Goal: Information Seeking & Learning: Learn about a topic

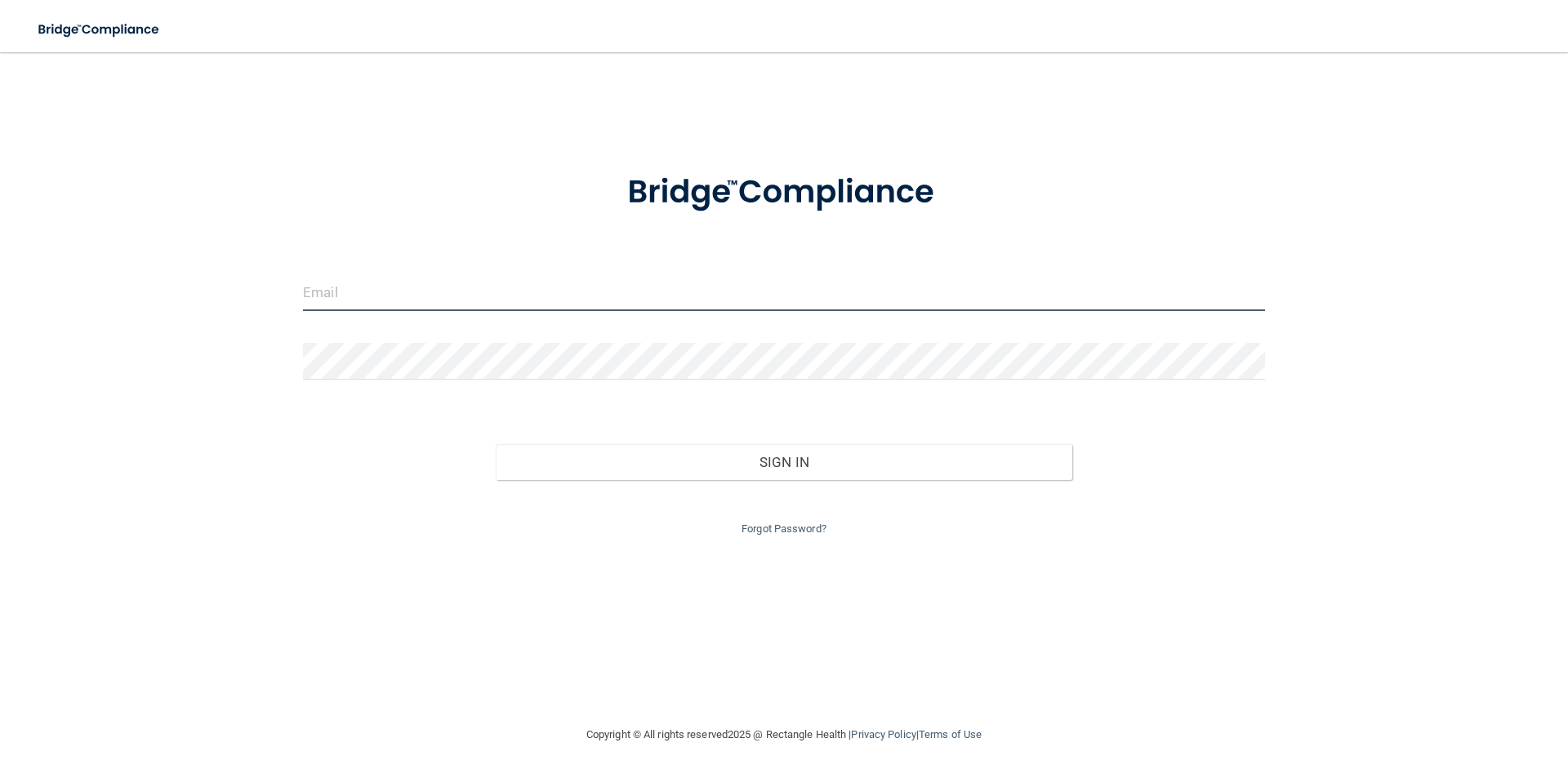
click at [365, 295] on input "email" at bounding box center [784, 293] width 962 height 37
type input "[PERSON_NAME][EMAIL_ADDRESS][PERSON_NAME][DOMAIN_NAME]"
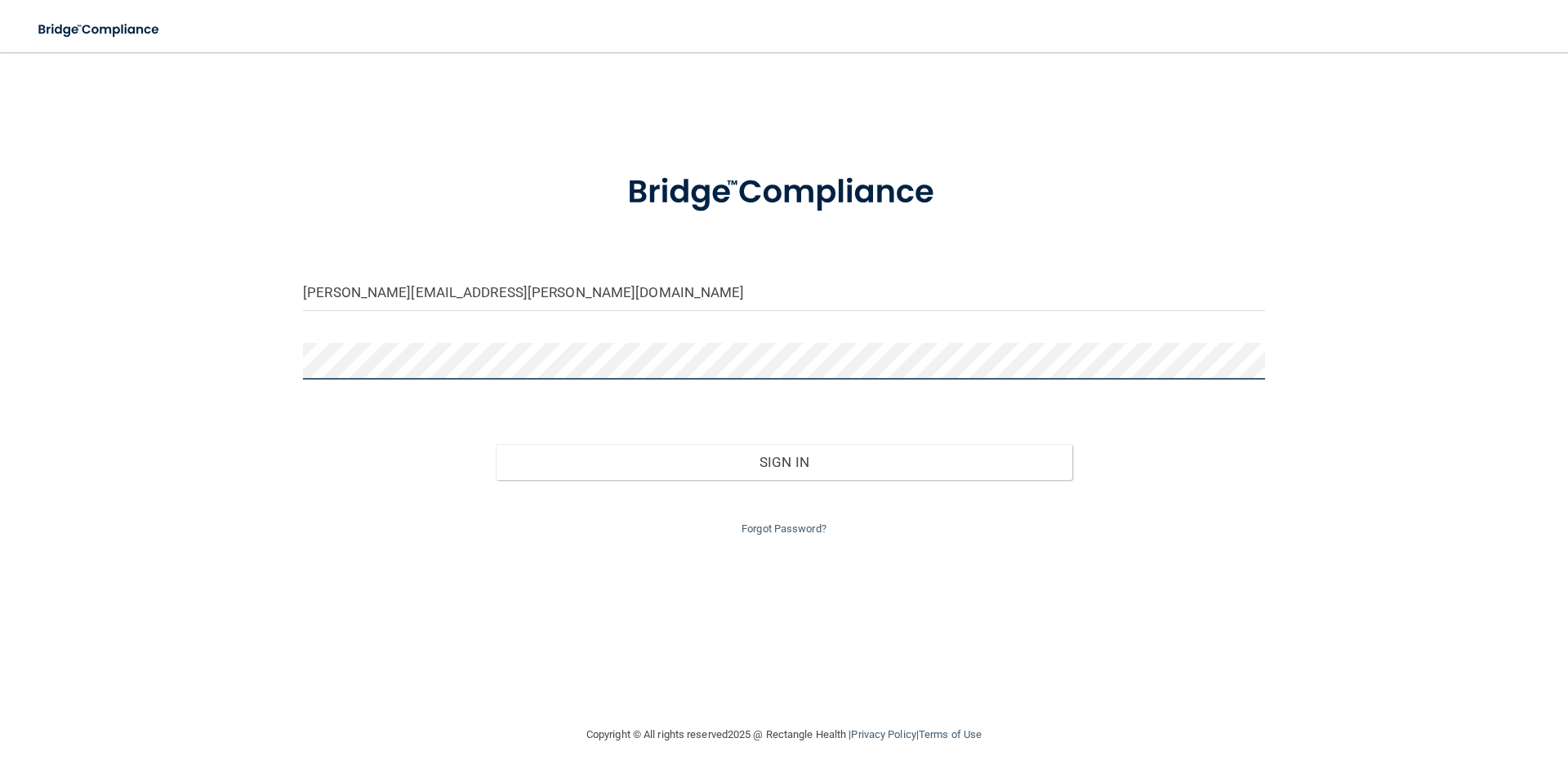
click at [496, 444] on button "Sign In" at bounding box center [784, 462] width 577 height 36
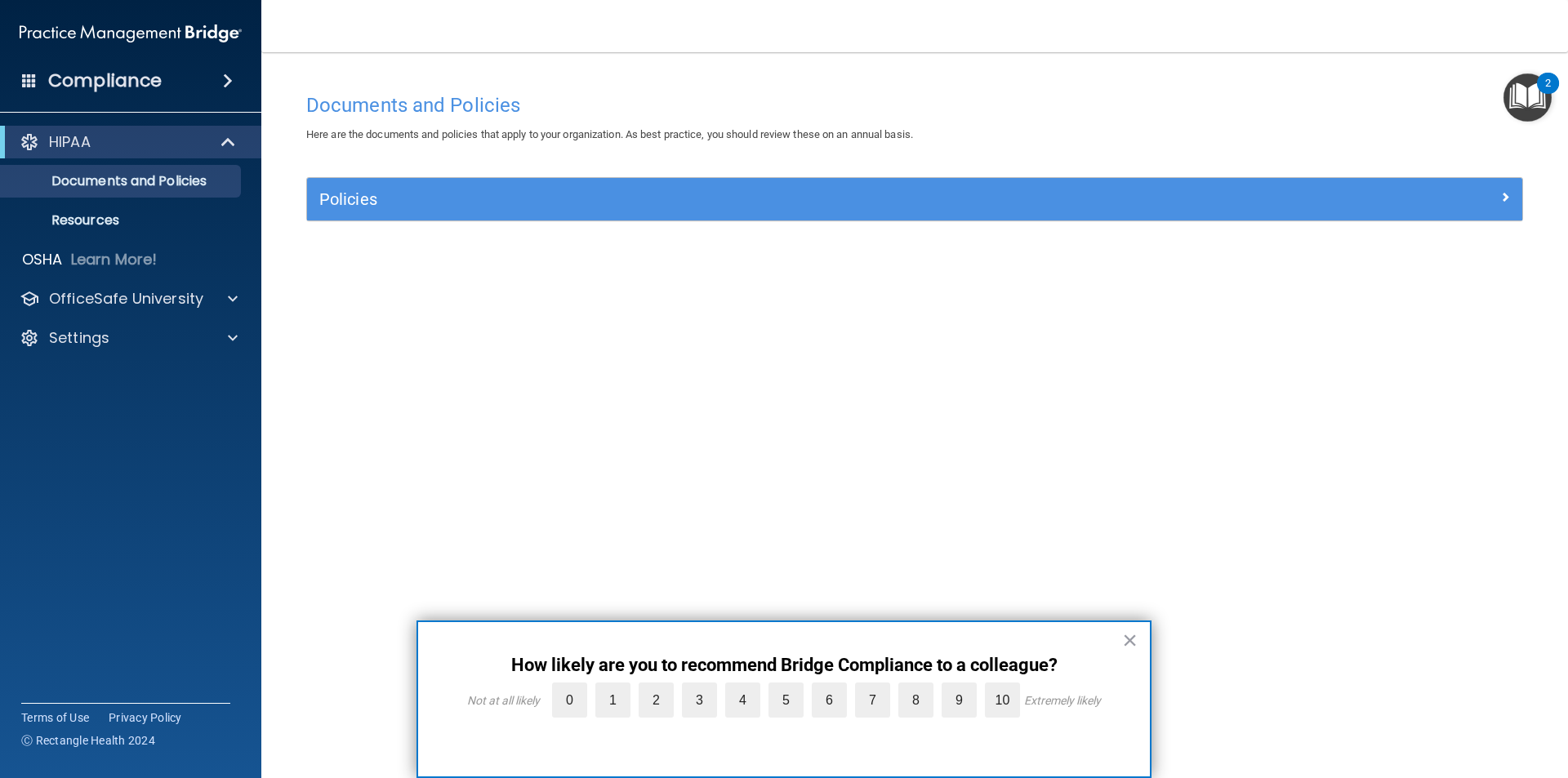
click at [747, 465] on div "Documents and Policies Here are the documents and policies that apply to your o…" at bounding box center [914, 404] width 1241 height 640
click at [128, 184] on p "Documents and Policies" at bounding box center [122, 180] width 223 height 16
click at [1135, 638] on button "×" at bounding box center [1130, 640] width 16 height 26
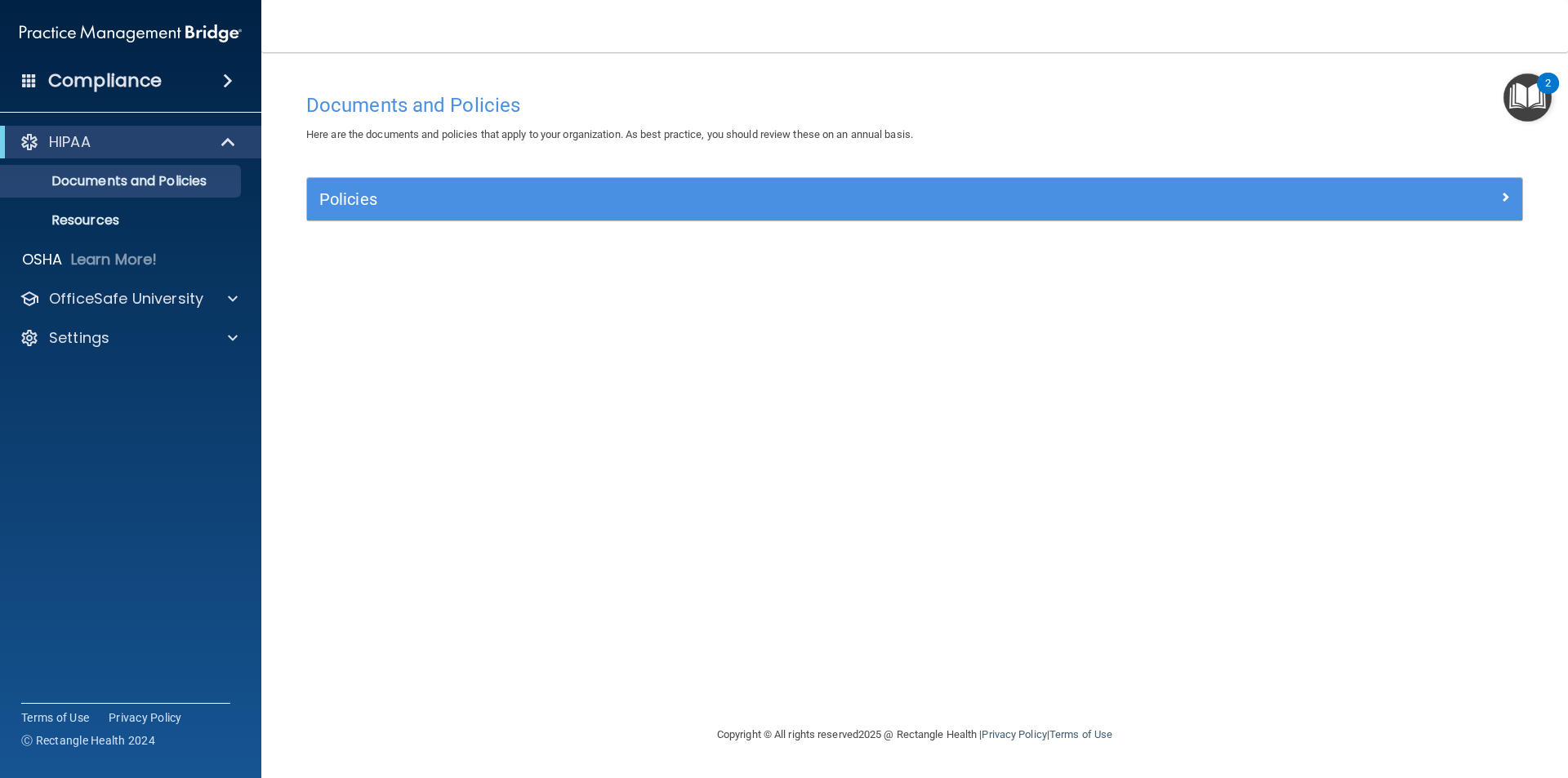
click at [1120, 548] on div "Documents and Policies Here are the documents and policies that apply to your o…" at bounding box center [914, 404] width 1241 height 640
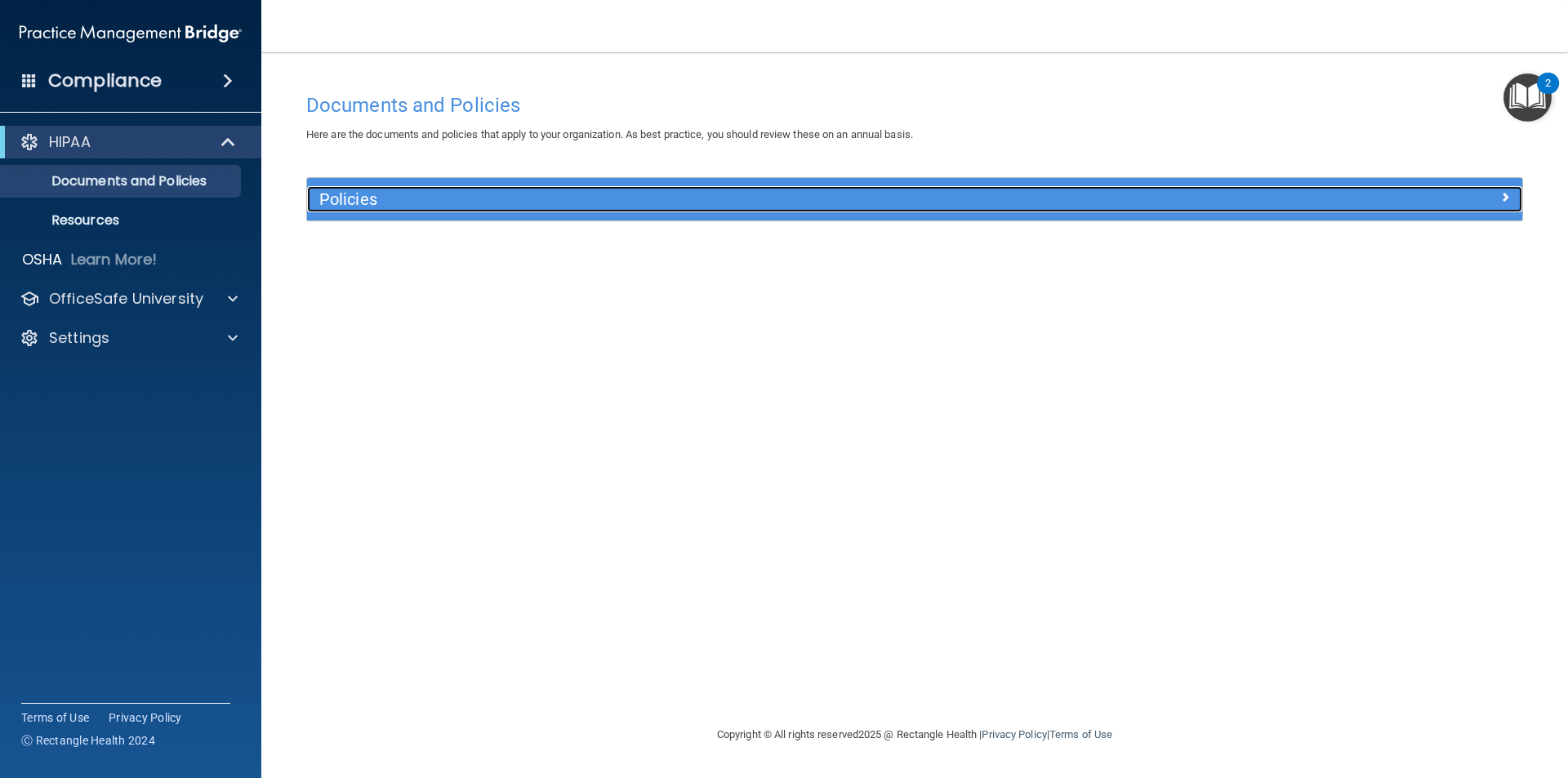
click at [1502, 199] on span at bounding box center [1504, 196] width 10 height 20
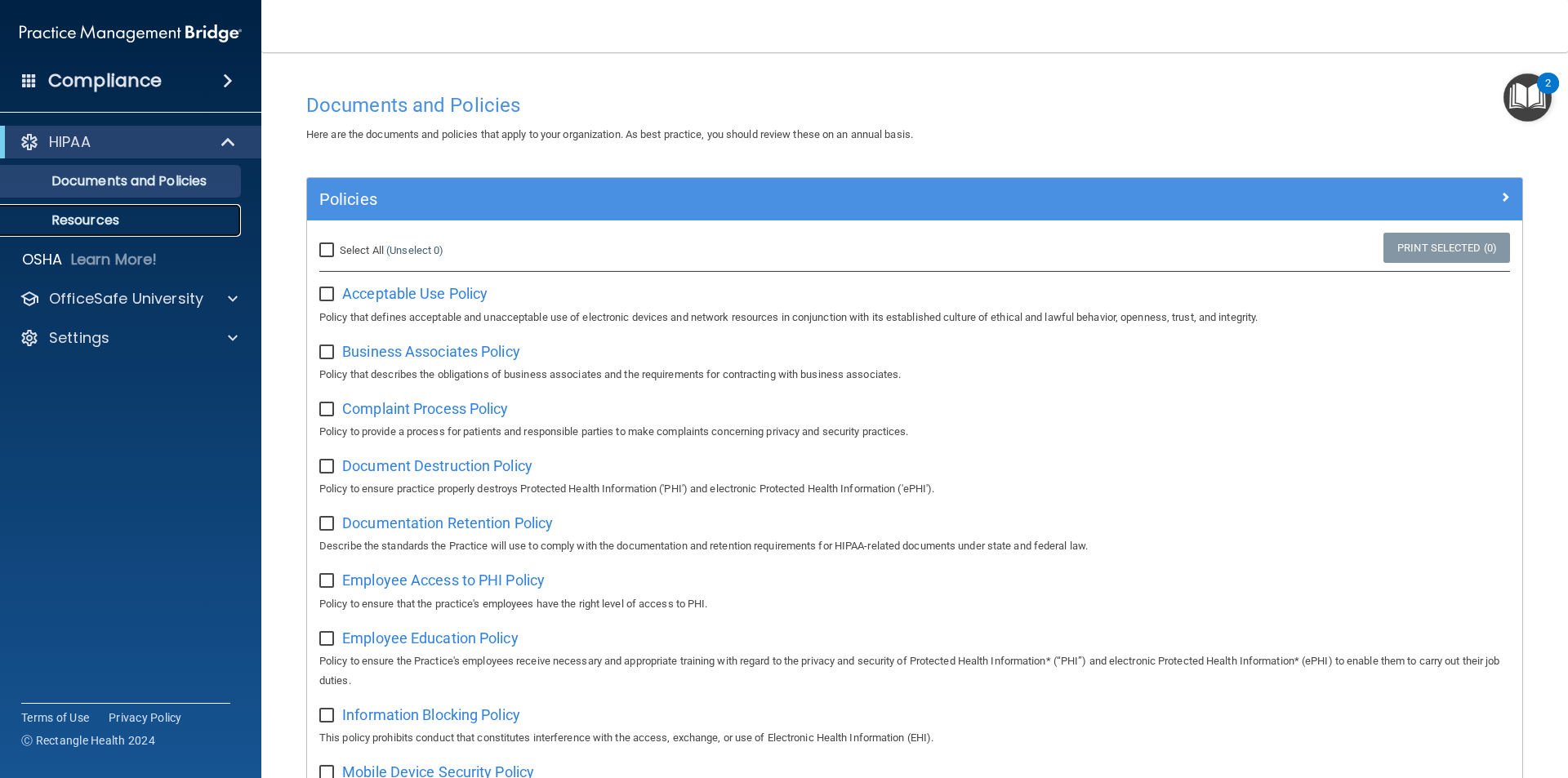
click at [83, 218] on p "Resources" at bounding box center [122, 220] width 223 height 16
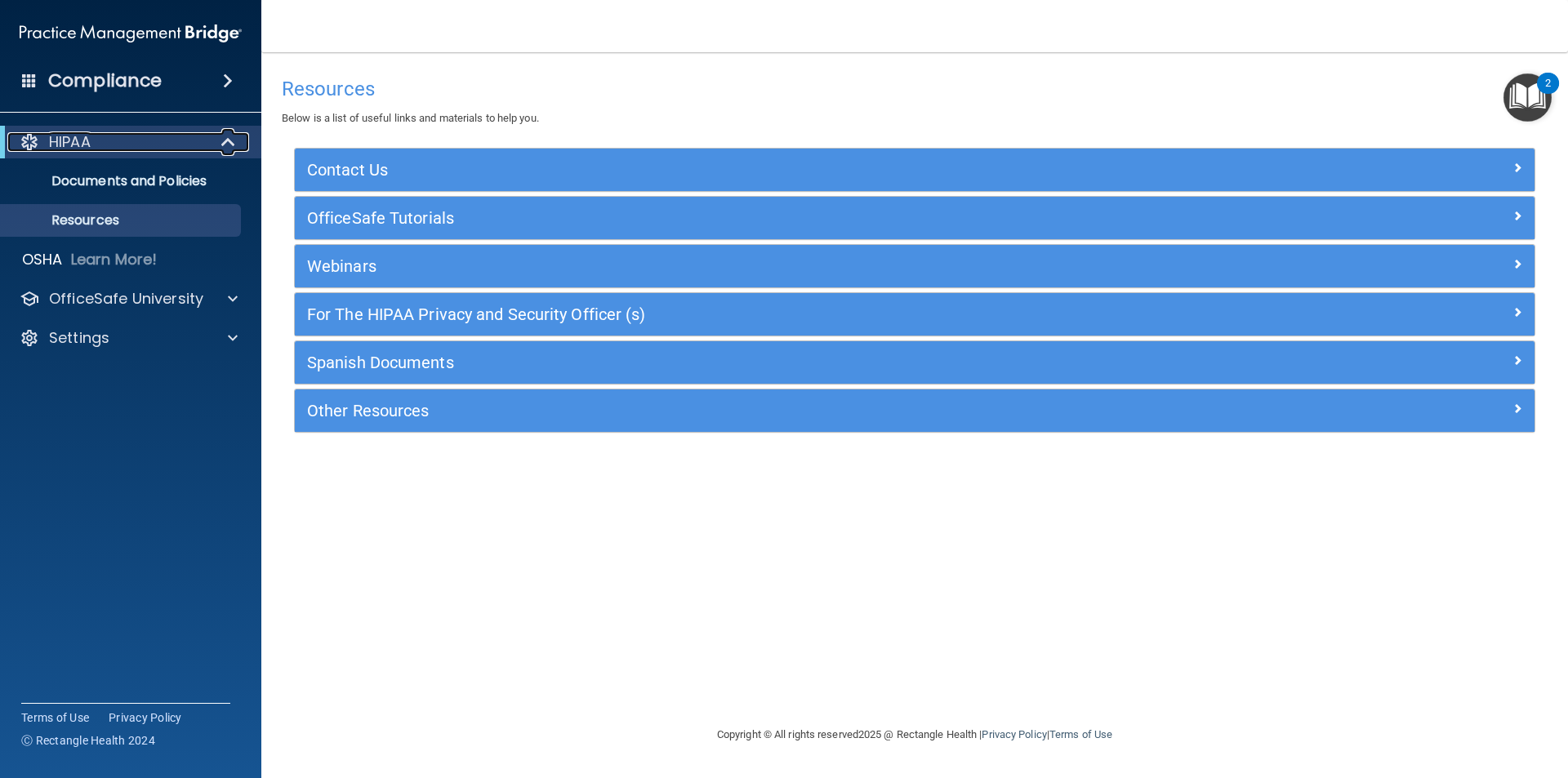
click at [73, 147] on p "HIPAA" at bounding box center [70, 142] width 41 height 20
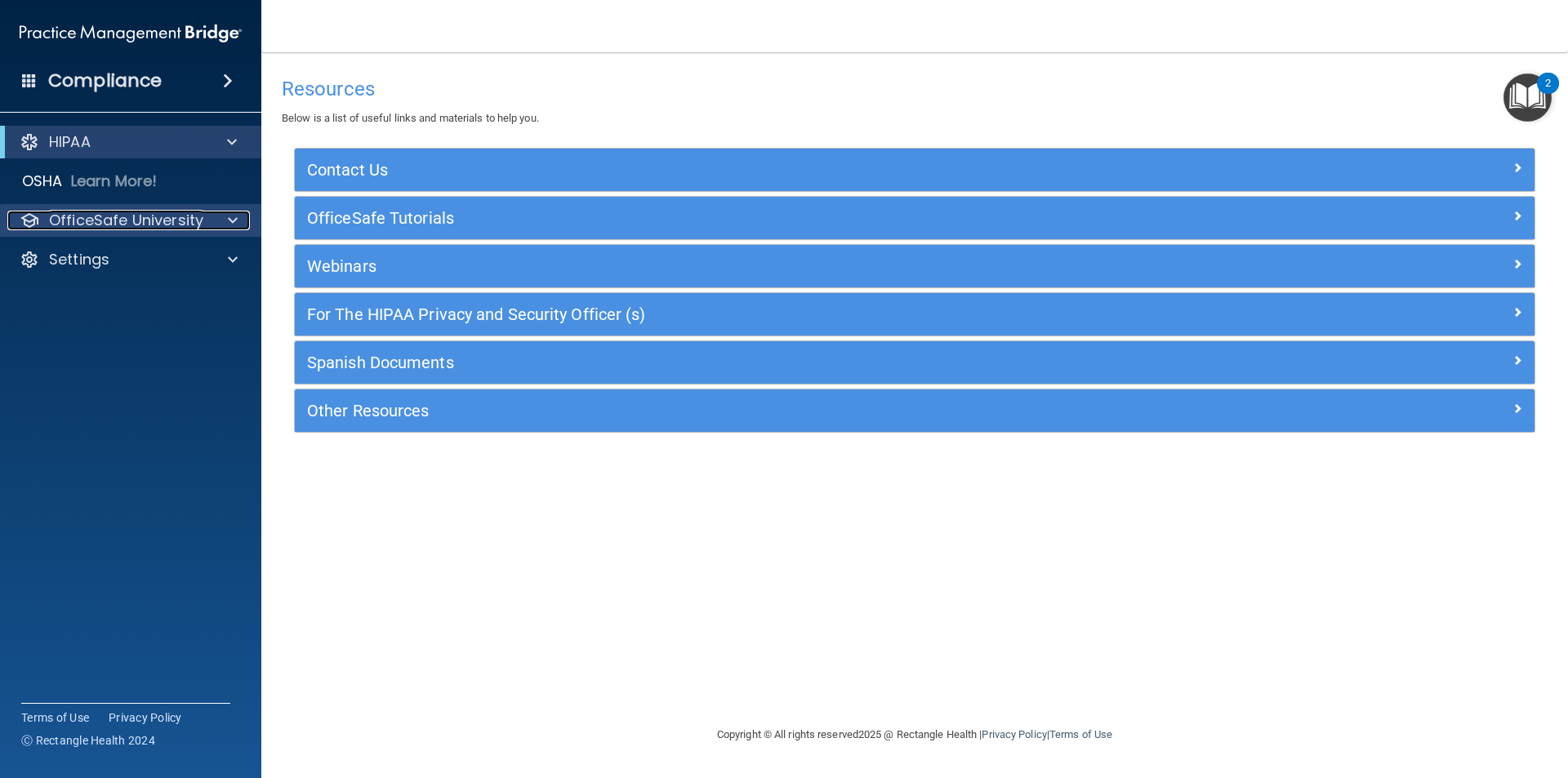
click at [235, 215] on span at bounding box center [232, 220] width 10 height 20
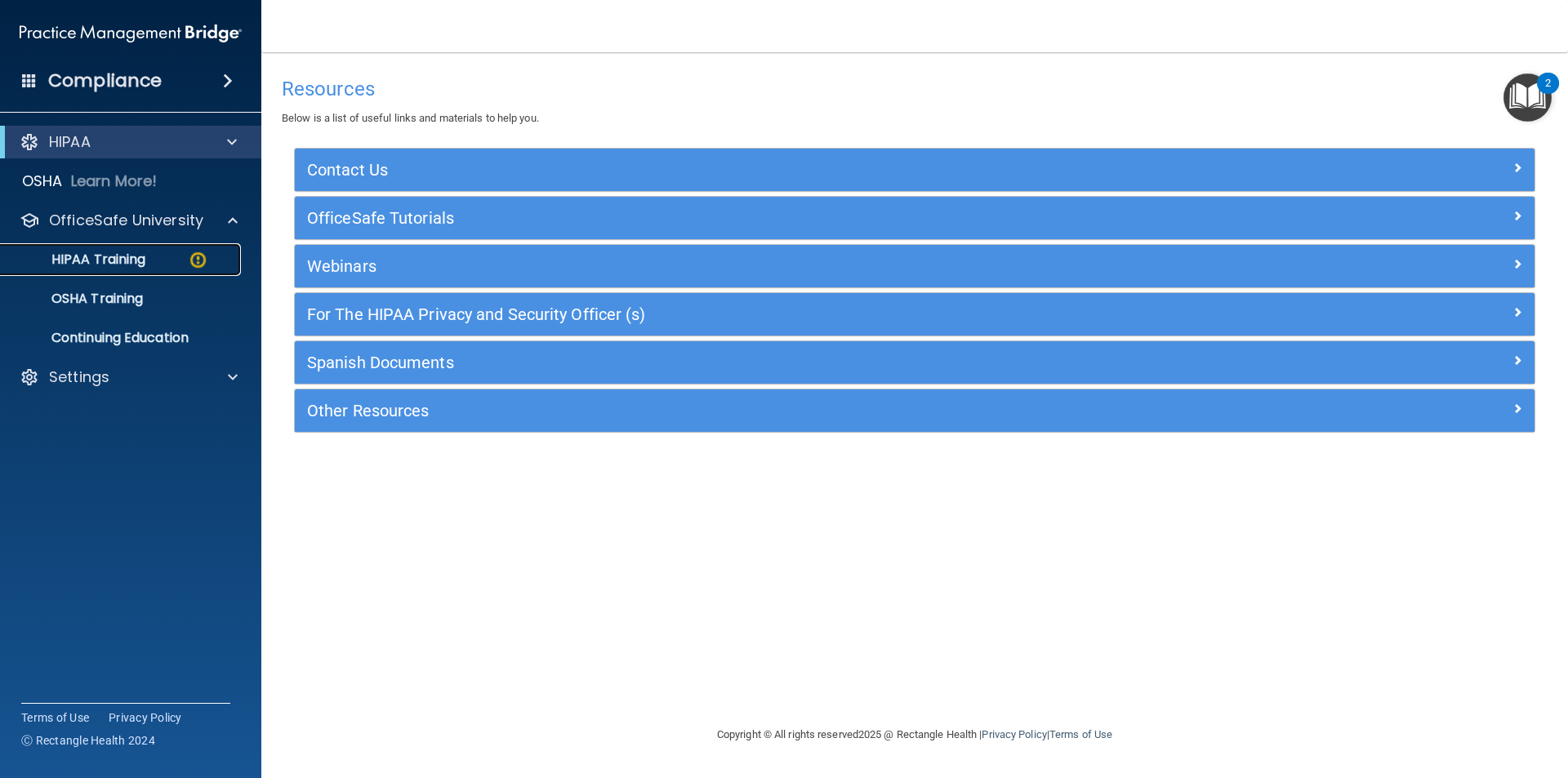
click at [151, 257] on div "HIPAA Training" at bounding box center [122, 259] width 223 height 16
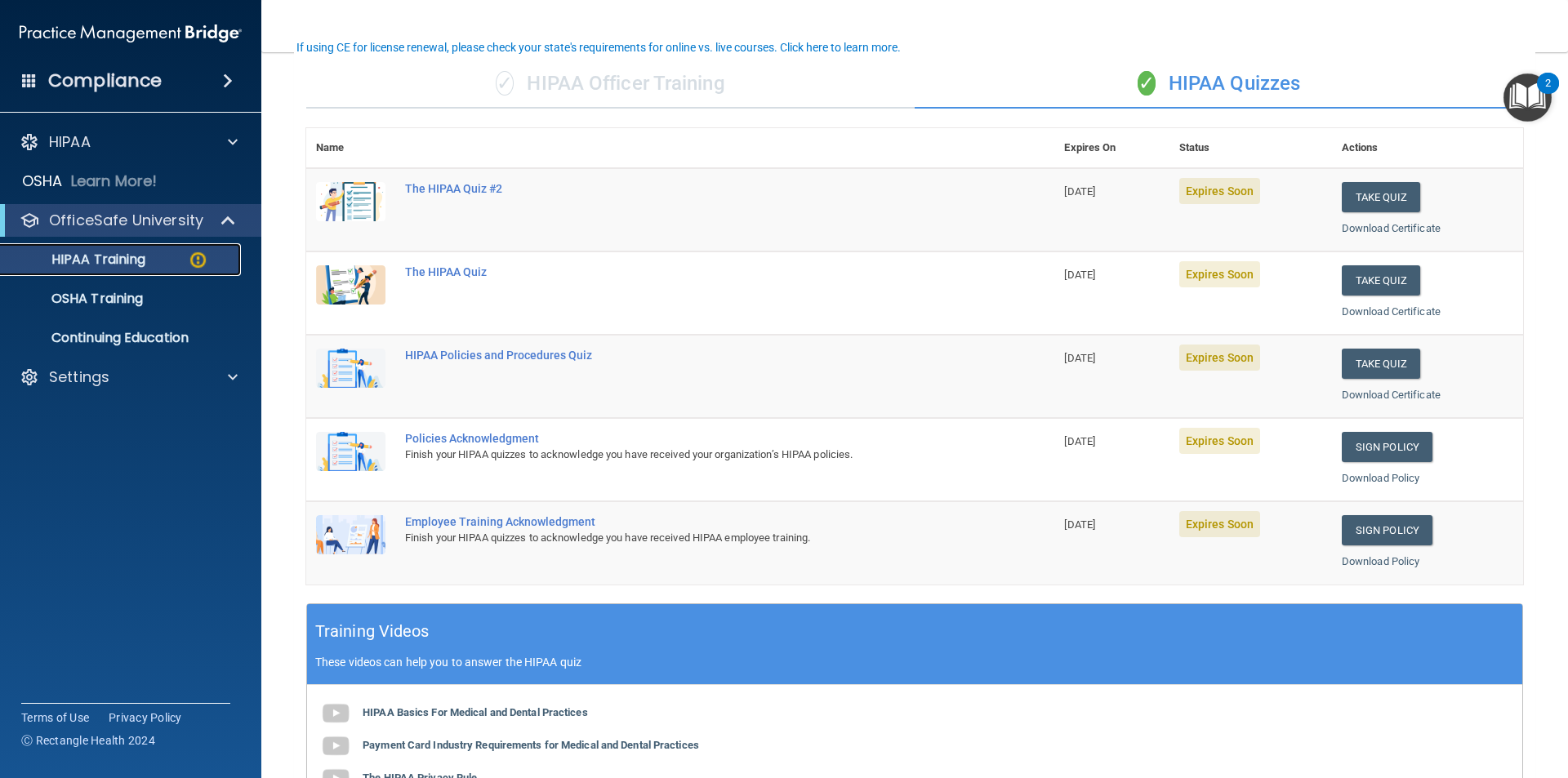
scroll to position [82, 0]
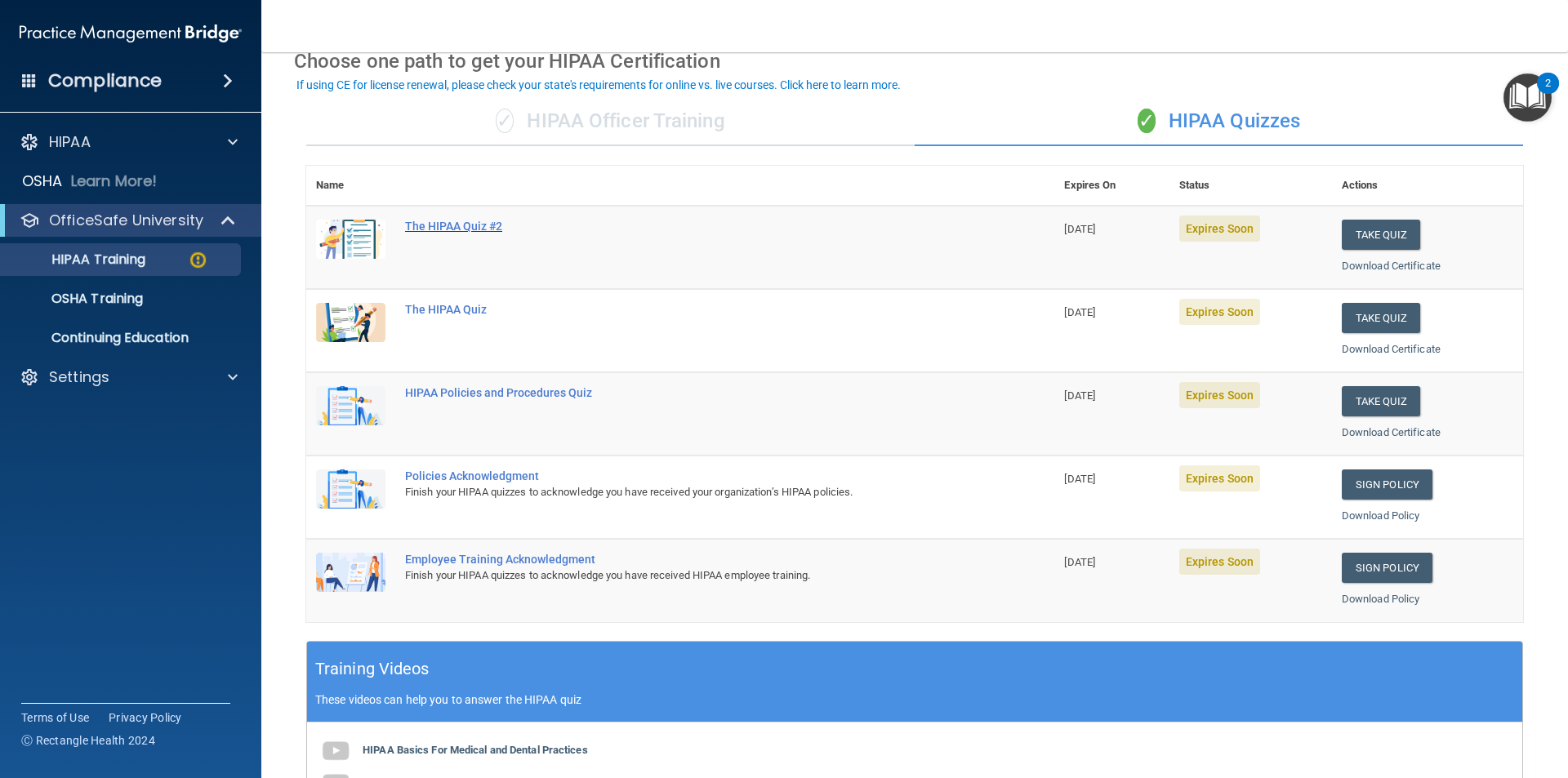
click at [499, 231] on div "The HIPAA Quiz #2" at bounding box center [689, 225] width 568 height 13
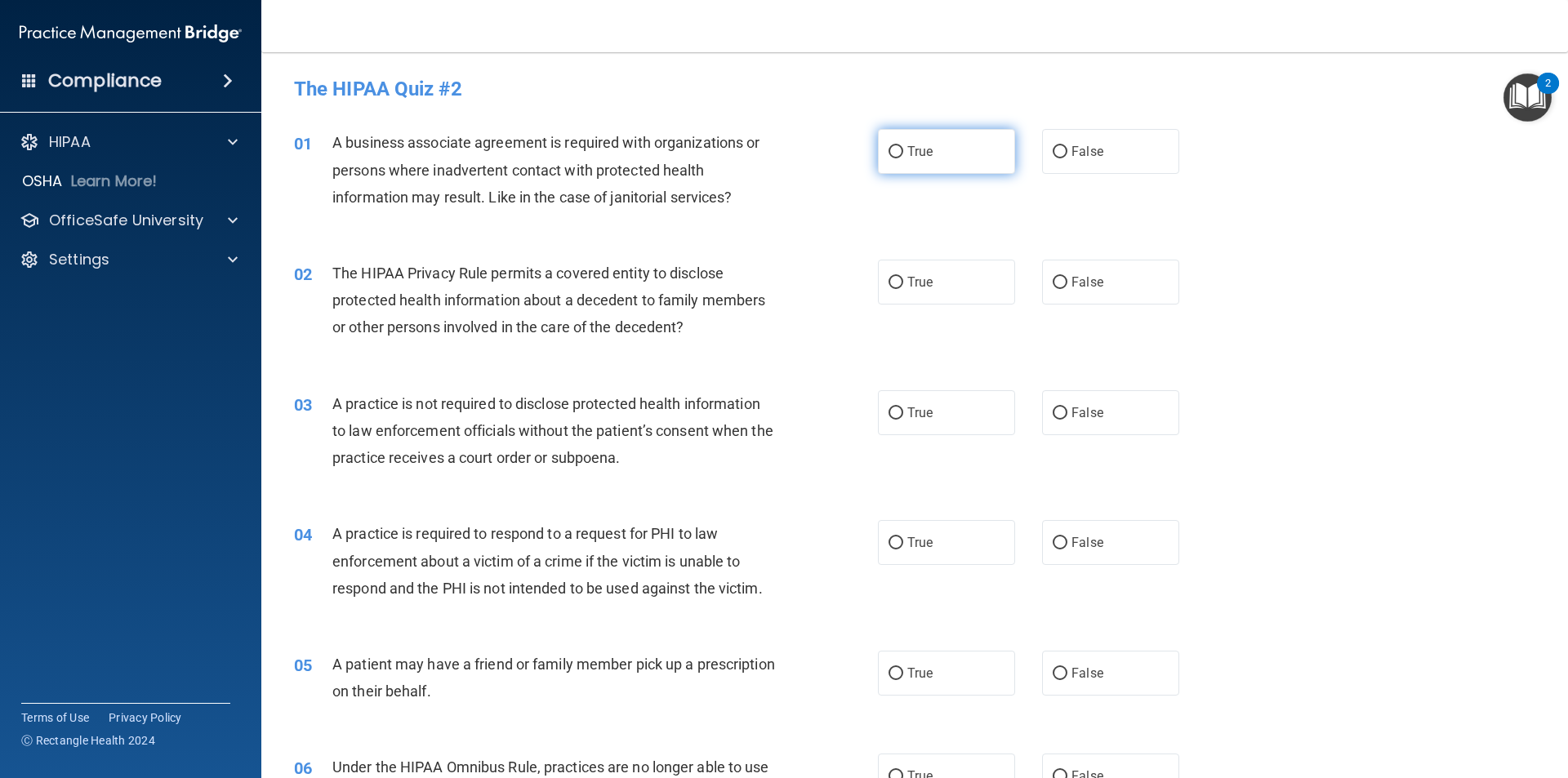
click at [907, 155] on span "True" at bounding box center [919, 151] width 25 height 16
click at [902, 155] on input "True" at bounding box center [895, 152] width 15 height 12
radio input "true"
click at [936, 281] on label "True" at bounding box center [946, 282] width 137 height 45
click at [903, 281] on input "True" at bounding box center [895, 282] width 15 height 12
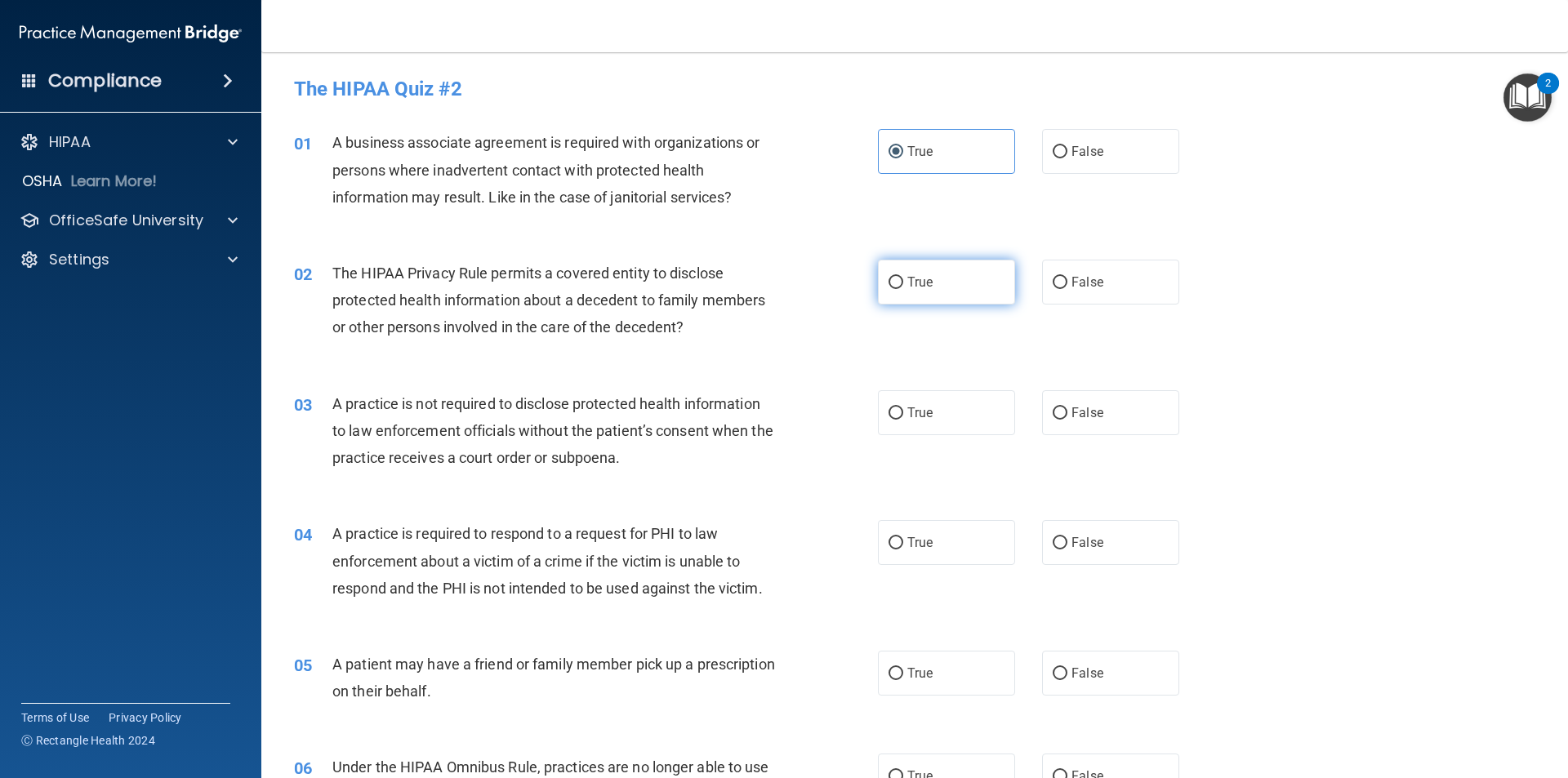
radio input "true"
click at [1095, 415] on label "False" at bounding box center [1110, 413] width 137 height 45
click at [1067, 415] on input "False" at bounding box center [1059, 414] width 15 height 12
radio input "true"
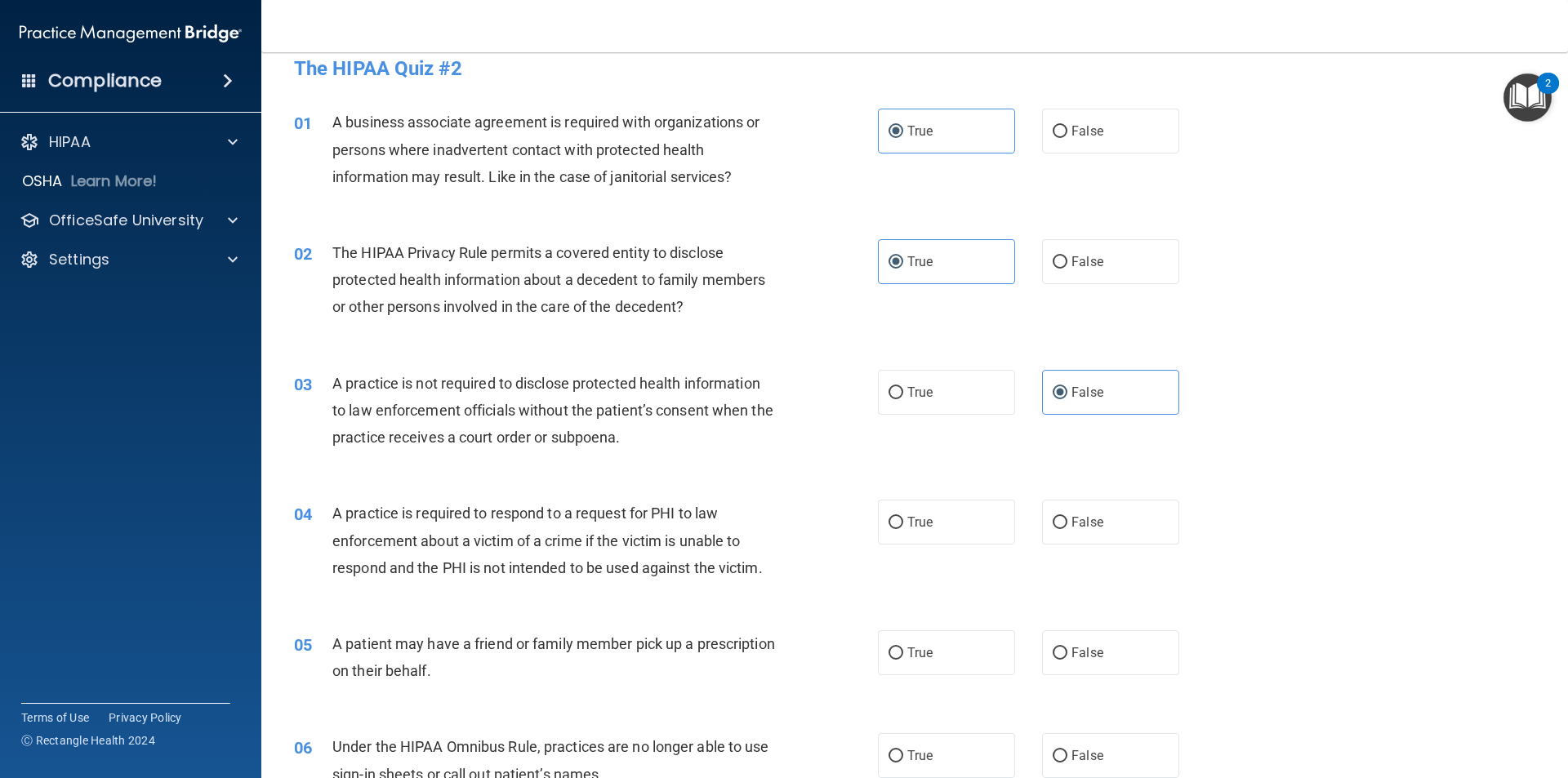
scroll to position [82, 0]
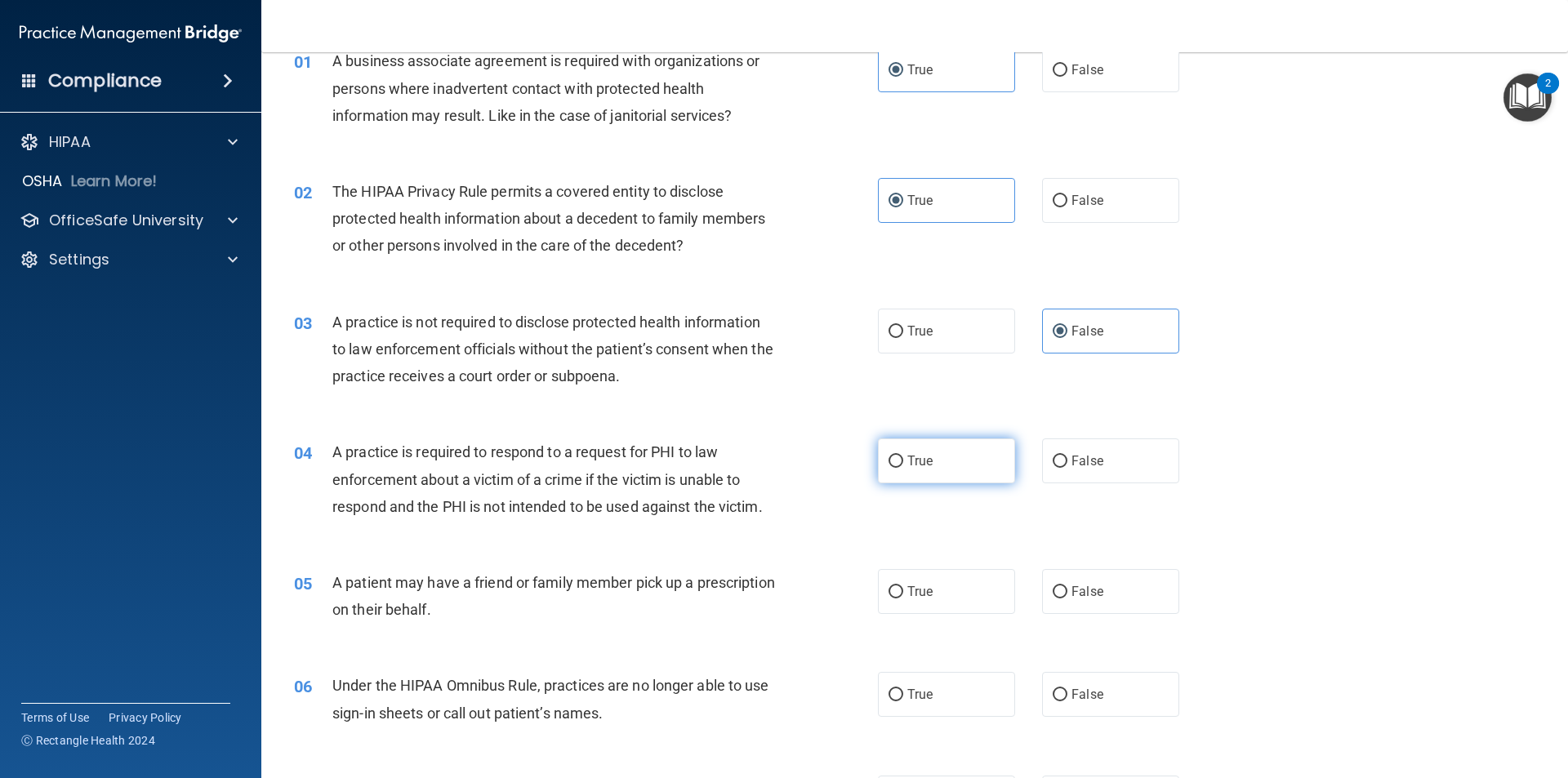
click at [898, 471] on label "True" at bounding box center [946, 461] width 137 height 45
click at [898, 468] on input "True" at bounding box center [895, 461] width 15 height 12
radio input "true"
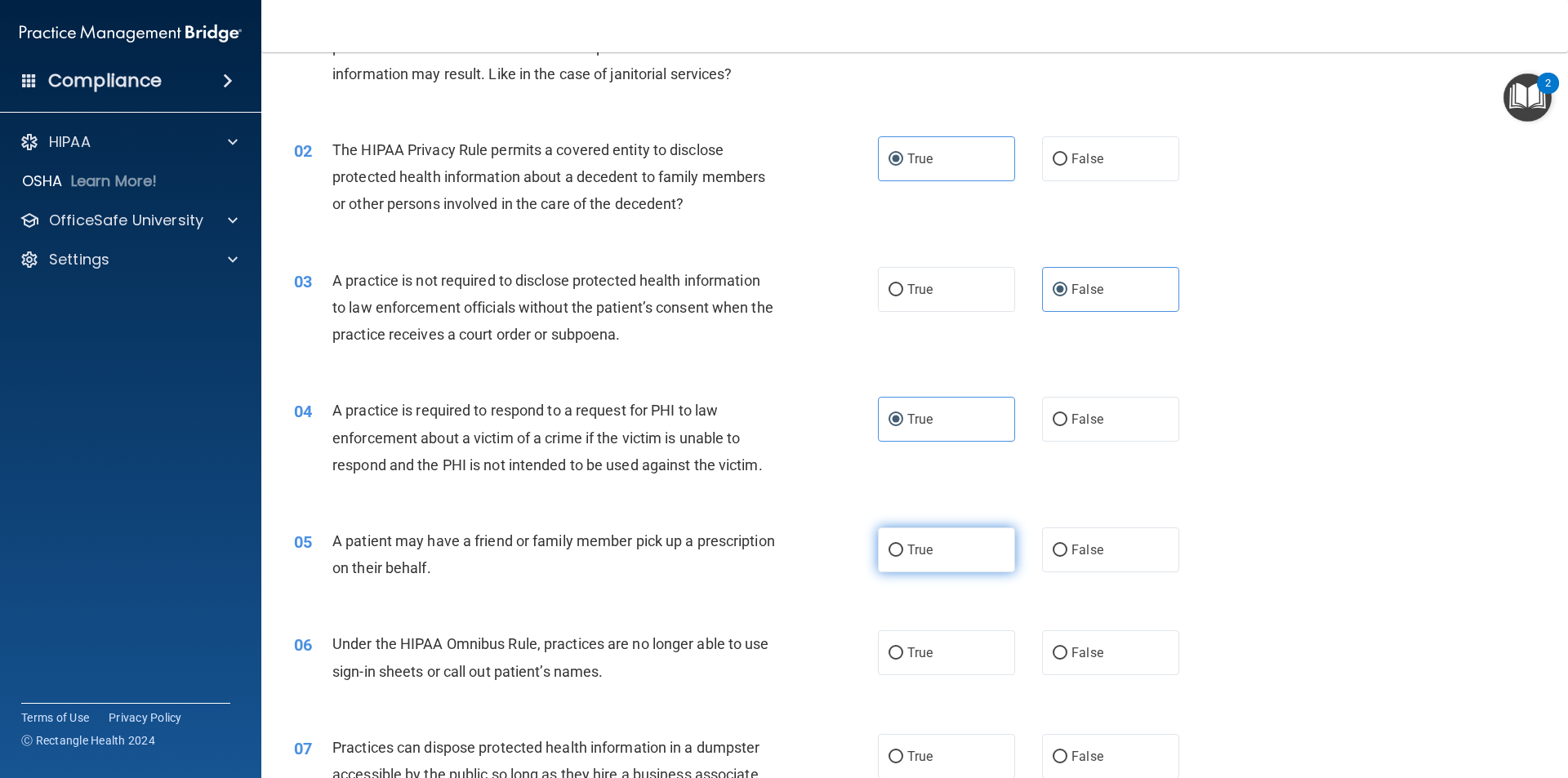
scroll to position [163, 0]
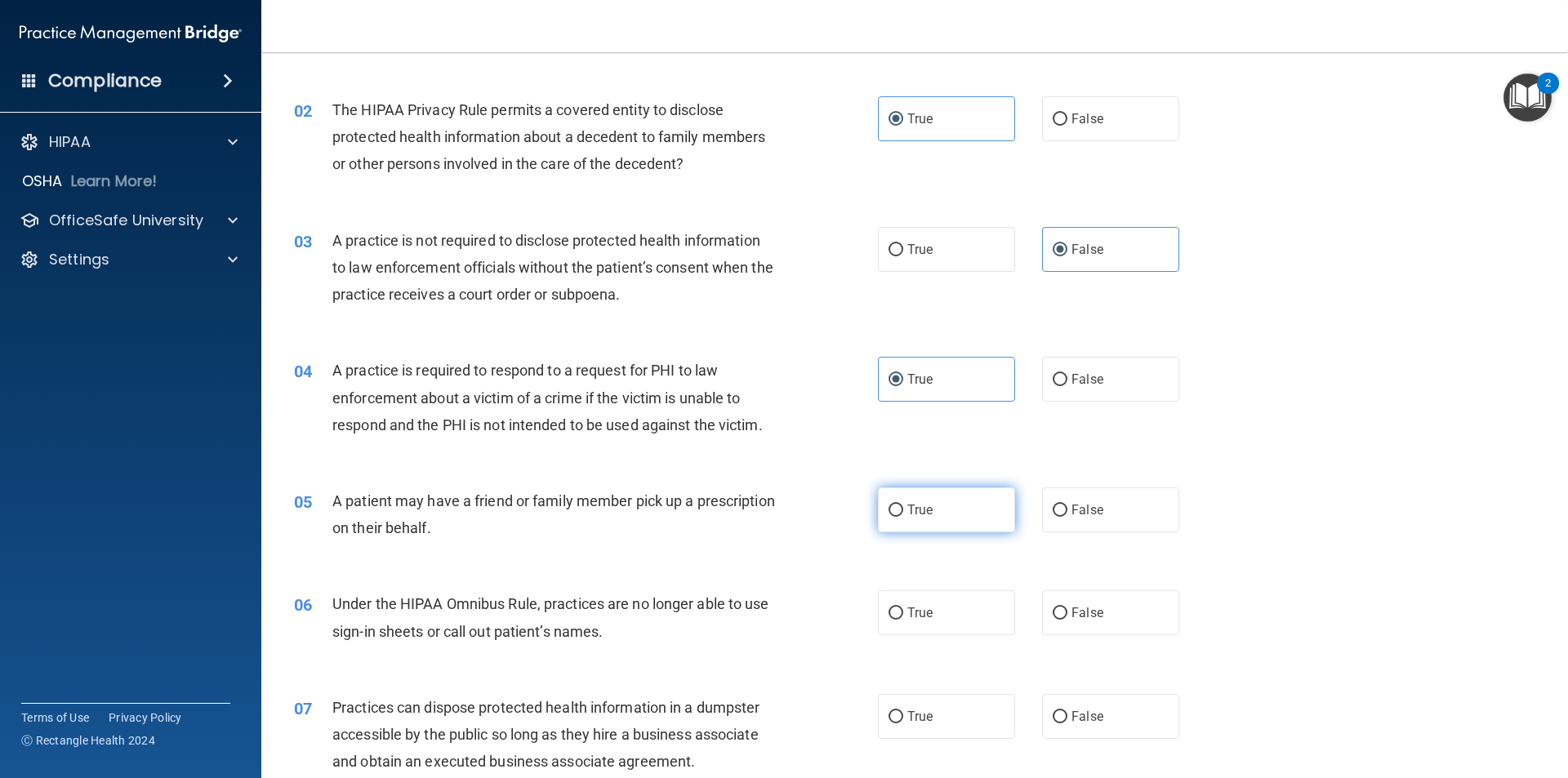
click at [932, 504] on label "True" at bounding box center [946, 509] width 137 height 45
click at [903, 504] on input "True" at bounding box center [895, 510] width 15 height 12
radio input "true"
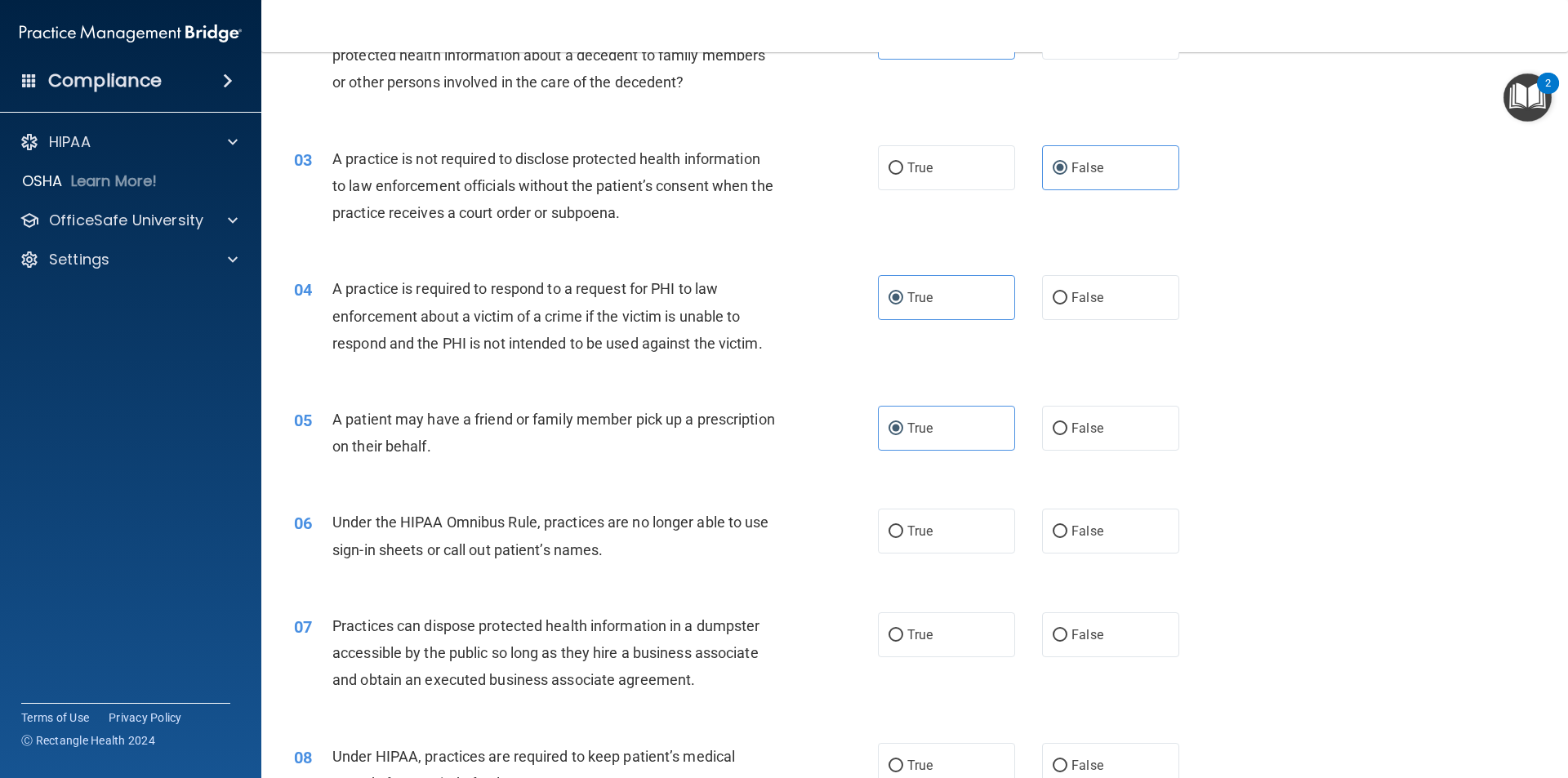
scroll to position [326, 0]
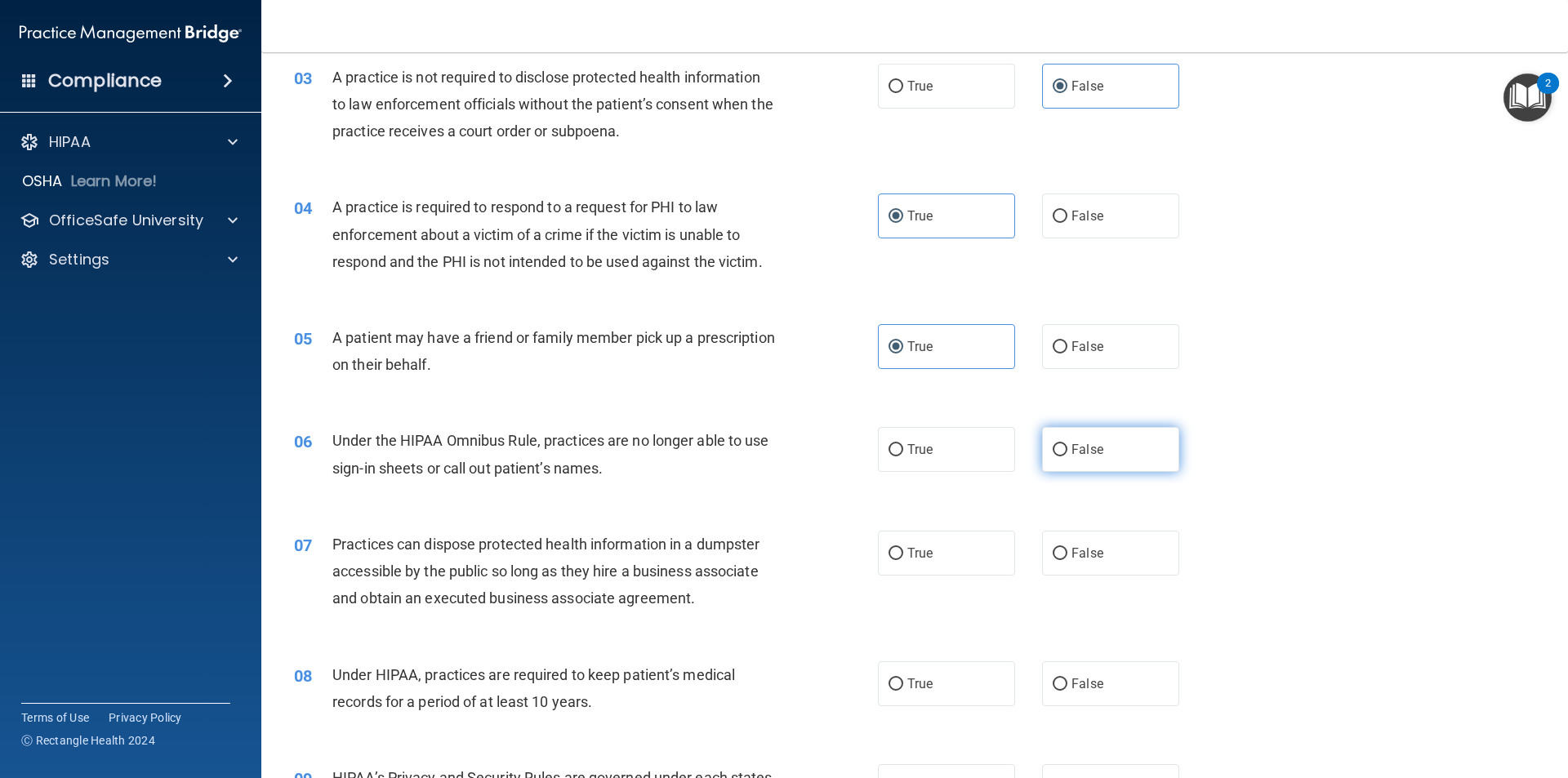
click at [1089, 452] on span "False" at bounding box center [1087, 449] width 32 height 16
click at [1067, 452] on input "False" at bounding box center [1059, 450] width 15 height 12
radio input "true"
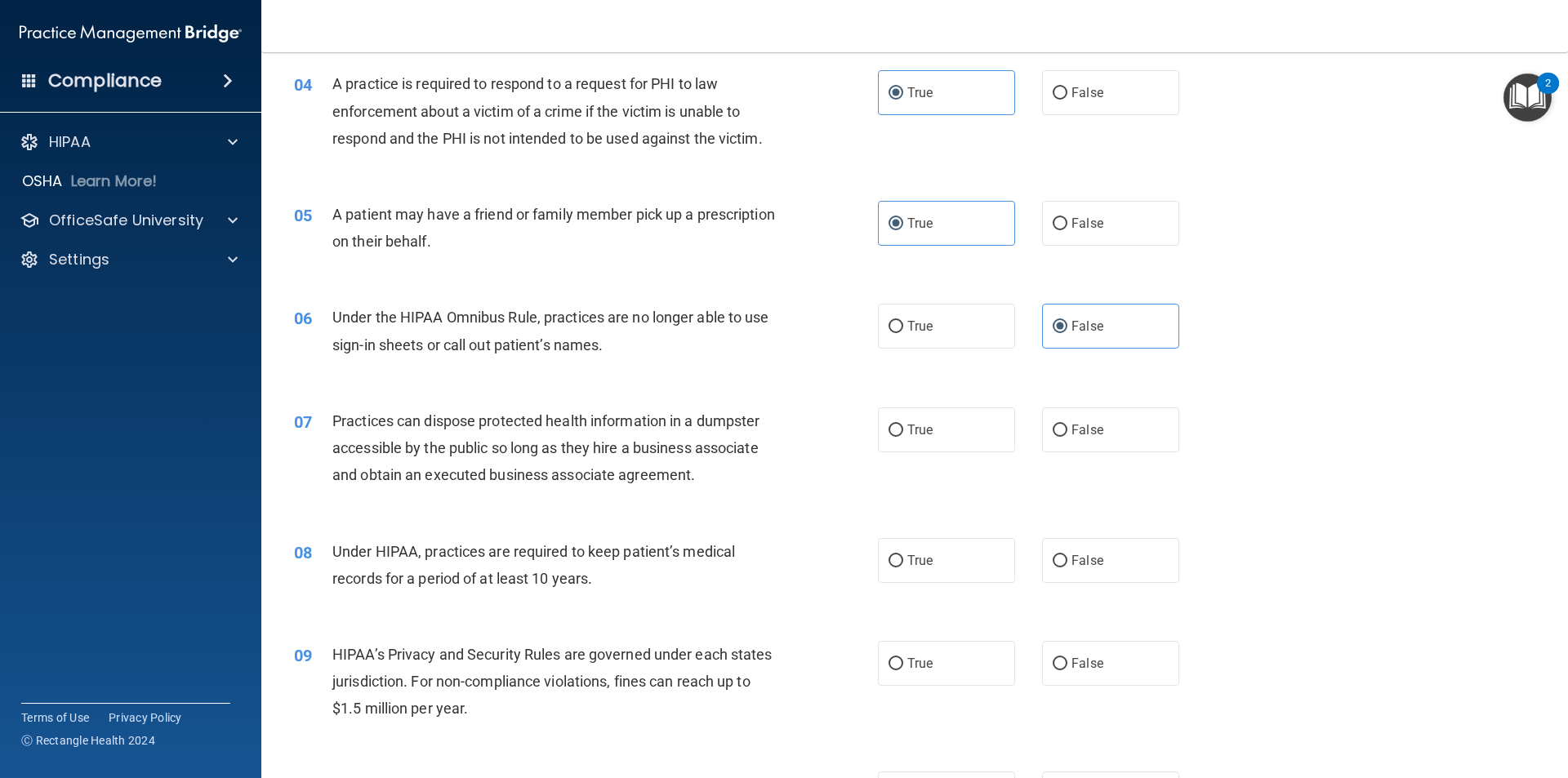
scroll to position [490, 0]
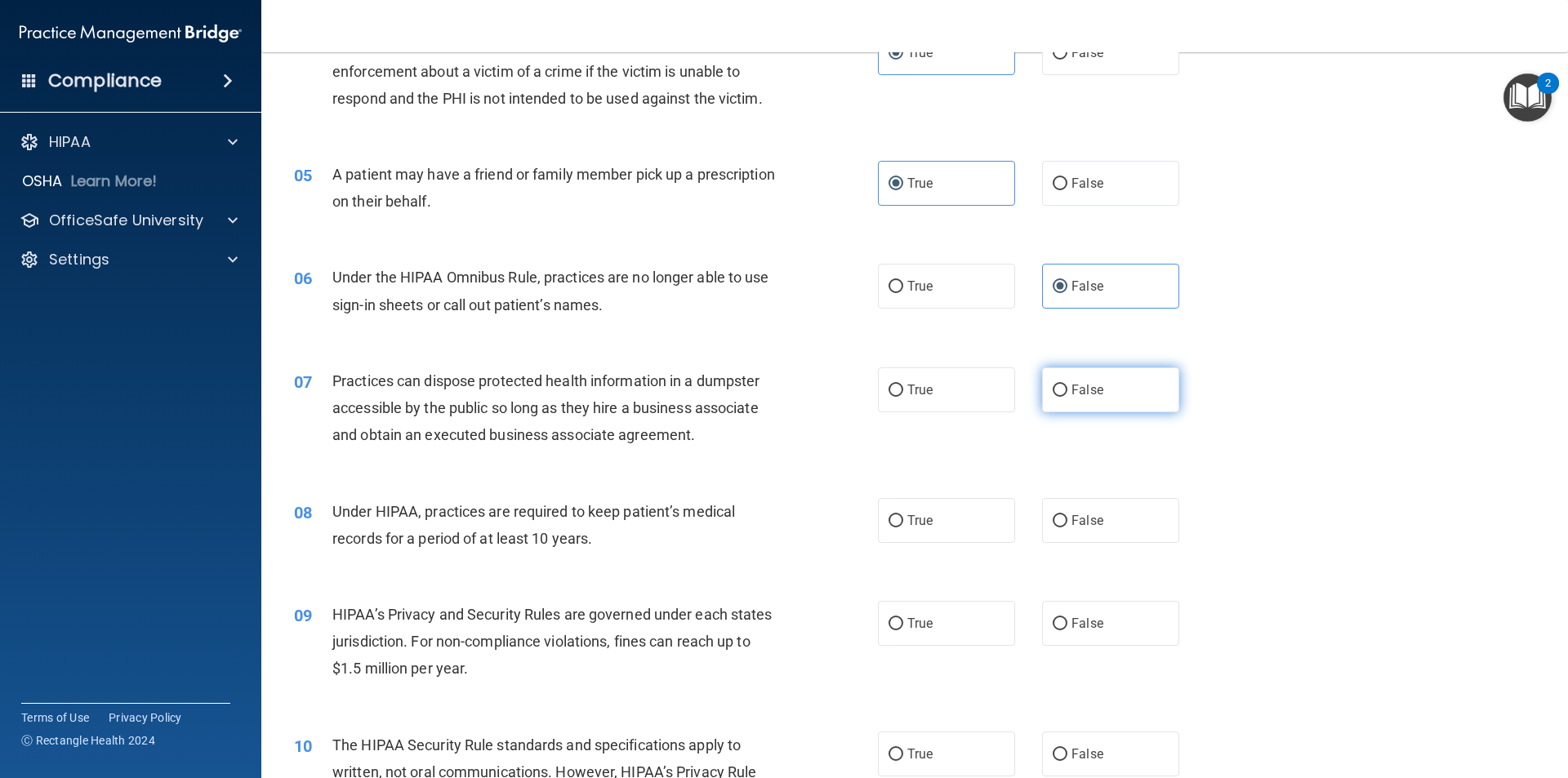
click at [1075, 383] on span "False" at bounding box center [1087, 389] width 32 height 16
click at [1067, 384] on input "False" at bounding box center [1059, 390] width 15 height 12
radio input "true"
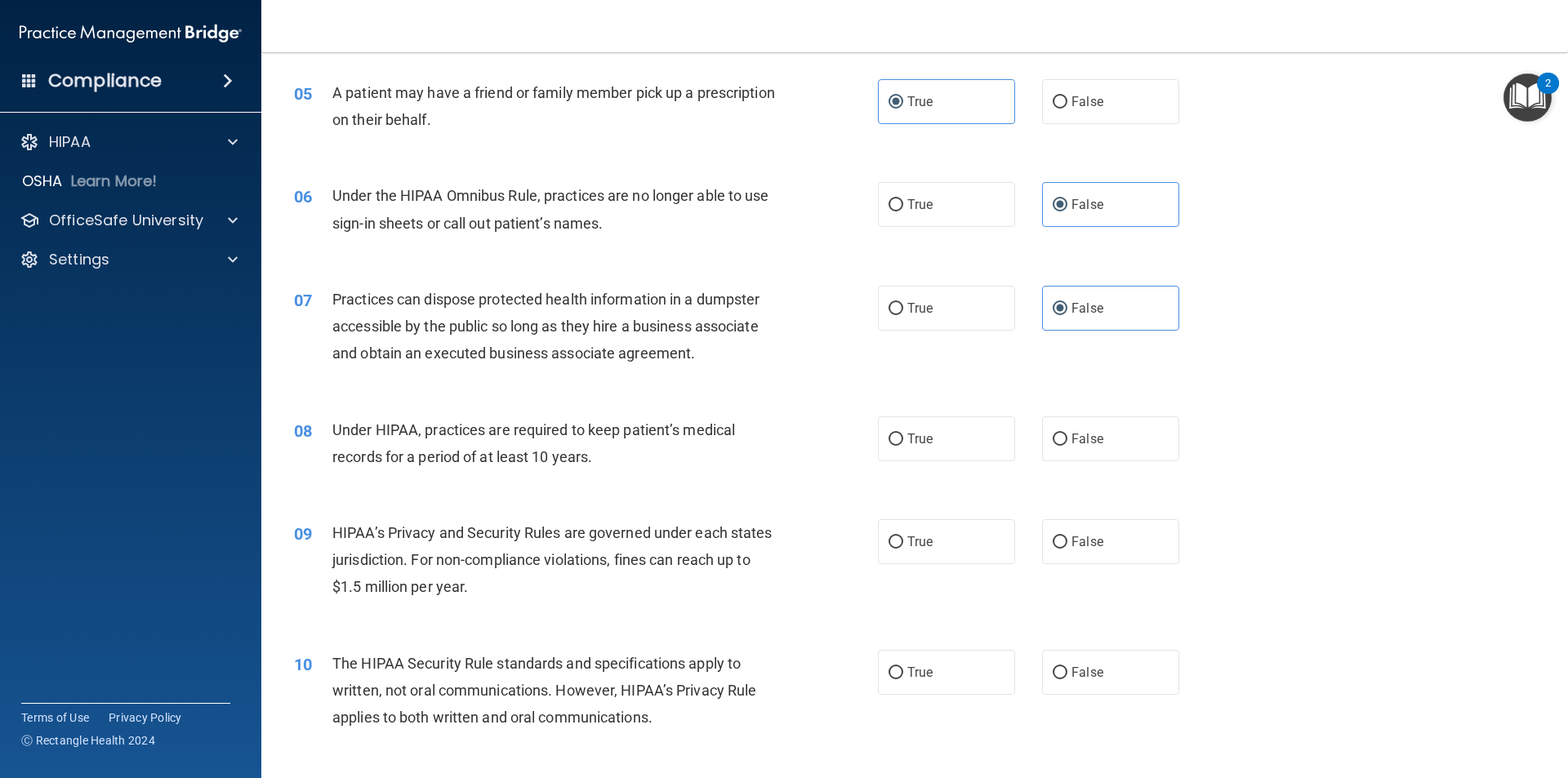
scroll to position [653, 0]
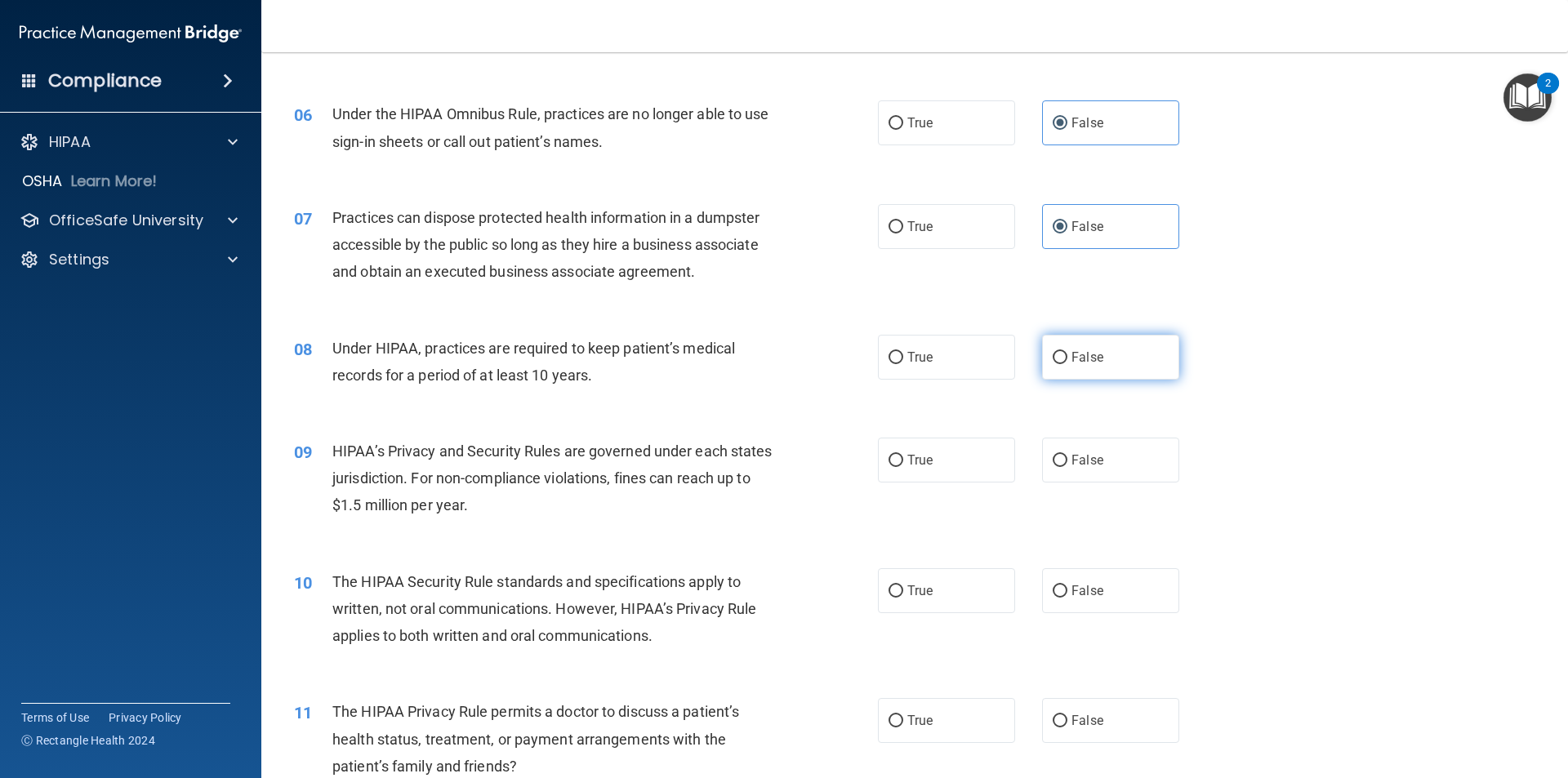
click at [1129, 368] on label "False" at bounding box center [1110, 357] width 137 height 45
click at [1067, 364] on input "False" at bounding box center [1059, 357] width 15 height 12
radio input "true"
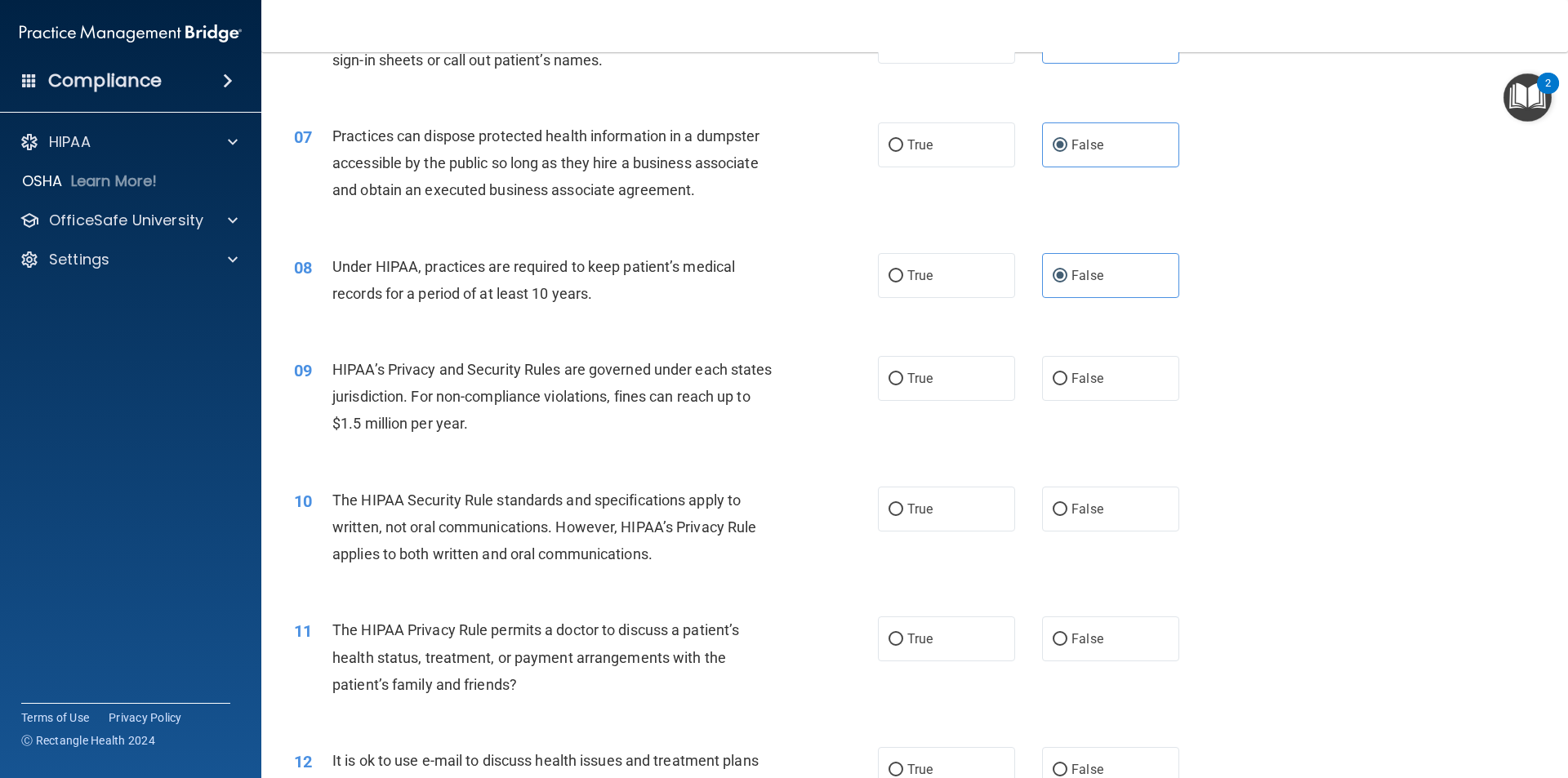
scroll to position [816, 0]
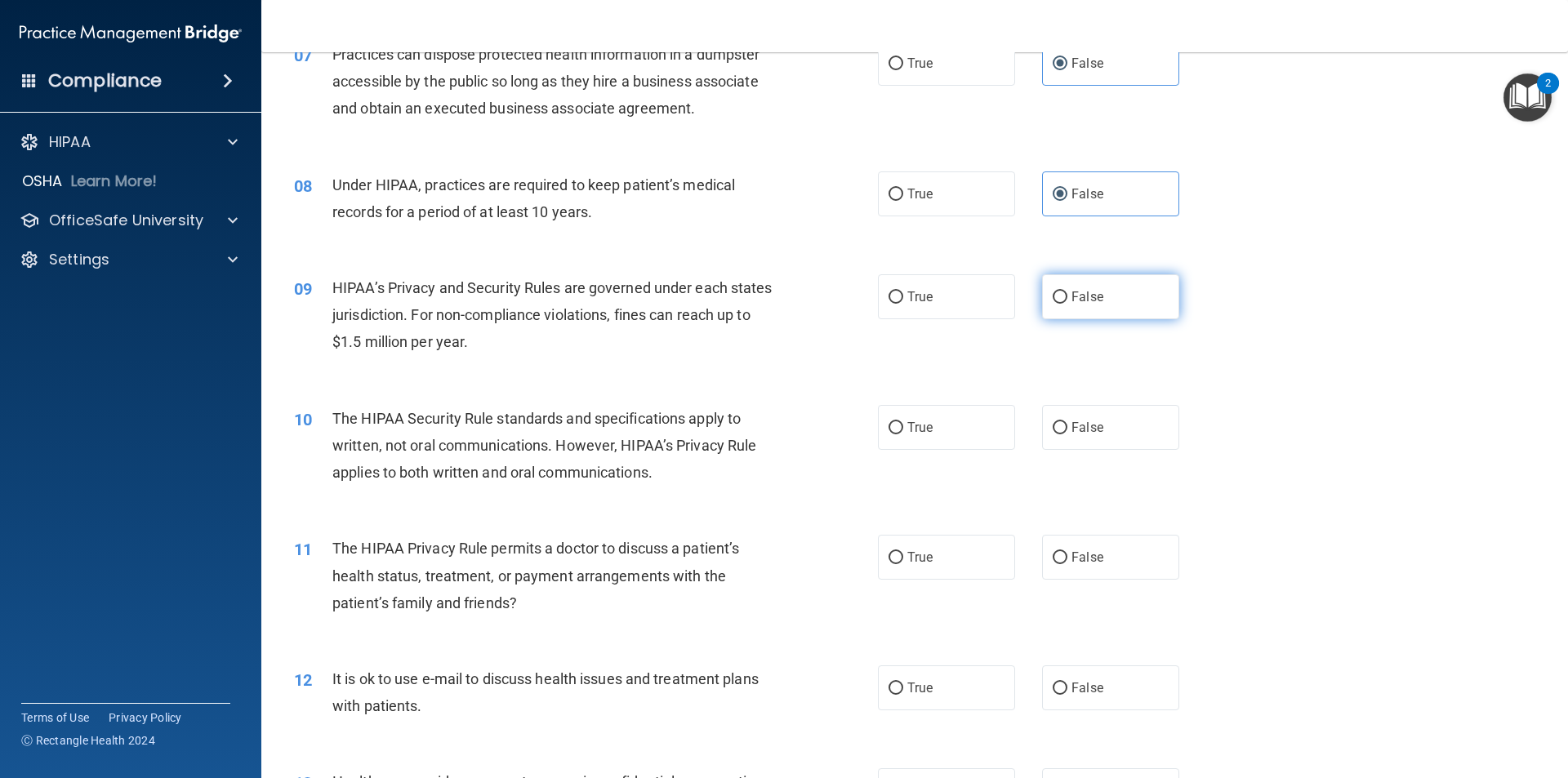
click at [1113, 291] on label "False" at bounding box center [1110, 297] width 137 height 45
click at [1067, 291] on input "False" at bounding box center [1059, 297] width 15 height 12
radio input "true"
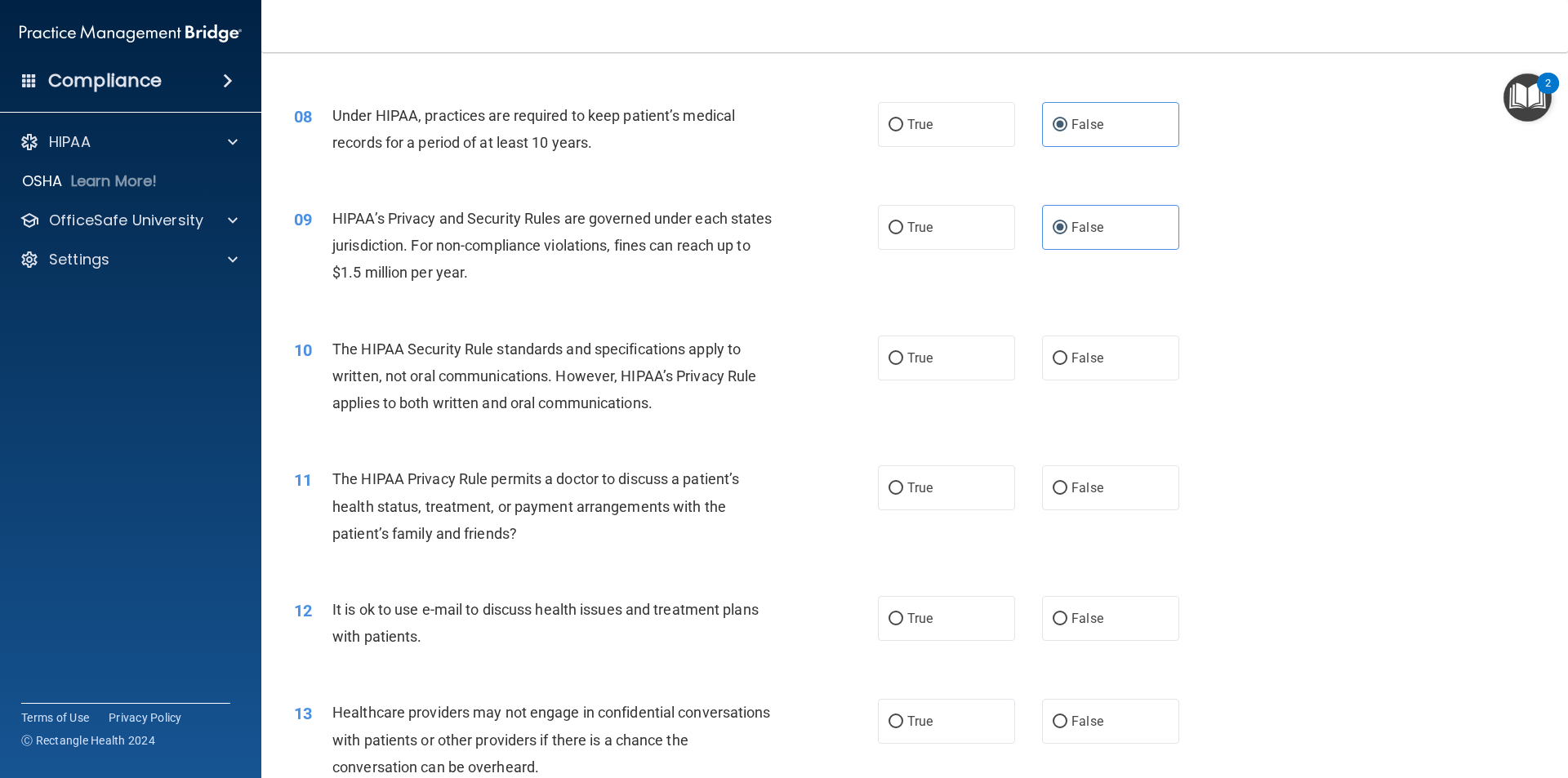
scroll to position [979, 0]
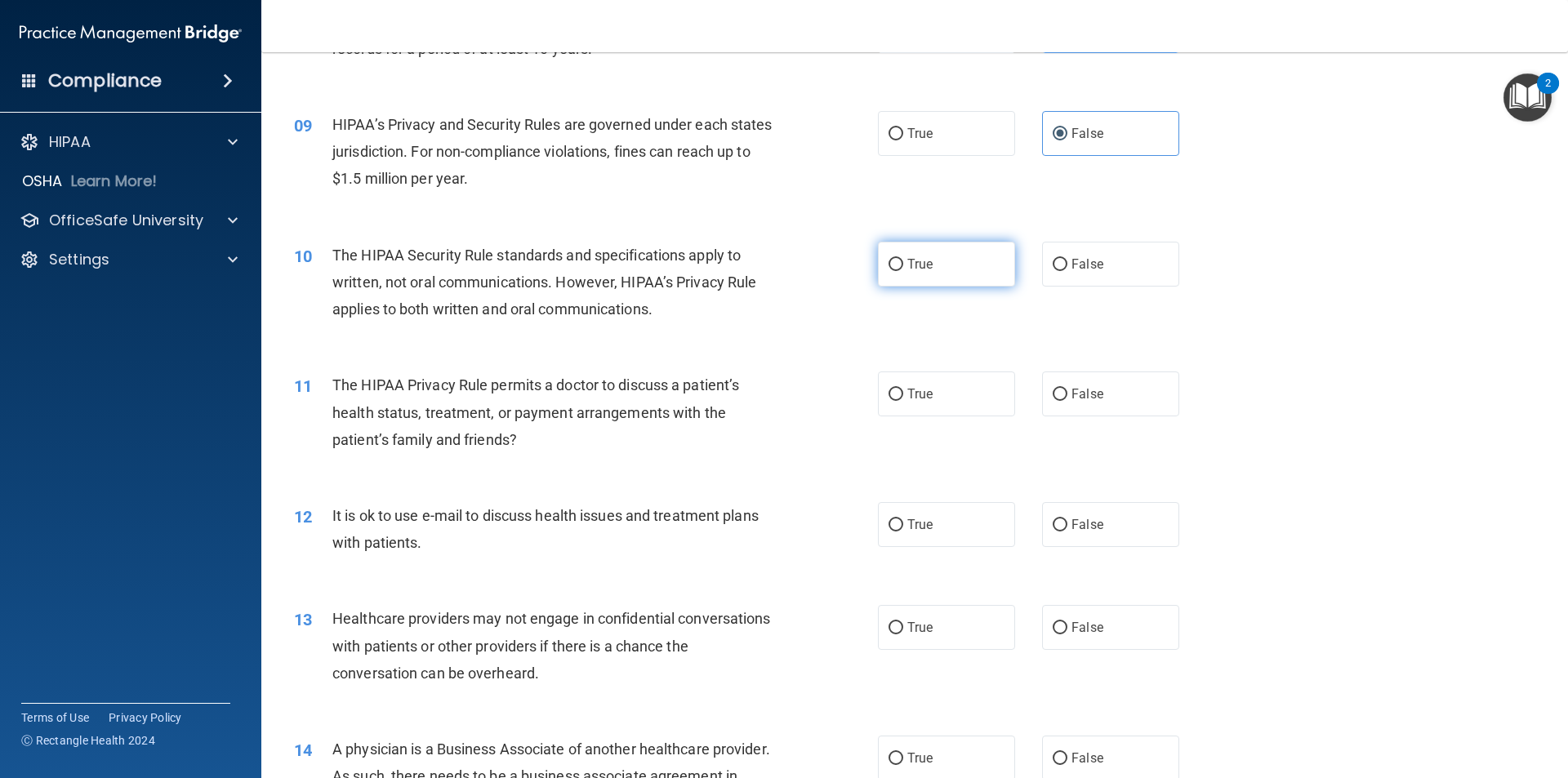
click at [926, 254] on label "True" at bounding box center [946, 264] width 137 height 45
click at [903, 259] on input "True" at bounding box center [895, 265] width 15 height 12
radio input "true"
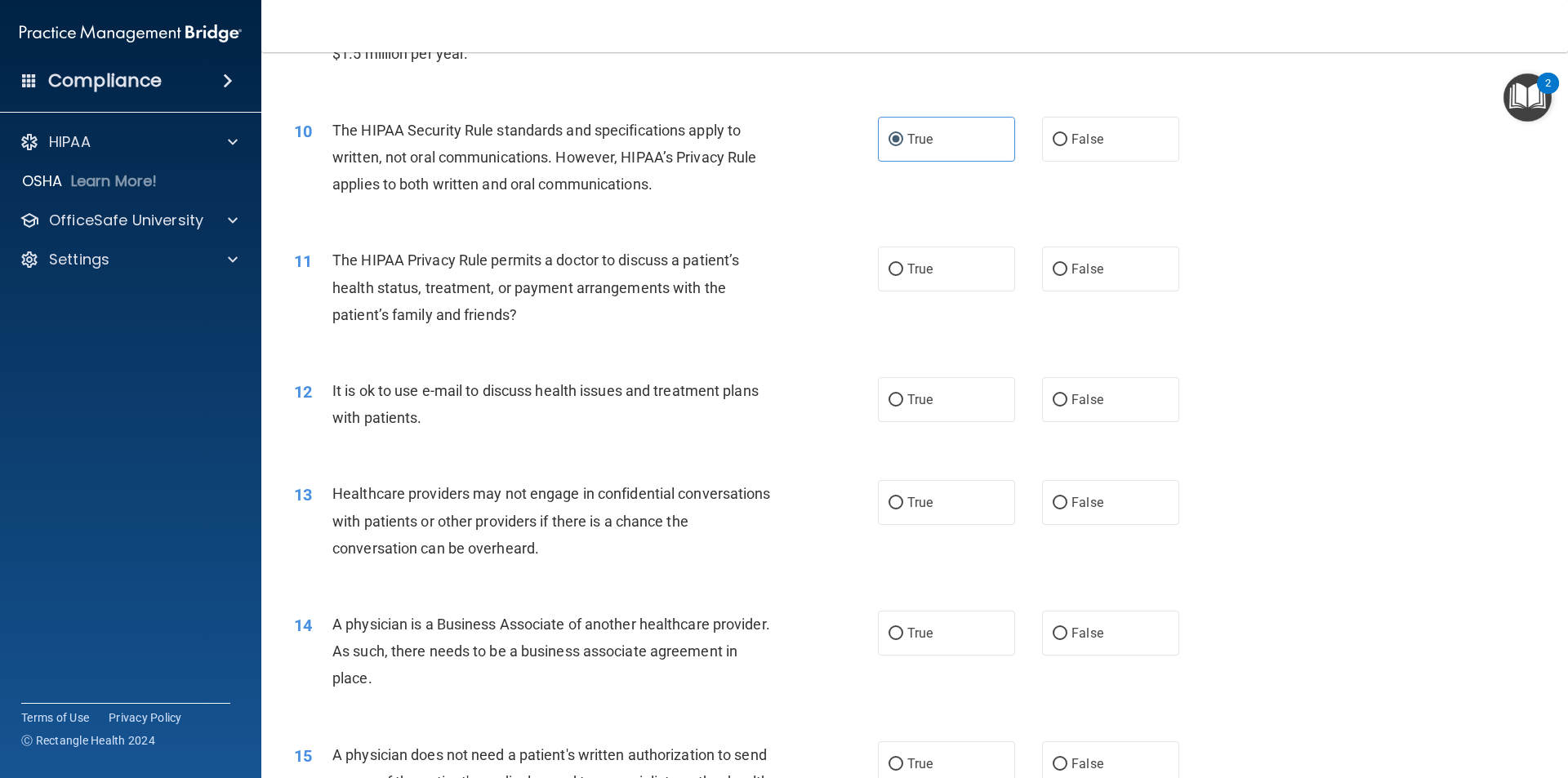
scroll to position [1142, 0]
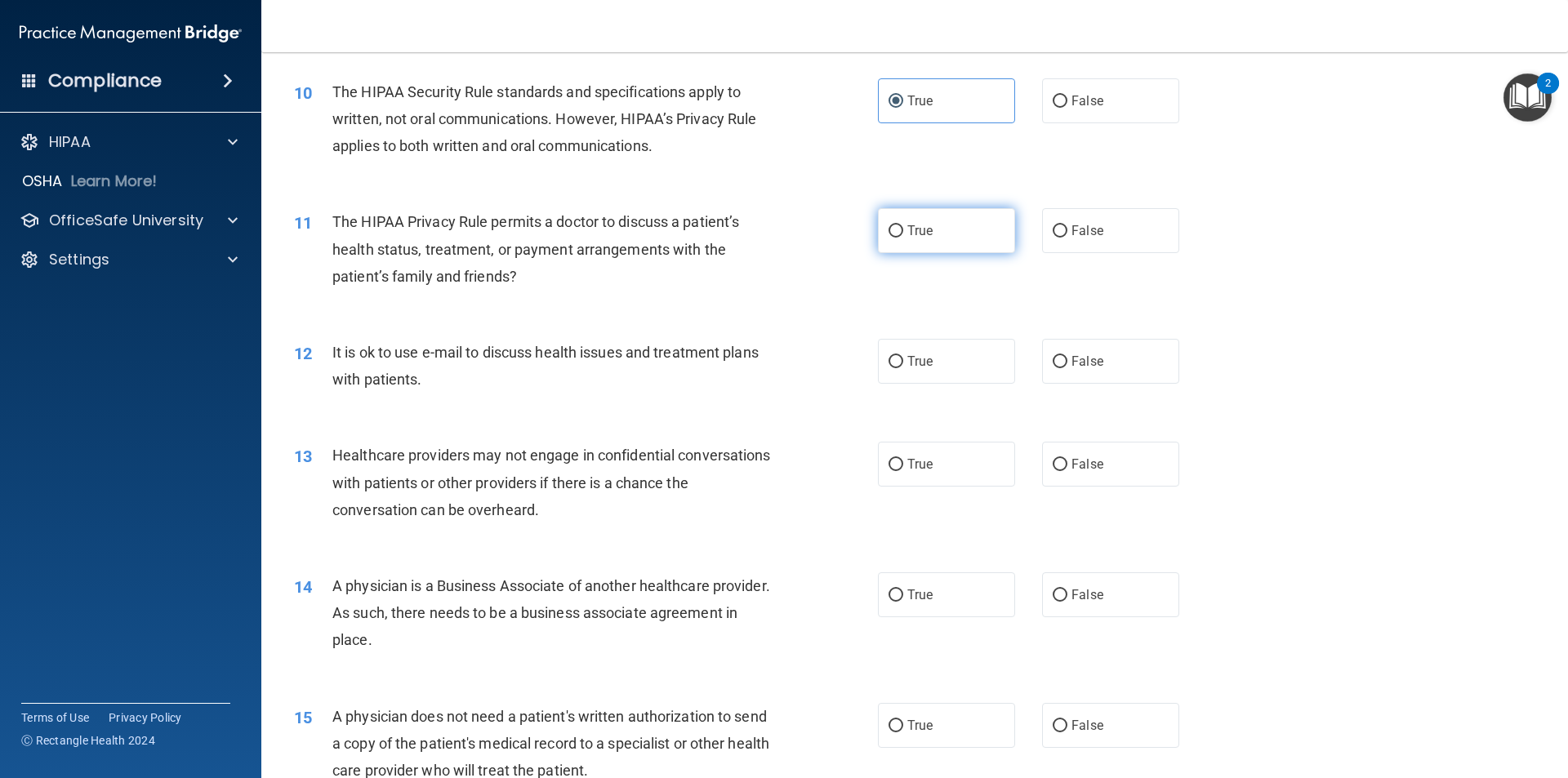
click at [927, 245] on label "True" at bounding box center [946, 231] width 137 height 45
click at [903, 237] on input "True" at bounding box center [895, 231] width 15 height 12
radio input "true"
click at [1093, 370] on label "False" at bounding box center [1110, 361] width 137 height 45
click at [1067, 368] on input "False" at bounding box center [1059, 362] width 15 height 12
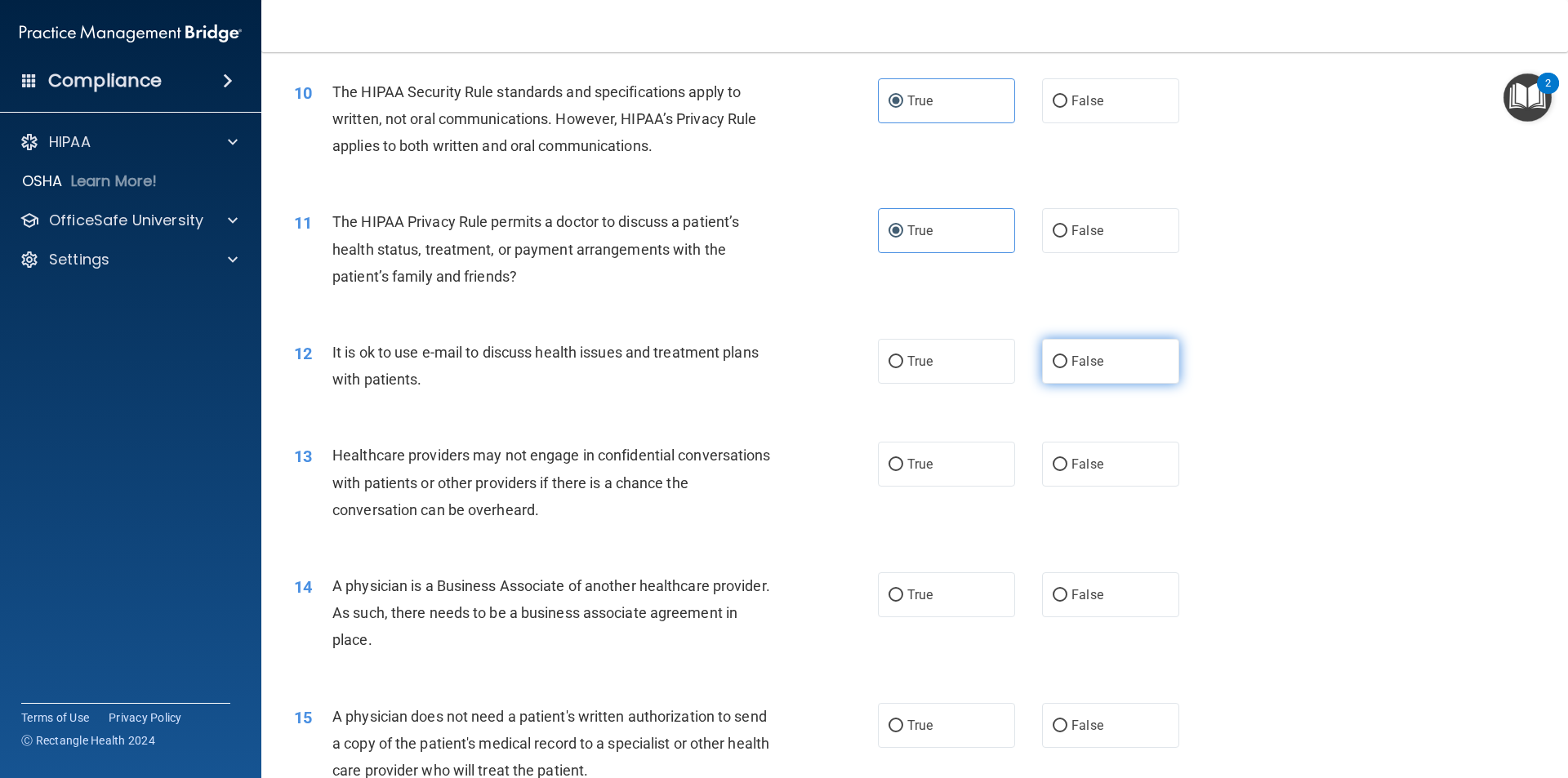
radio input "true"
click at [980, 376] on label "True" at bounding box center [946, 361] width 137 height 45
click at [903, 368] on input "True" at bounding box center [895, 362] width 15 height 12
radio input "true"
radio input "false"
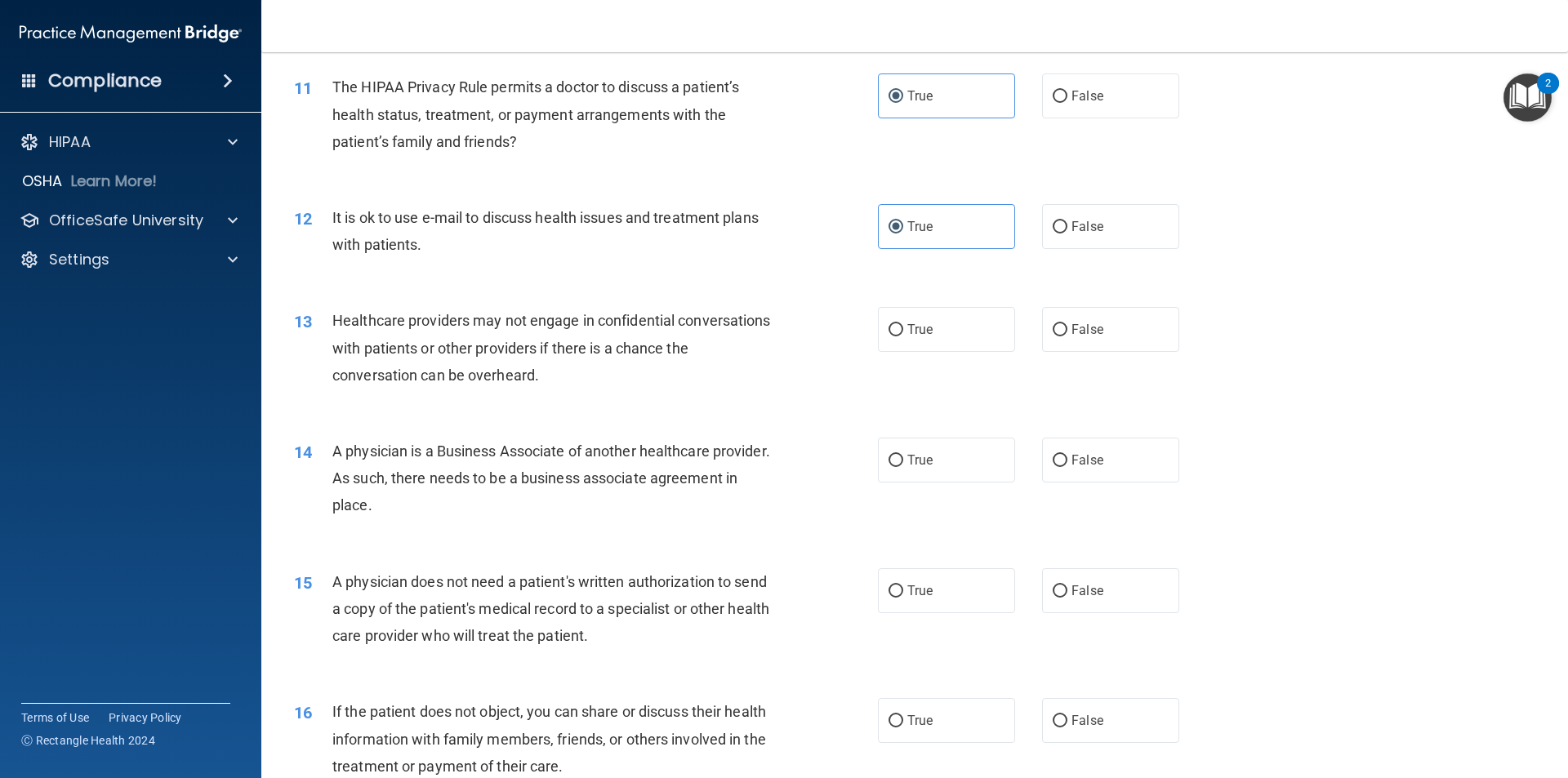
scroll to position [1306, 0]
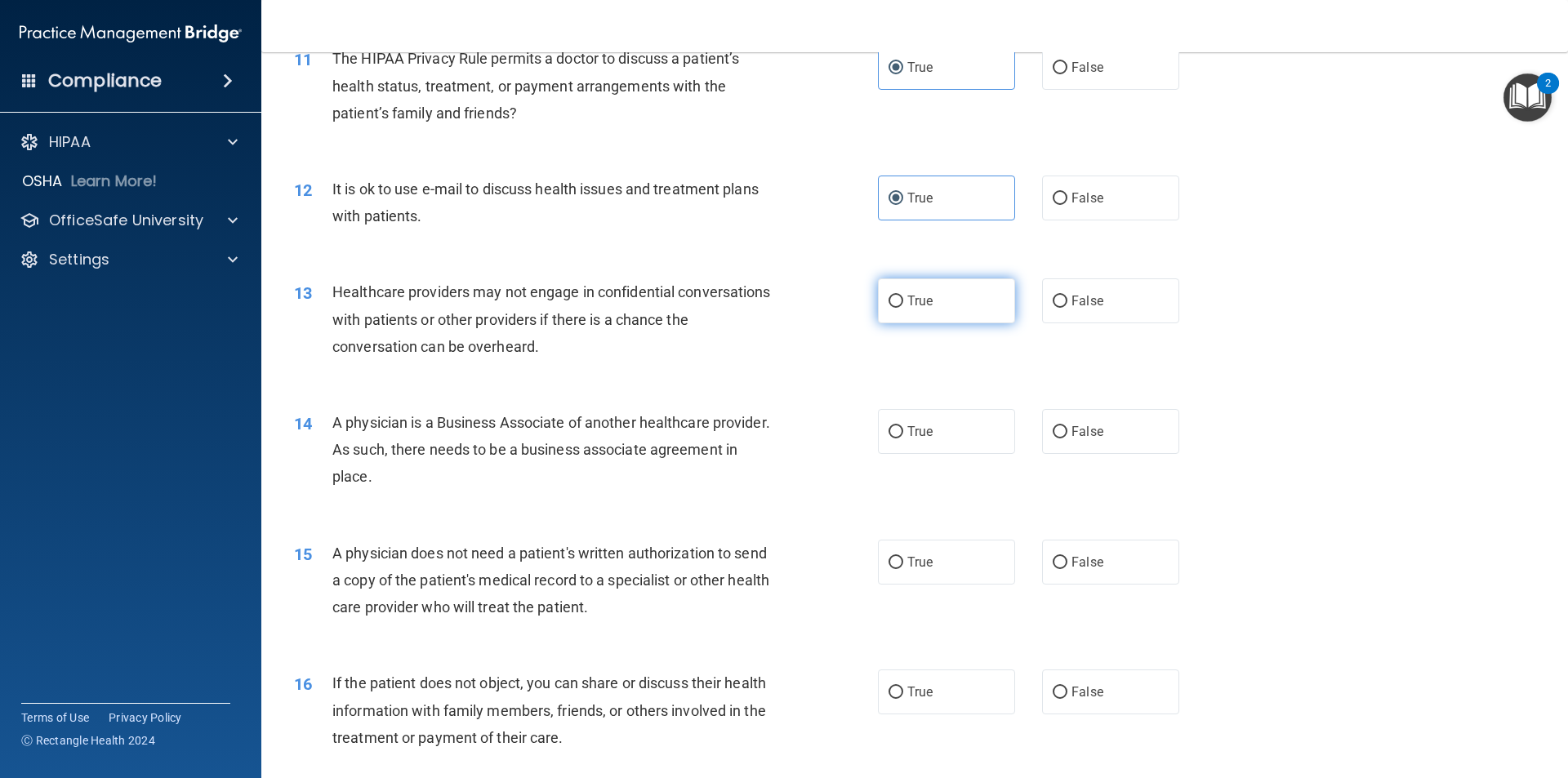
click at [963, 304] on label "True" at bounding box center [946, 300] width 137 height 45
click at [903, 304] on input "True" at bounding box center [895, 301] width 15 height 12
radio input "true"
click at [1063, 307] on label "False" at bounding box center [1110, 300] width 137 height 45
click at [1063, 307] on input "False" at bounding box center [1059, 301] width 15 height 12
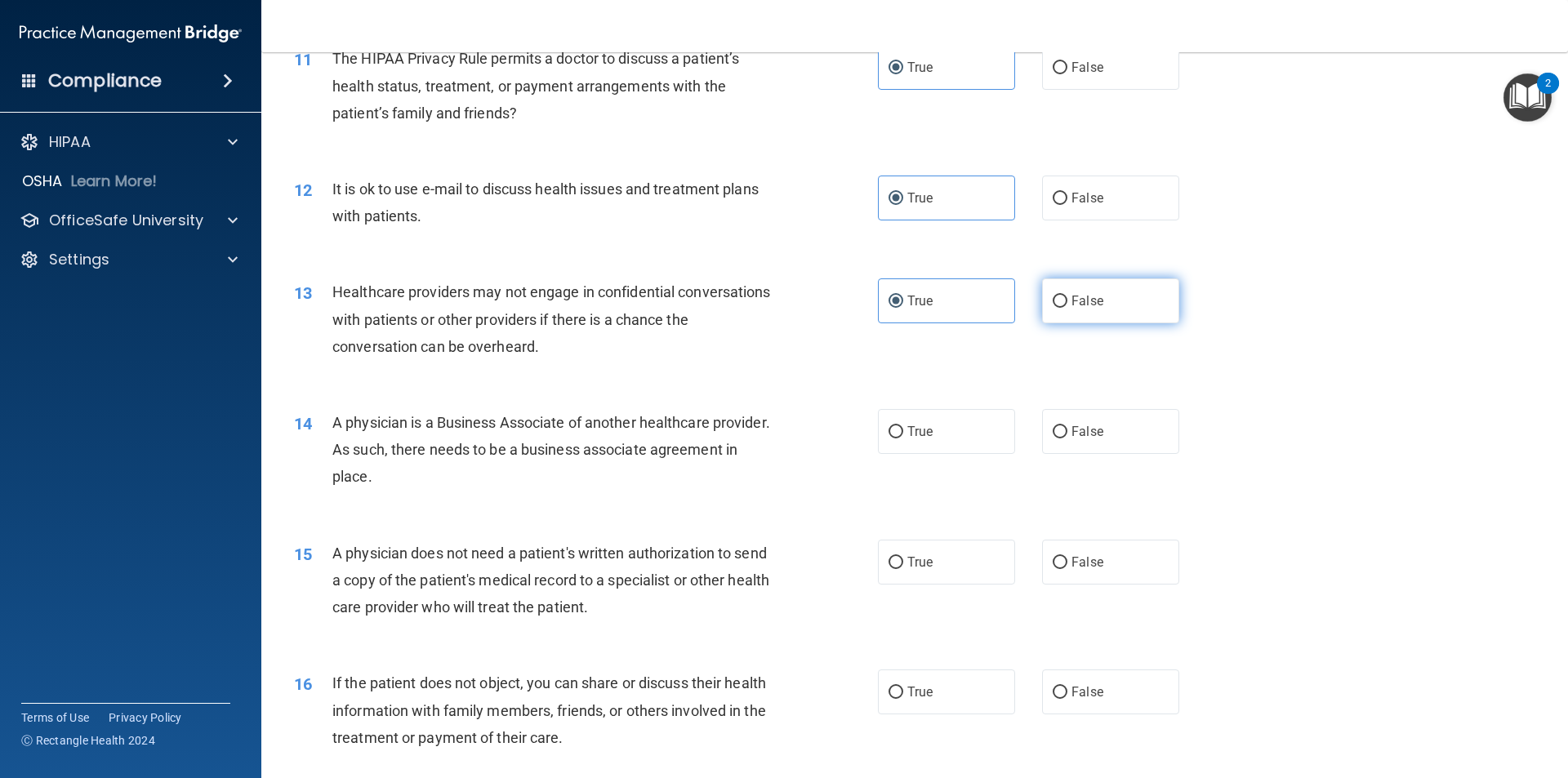
radio input "true"
radio input "false"
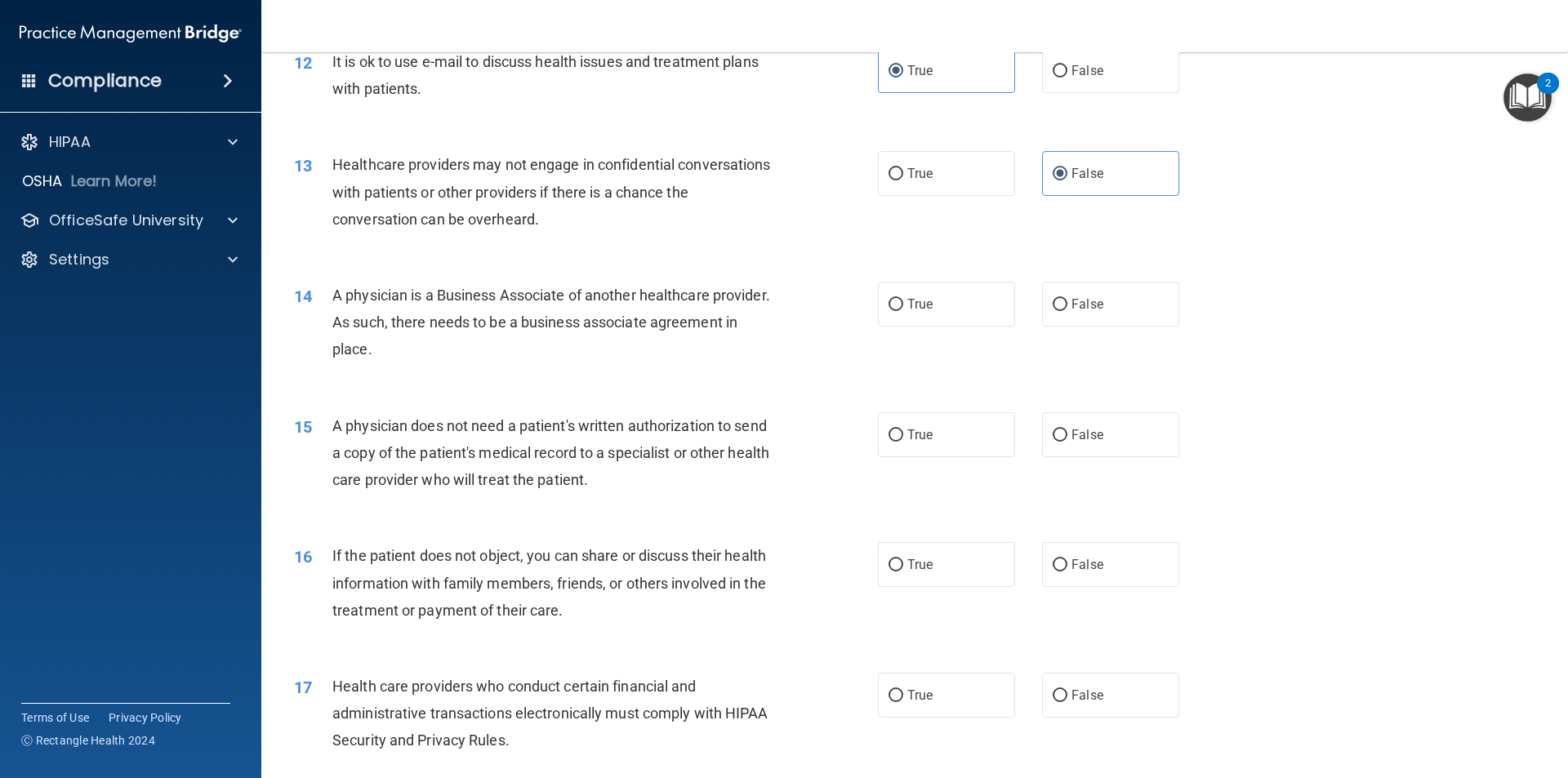
scroll to position [1469, 0]
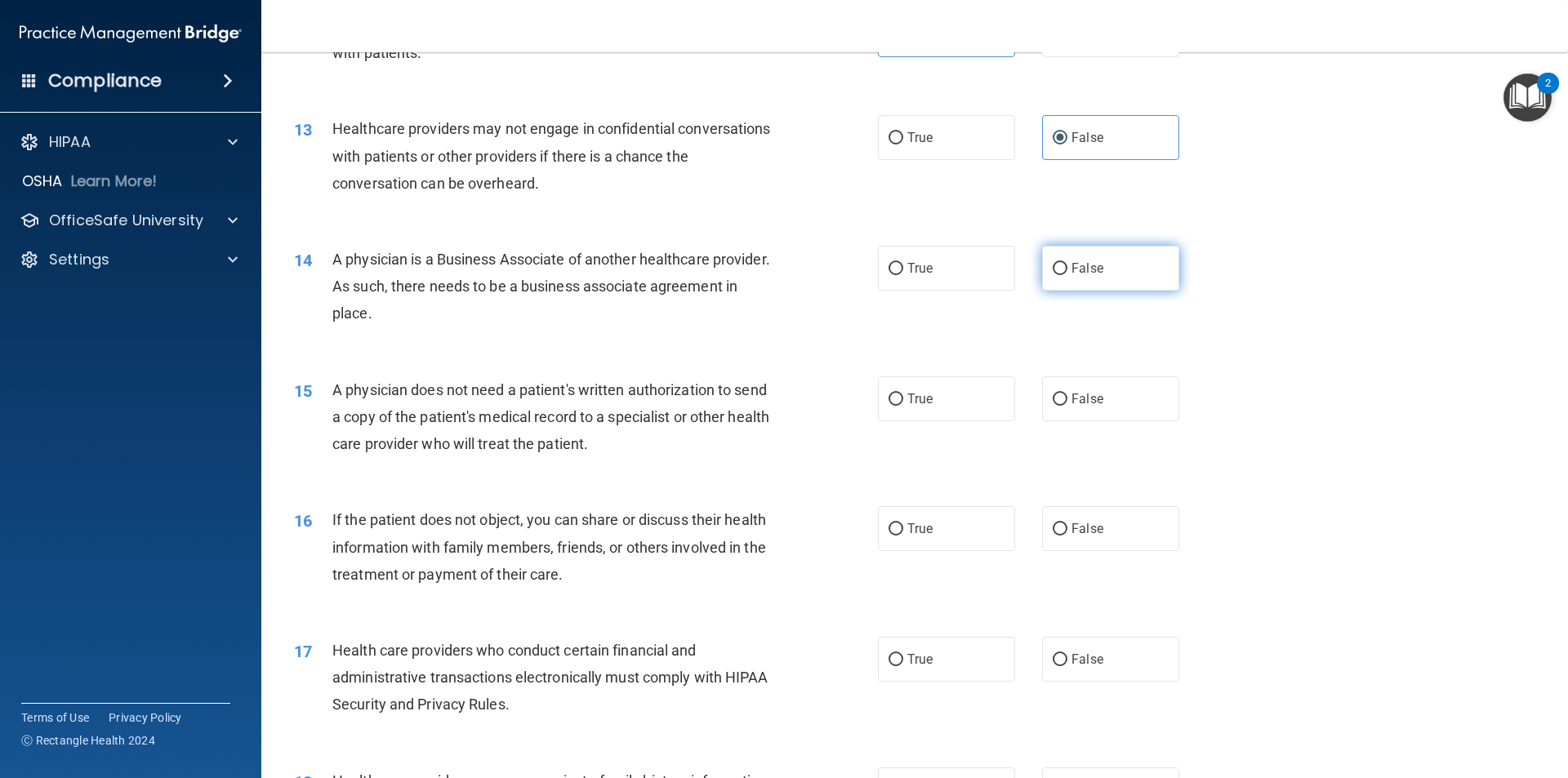
click at [1064, 279] on label "False" at bounding box center [1110, 268] width 137 height 45
click at [1064, 275] on input "False" at bounding box center [1059, 269] width 15 height 12
radio input "true"
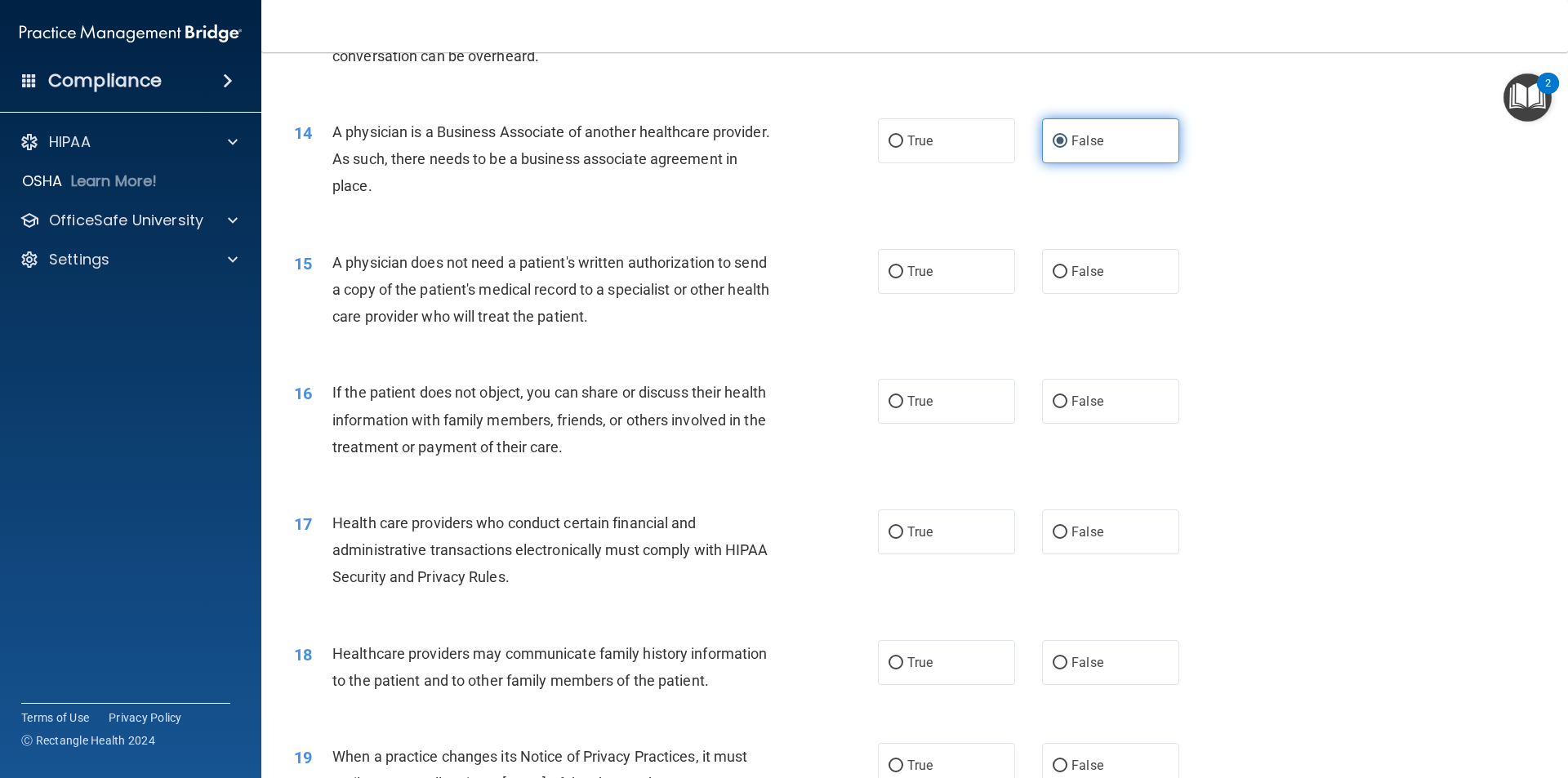
scroll to position [1632, 0]
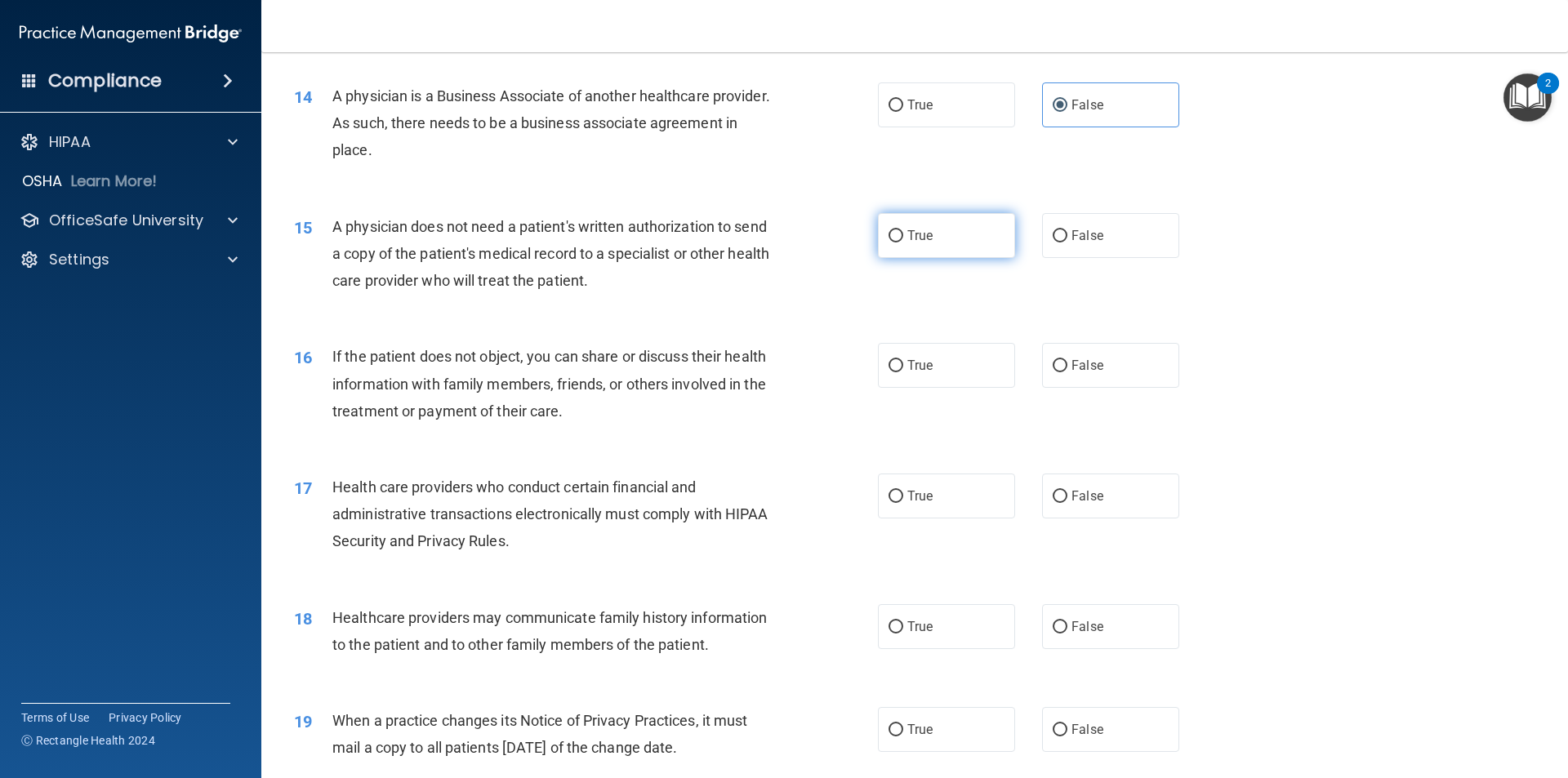
click at [962, 245] on label "True" at bounding box center [946, 236] width 137 height 45
click at [903, 243] on input "True" at bounding box center [895, 237] width 15 height 12
radio input "true"
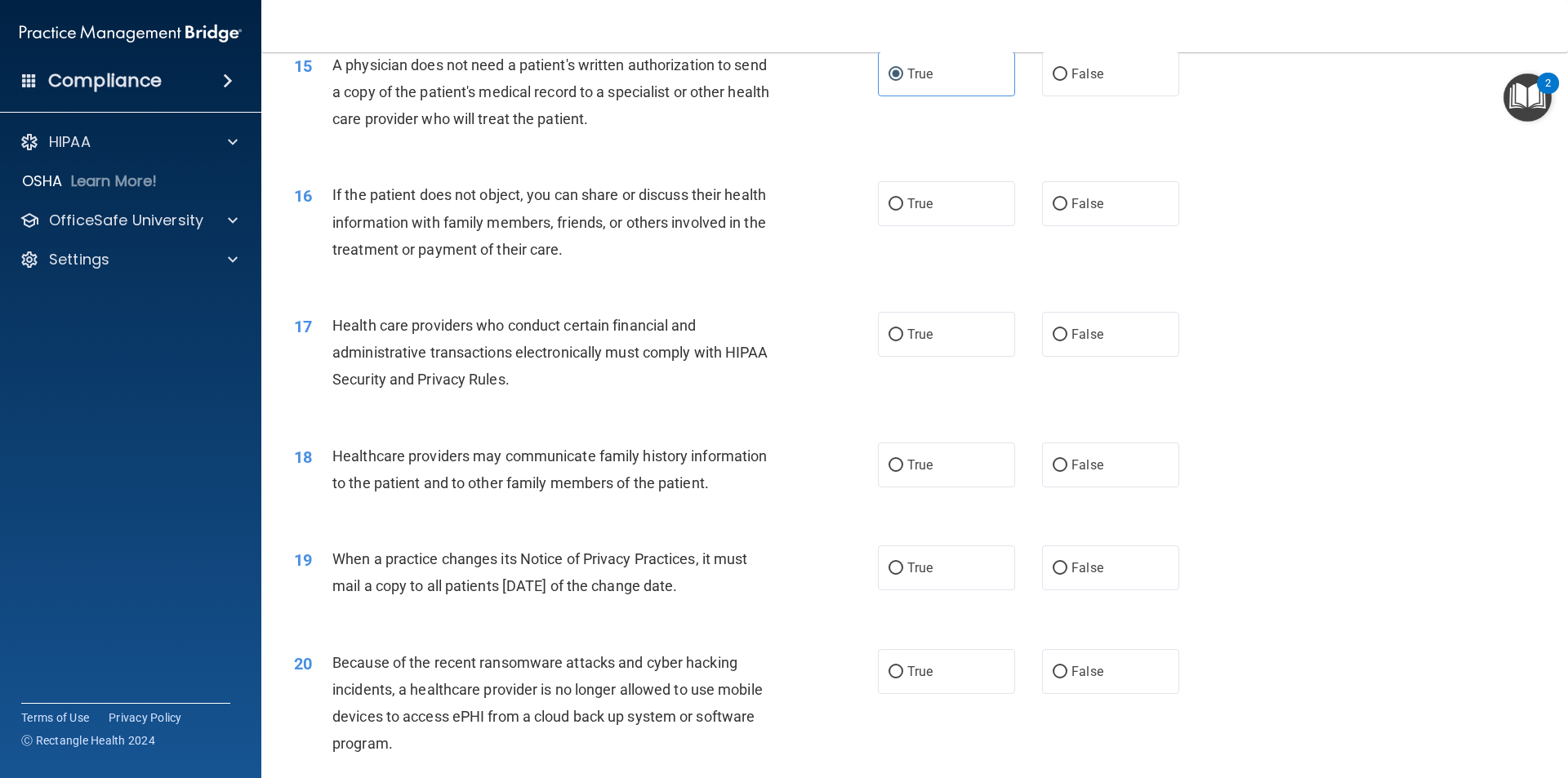
scroll to position [1795, 0]
click at [924, 201] on span "True" at bounding box center [919, 202] width 25 height 16
click at [903, 201] on input "True" at bounding box center [895, 203] width 15 height 12
radio input "true"
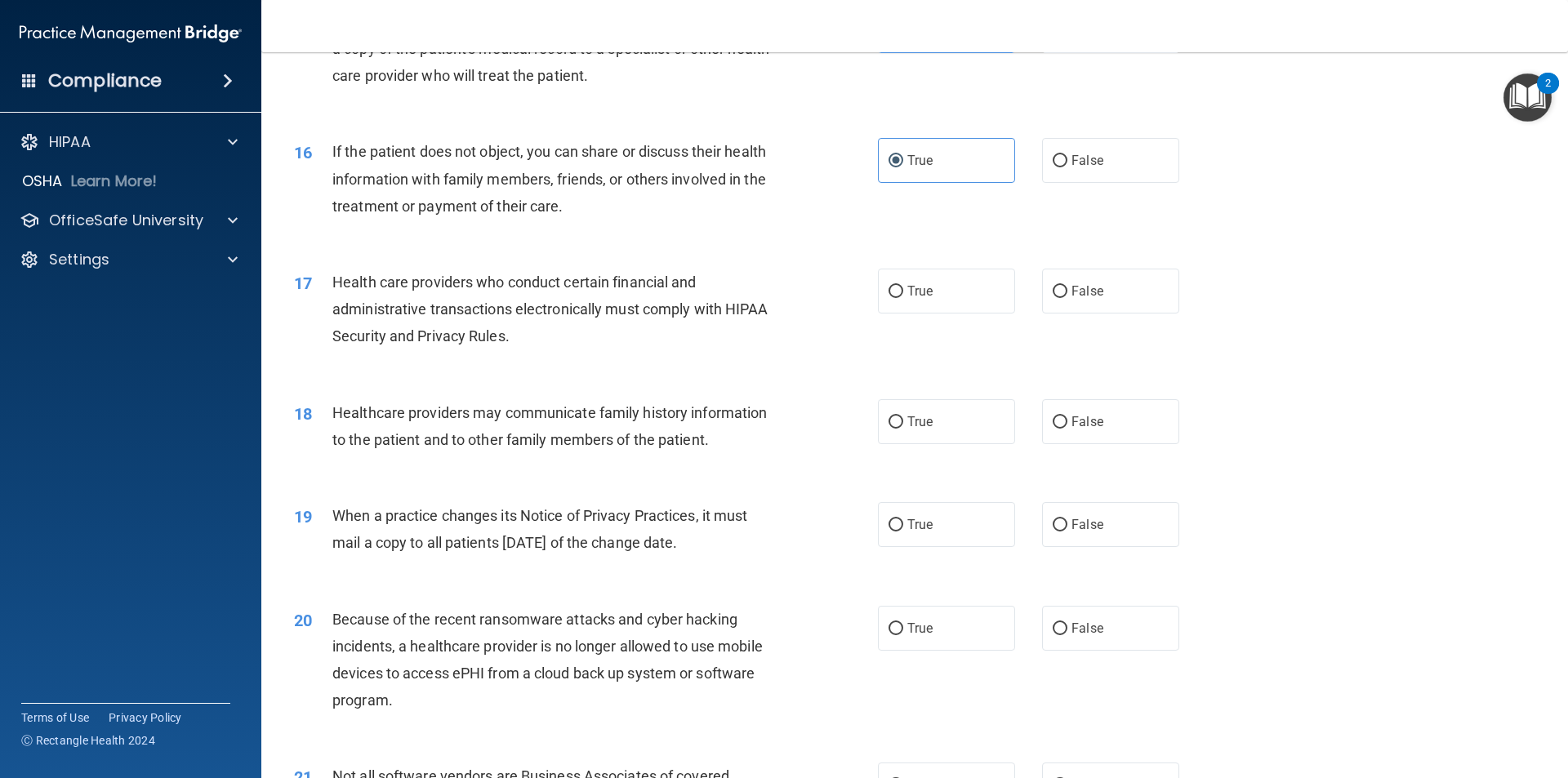
scroll to position [1877, 0]
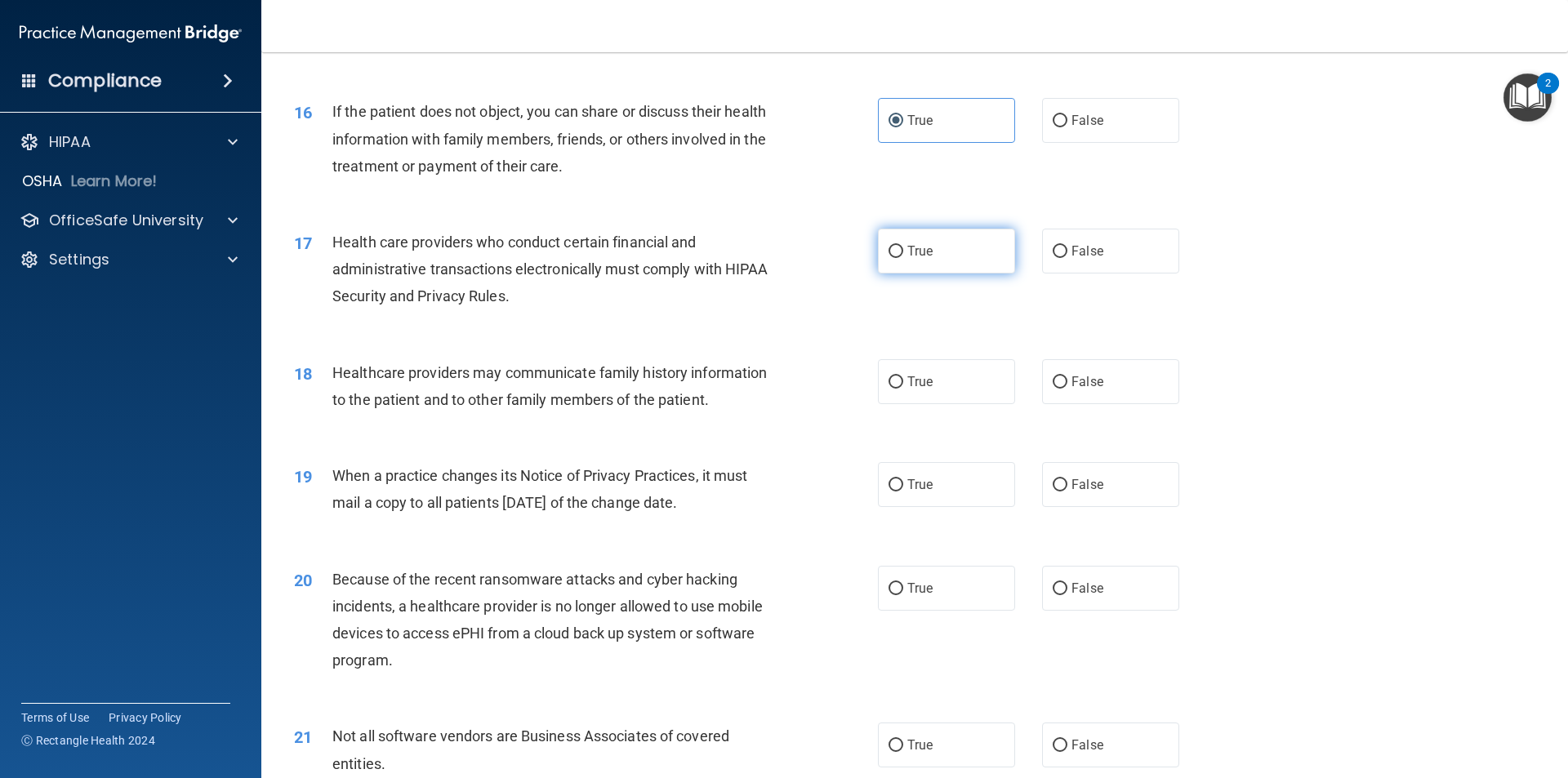
click at [955, 270] on label "True" at bounding box center [946, 251] width 137 height 45
click at [903, 258] on input "True" at bounding box center [895, 251] width 15 height 12
radio input "true"
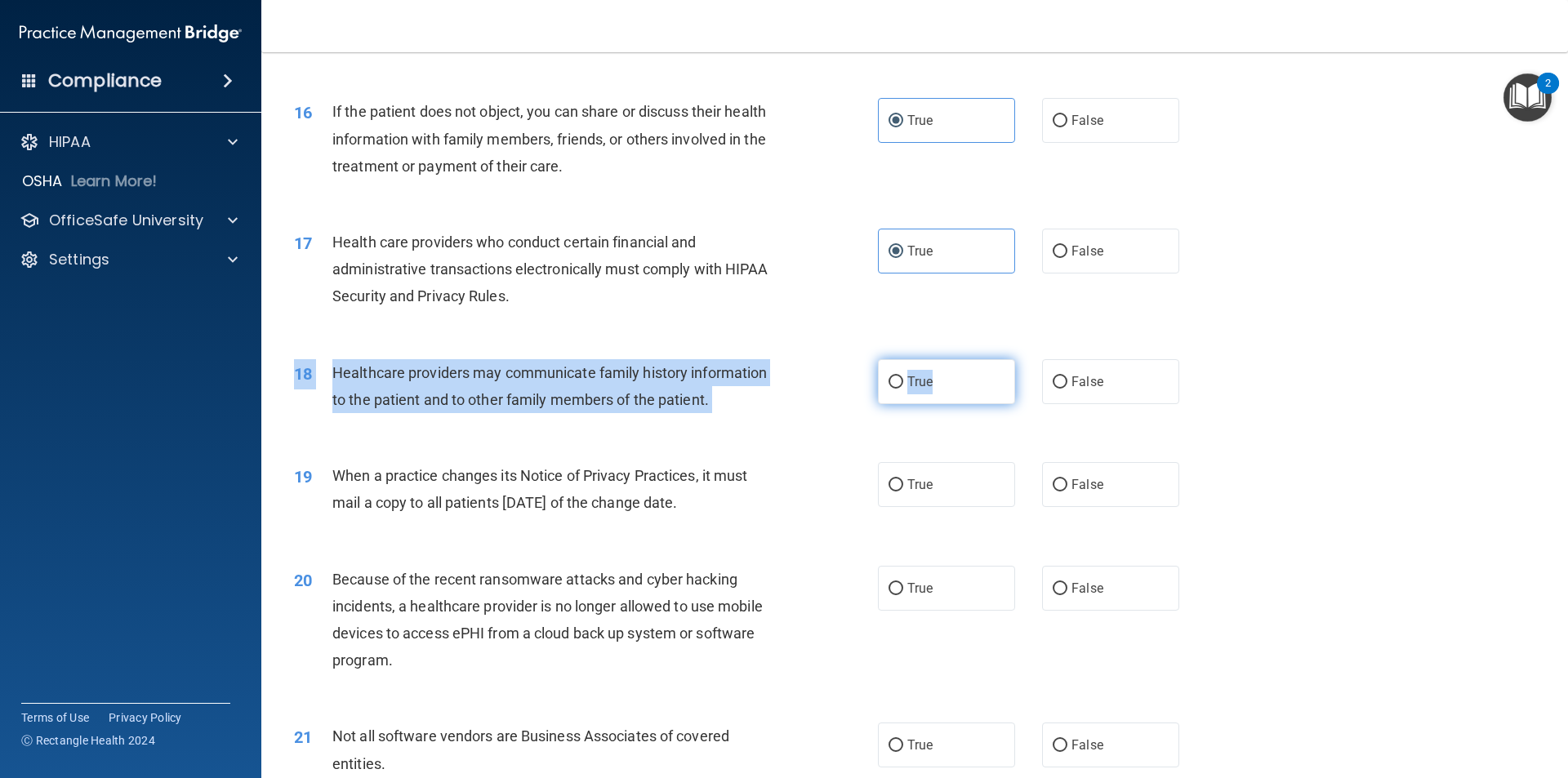
drag, startPoint x: 942, startPoint y: 351, endPoint x: 945, endPoint y: 363, distance: 12.4
click at [945, 362] on div "18 Healthcare providers may communicate family history information to the patie…" at bounding box center [914, 389] width 1266 height 103
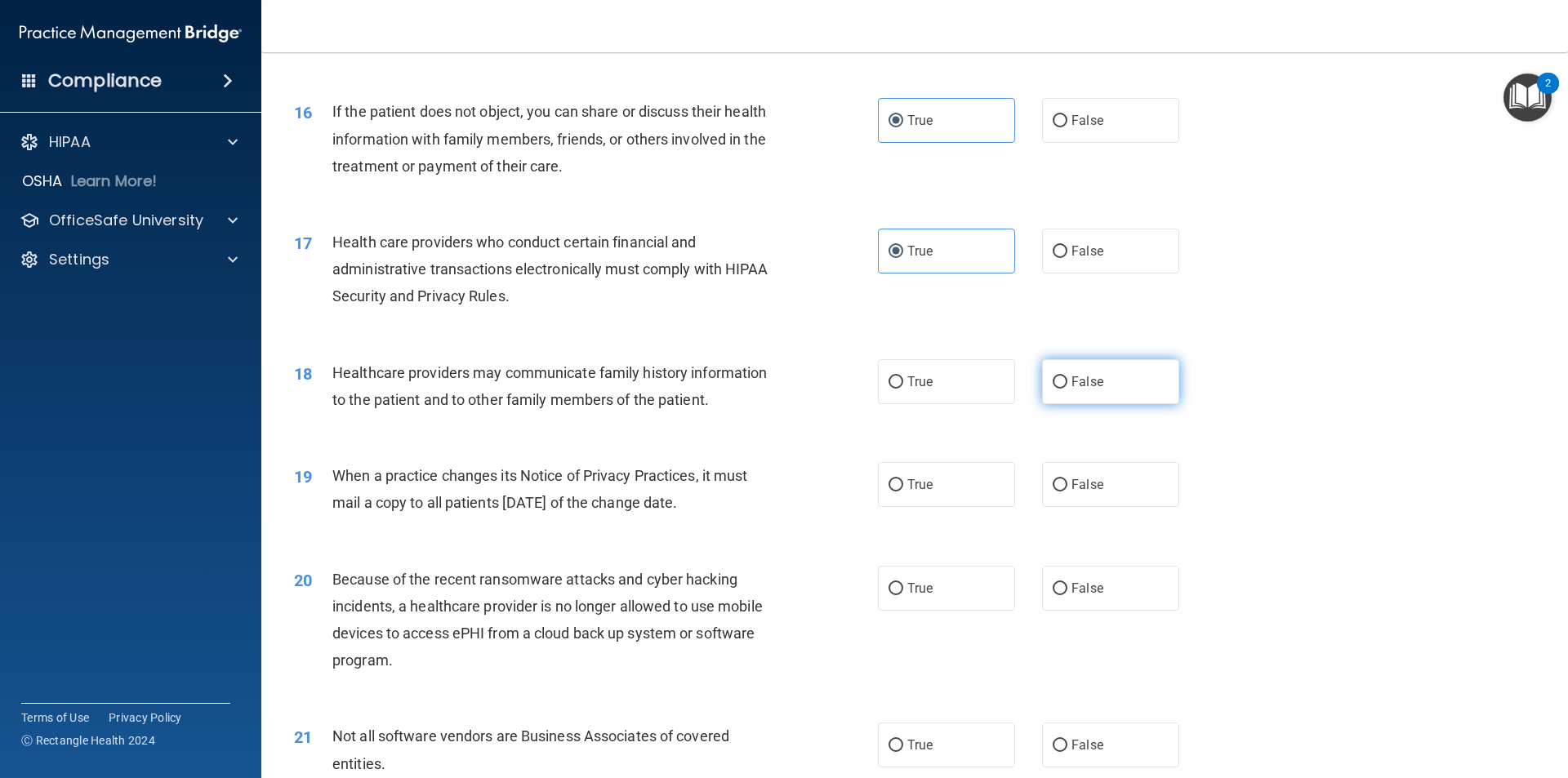
click at [1088, 389] on span "False" at bounding box center [1087, 382] width 32 height 16
click at [1067, 389] on input "False" at bounding box center [1059, 383] width 15 height 12
radio input "true"
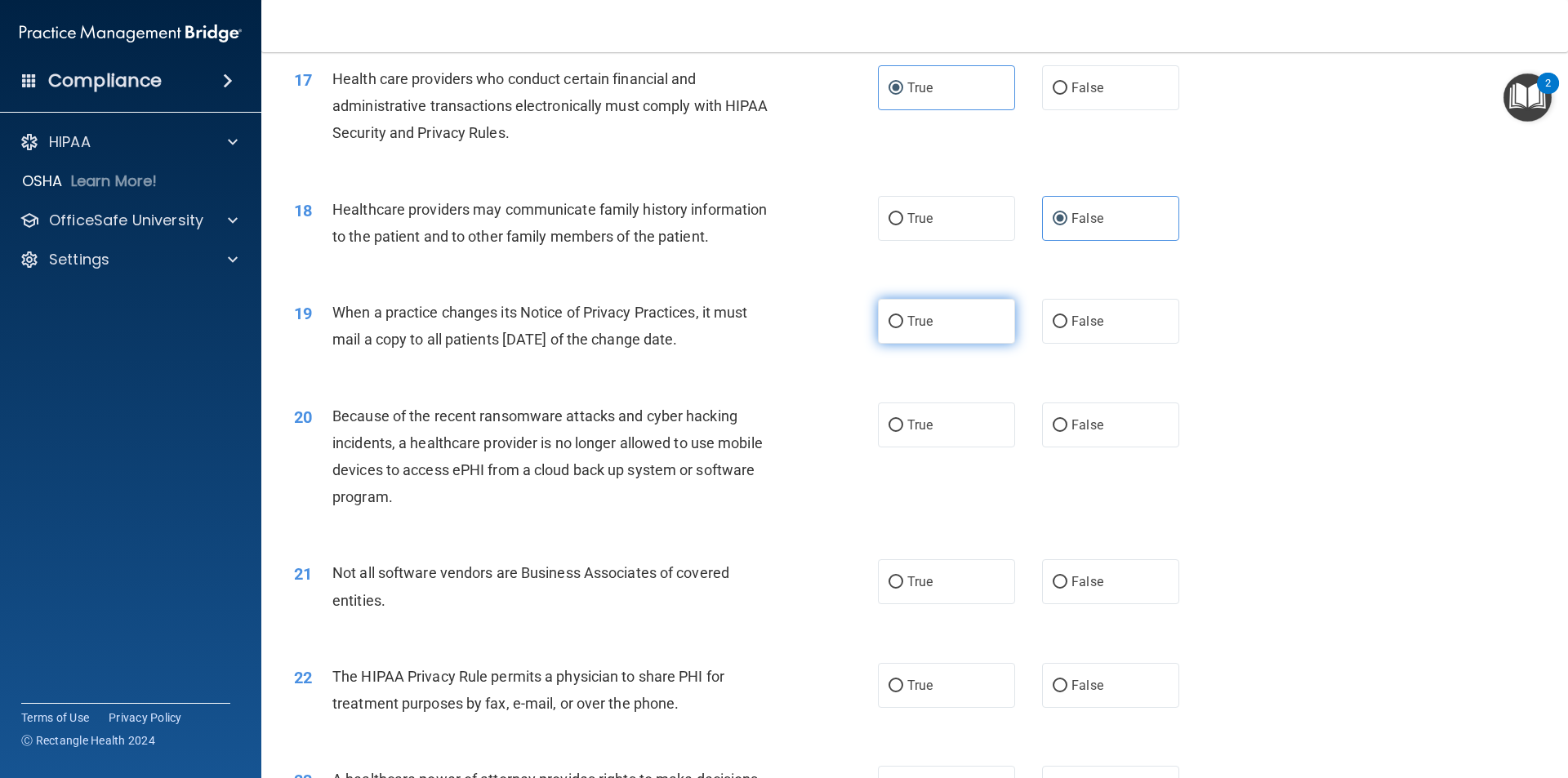
click at [982, 309] on label "True" at bounding box center [946, 321] width 137 height 45
click at [903, 316] on input "True" at bounding box center [895, 322] width 15 height 12
radio input "true"
click at [1080, 314] on span "False" at bounding box center [1087, 321] width 32 height 16
click at [1067, 316] on input "False" at bounding box center [1059, 322] width 15 height 12
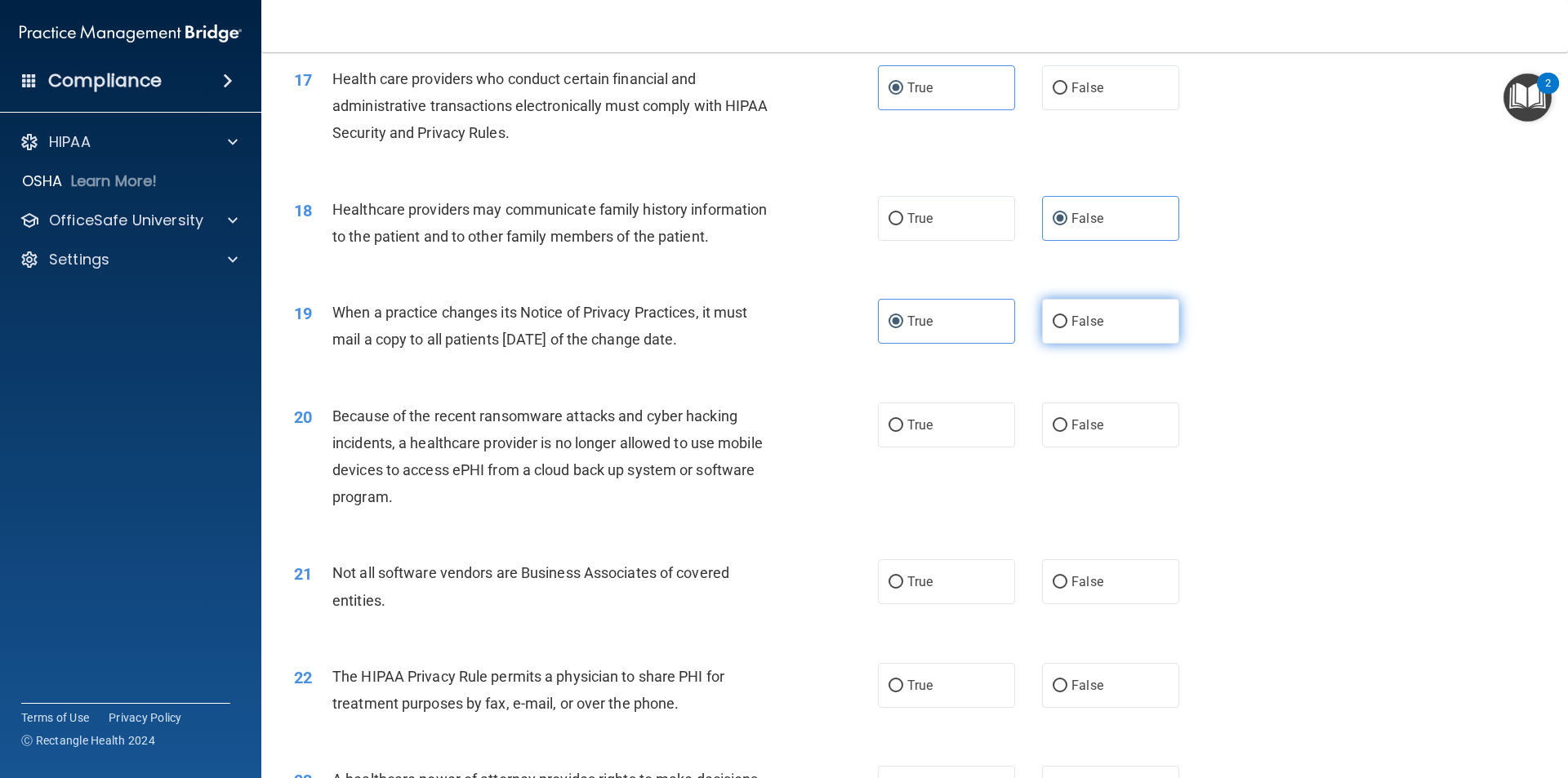
radio input "true"
radio input "false"
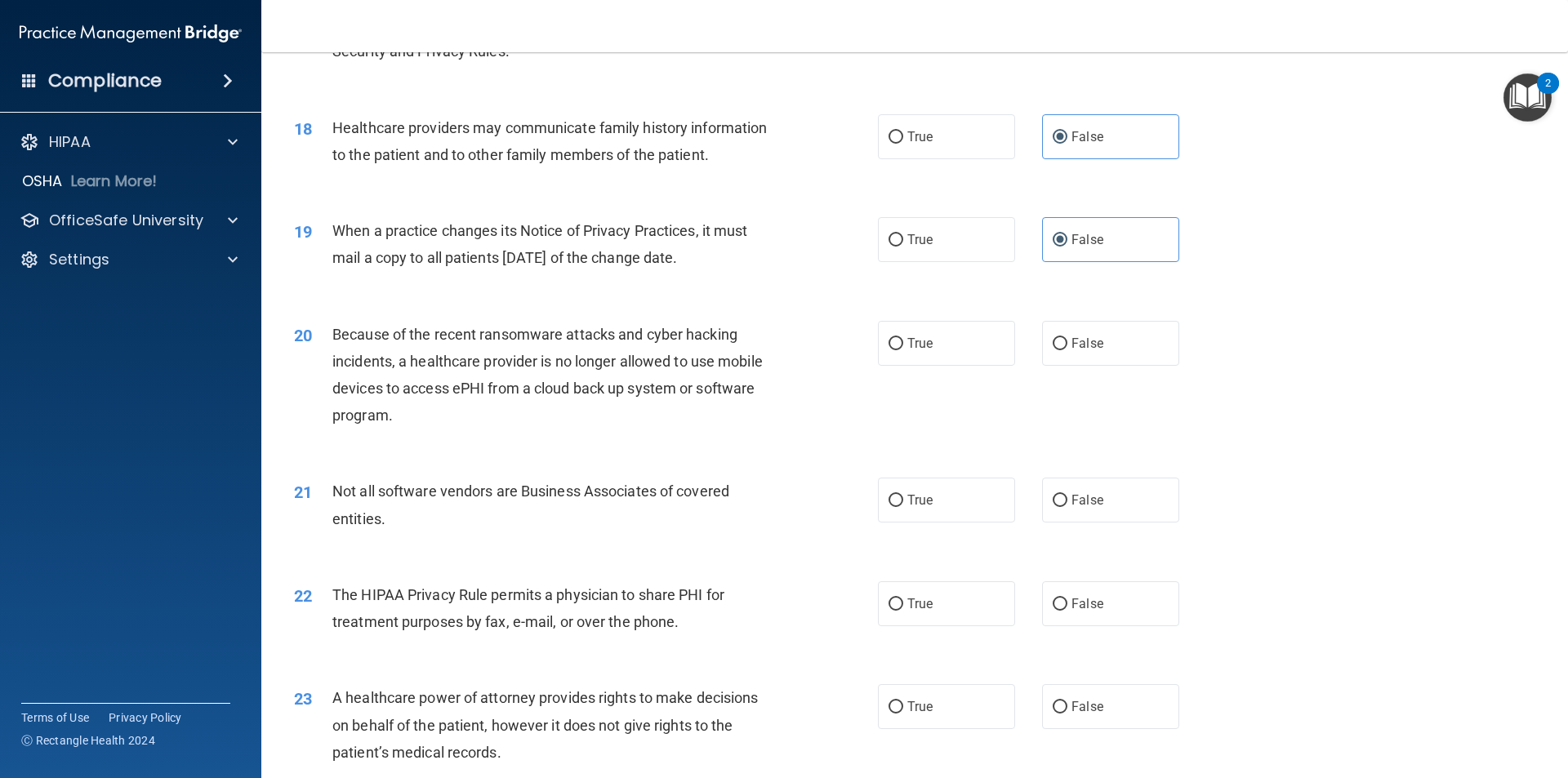
scroll to position [2204, 0]
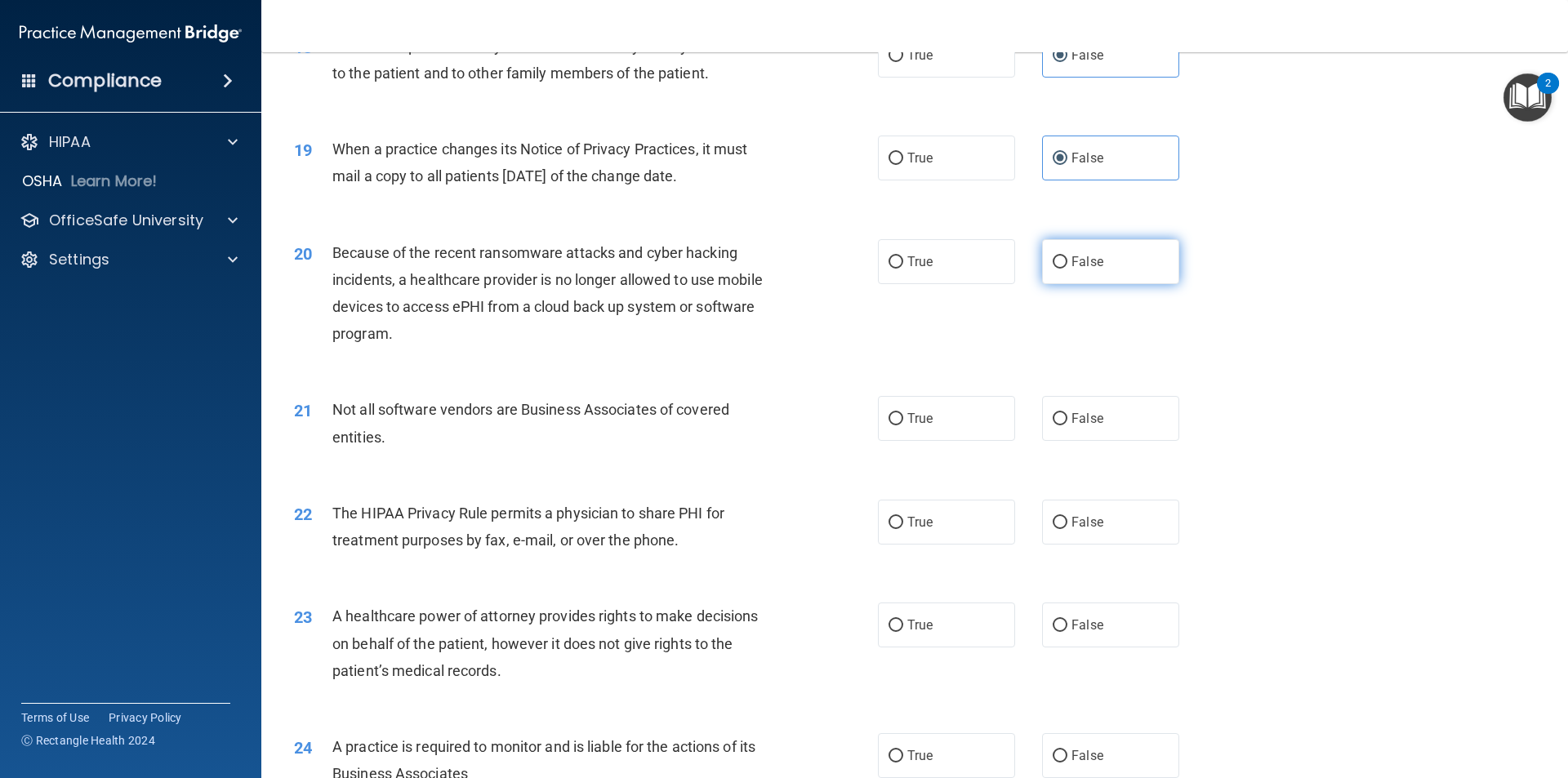
click at [1126, 272] on label "False" at bounding box center [1110, 262] width 137 height 45
click at [1067, 269] on input "False" at bounding box center [1059, 262] width 15 height 12
radio input "true"
click at [963, 428] on label "True" at bounding box center [946, 418] width 137 height 45
click at [903, 425] on input "True" at bounding box center [895, 419] width 15 height 12
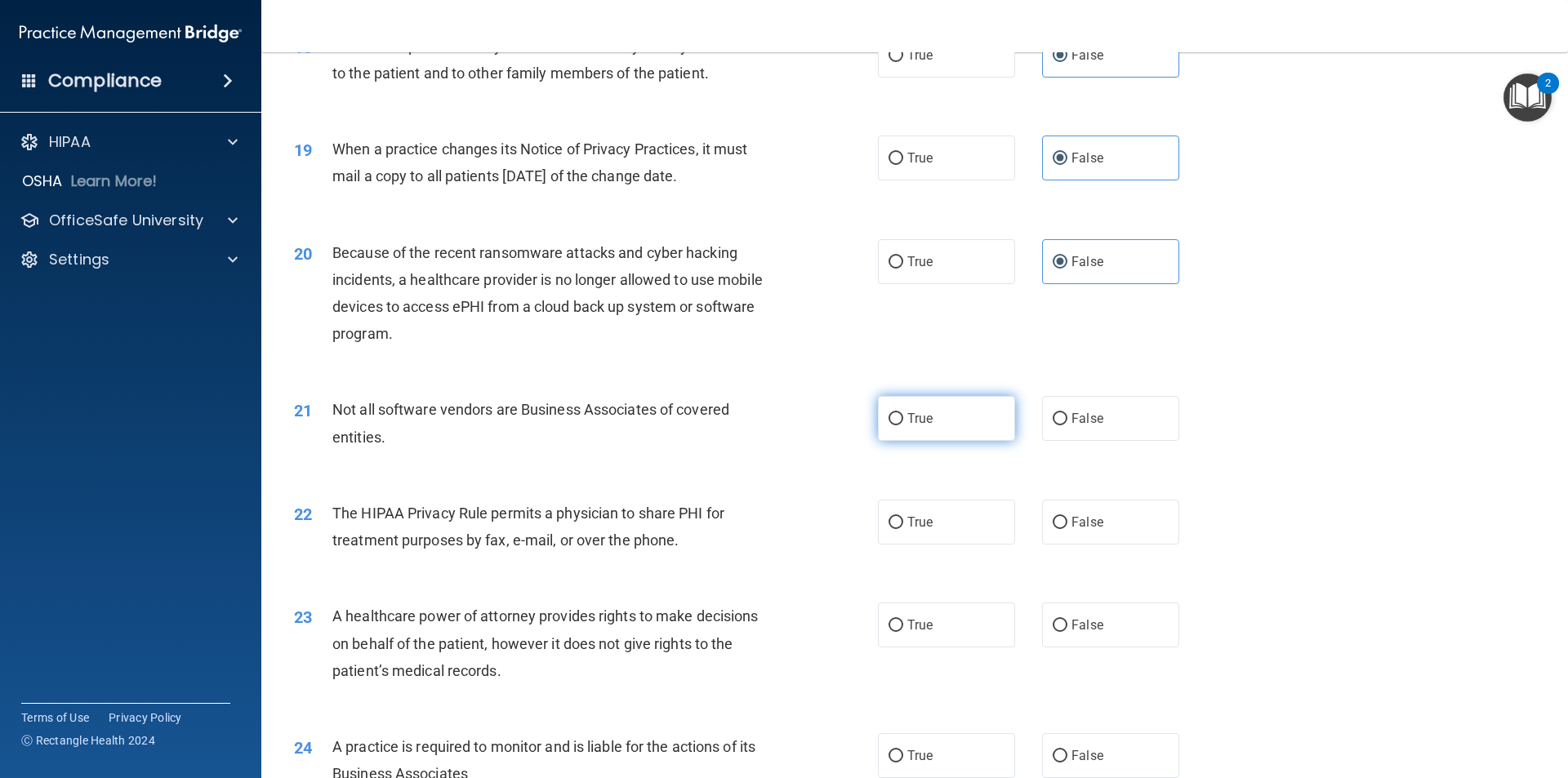
radio input "true"
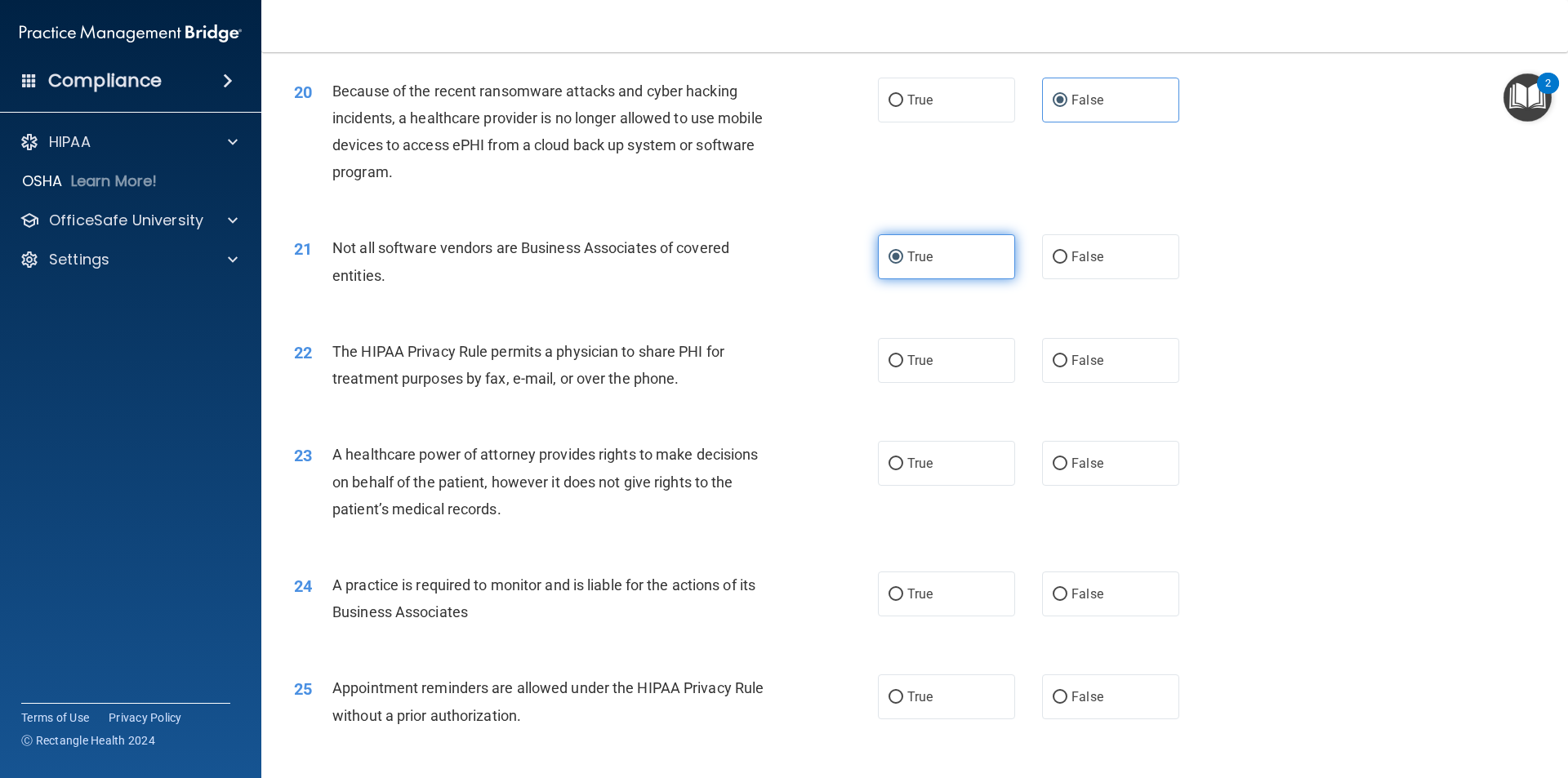
scroll to position [2367, 0]
click at [931, 370] on label "True" at bounding box center [946, 358] width 137 height 45
click at [903, 365] on input "True" at bounding box center [895, 359] width 15 height 12
radio input "true"
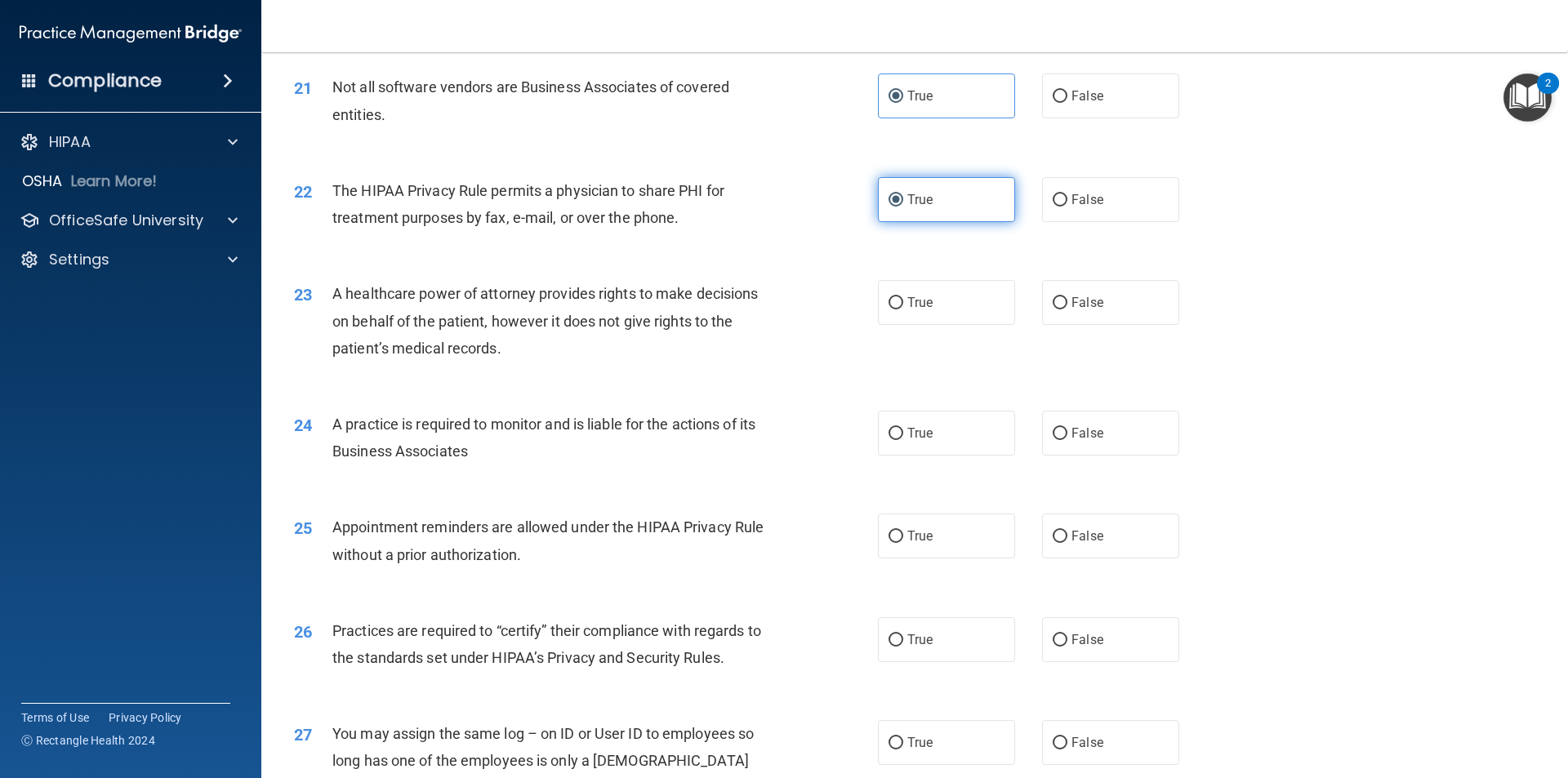
scroll to position [2530, 0]
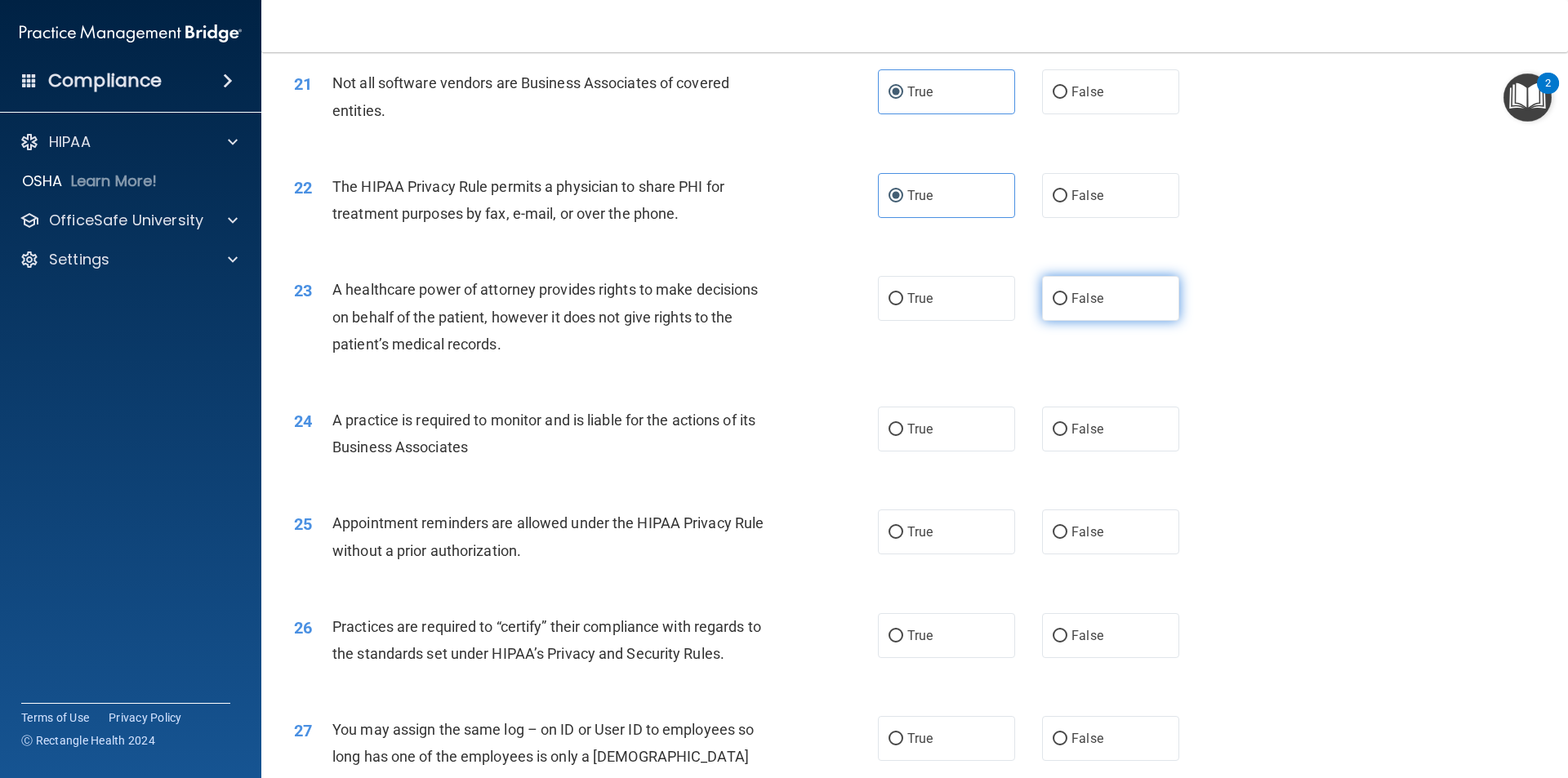
click at [1081, 302] on span "False" at bounding box center [1087, 298] width 32 height 16
click at [1067, 302] on input "False" at bounding box center [1059, 299] width 15 height 12
radio input "true"
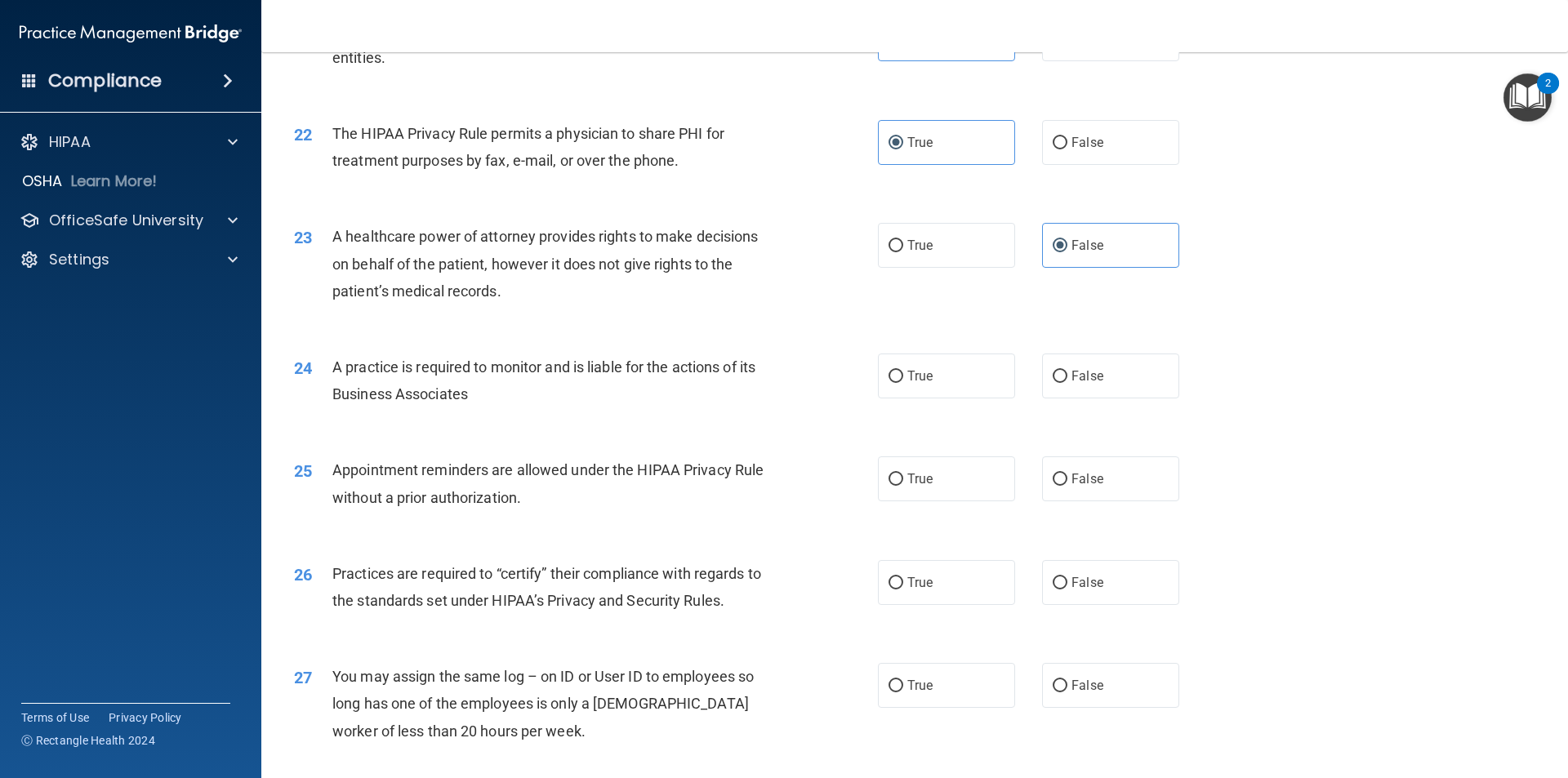
scroll to position [2612, 0]
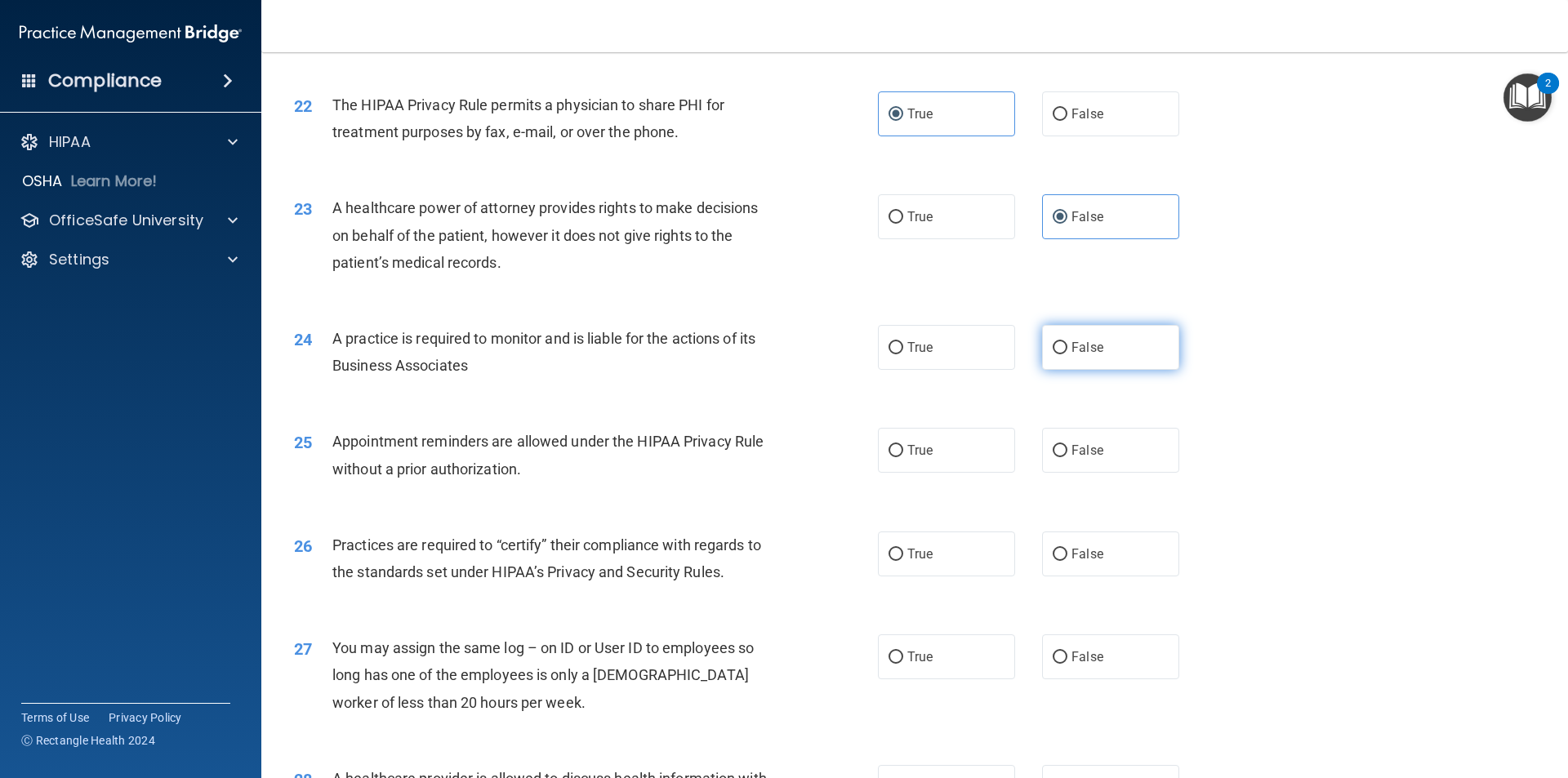
click at [1096, 363] on label "False" at bounding box center [1110, 347] width 137 height 45
click at [1067, 354] on input "False" at bounding box center [1059, 348] width 15 height 12
radio input "true"
click at [949, 458] on label "True" at bounding box center [946, 450] width 137 height 45
click at [903, 457] on input "True" at bounding box center [895, 451] width 15 height 12
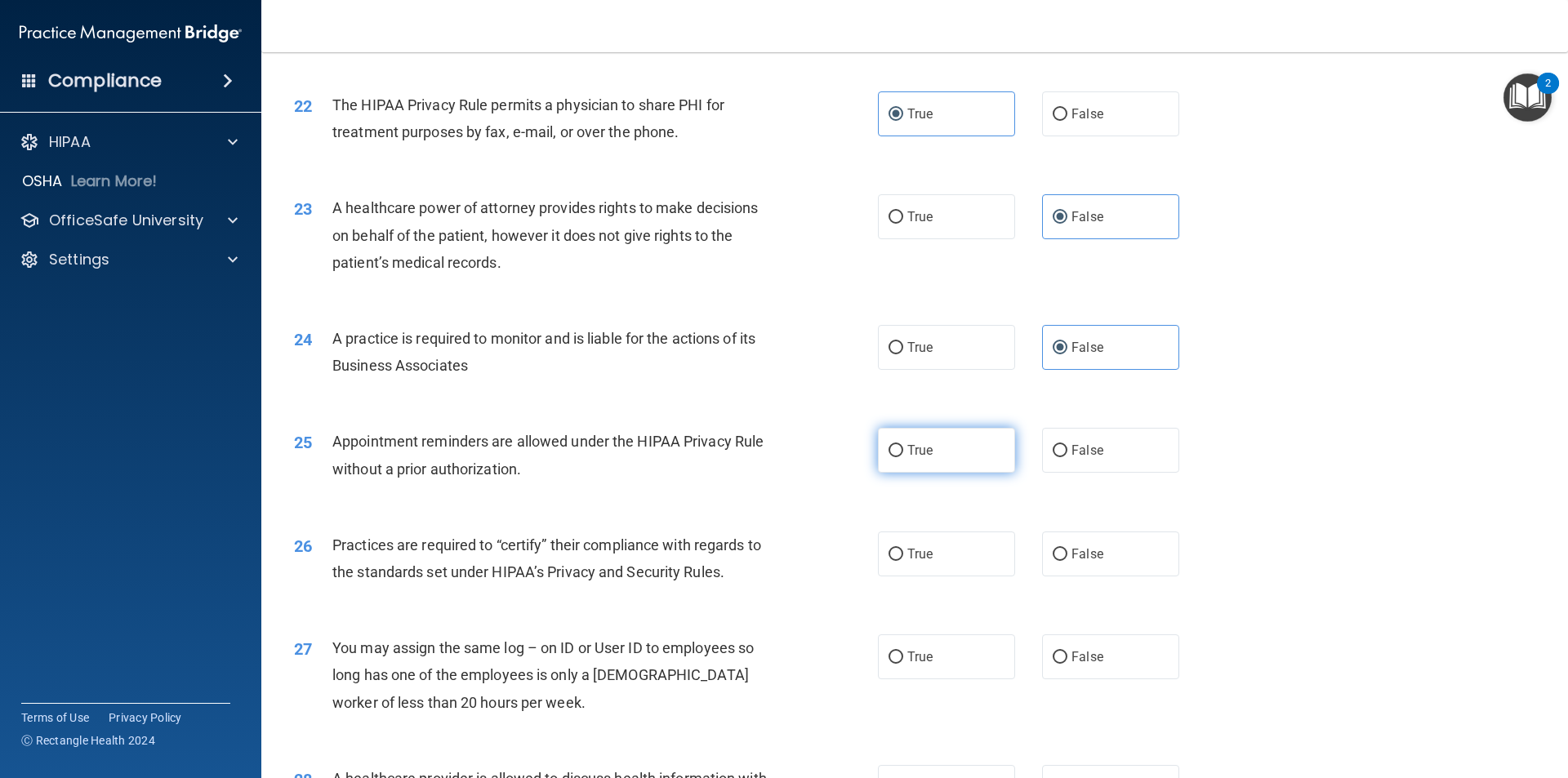
radio input "true"
click at [1094, 566] on label "False" at bounding box center [1110, 553] width 137 height 45
click at [1067, 560] on input "False" at bounding box center [1059, 554] width 15 height 12
radio input "true"
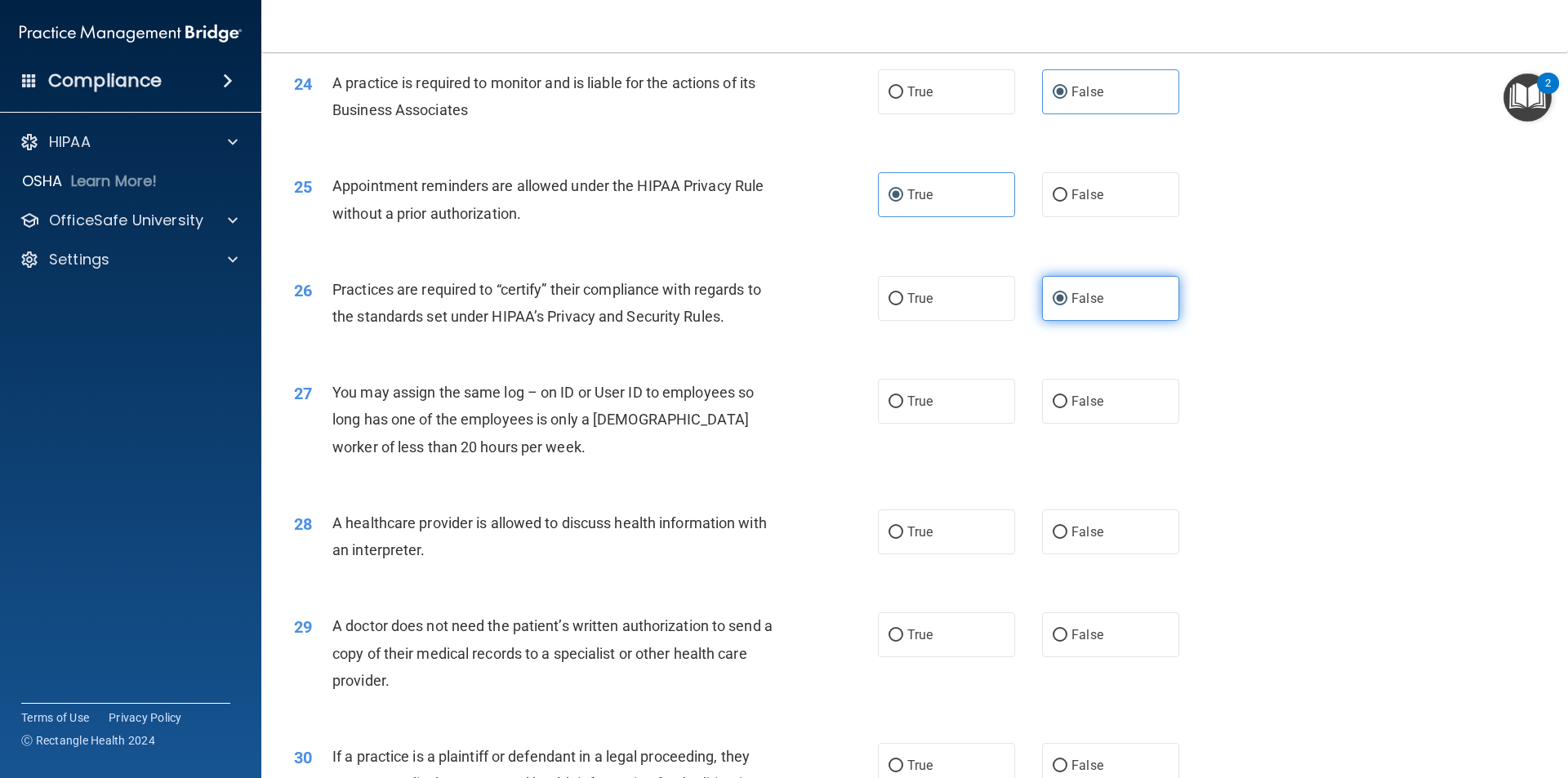
scroll to position [2938, 0]
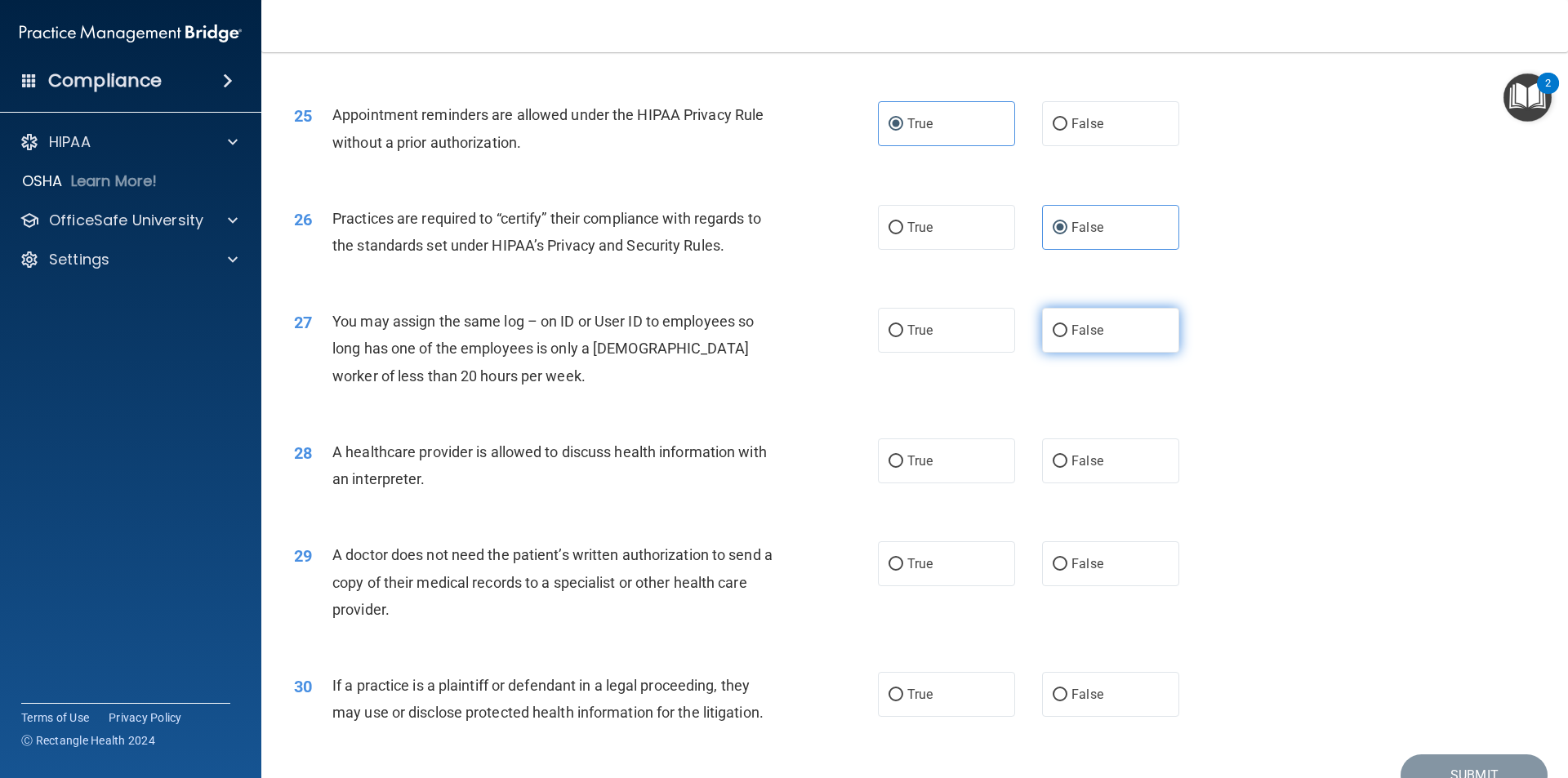
click at [1144, 321] on label "False" at bounding box center [1110, 330] width 137 height 45
click at [1067, 325] on input "False" at bounding box center [1059, 331] width 15 height 12
radio input "true"
click at [924, 468] on span "True" at bounding box center [919, 461] width 25 height 16
click at [903, 468] on input "True" at bounding box center [895, 461] width 15 height 12
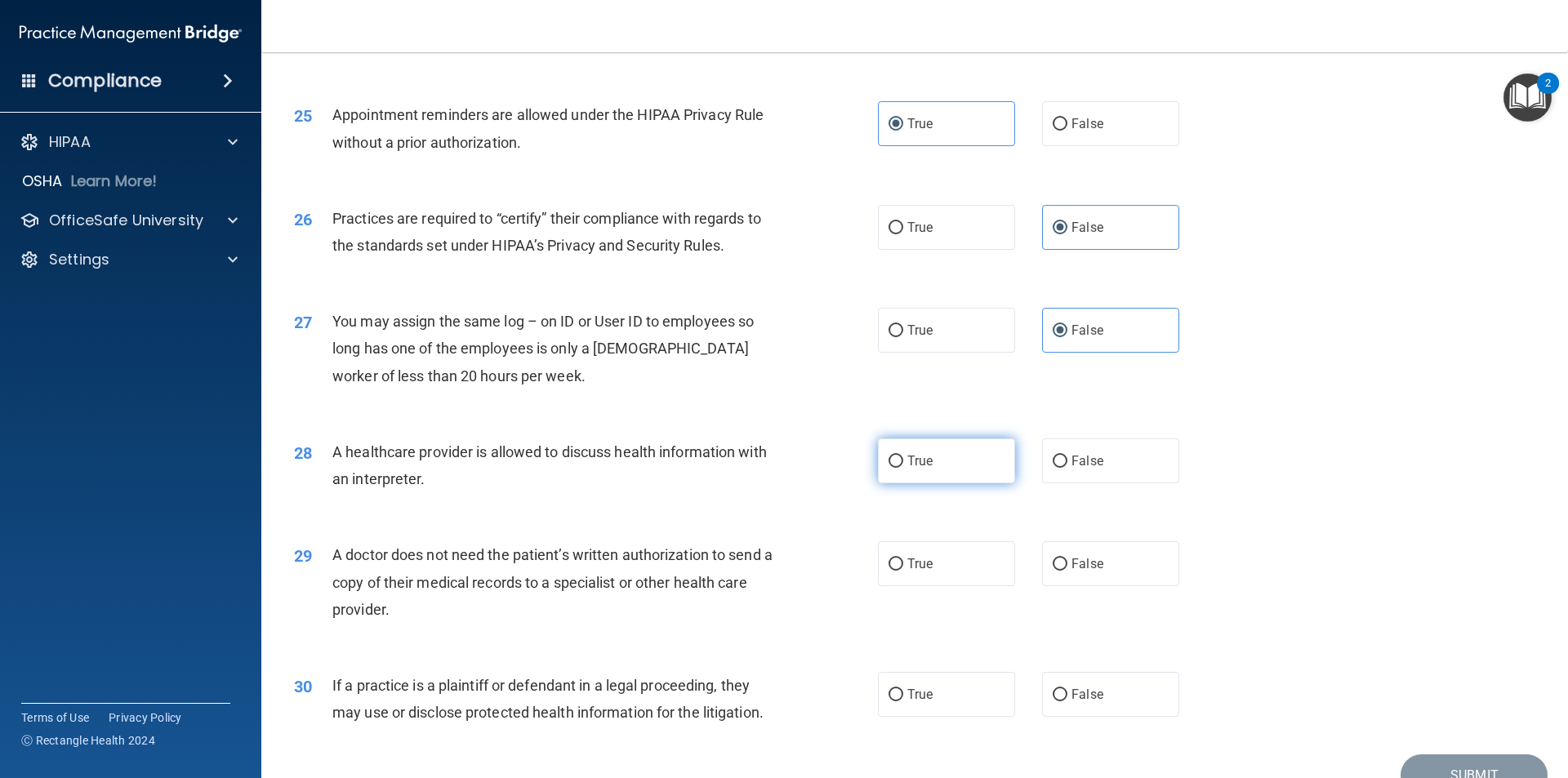
radio input "true"
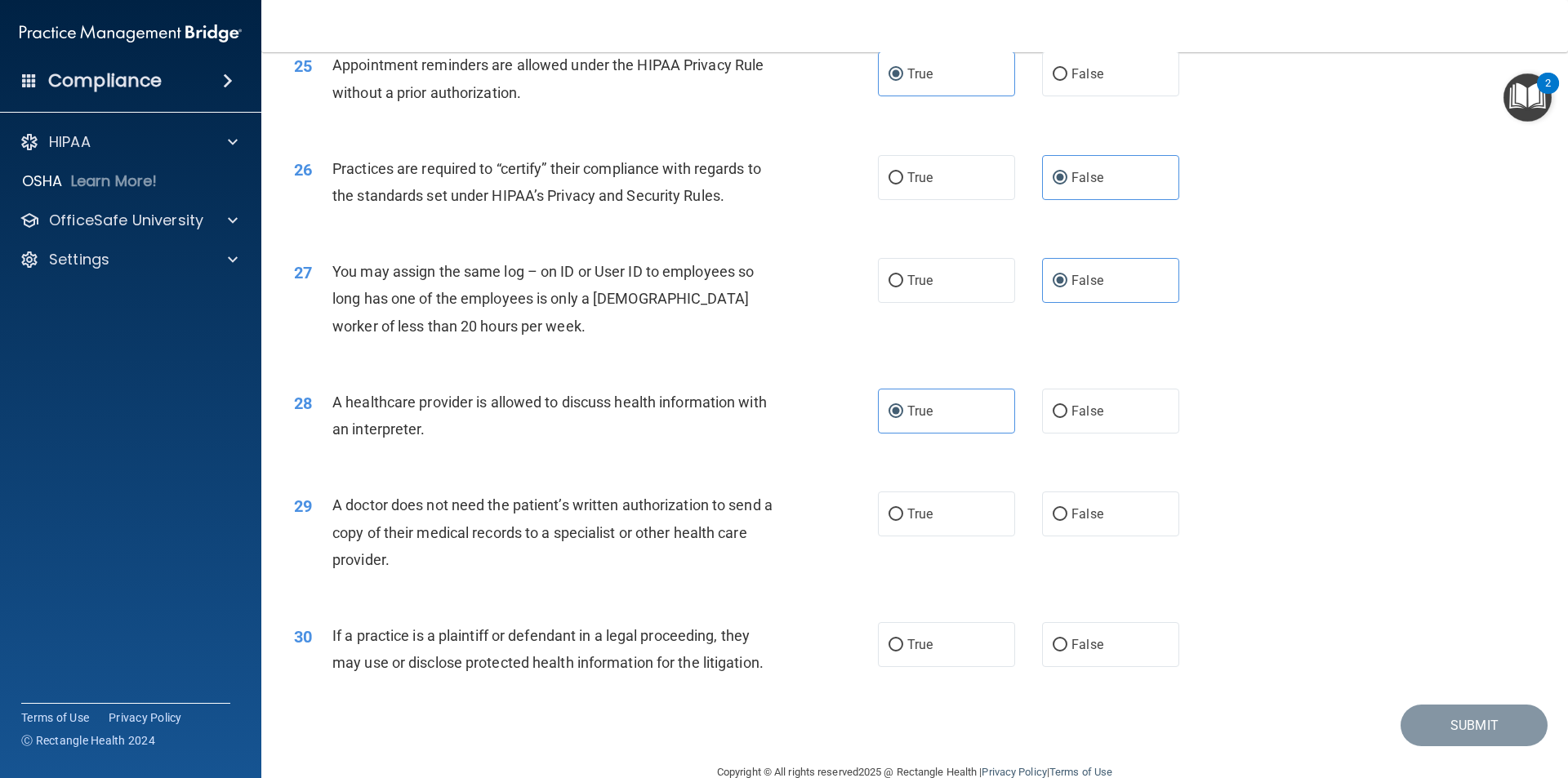
scroll to position [3021, 0]
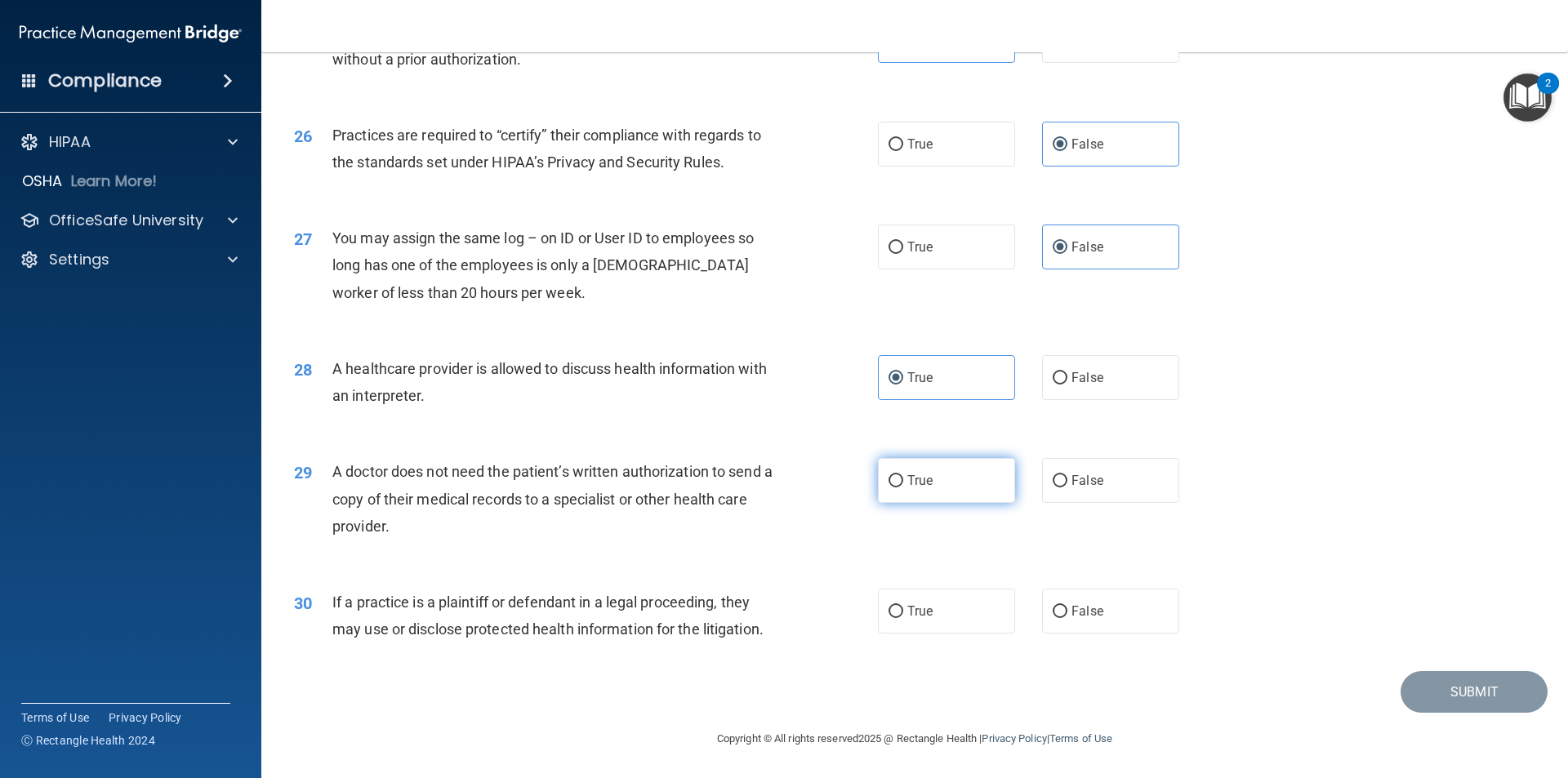
click at [888, 480] on input "True" at bounding box center [895, 481] width 15 height 12
radio input "true"
click at [949, 617] on label "True" at bounding box center [946, 610] width 137 height 45
click at [903, 617] on input "True" at bounding box center [895, 611] width 15 height 12
radio input "true"
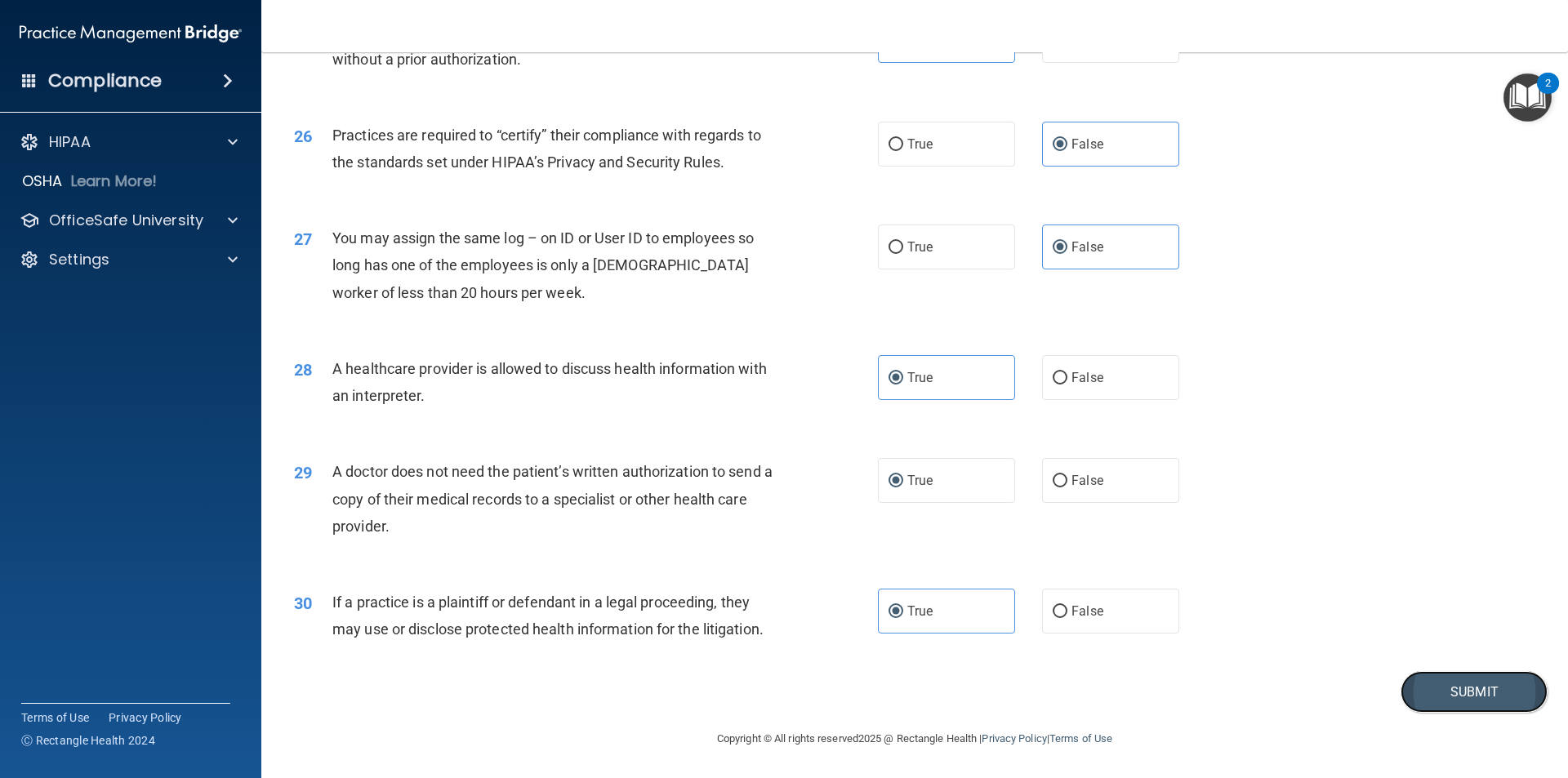
click at [1438, 704] on button "Submit" at bounding box center [1474, 692] width 147 height 41
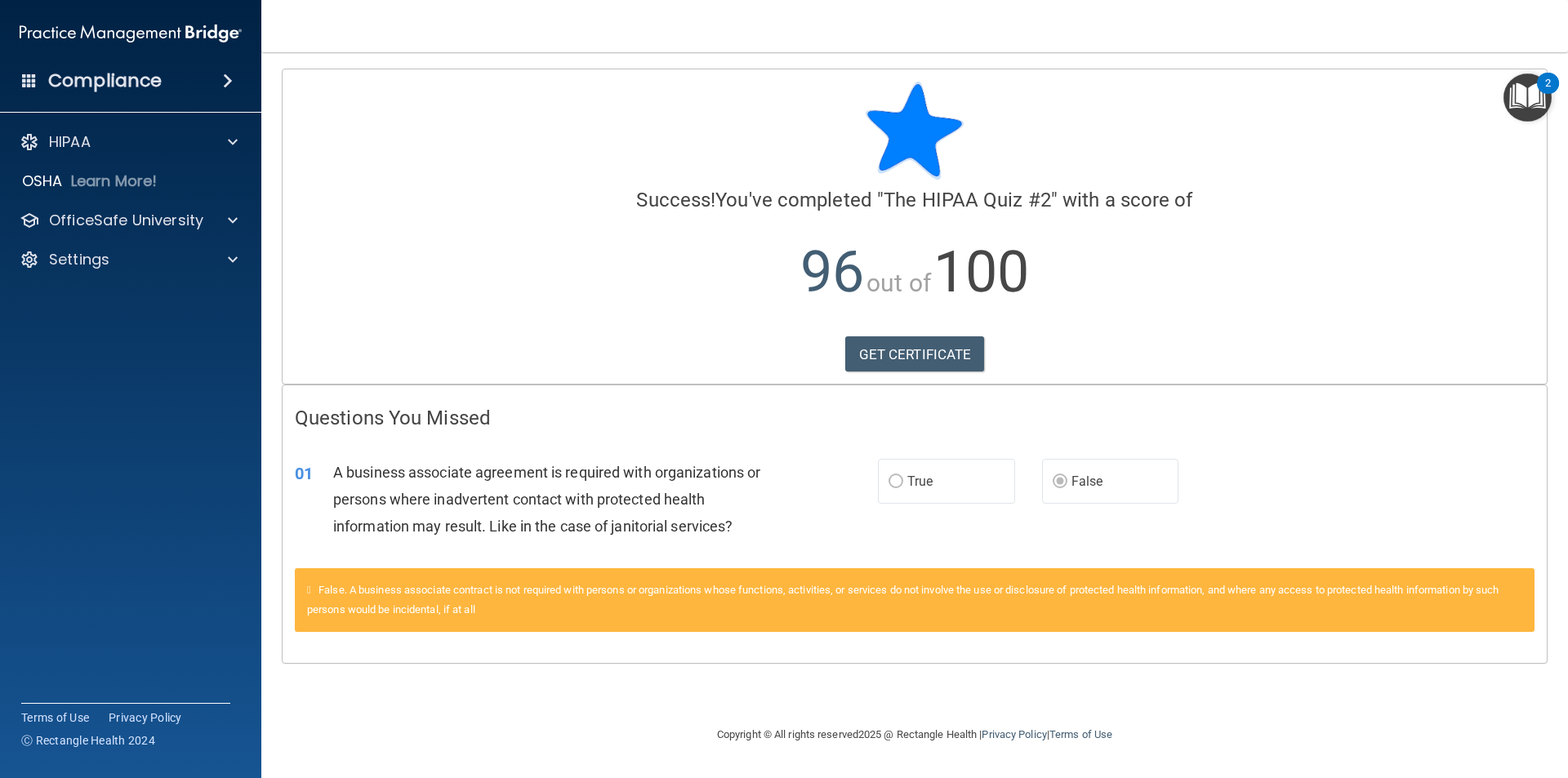
click at [1068, 490] on label "False" at bounding box center [1110, 481] width 137 height 45
click at [1095, 369] on div "GET CERTIFICATE" at bounding box center [914, 354] width 1240 height 36
click at [1207, 296] on p "96 out of 100" at bounding box center [914, 272] width 1240 height 105
click at [1354, 254] on p "96 out of 100" at bounding box center [914, 272] width 1240 height 105
click at [933, 342] on link "GET CERTIFICATE" at bounding box center [915, 354] width 140 height 36
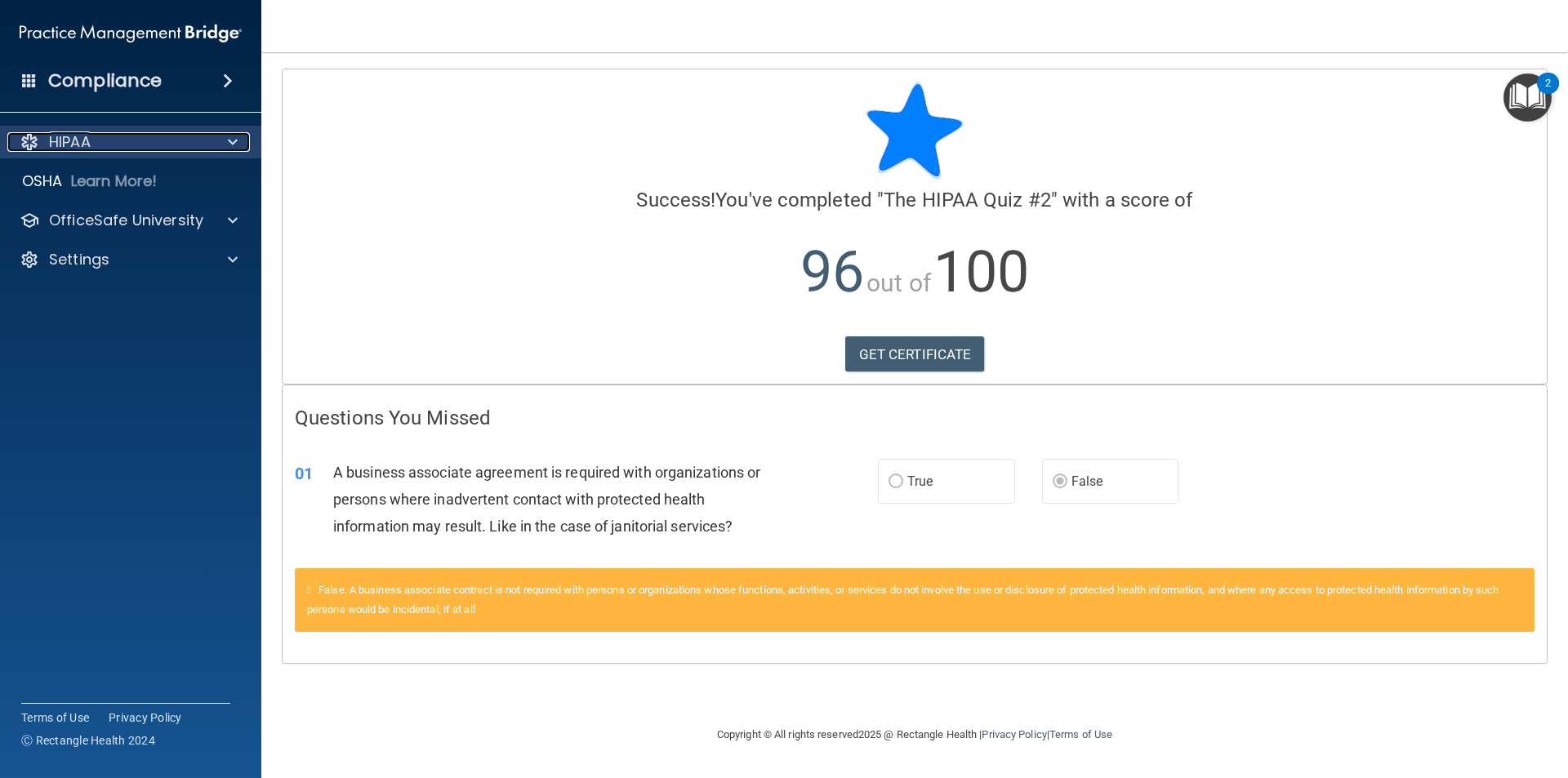
click at [113, 142] on div "HIPAA" at bounding box center [109, 142] width 202 height 20
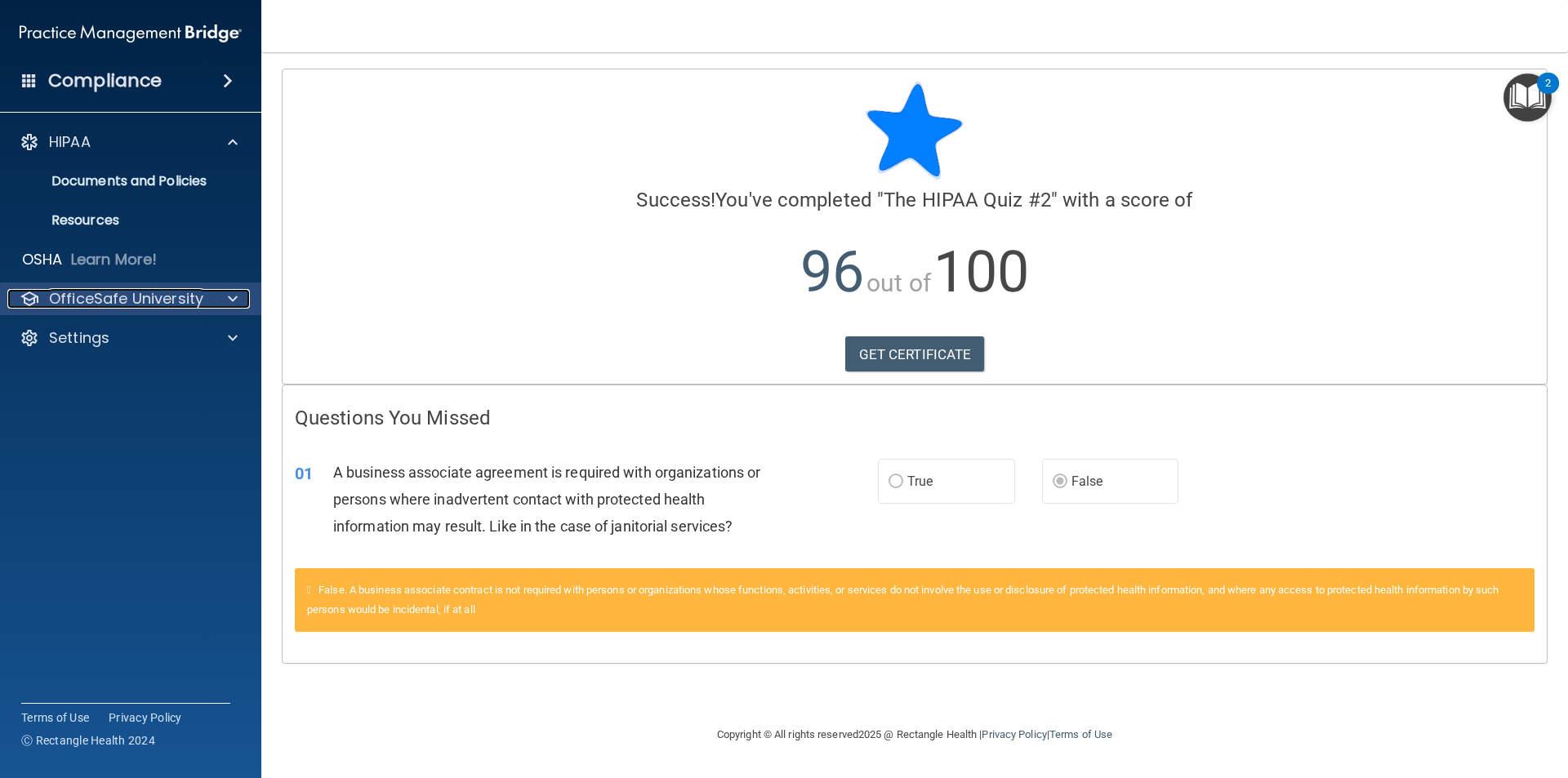
click at [233, 296] on span at bounding box center [232, 299] width 10 height 20
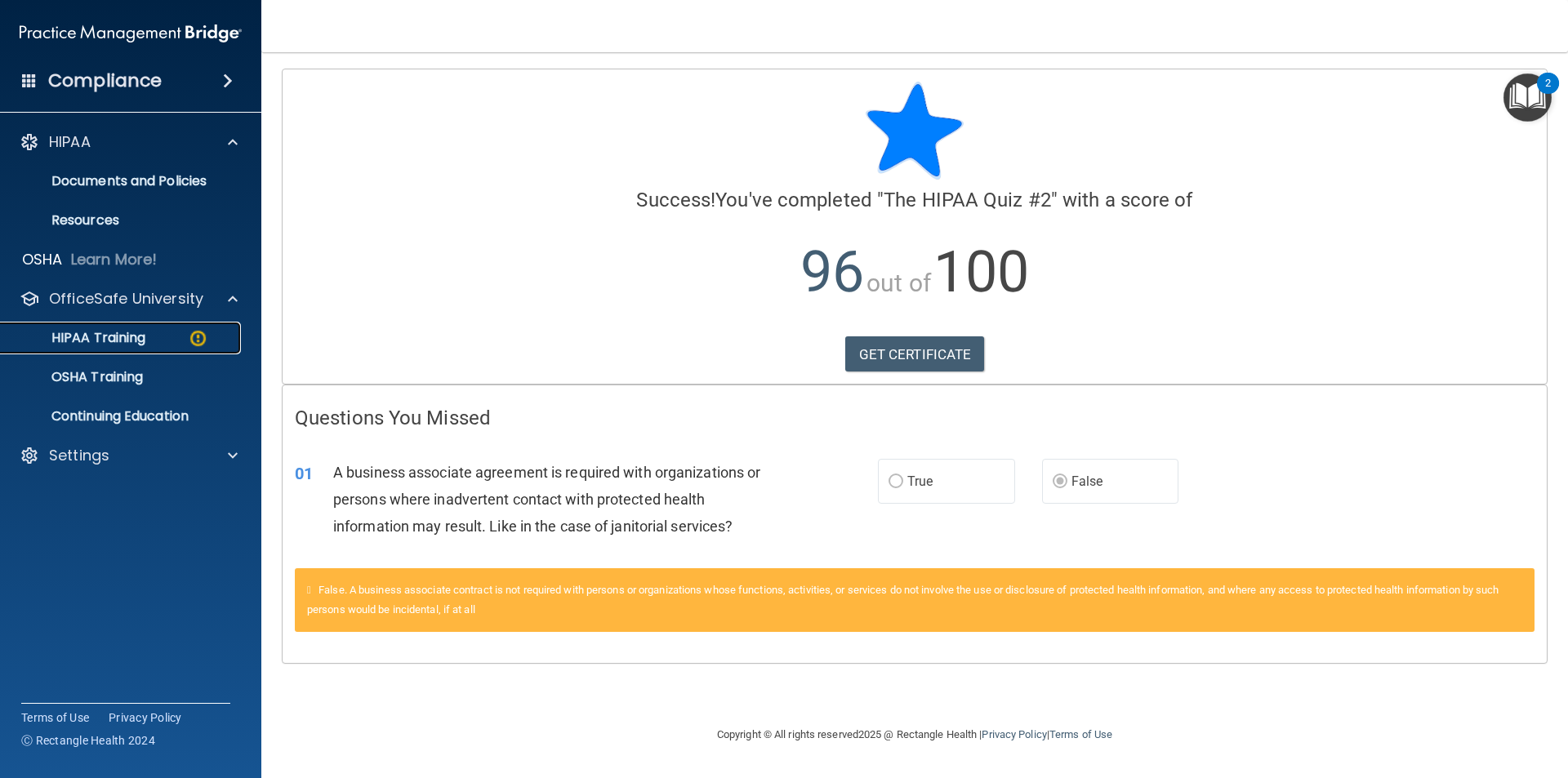
click at [187, 334] on img at bounding box center [198, 338] width 21 height 21
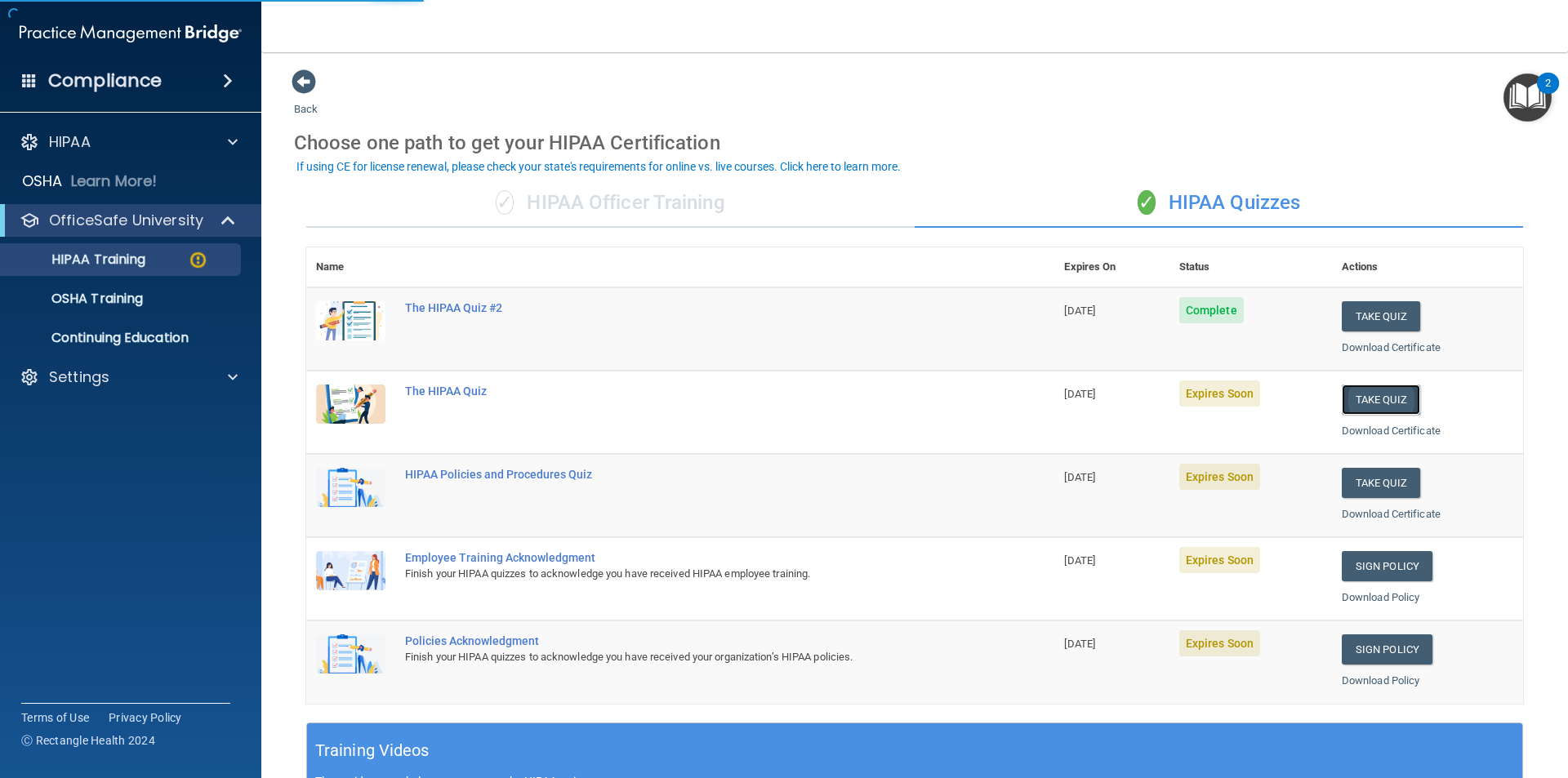
click at [1367, 395] on button "Take Quiz" at bounding box center [1381, 399] width 79 height 30
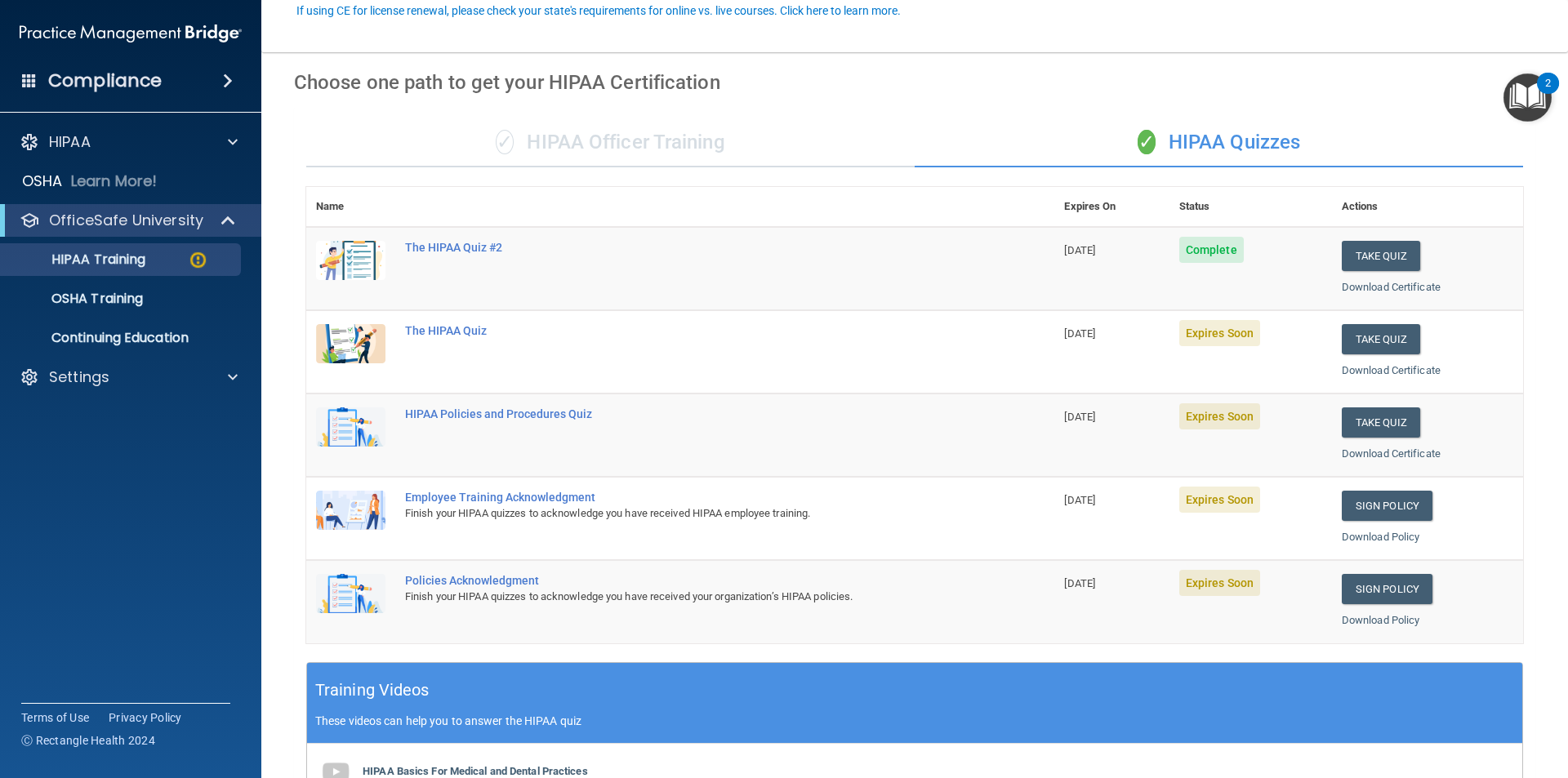
scroll to position [163, 0]
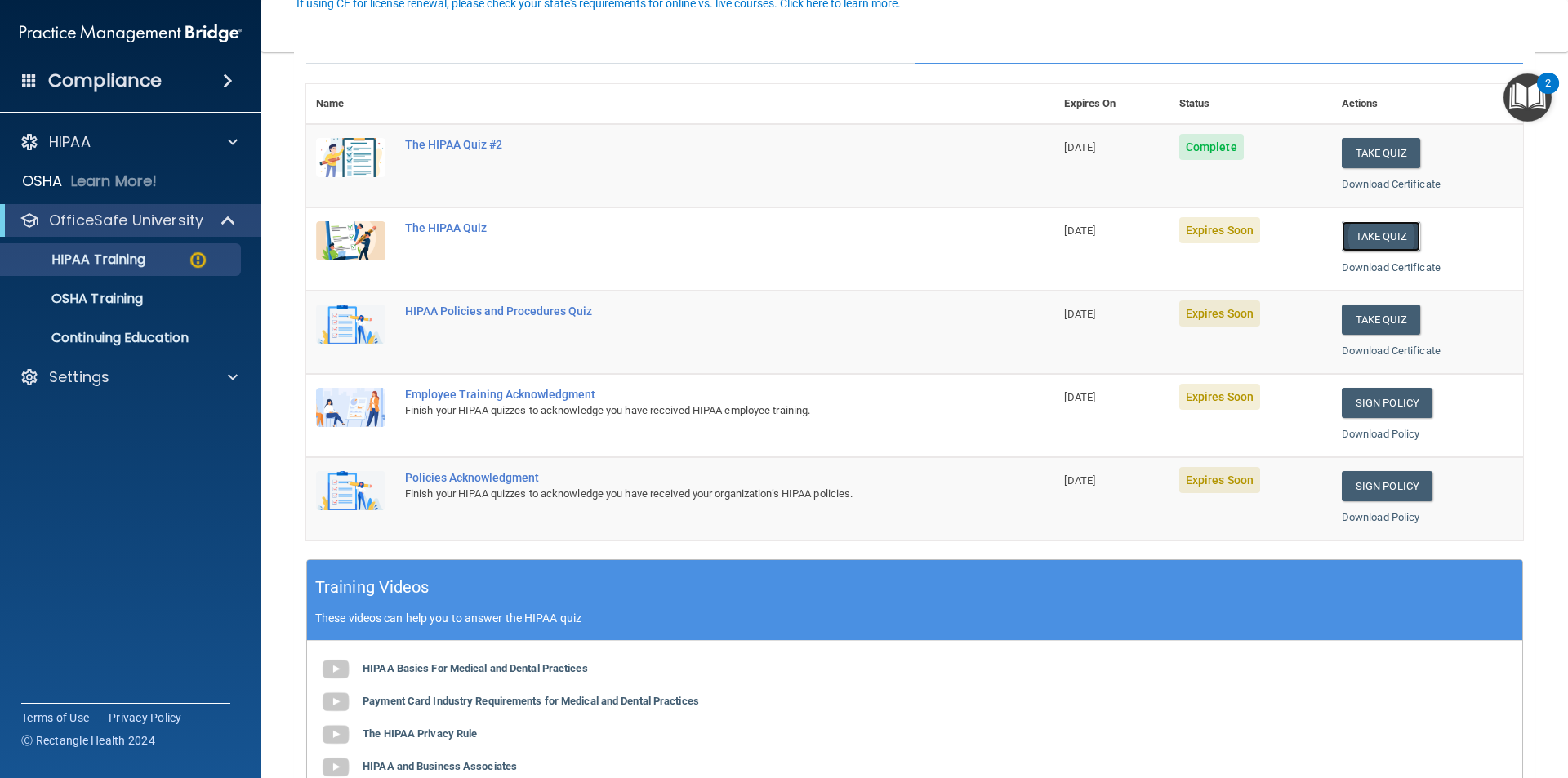
click at [1407, 241] on button "Take Quiz" at bounding box center [1381, 236] width 79 height 30
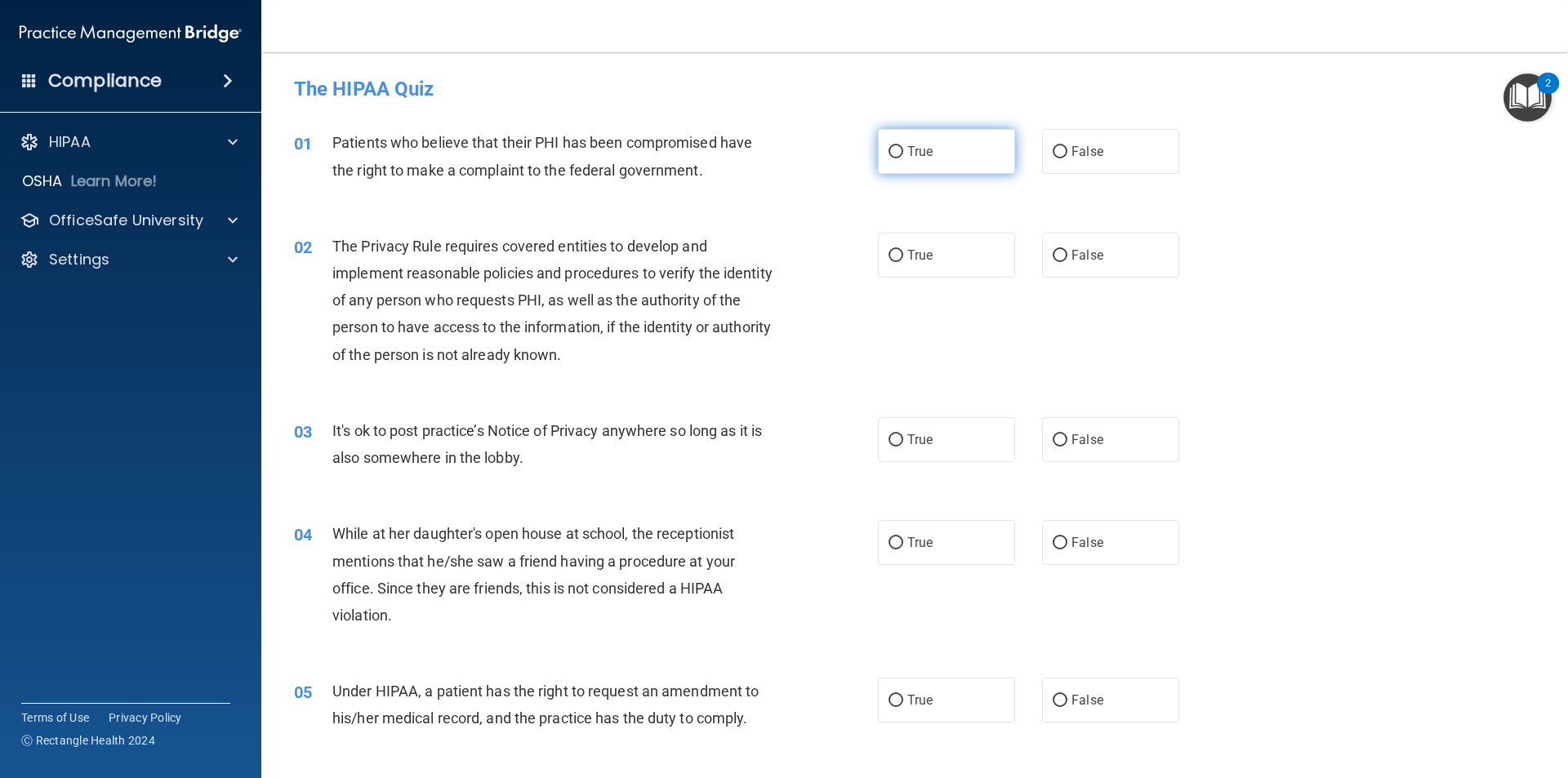
click at [923, 155] on span "True" at bounding box center [919, 151] width 25 height 16
click at [903, 155] on input "True" at bounding box center [895, 152] width 15 height 12
radio input "true"
click at [971, 242] on label "True" at bounding box center [946, 255] width 137 height 45
click at [903, 250] on input "True" at bounding box center [895, 256] width 15 height 12
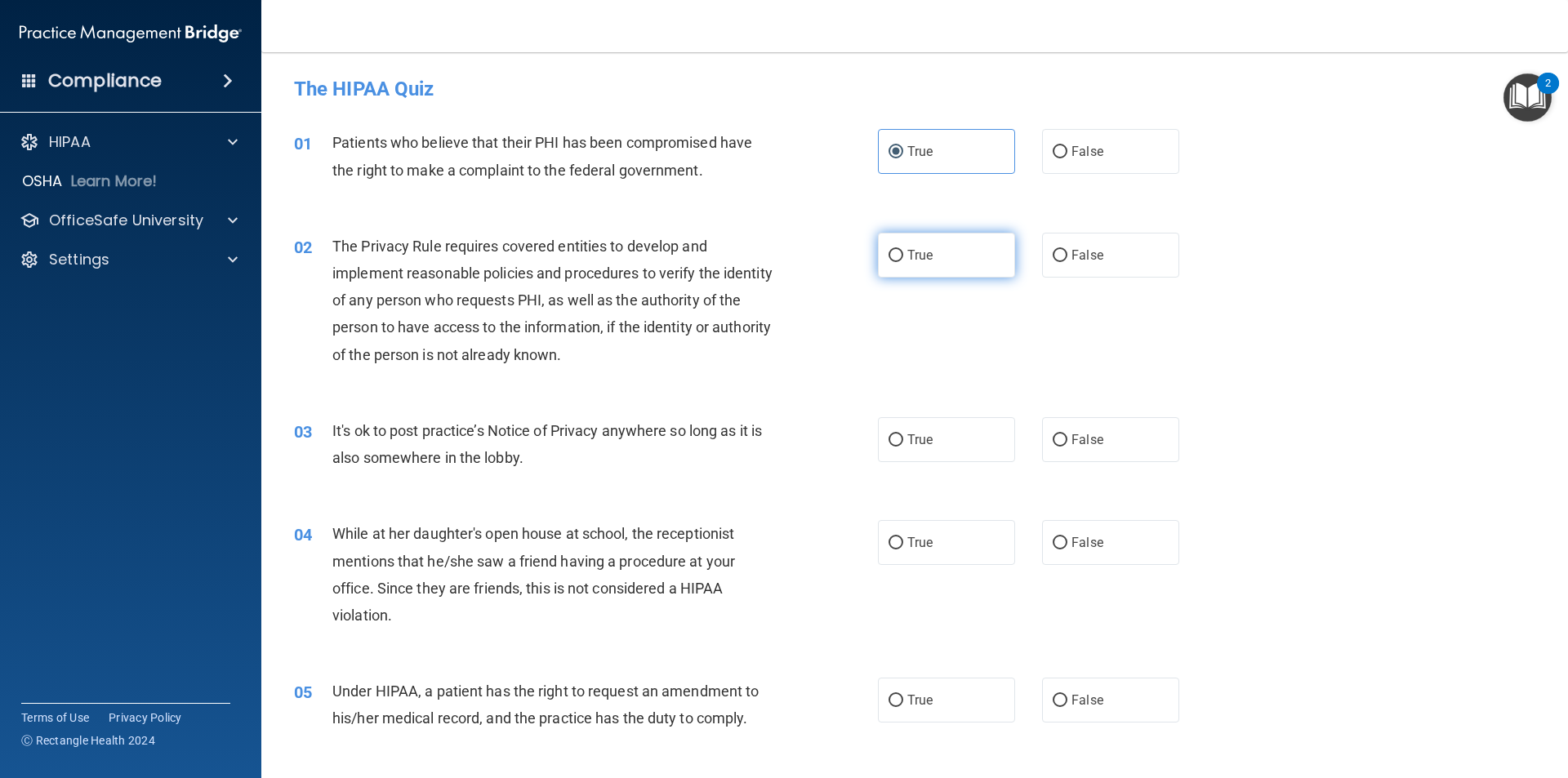
radio input "true"
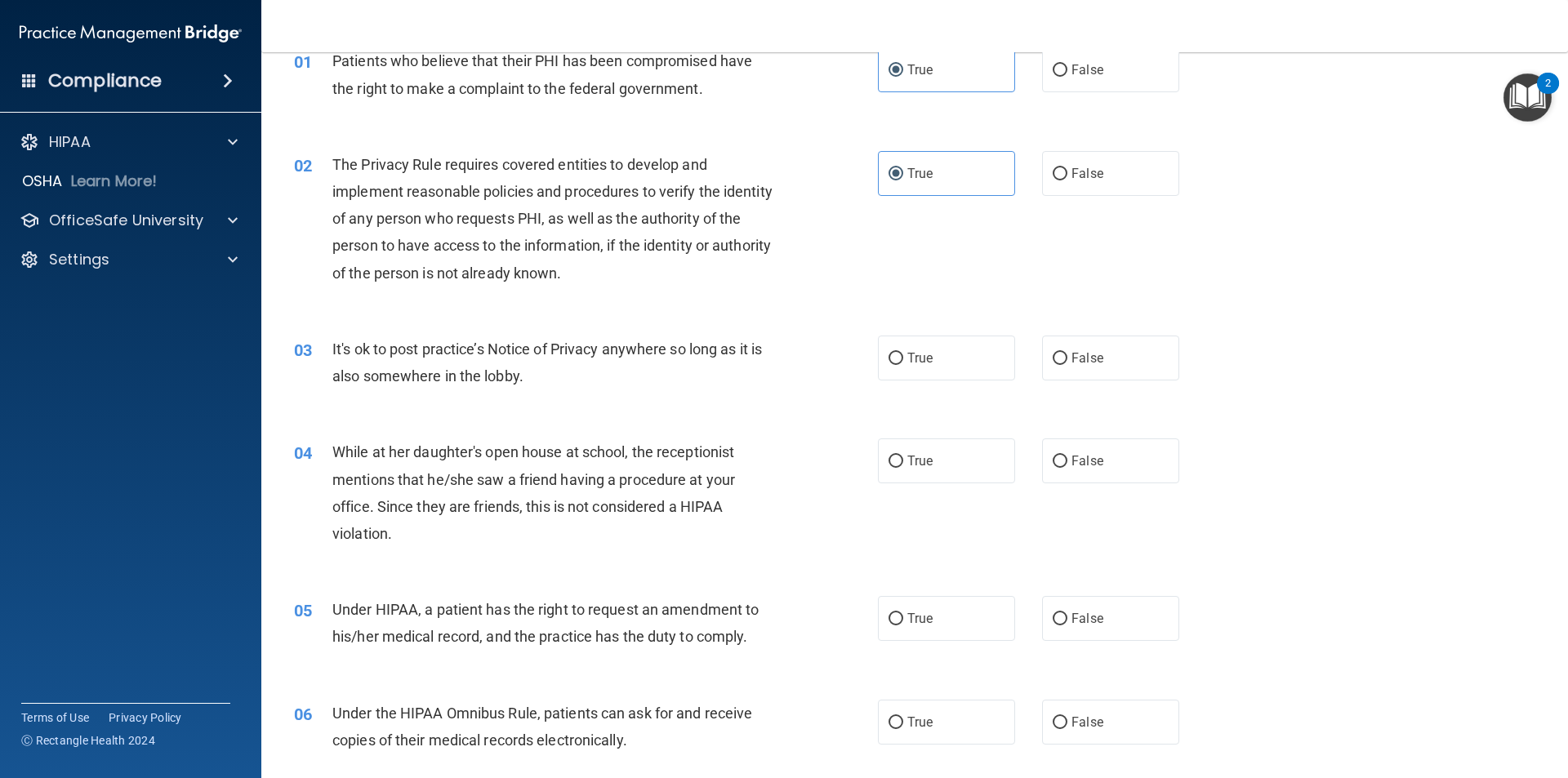
scroll to position [163, 0]
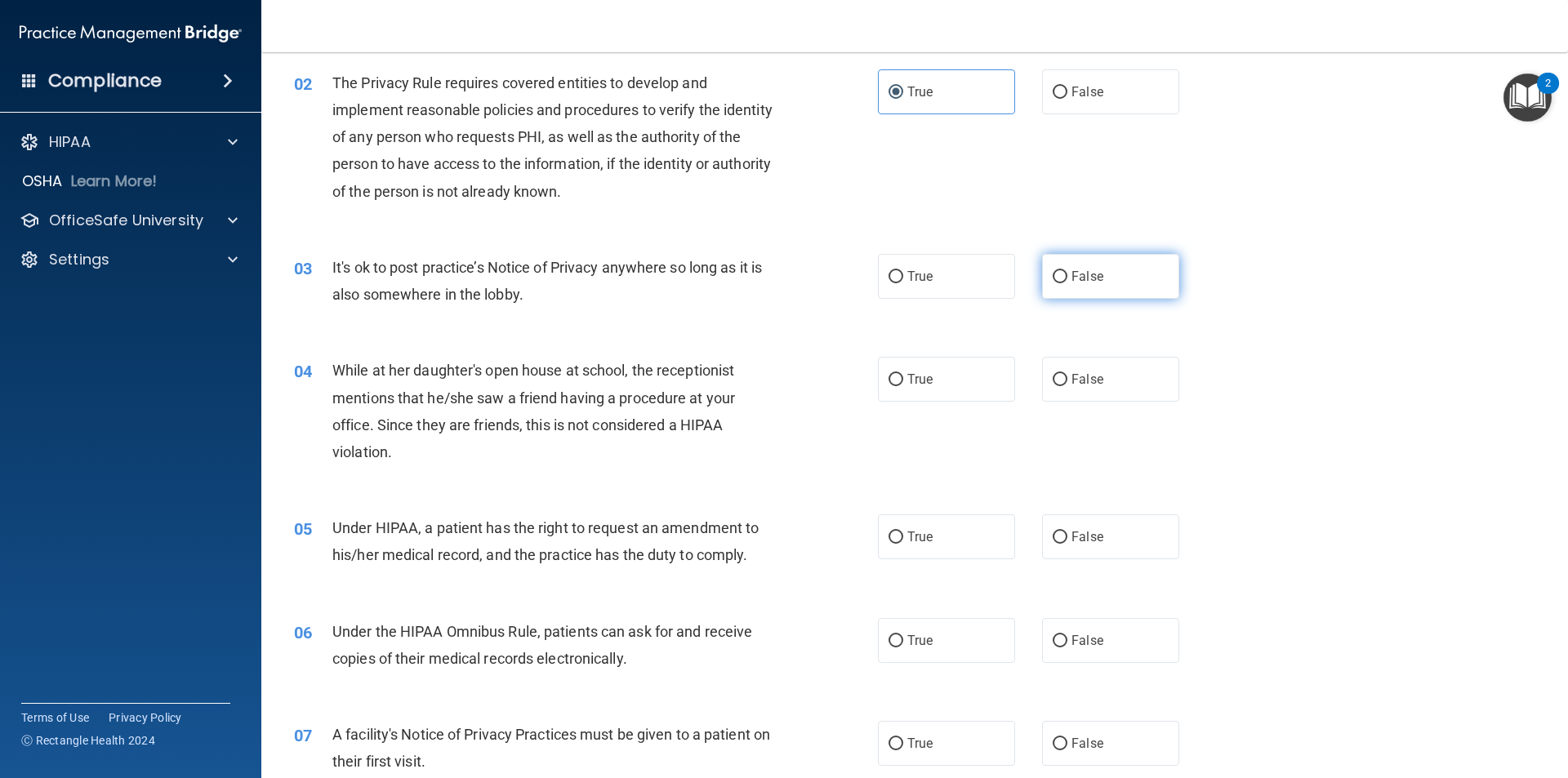
click at [1071, 272] on span "False" at bounding box center [1087, 276] width 32 height 16
click at [1067, 272] on input "False" at bounding box center [1059, 277] width 15 height 12
radio input "true"
click at [1096, 381] on label "False" at bounding box center [1110, 379] width 137 height 45
click at [1067, 381] on input "False" at bounding box center [1059, 380] width 15 height 12
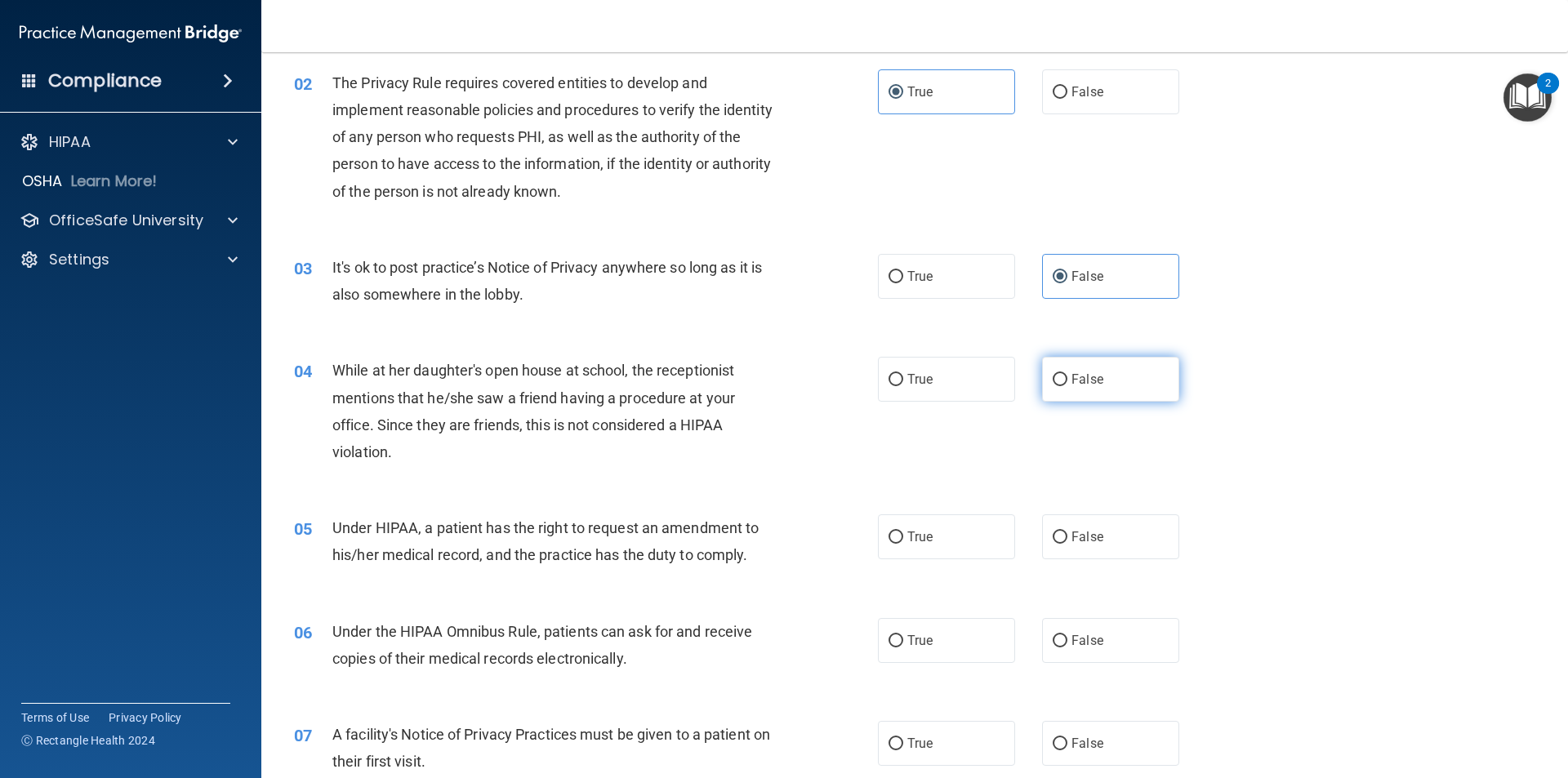
radio input "true"
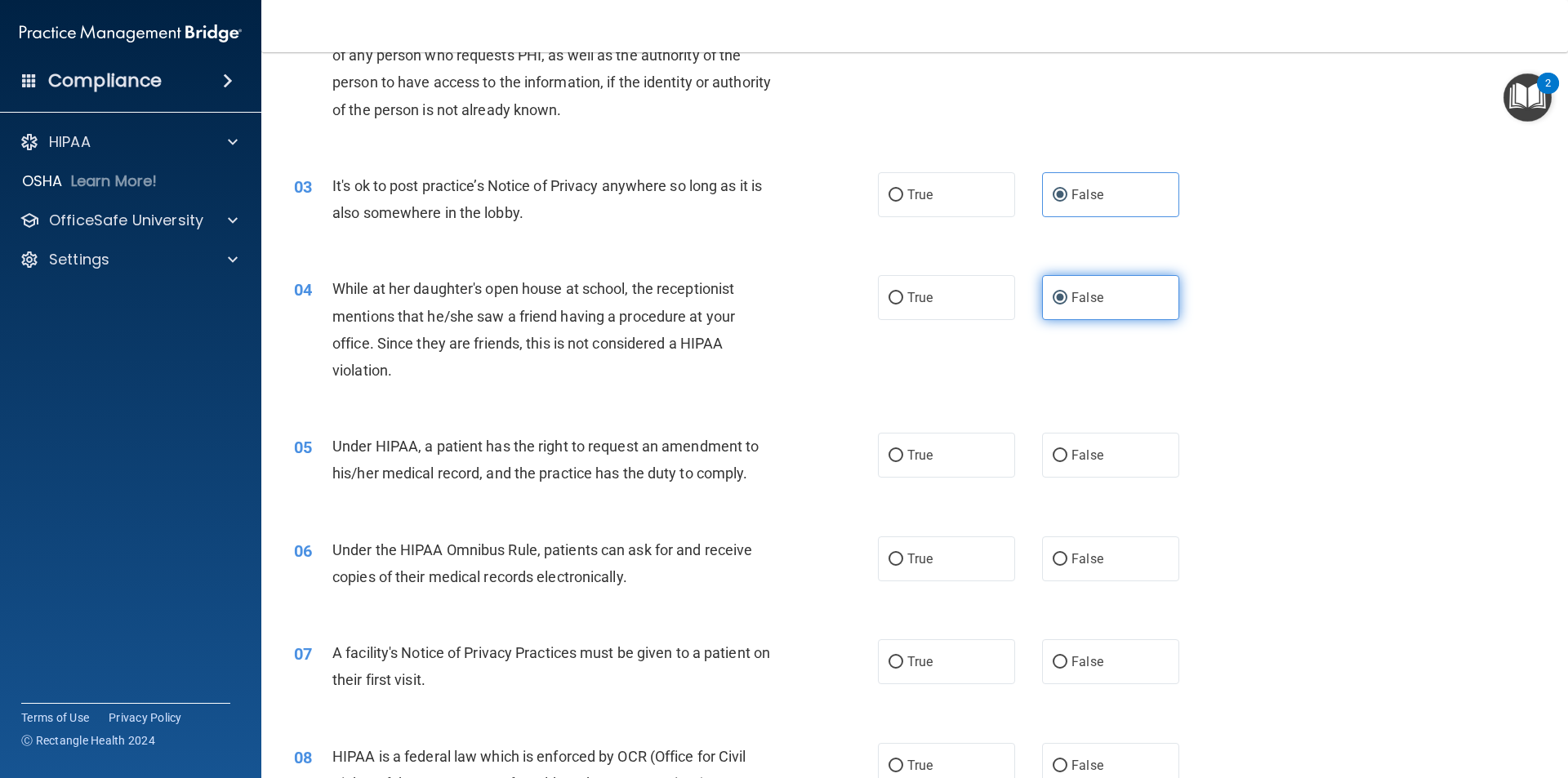
scroll to position [326, 0]
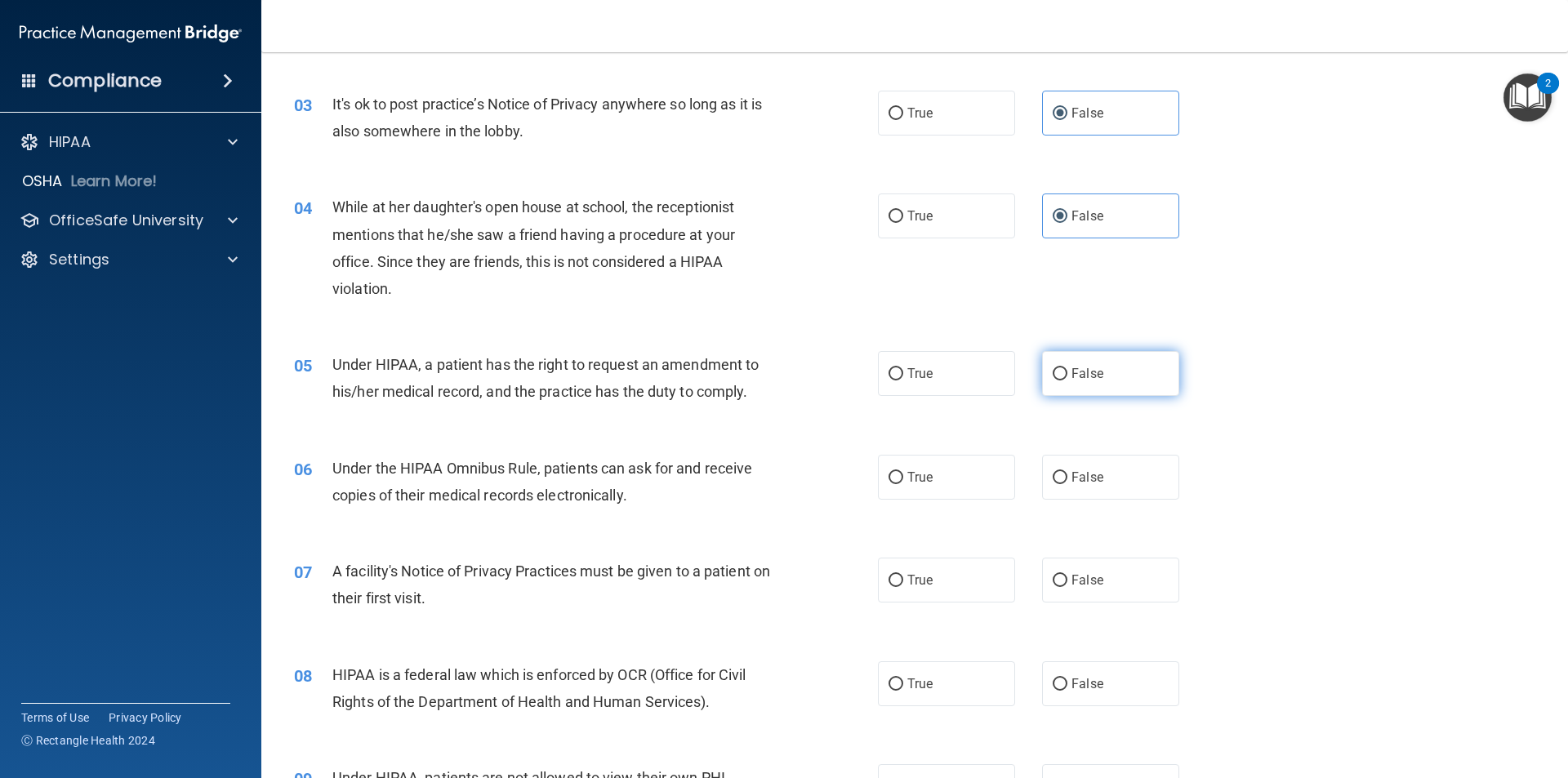
click at [1052, 370] on input "False" at bounding box center [1059, 374] width 15 height 12
radio input "true"
click at [925, 483] on span "True" at bounding box center [919, 477] width 25 height 16
click at [903, 483] on input "True" at bounding box center [895, 478] width 15 height 12
radio input "true"
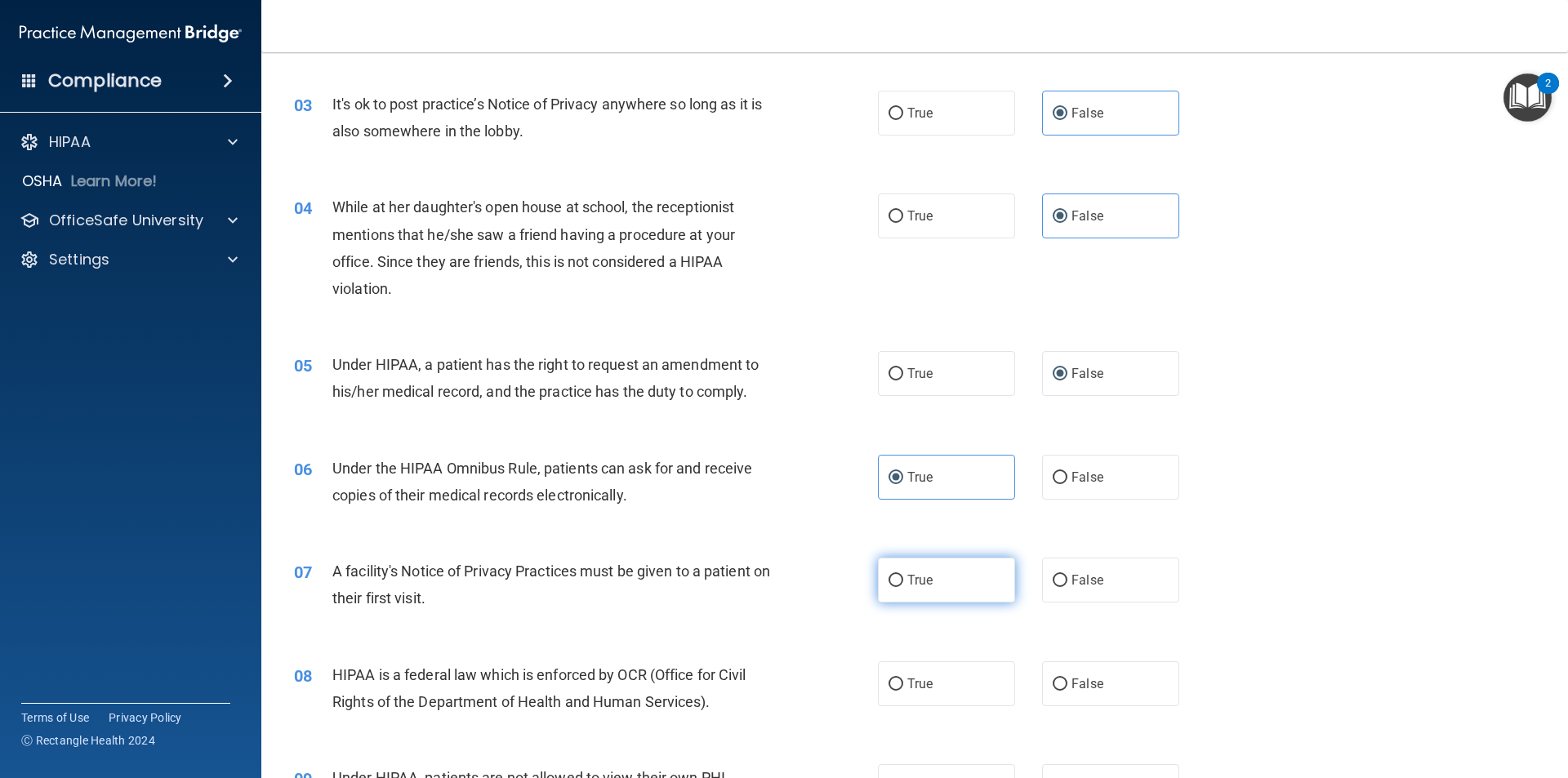
click at [898, 591] on label "True" at bounding box center [946, 580] width 137 height 45
click at [898, 587] on input "True" at bounding box center [895, 580] width 15 height 12
radio input "true"
click at [924, 679] on span "True" at bounding box center [919, 684] width 25 height 16
click at [903, 679] on input "True" at bounding box center [895, 684] width 15 height 12
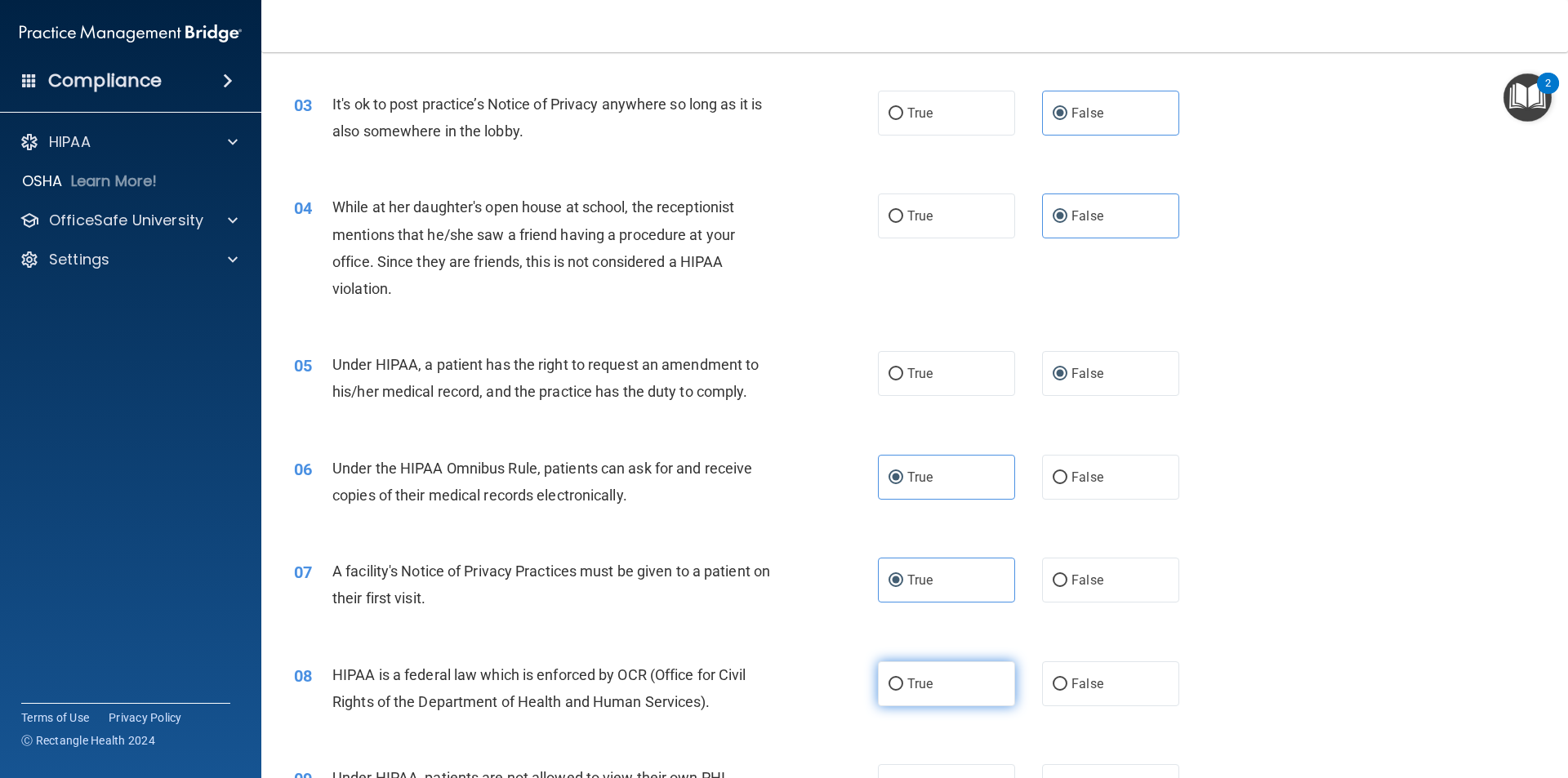
radio input "true"
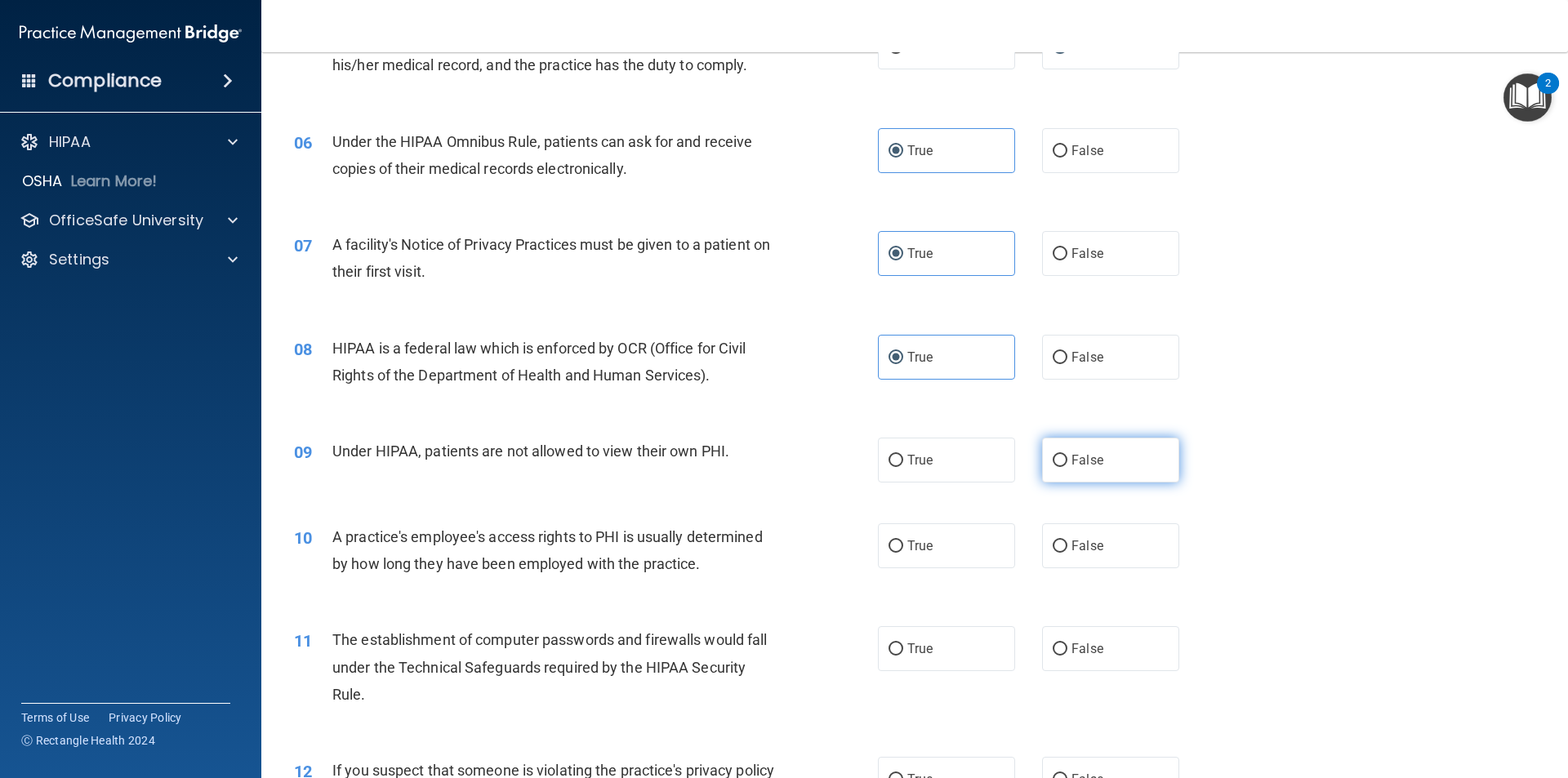
click at [1080, 470] on label "False" at bounding box center [1110, 460] width 137 height 45
click at [1067, 467] on input "False" at bounding box center [1059, 460] width 15 height 12
radio input "true"
click at [1113, 548] on label "False" at bounding box center [1110, 546] width 137 height 45
click at [1067, 548] on input "False" at bounding box center [1059, 547] width 15 height 12
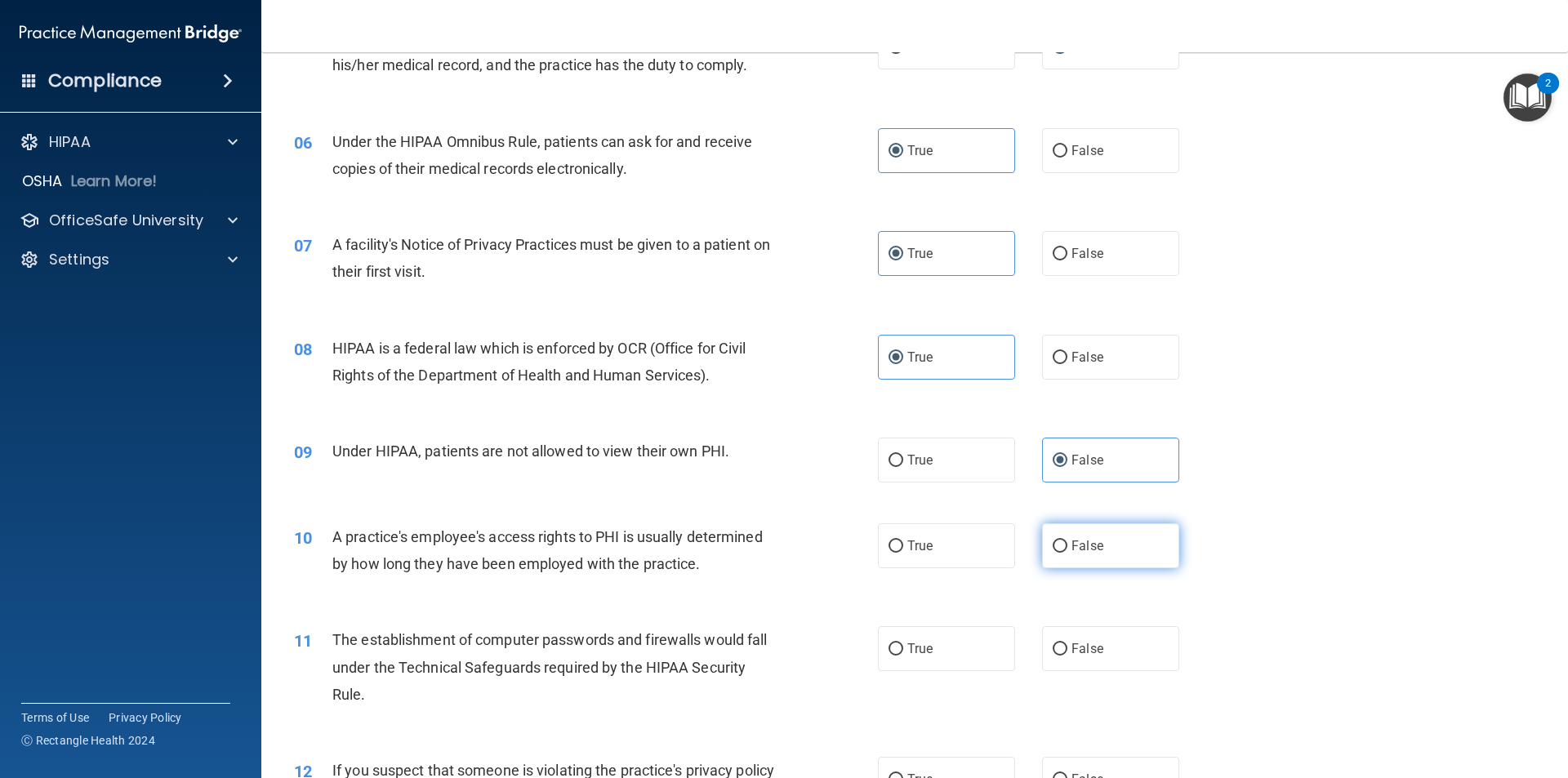
radio input "true"
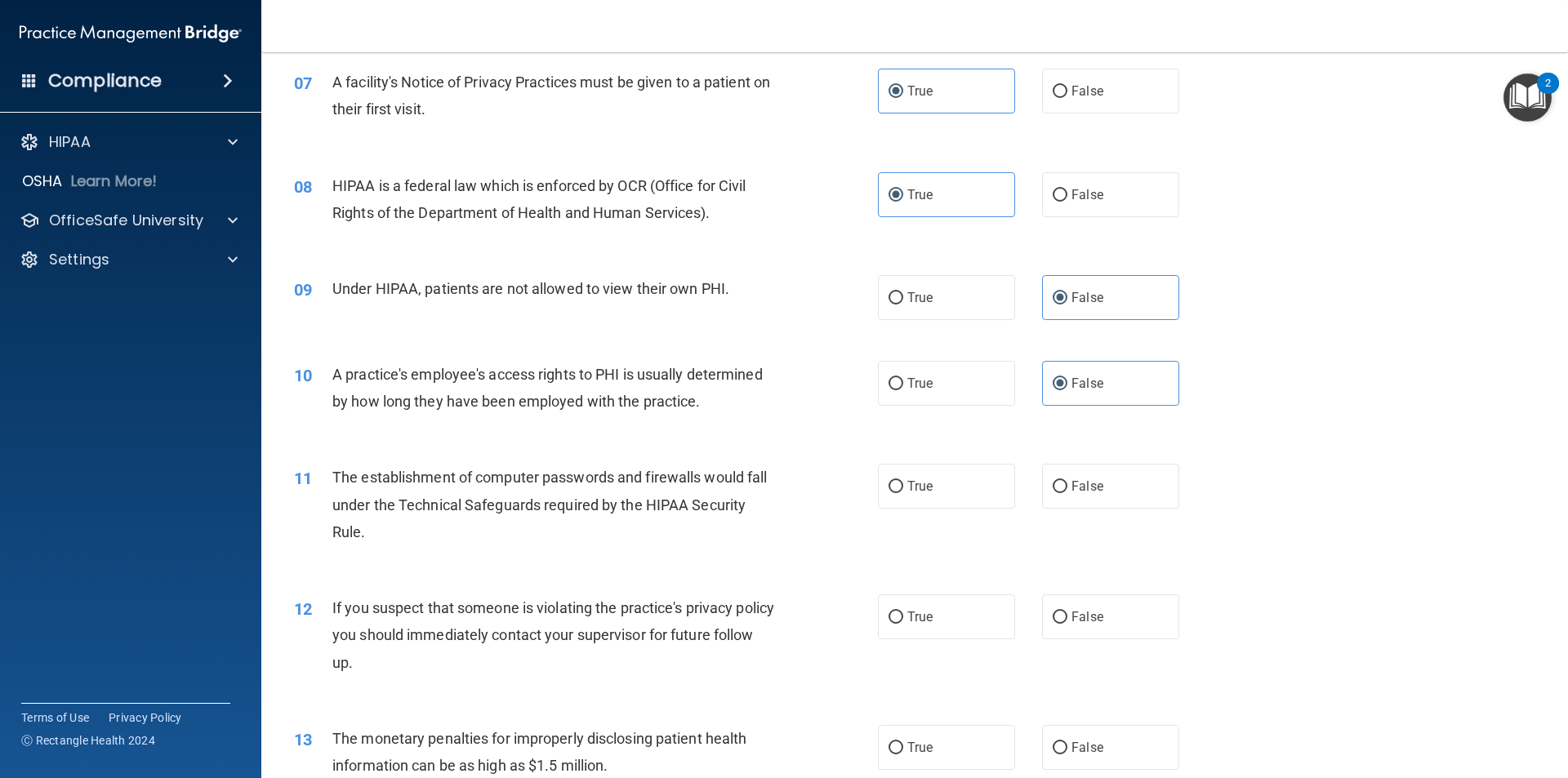
scroll to position [816, 0]
click at [935, 492] on label "True" at bounding box center [946, 485] width 137 height 45
click at [903, 492] on input "True" at bounding box center [895, 486] width 15 height 12
radio input "true"
click at [973, 649] on div "12 If you suspect that someone is violating the practice's privacy policy you s…" at bounding box center [914, 638] width 1266 height 130
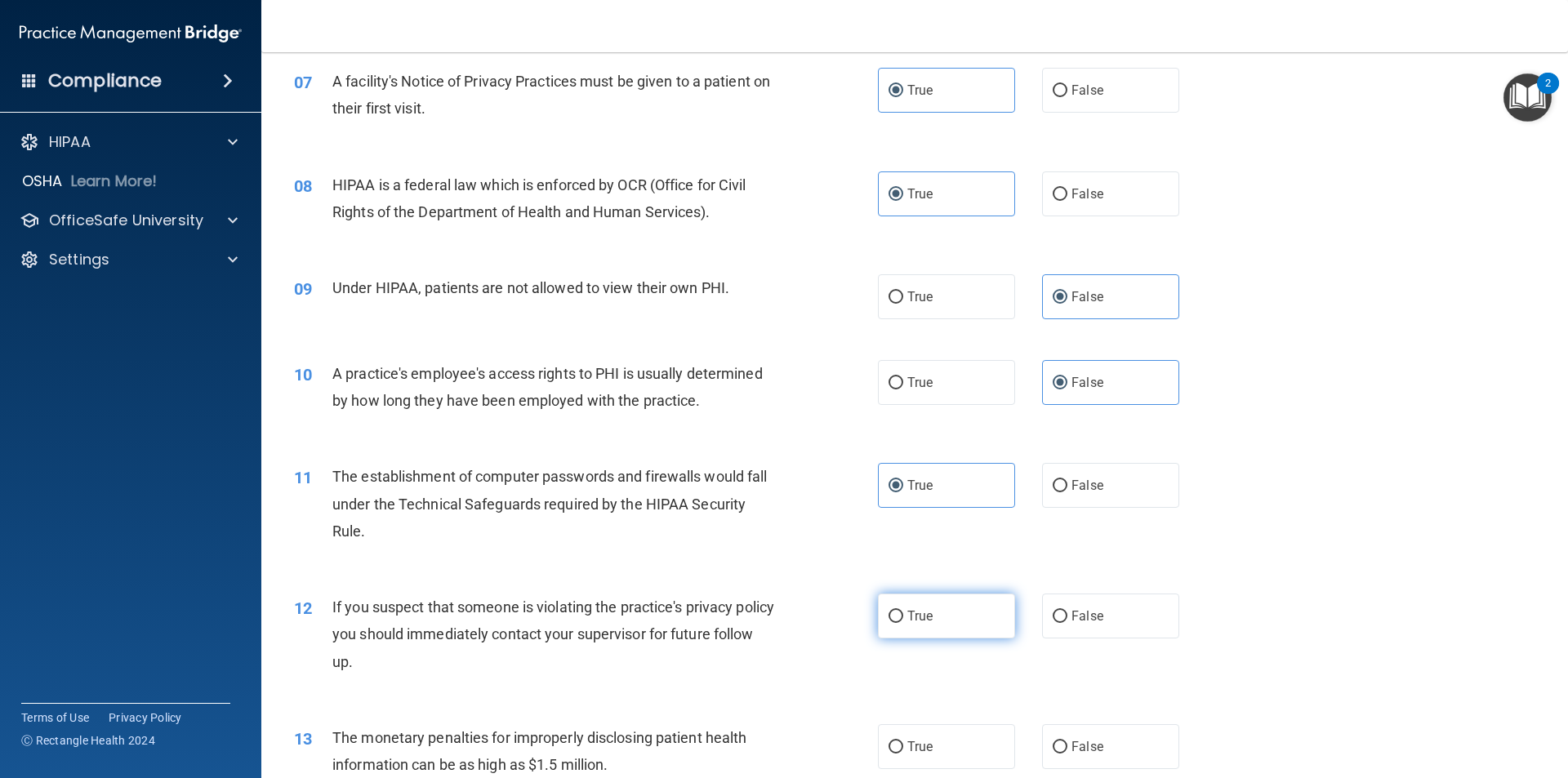
click at [959, 618] on label "True" at bounding box center [946, 616] width 137 height 45
click at [903, 618] on input "True" at bounding box center [895, 617] width 15 height 12
radio input "true"
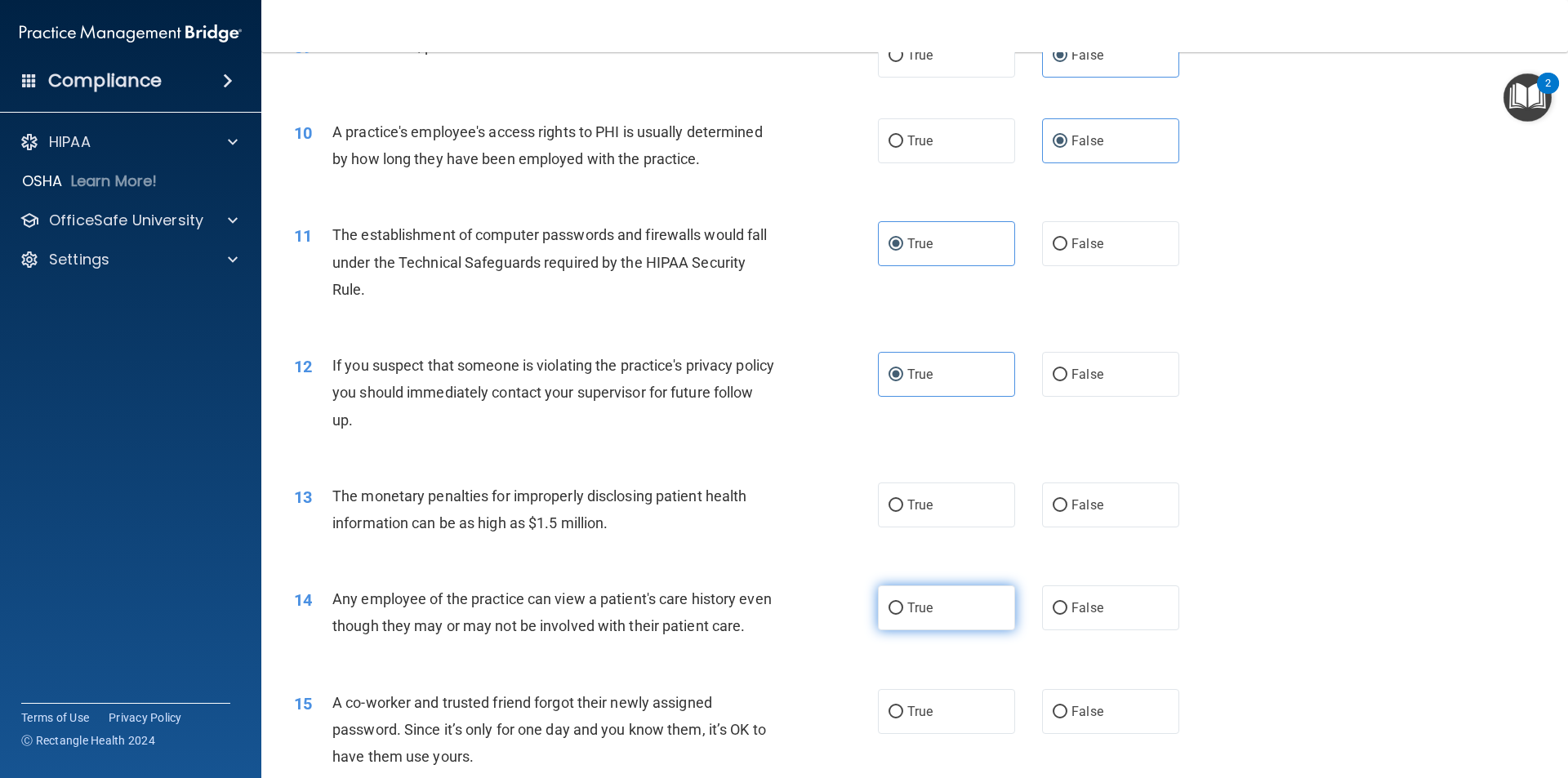
scroll to position [1061, 0]
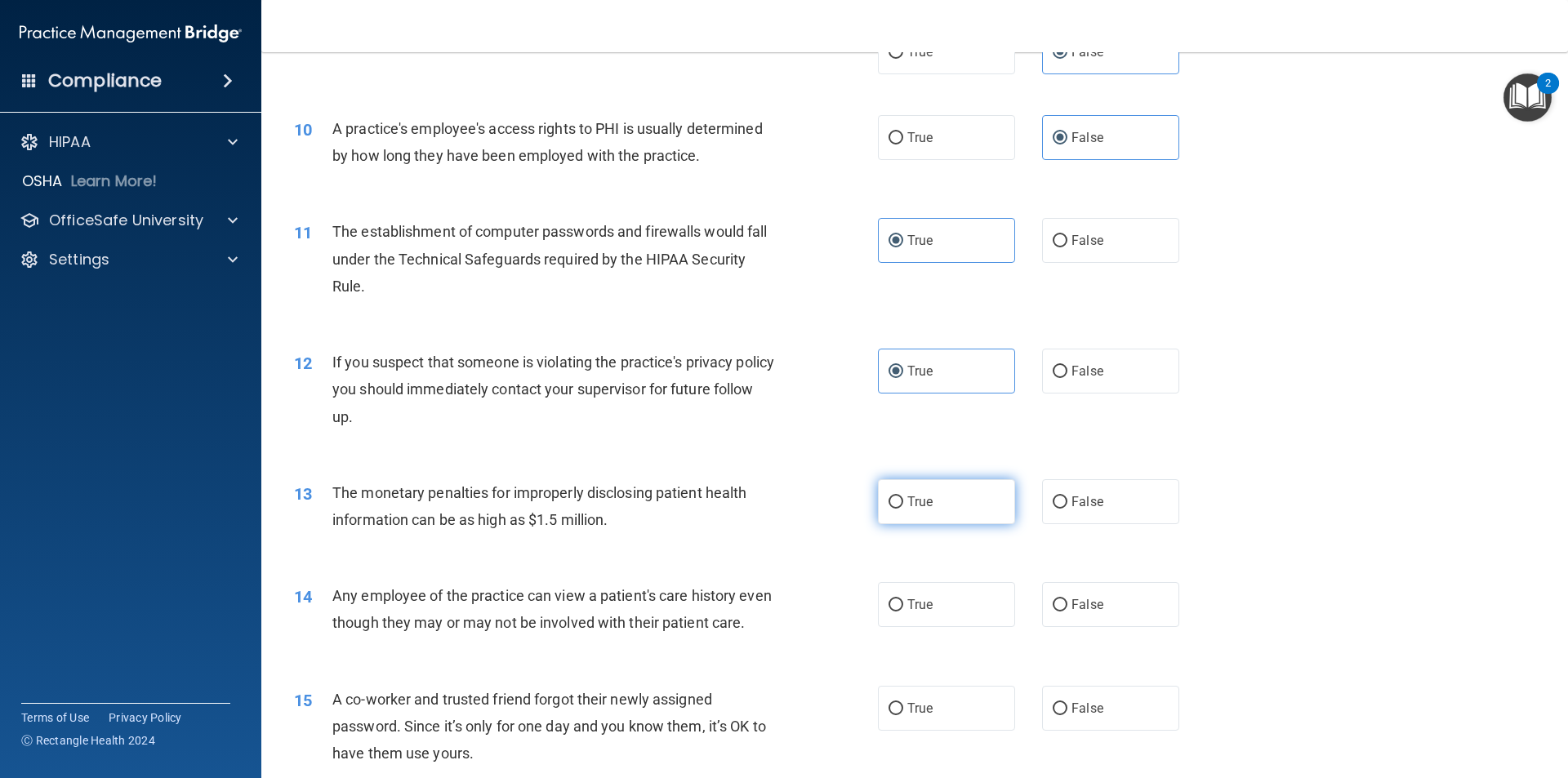
click at [945, 499] on label "True" at bounding box center [946, 502] width 137 height 45
click at [903, 499] on input "True" at bounding box center [895, 503] width 15 height 12
radio input "true"
drag, startPoint x: 1109, startPoint y: 623, endPoint x: 1108, endPoint y: 610, distance: 13.0
click at [1108, 619] on label "False" at bounding box center [1110, 604] width 137 height 45
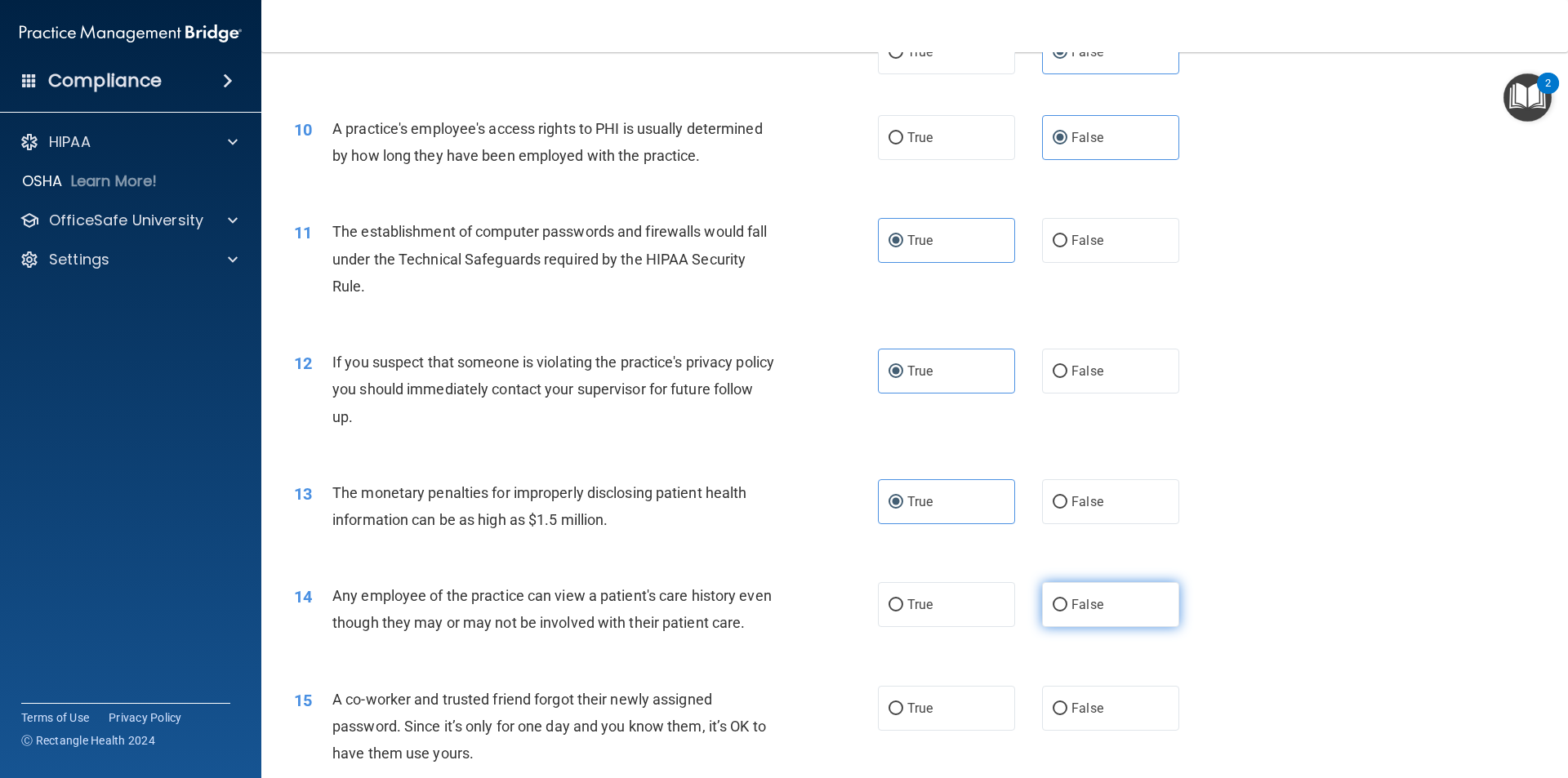
click at [1067, 611] on input "False" at bounding box center [1059, 605] width 15 height 12
radio input "true"
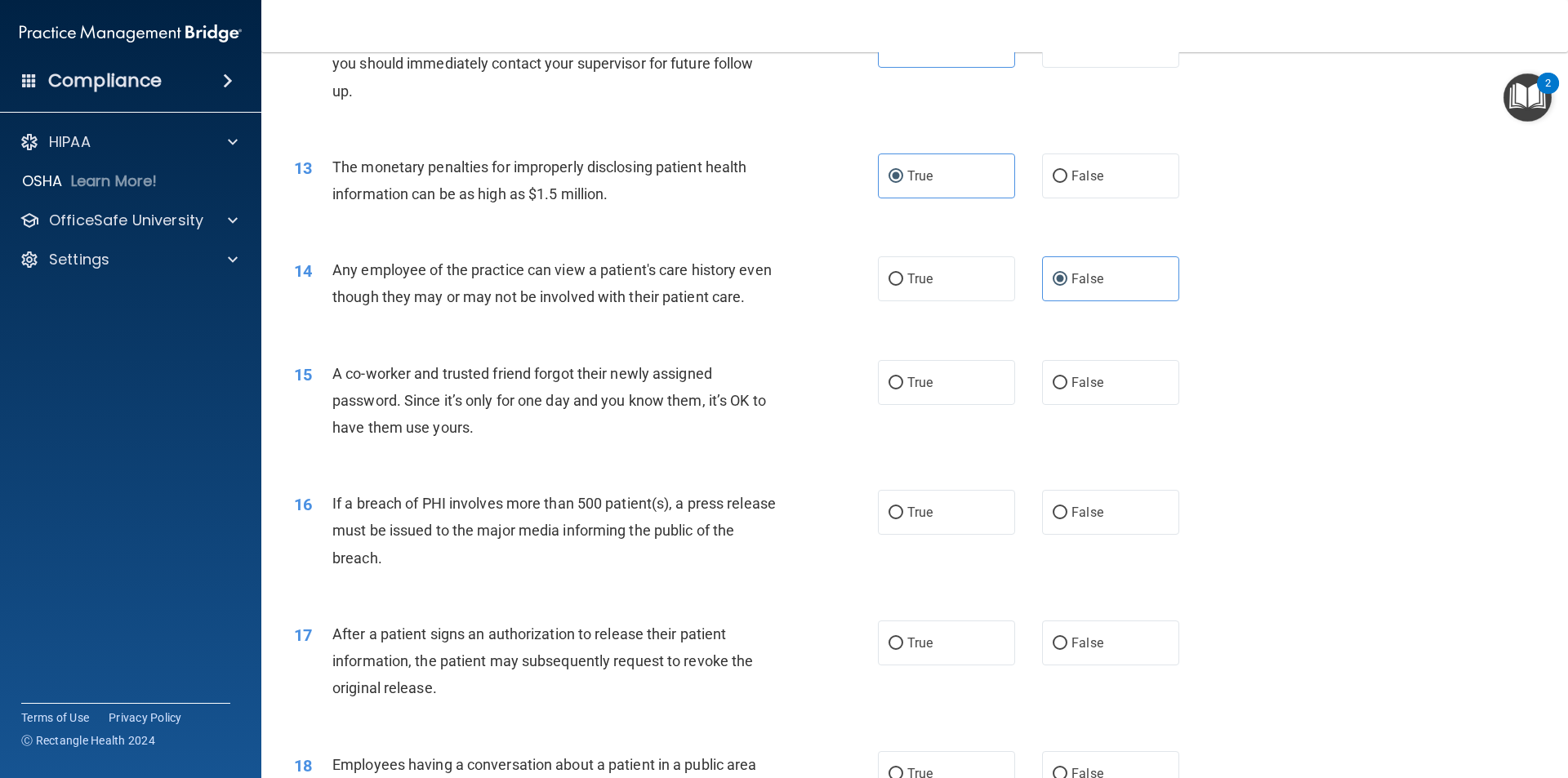
scroll to position [1388, 0]
click at [1120, 534] on label "False" at bounding box center [1110, 511] width 137 height 45
click at [1067, 518] on input "False" at bounding box center [1059, 512] width 15 height 12
radio input "true"
click at [1099, 404] on label "False" at bounding box center [1110, 382] width 137 height 45
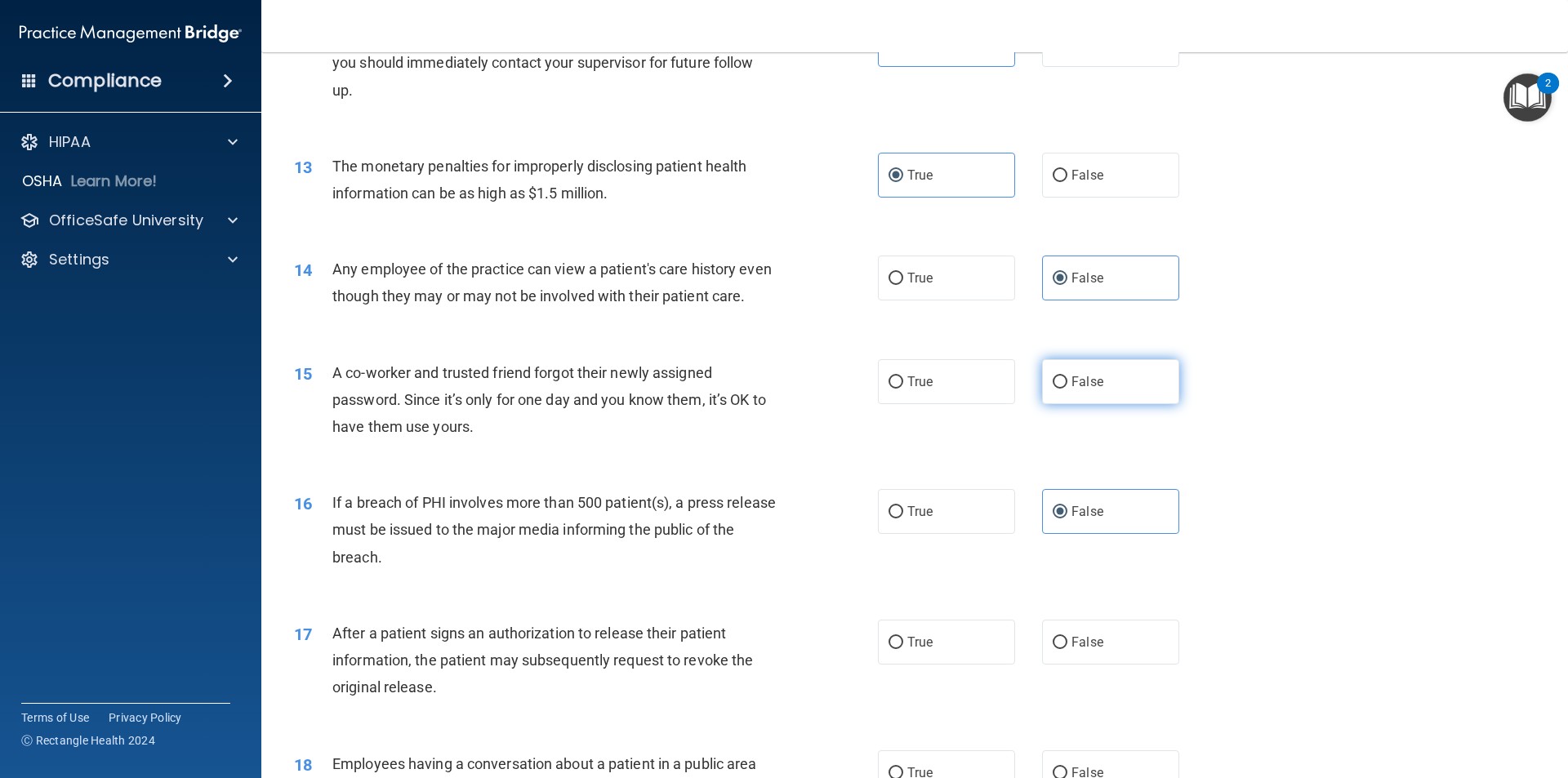
click at [1067, 389] on input "False" at bounding box center [1059, 383] width 15 height 12
radio input "true"
click at [935, 534] on label "True" at bounding box center [946, 511] width 137 height 45
click at [903, 518] on input "True" at bounding box center [895, 512] width 15 height 12
radio input "true"
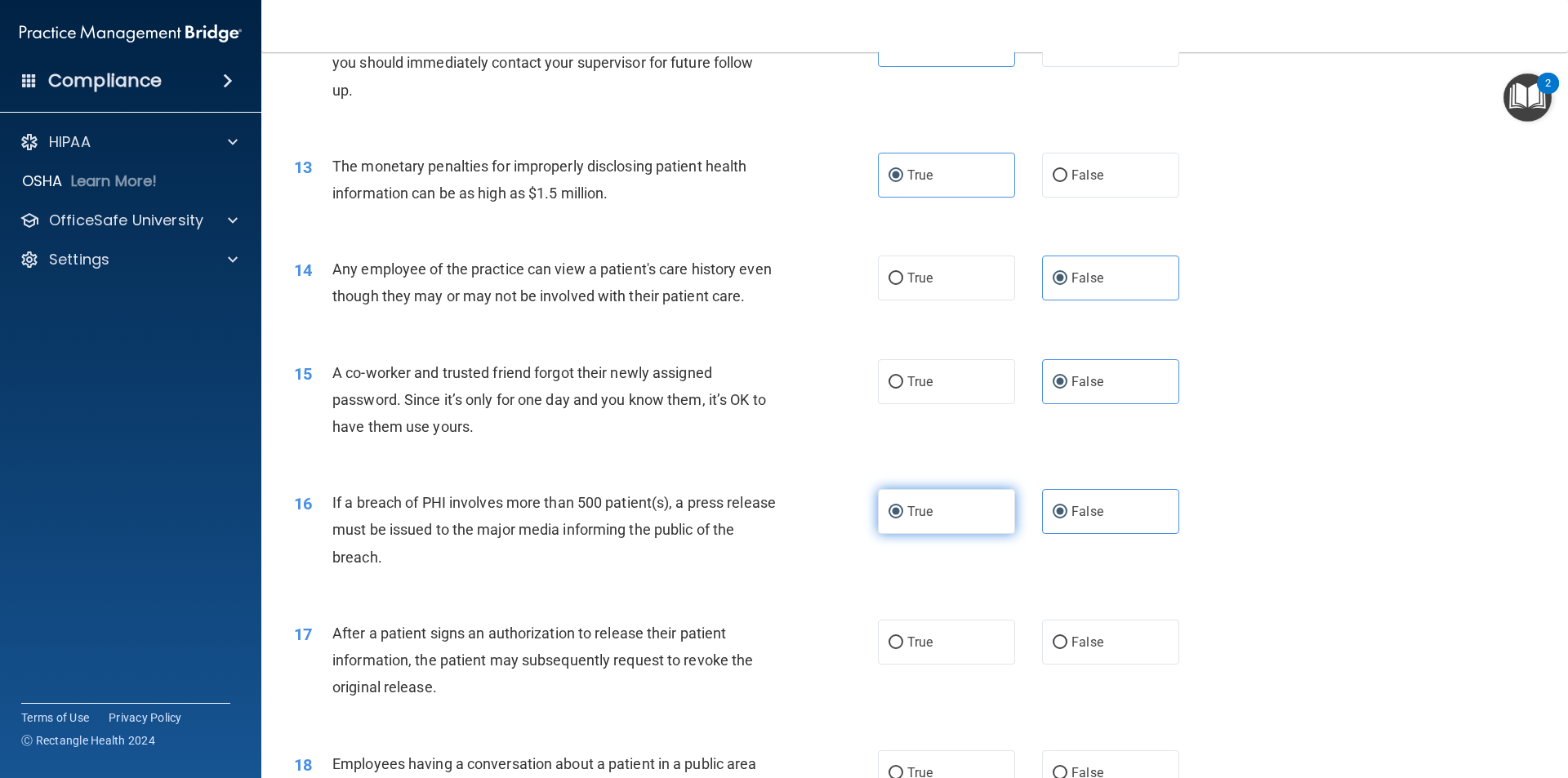
radio input "false"
click at [940, 664] on label "True" at bounding box center [946, 642] width 137 height 45
click at [903, 648] on input "True" at bounding box center [895, 642] width 15 height 12
radio input "true"
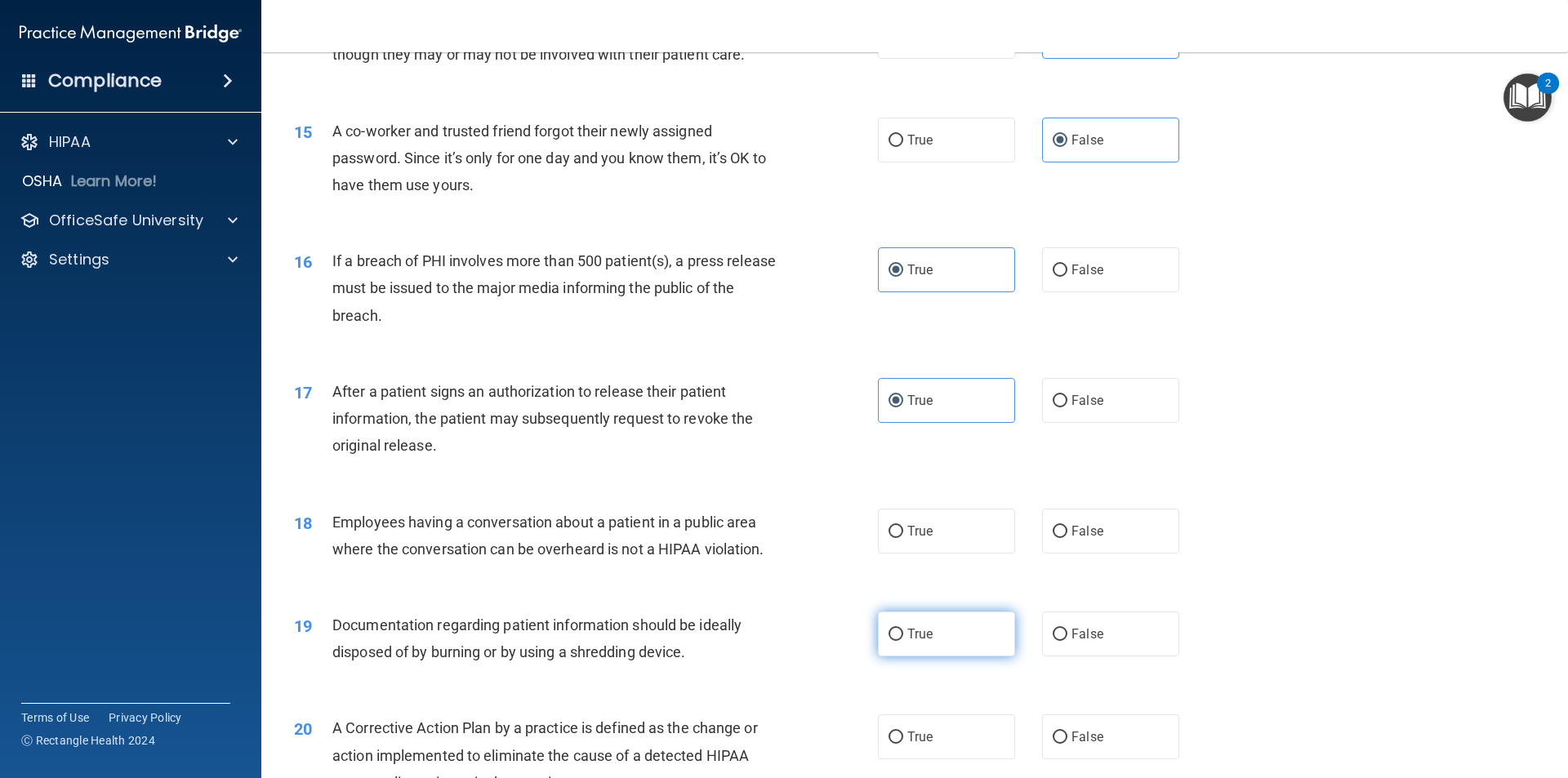
scroll to position [1632, 0]
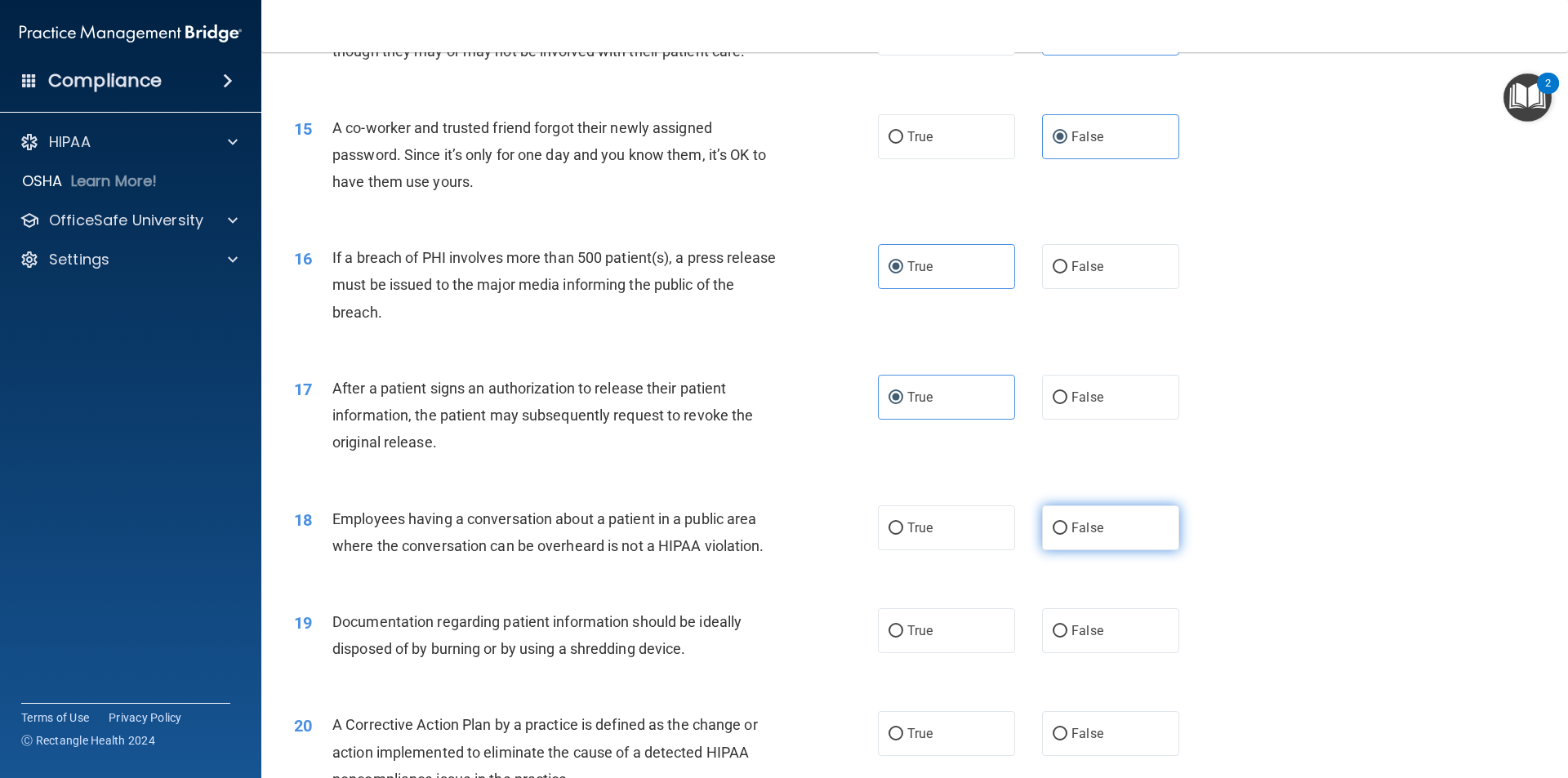
click at [1085, 535] on span "False" at bounding box center [1087, 528] width 32 height 16
click at [1067, 534] on input "False" at bounding box center [1059, 528] width 15 height 12
radio input "true"
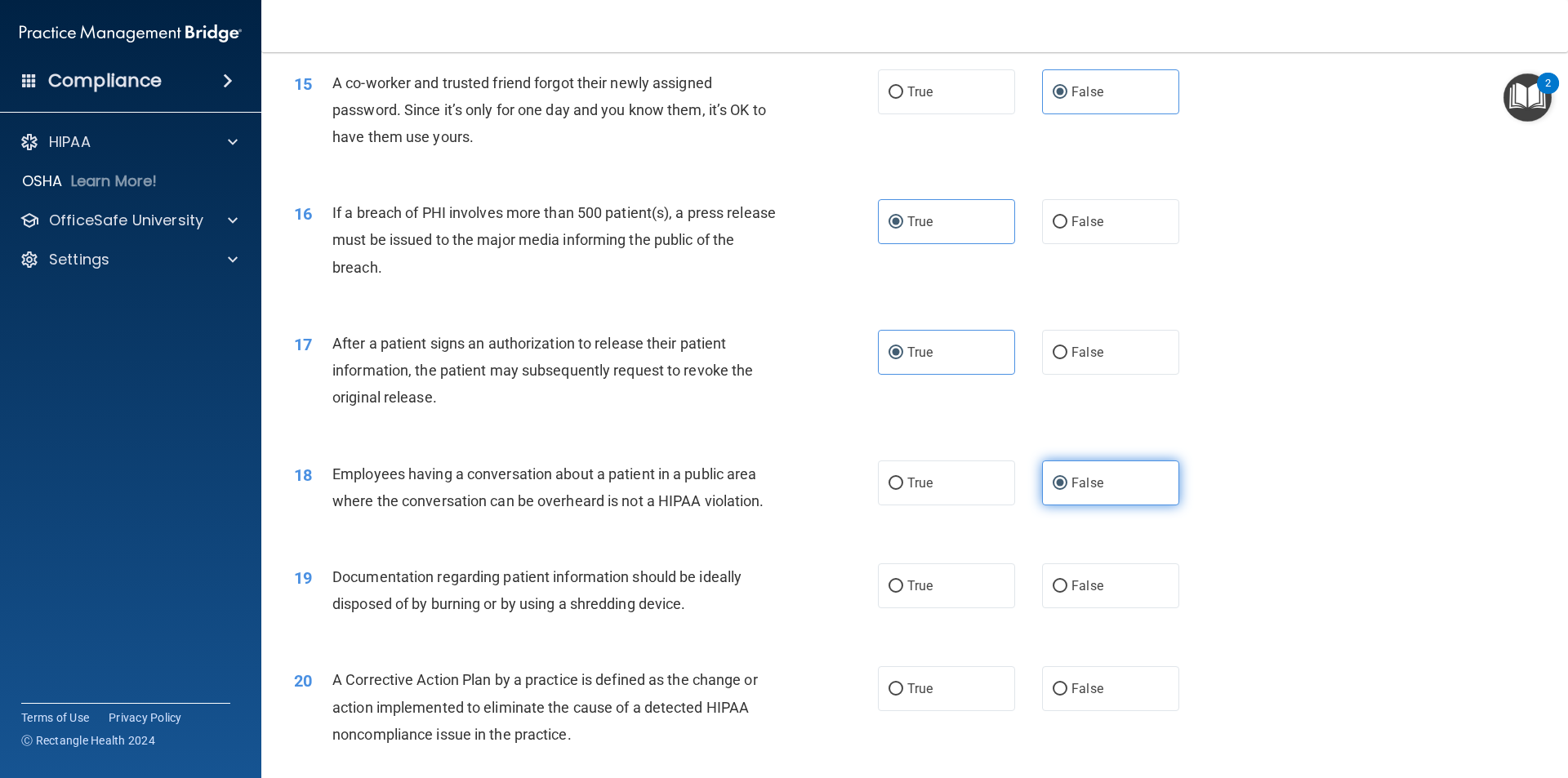
scroll to position [1714, 0]
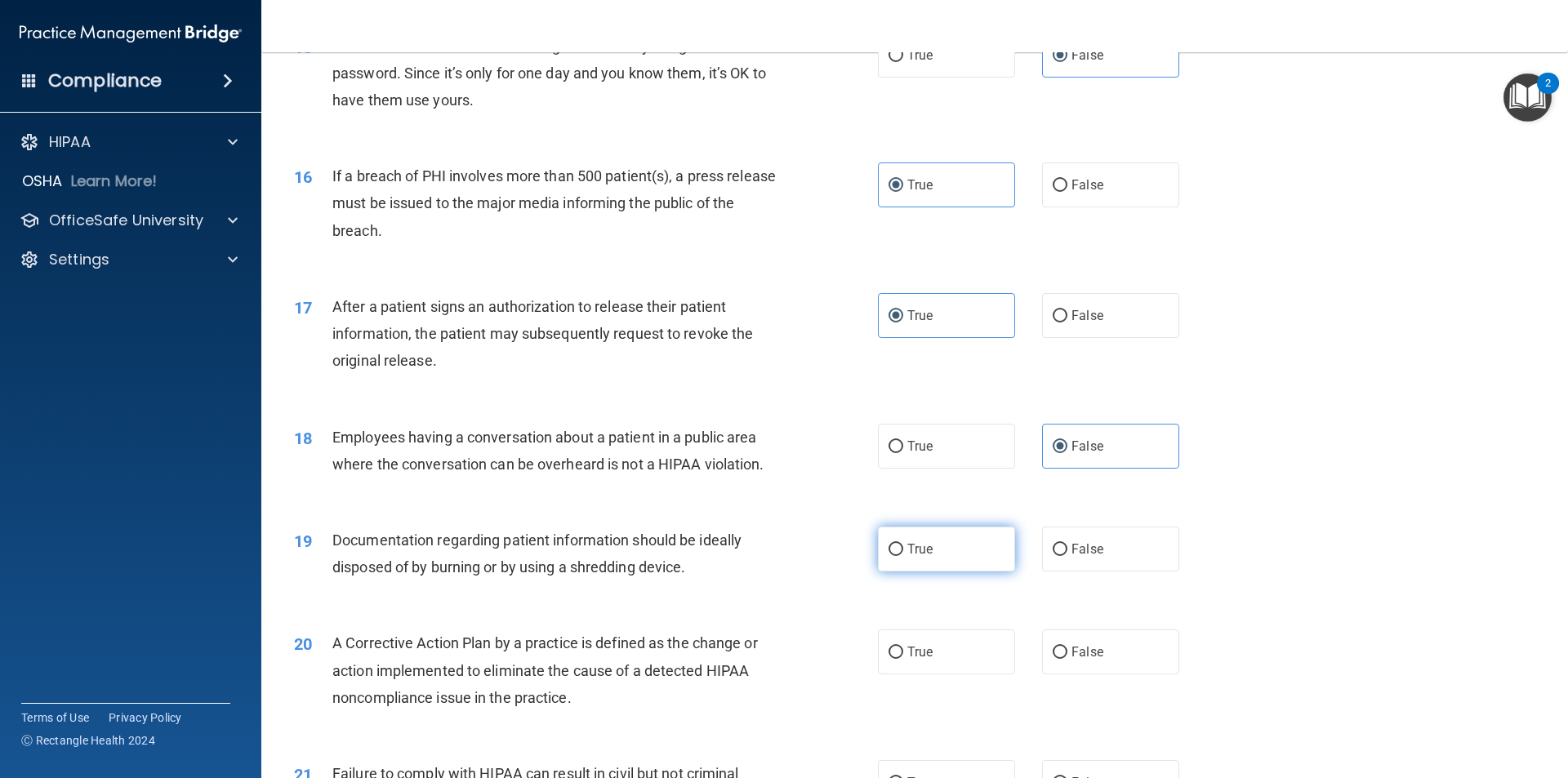
click at [977, 572] on label "True" at bounding box center [946, 549] width 137 height 45
click at [903, 556] on input "True" at bounding box center [895, 549] width 15 height 12
radio input "true"
click at [962, 674] on label "True" at bounding box center [946, 652] width 137 height 45
click at [903, 659] on input "True" at bounding box center [895, 653] width 15 height 12
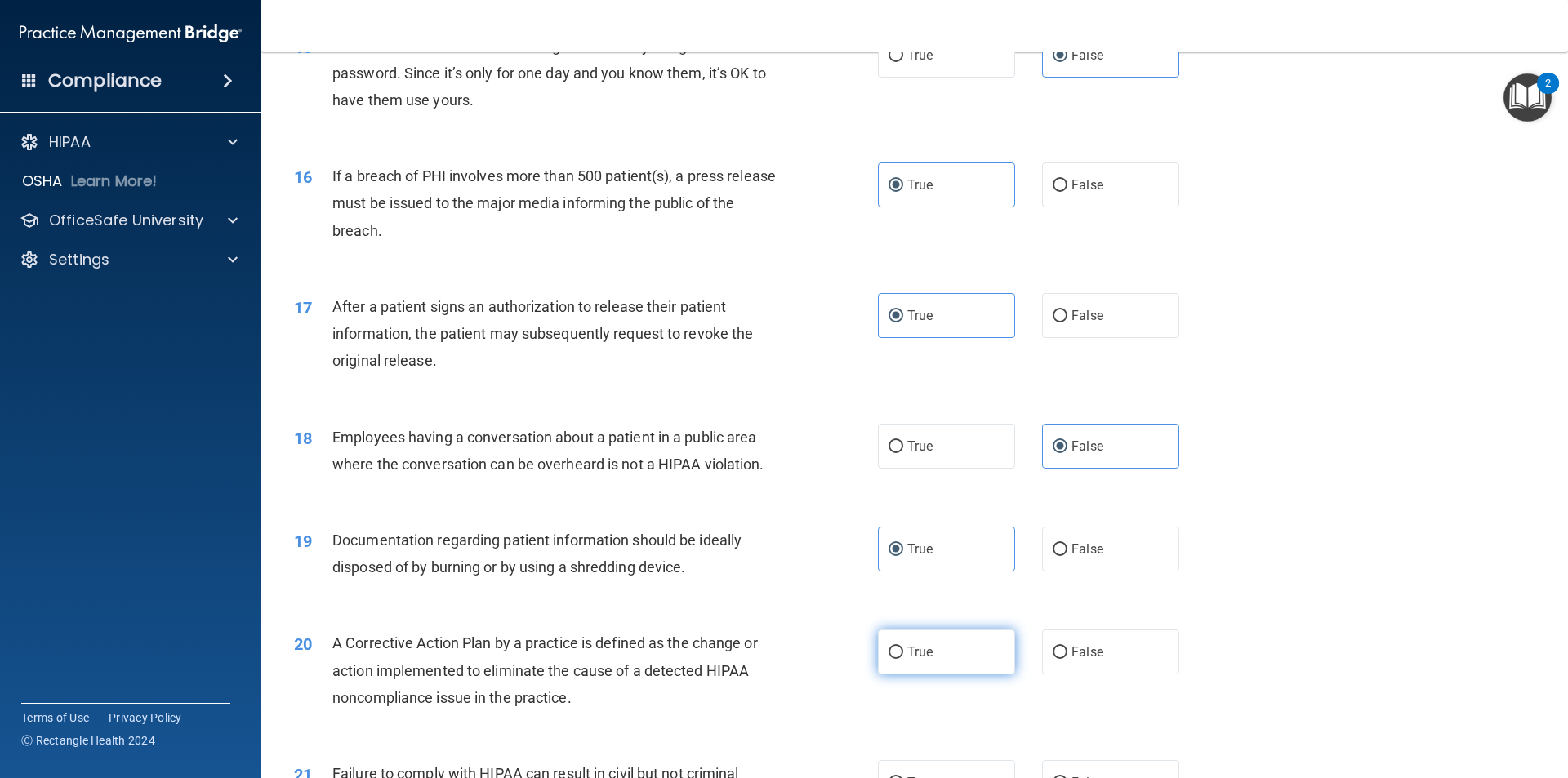
radio input "true"
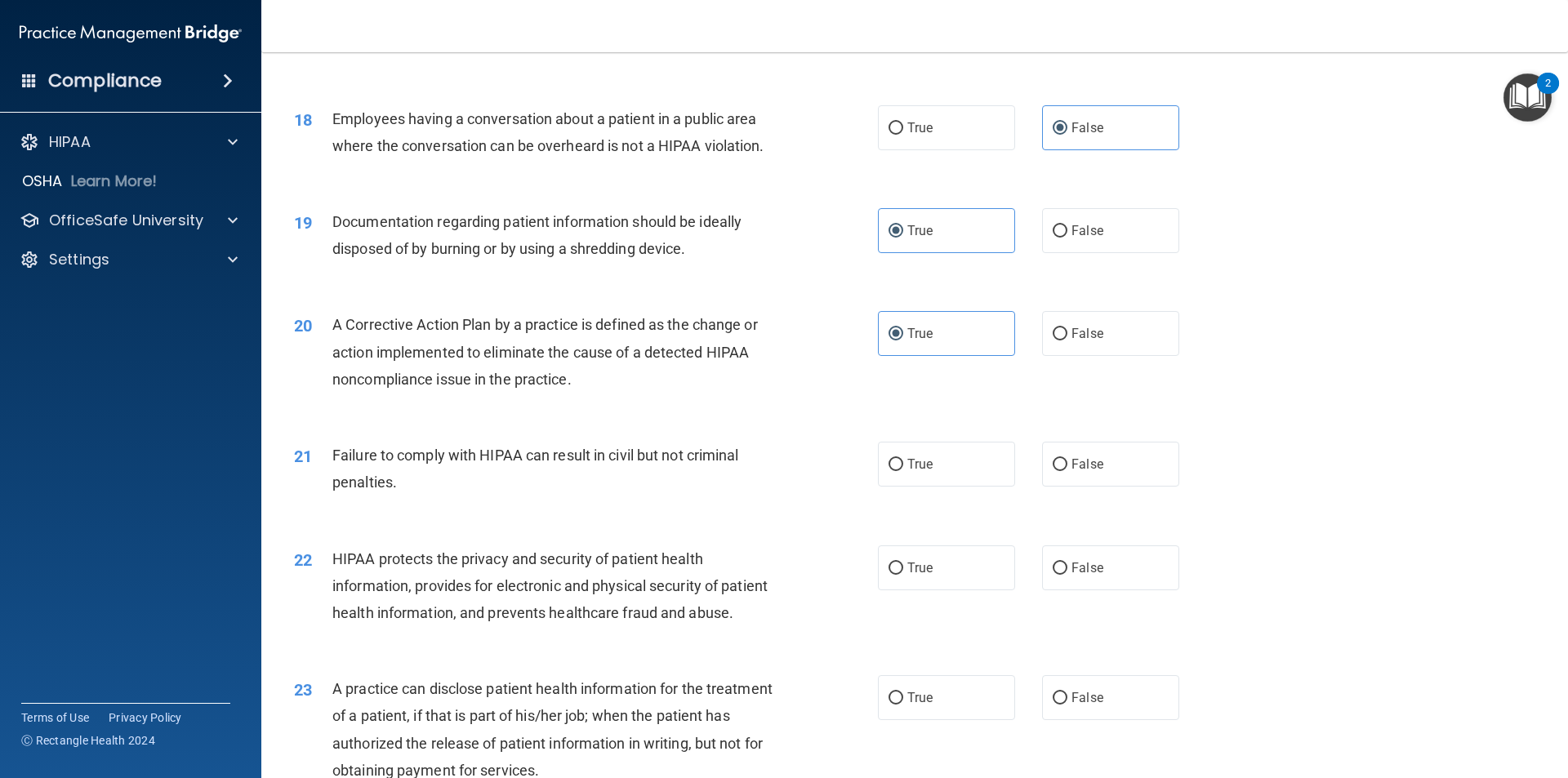
scroll to position [2040, 0]
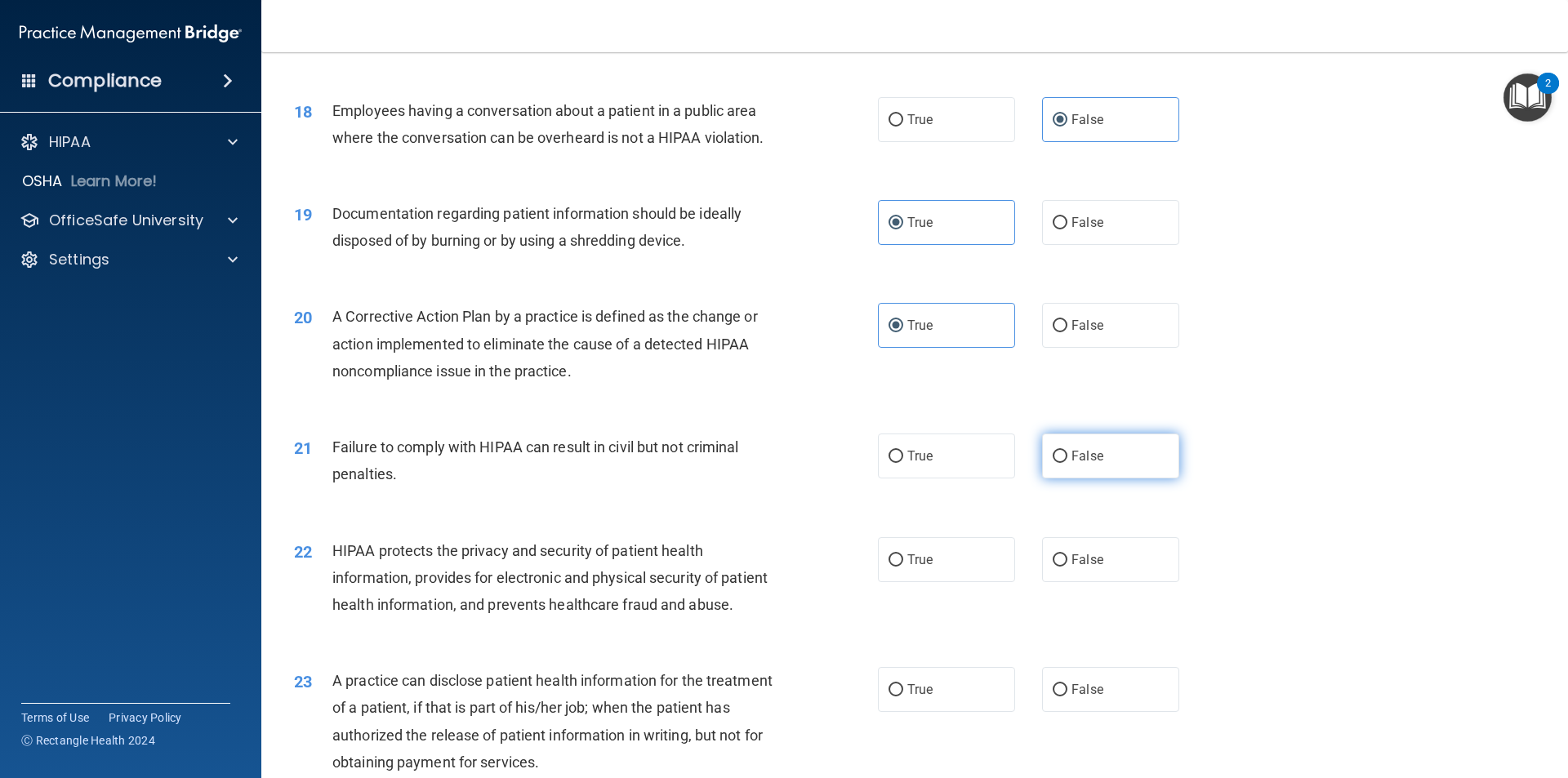
click at [1117, 478] on label "False" at bounding box center [1110, 456] width 137 height 45
click at [1067, 463] on input "False" at bounding box center [1059, 457] width 15 height 12
radio input "true"
click at [949, 609] on div "22 HIPAA protects the privacy and security of patient health information, provi…" at bounding box center [914, 581] width 1266 height 130
click at [967, 582] on label "True" at bounding box center [946, 560] width 137 height 45
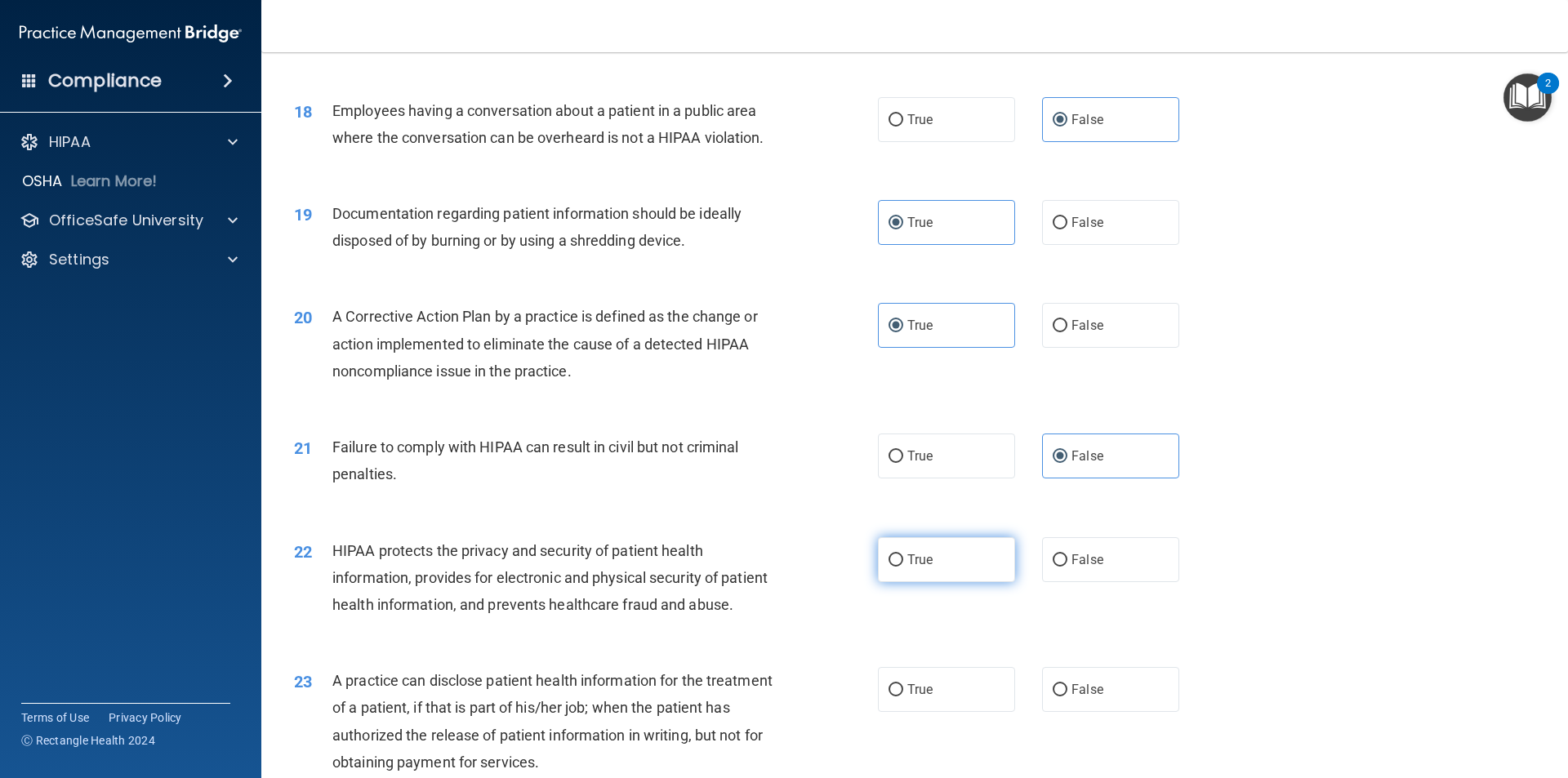
click at [903, 566] on input "True" at bounding box center [895, 560] width 15 height 12
radio input "true"
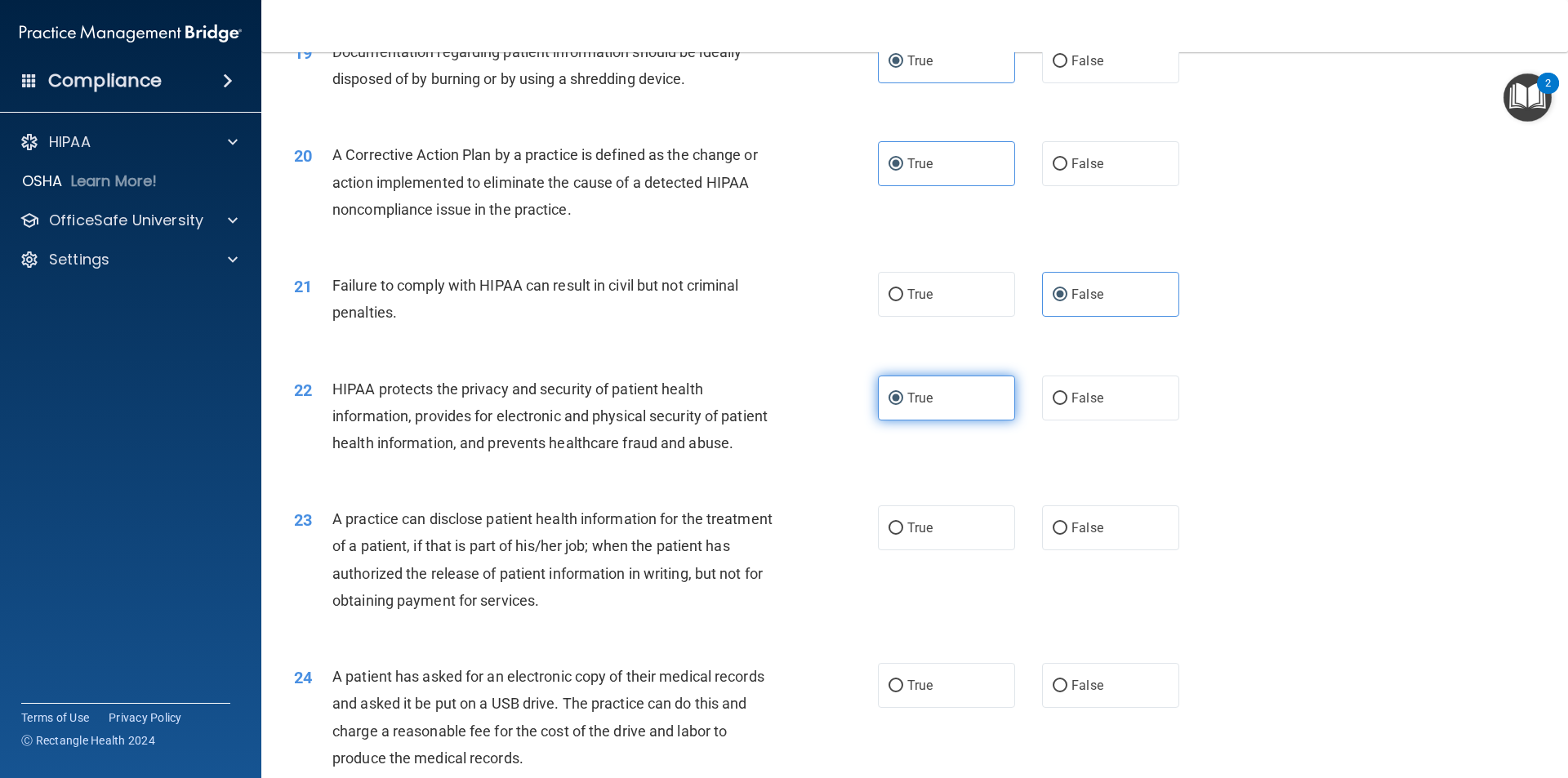
scroll to position [2204, 0]
click at [1095, 548] on label "False" at bounding box center [1110, 526] width 137 height 45
click at [1067, 533] on input "False" at bounding box center [1059, 527] width 15 height 12
radio input "true"
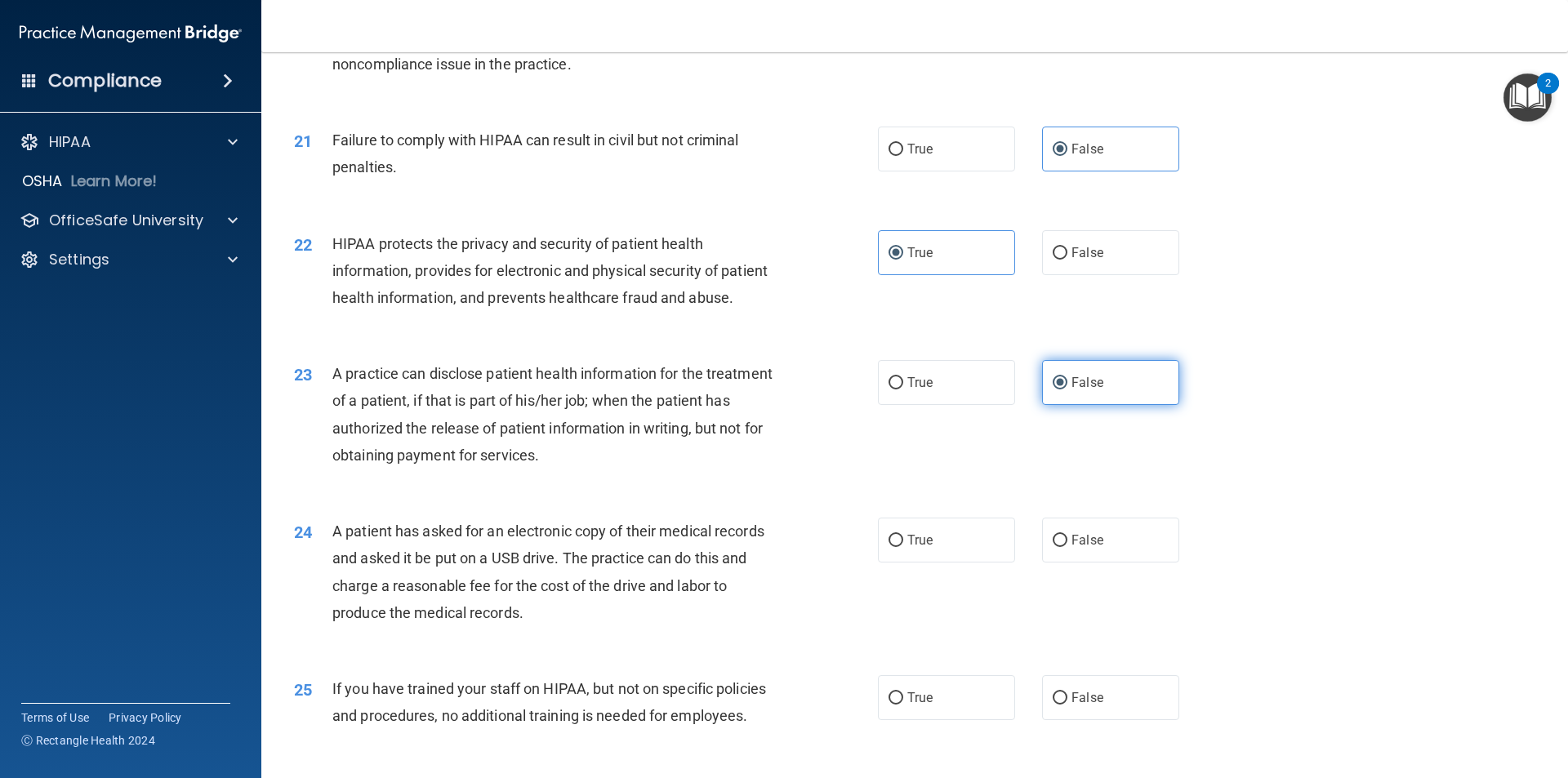
scroll to position [2367, 0]
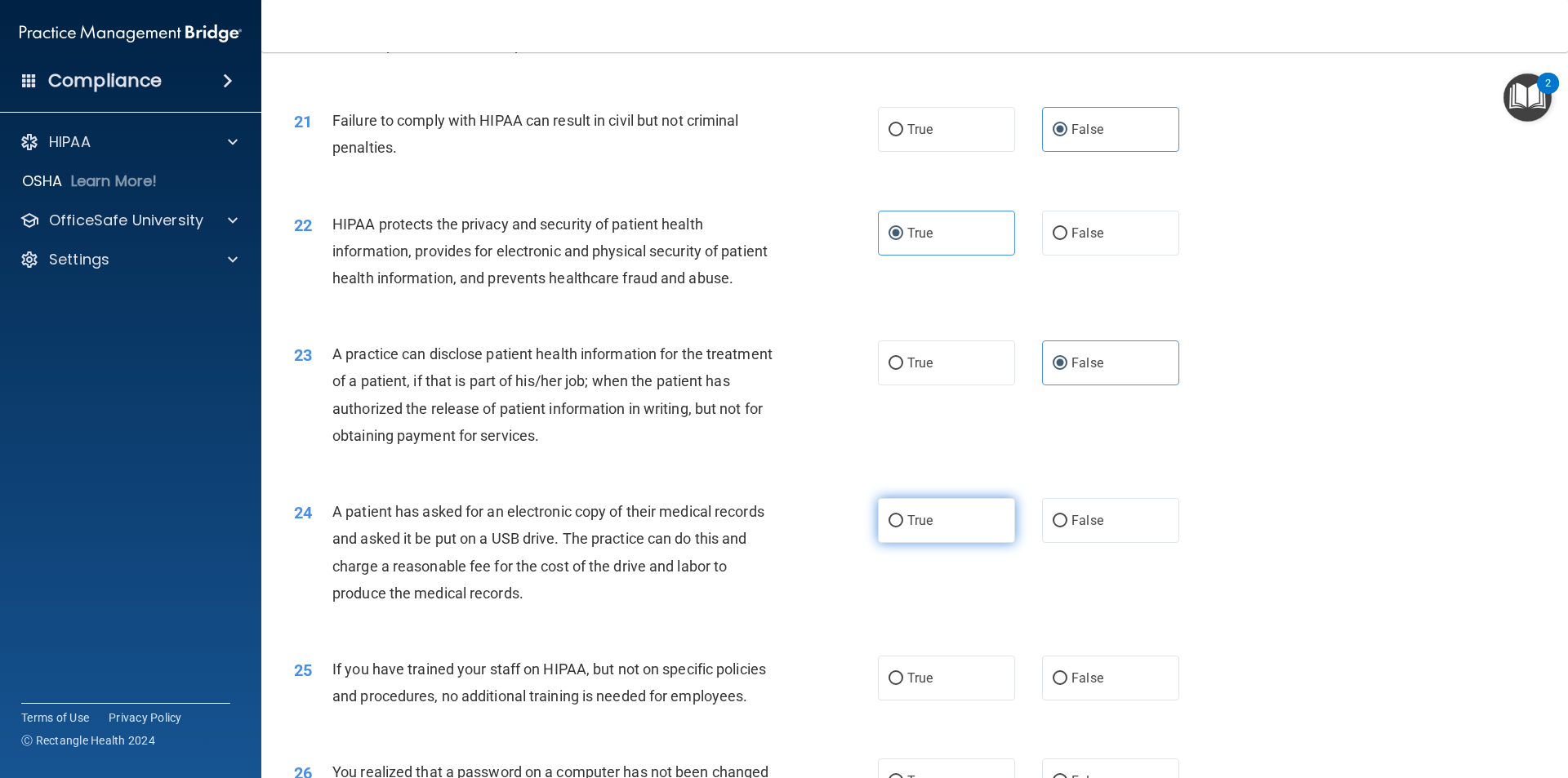
click at [962, 543] on label "True" at bounding box center [946, 521] width 137 height 45
click at [903, 528] on input "True" at bounding box center [895, 521] width 15 height 12
radio input "true"
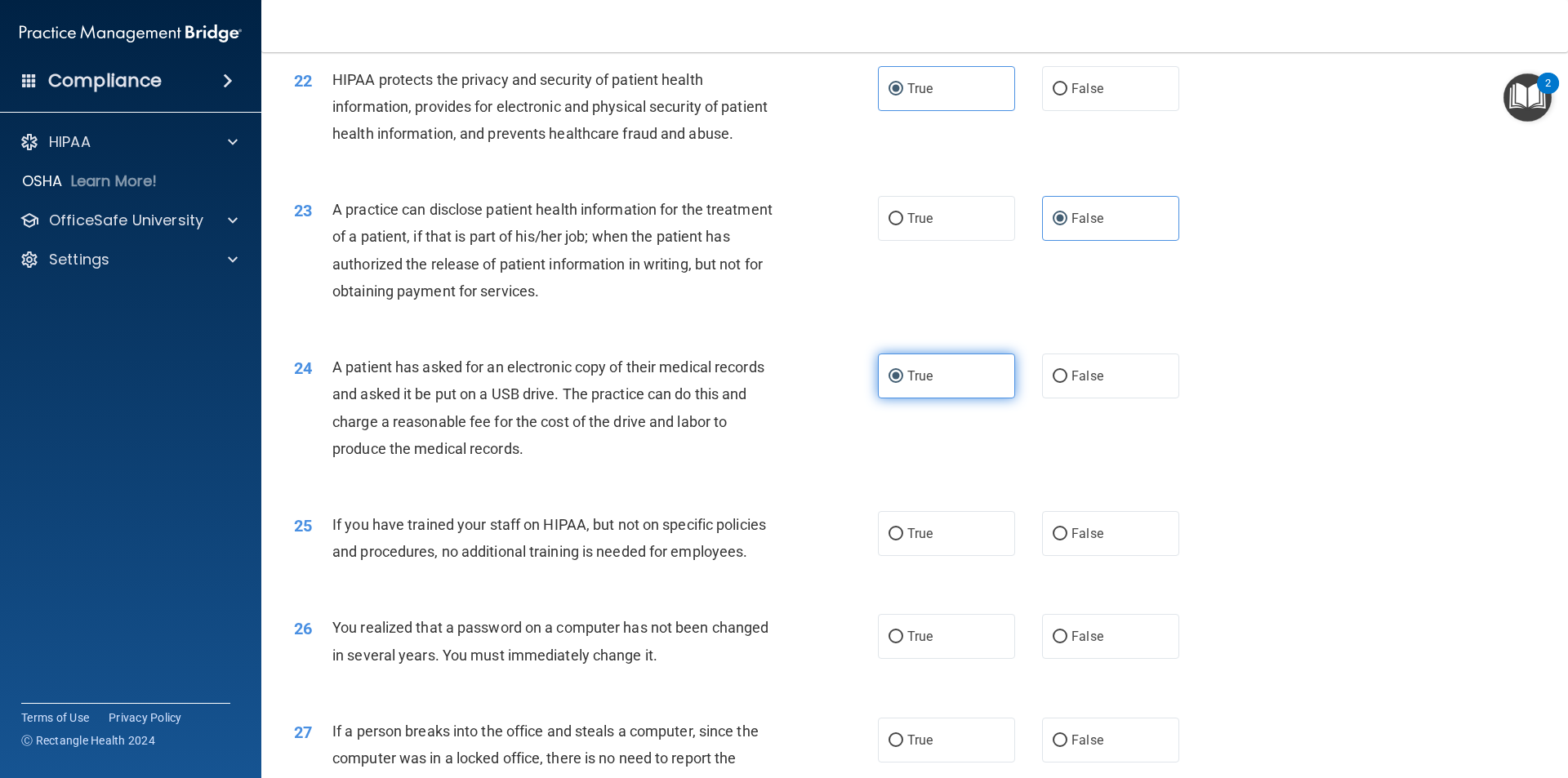
scroll to position [2693, 0]
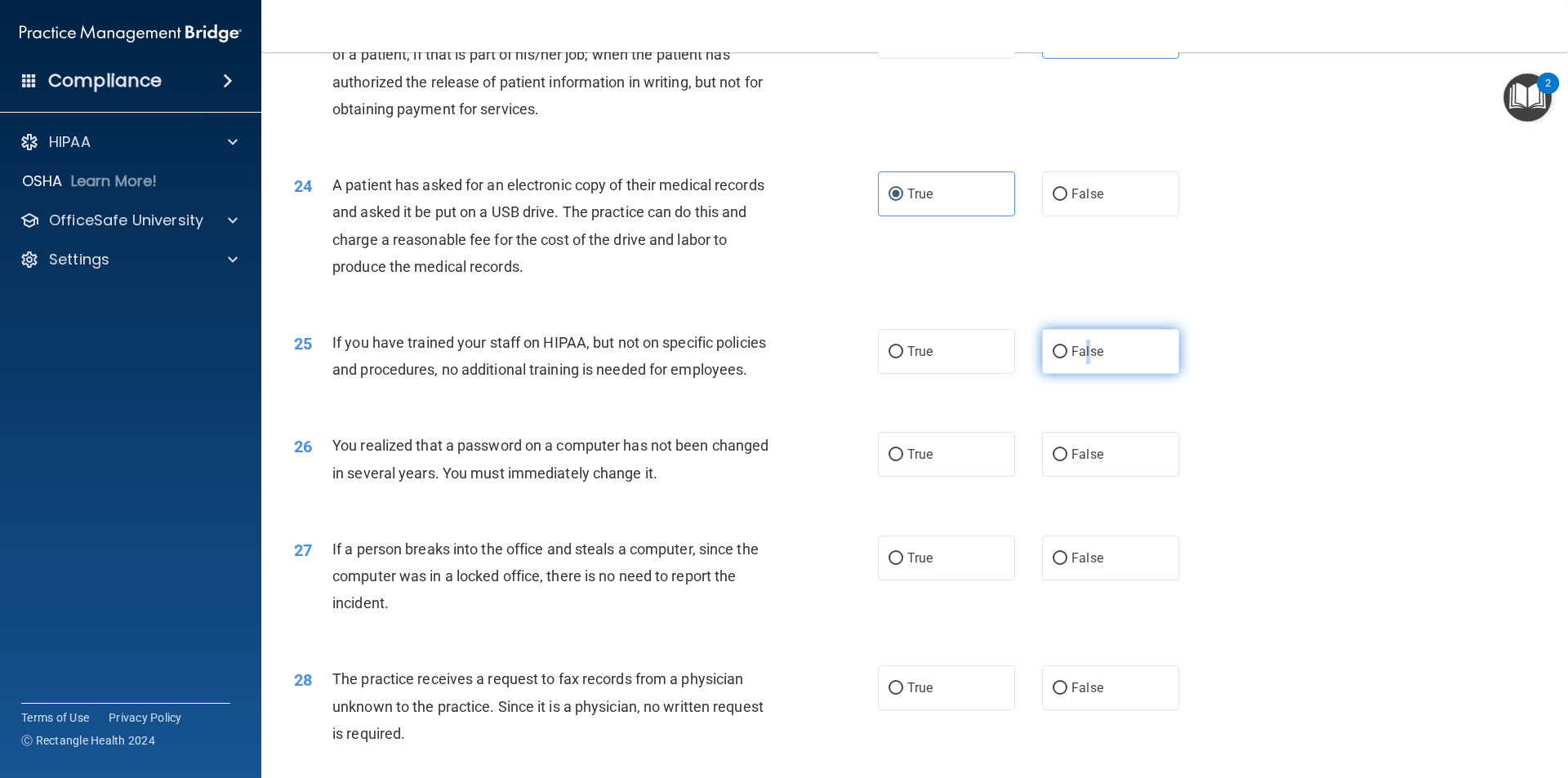
click at [1080, 374] on label "False" at bounding box center [1110, 351] width 137 height 45
click at [1139, 374] on label "False" at bounding box center [1110, 351] width 137 height 45
click at [1067, 358] on input "False" at bounding box center [1059, 352] width 15 height 12
radio input "true"
click at [982, 477] on label "True" at bounding box center [946, 454] width 137 height 45
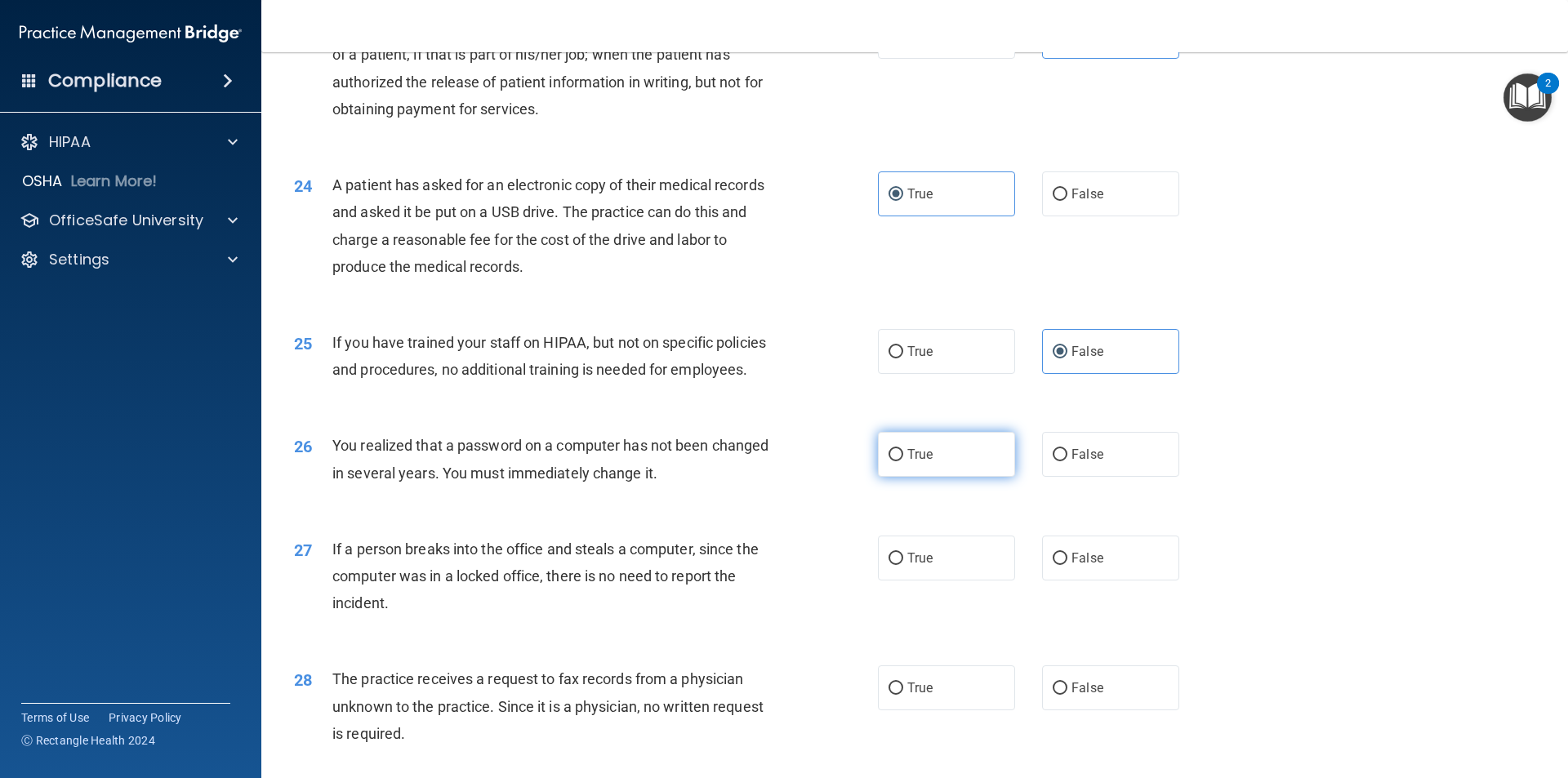
click at [903, 461] on input "True" at bounding box center [895, 455] width 15 height 12
radio input "true"
click at [1089, 566] on span "False" at bounding box center [1087, 558] width 32 height 16
click at [1067, 565] on input "False" at bounding box center [1059, 559] width 15 height 12
radio input "true"
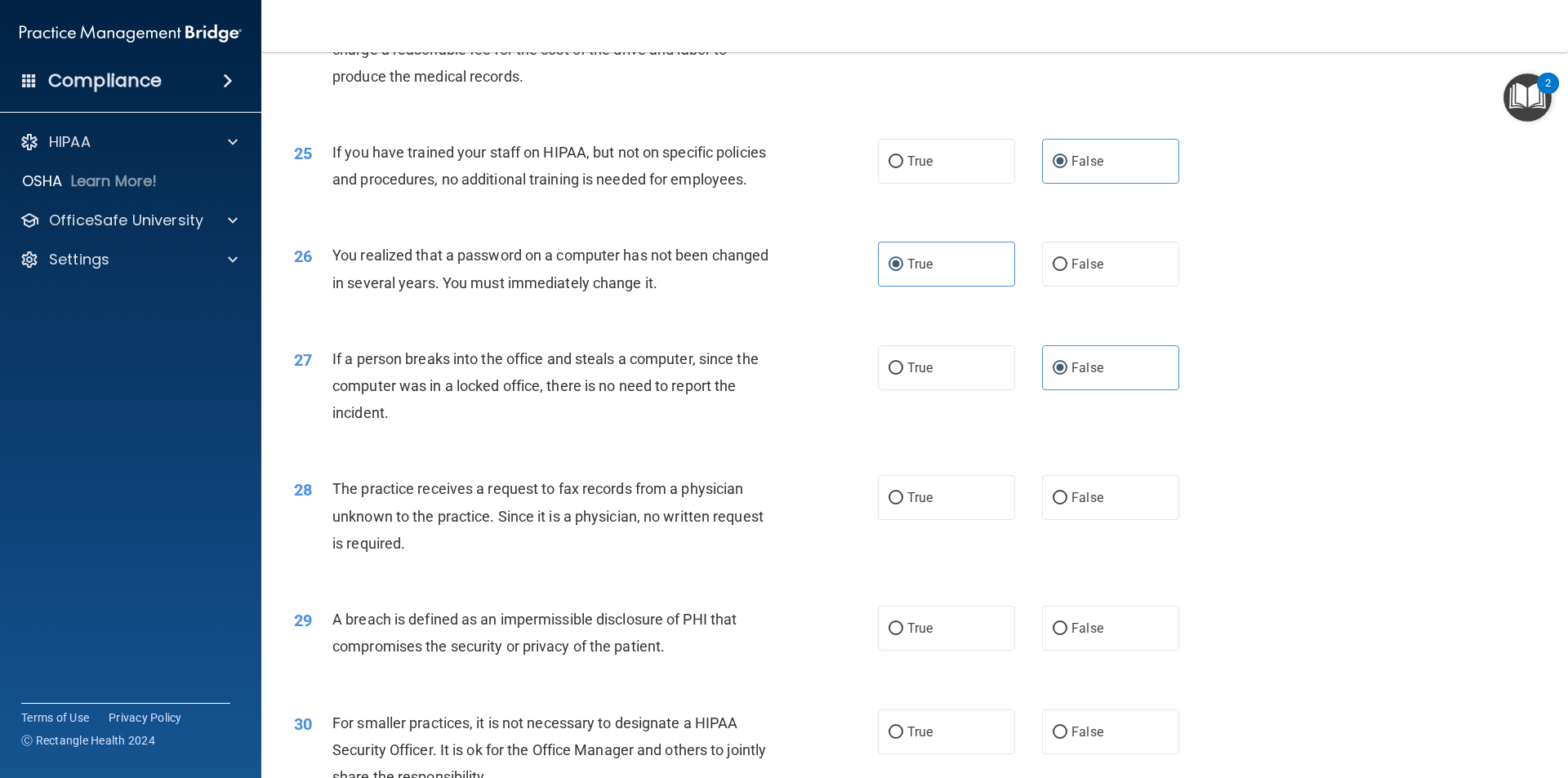
scroll to position [2938, 0]
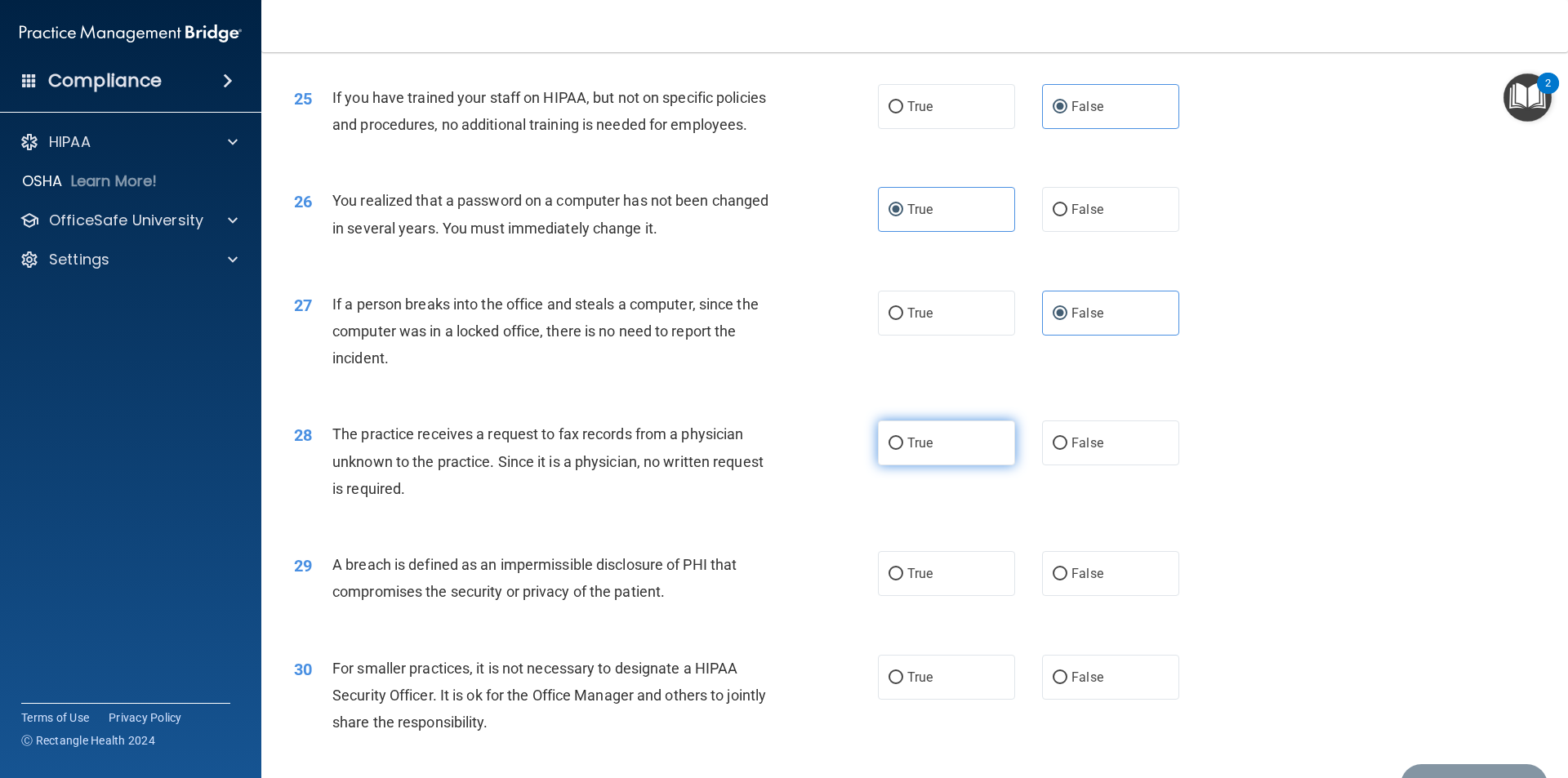
click at [967, 465] on label "True" at bounding box center [946, 443] width 137 height 45
click at [903, 450] on input "True" at bounding box center [895, 444] width 15 height 12
radio input "true"
click at [1071, 451] on span "False" at bounding box center [1087, 443] width 32 height 16
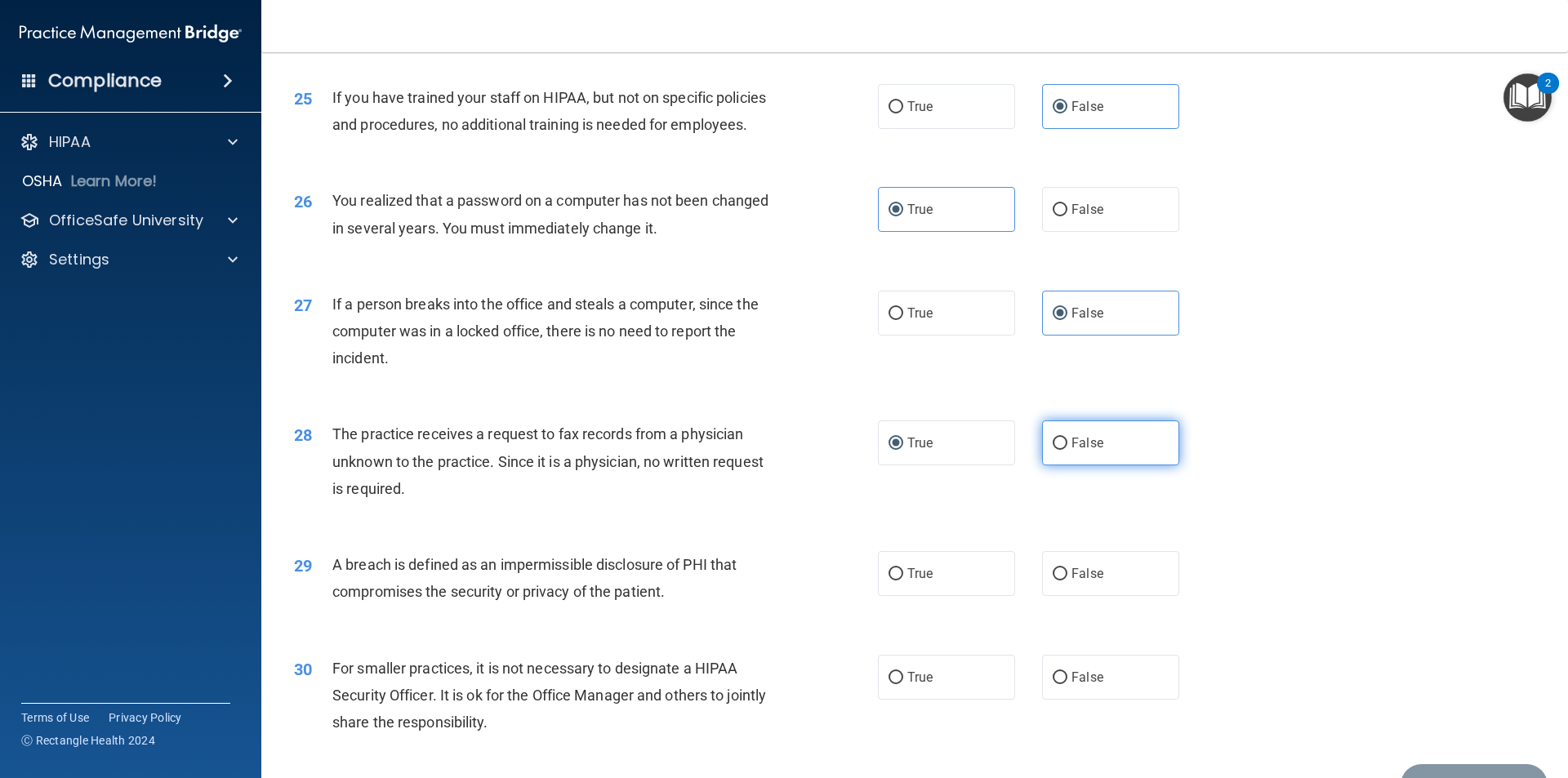
click at [1112, 465] on label "False" at bounding box center [1110, 443] width 137 height 45
click at [1067, 450] on input "False" at bounding box center [1059, 444] width 15 height 12
radio input "true"
radio input "false"
click at [989, 596] on label "True" at bounding box center [946, 573] width 137 height 45
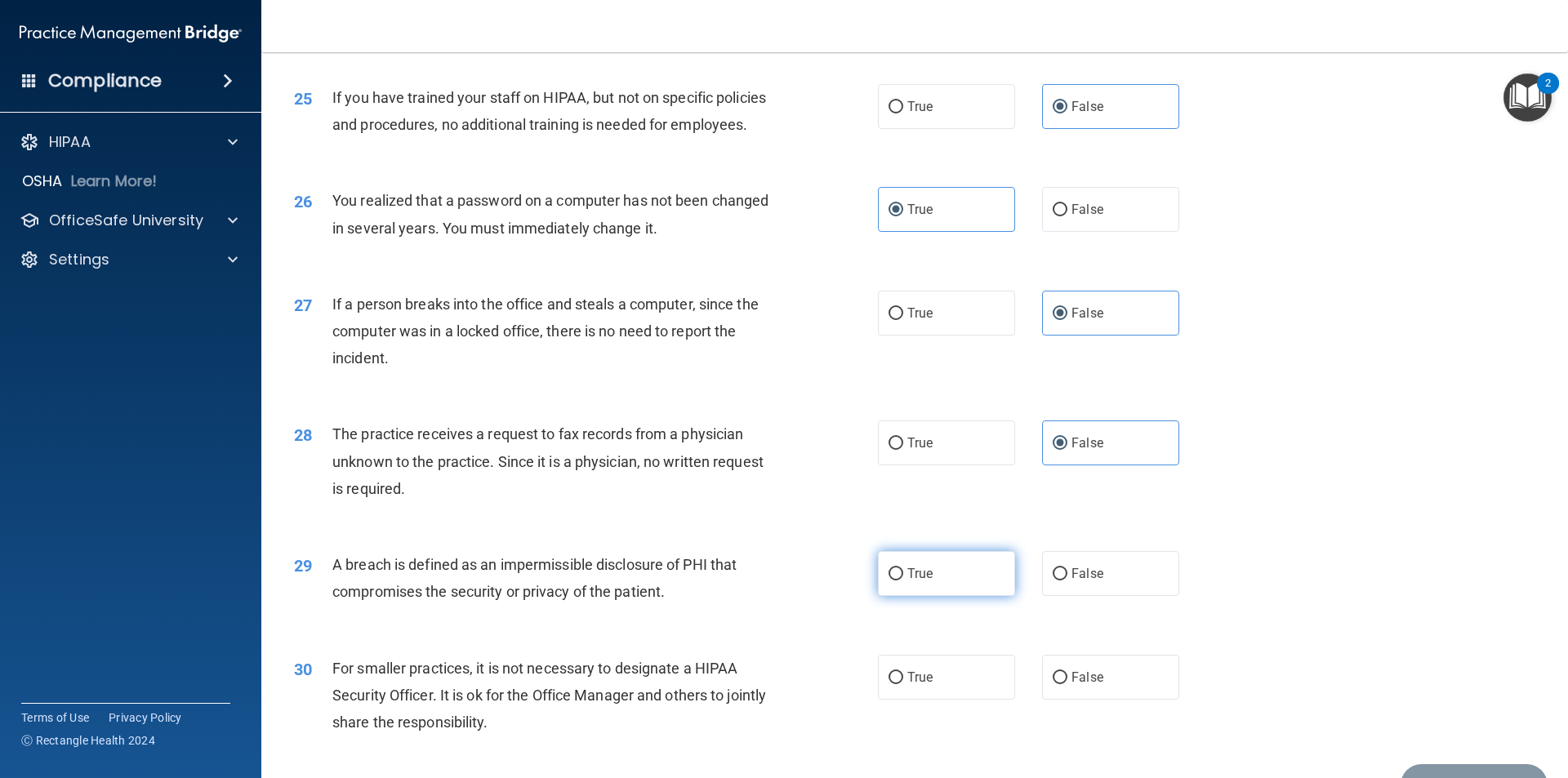
click at [903, 580] on input "True" at bounding box center [895, 574] width 15 height 12
radio input "true"
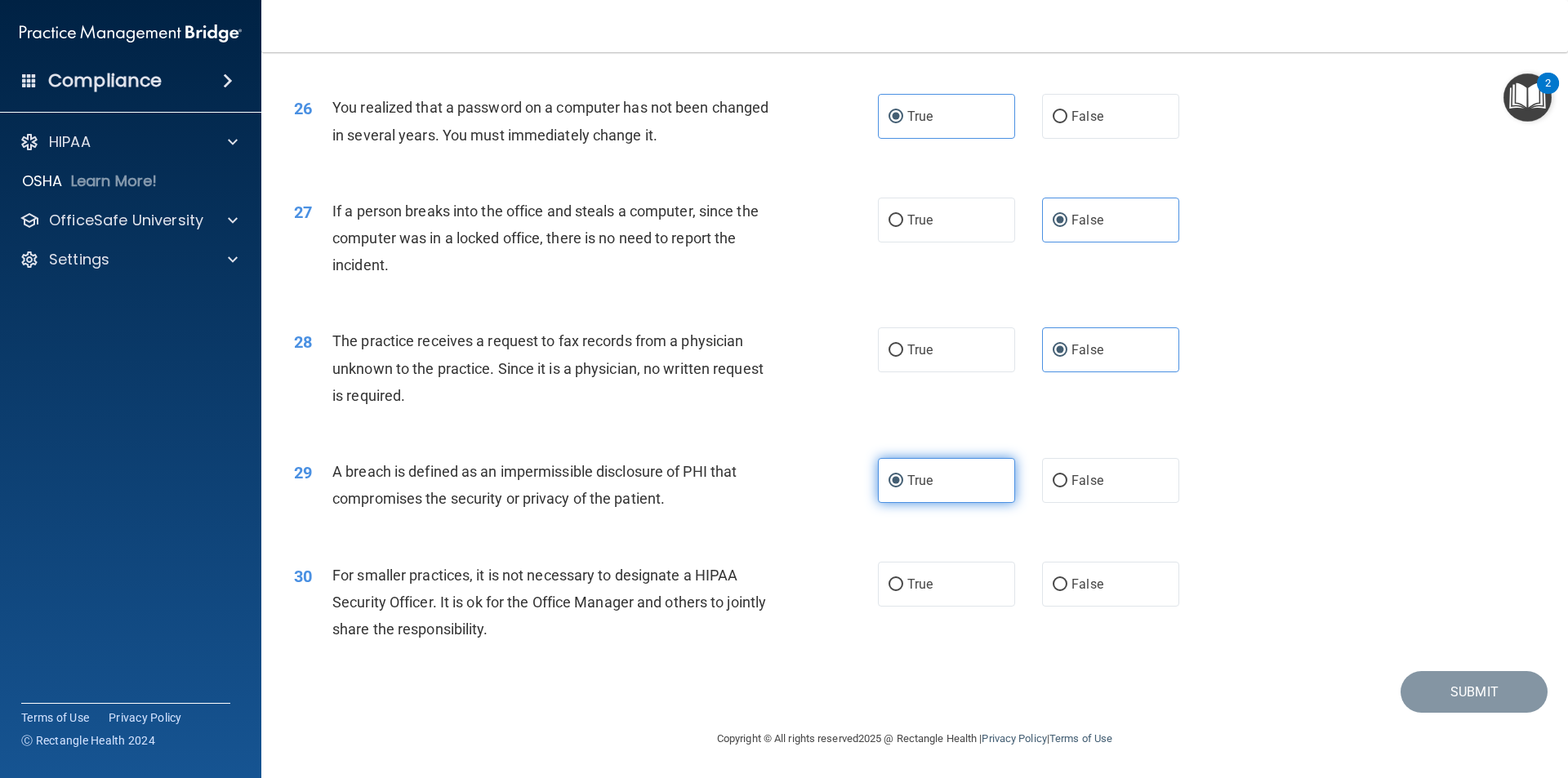
scroll to position [3085, 0]
click at [1124, 584] on label "False" at bounding box center [1110, 584] width 137 height 45
click at [1067, 584] on input "False" at bounding box center [1059, 585] width 15 height 12
radio input "true"
click at [1463, 691] on button "Submit" at bounding box center [1474, 692] width 147 height 41
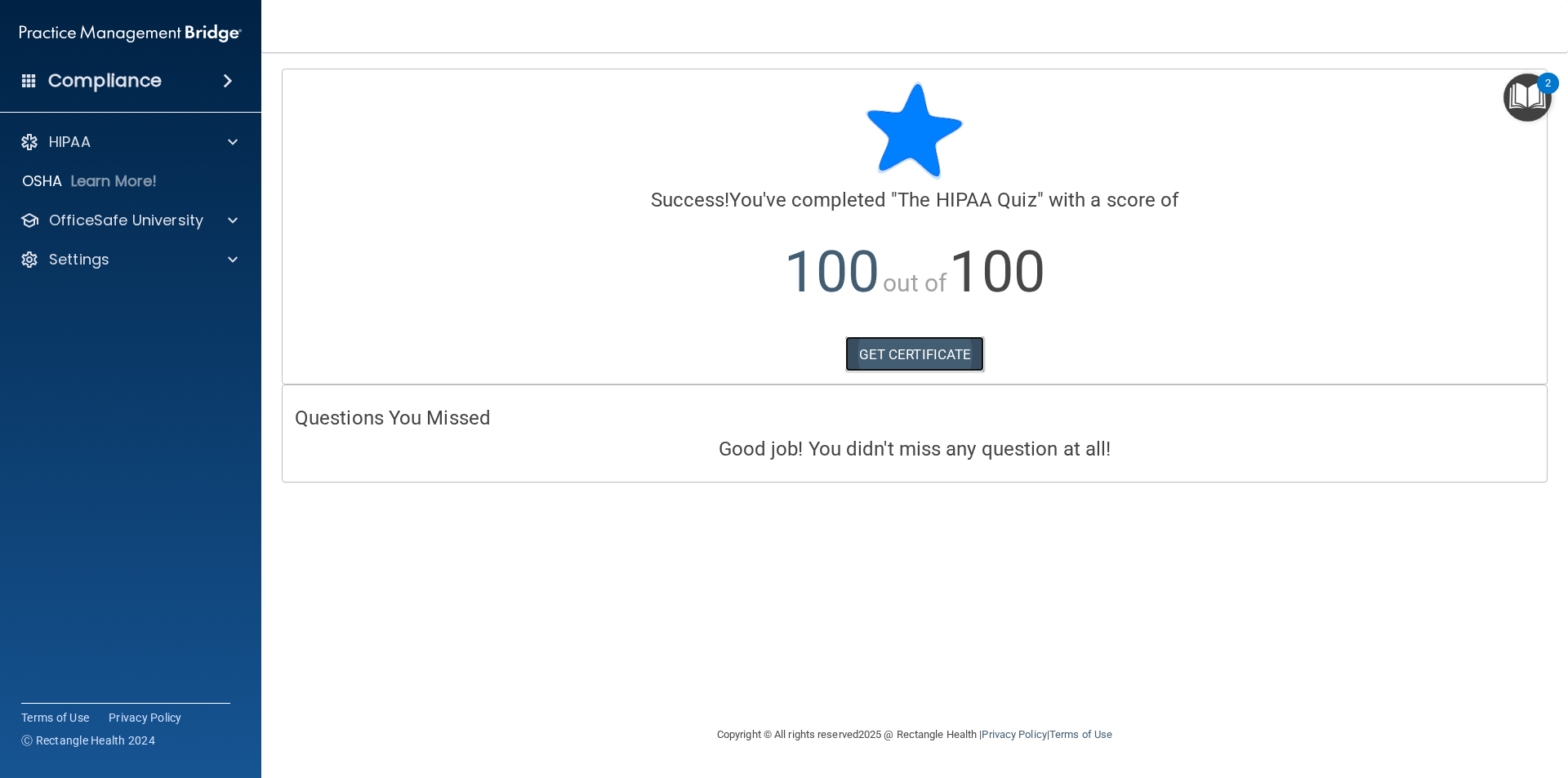
click at [937, 356] on link "GET CERTIFICATE" at bounding box center [915, 354] width 140 height 36
click at [232, 216] on span at bounding box center [232, 220] width 10 height 20
click at [174, 270] on link "HIPAA Training" at bounding box center [112, 260] width 257 height 33
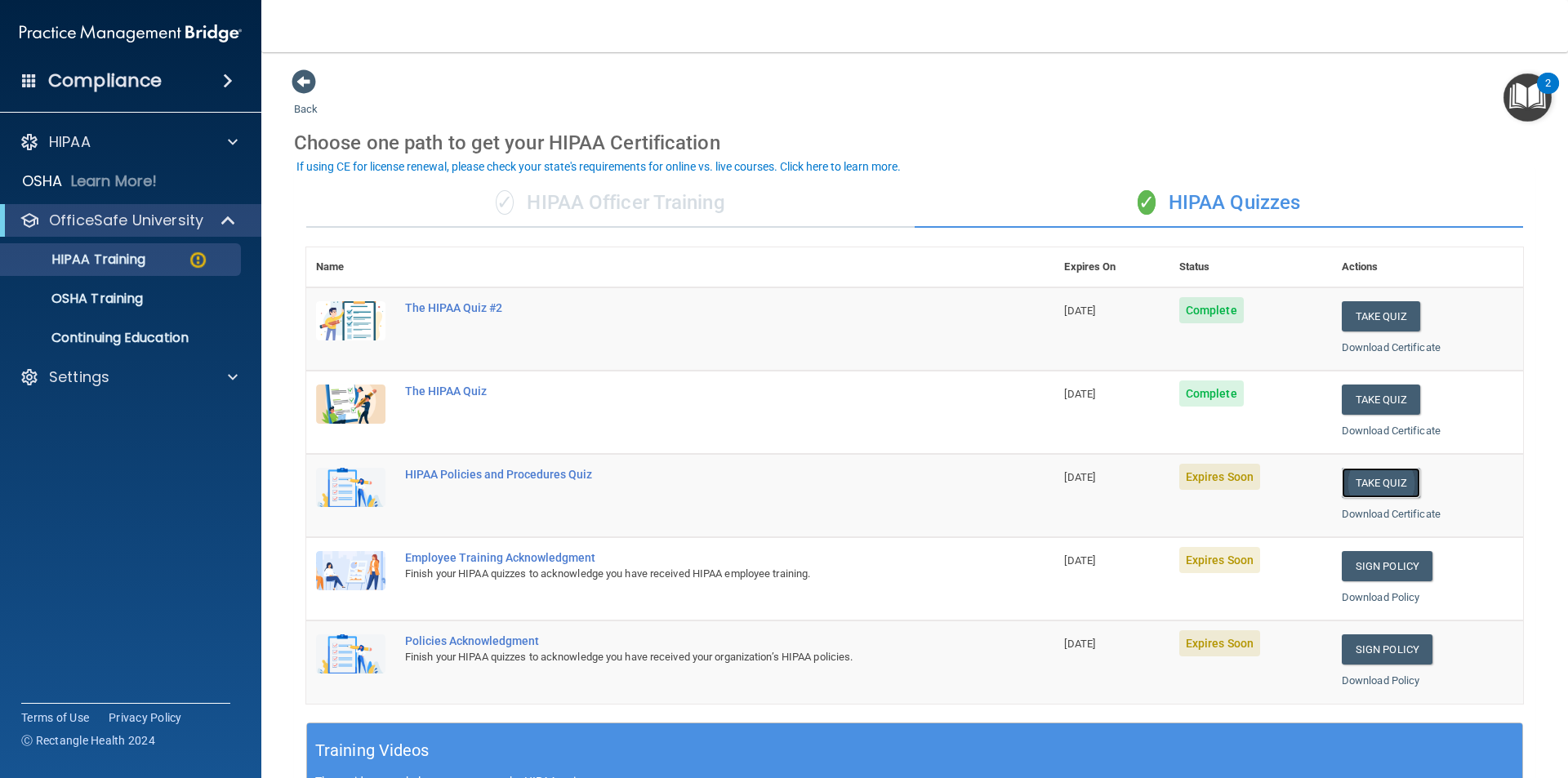
click at [1391, 485] on button "Take Quiz" at bounding box center [1381, 483] width 79 height 30
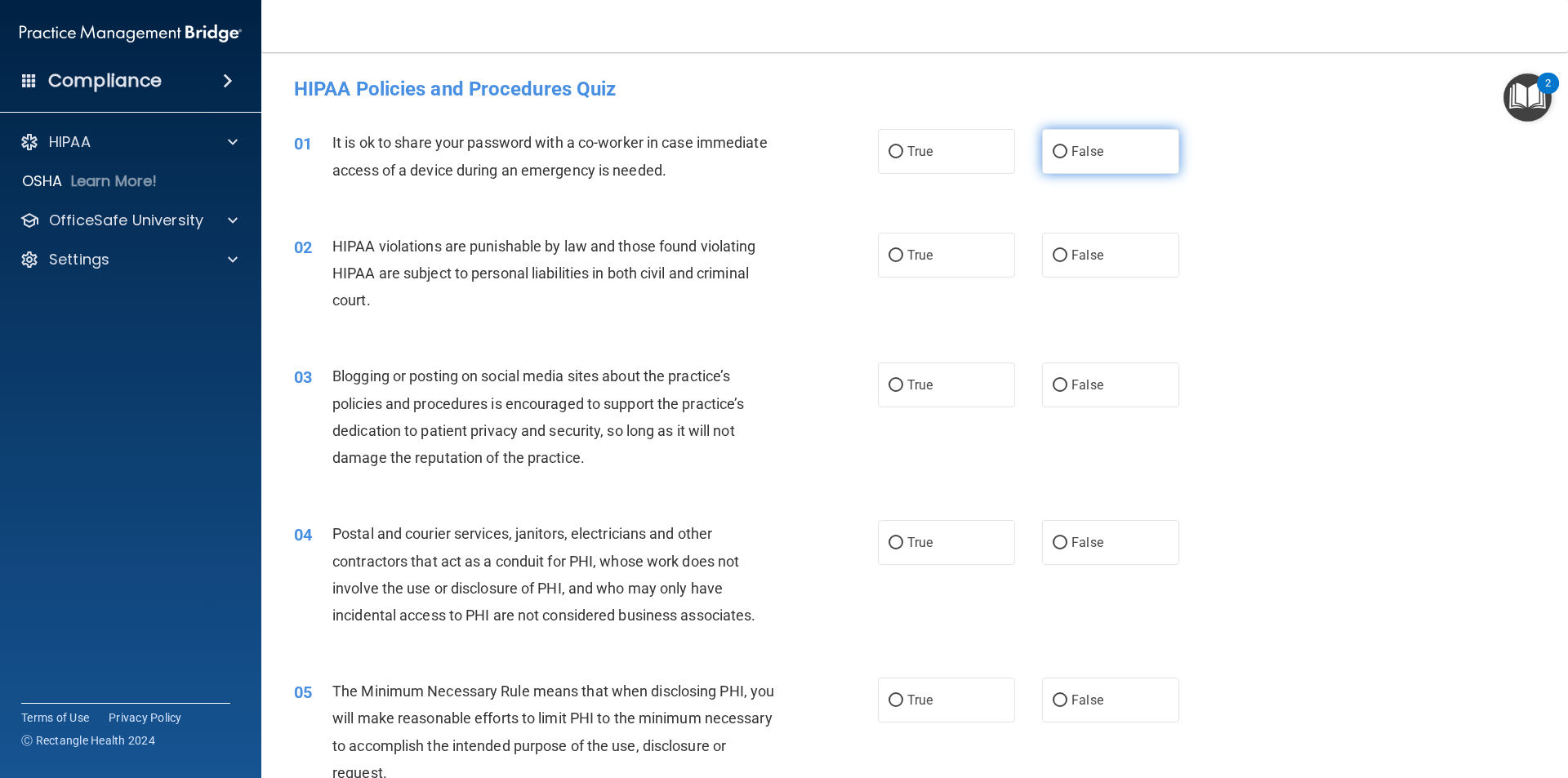
click at [1121, 156] on label "False" at bounding box center [1110, 151] width 137 height 45
click at [1067, 156] on input "False" at bounding box center [1059, 152] width 15 height 12
radio input "true"
click at [937, 252] on label "True" at bounding box center [946, 255] width 137 height 45
click at [903, 252] on input "True" at bounding box center [895, 256] width 15 height 12
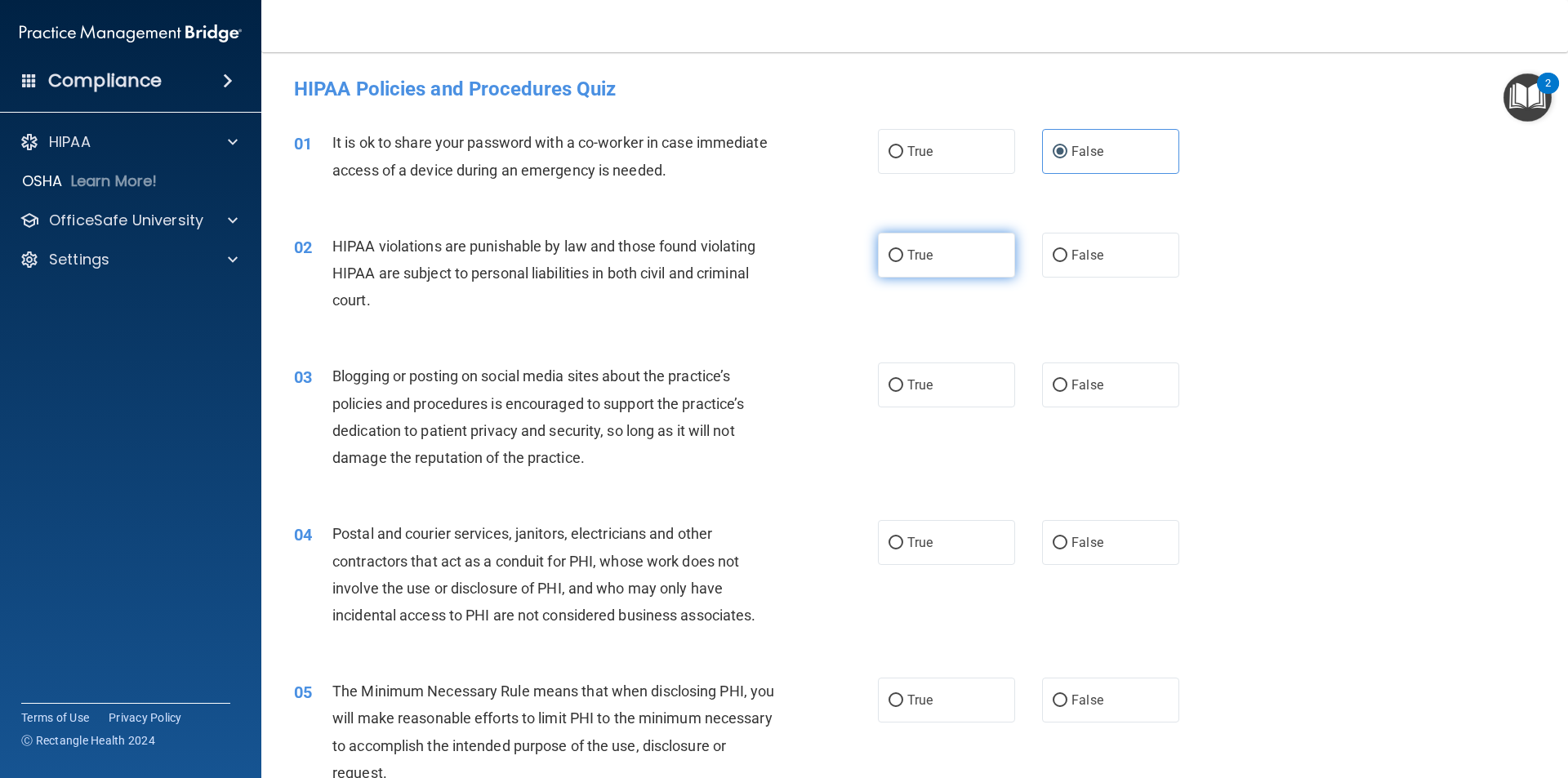
radio input "true"
click at [1101, 375] on label "False" at bounding box center [1110, 385] width 137 height 45
click at [1067, 380] on input "False" at bounding box center [1059, 386] width 15 height 12
radio input "true"
drag, startPoint x: 968, startPoint y: 568, endPoint x: 971, endPoint y: 560, distance: 8.5
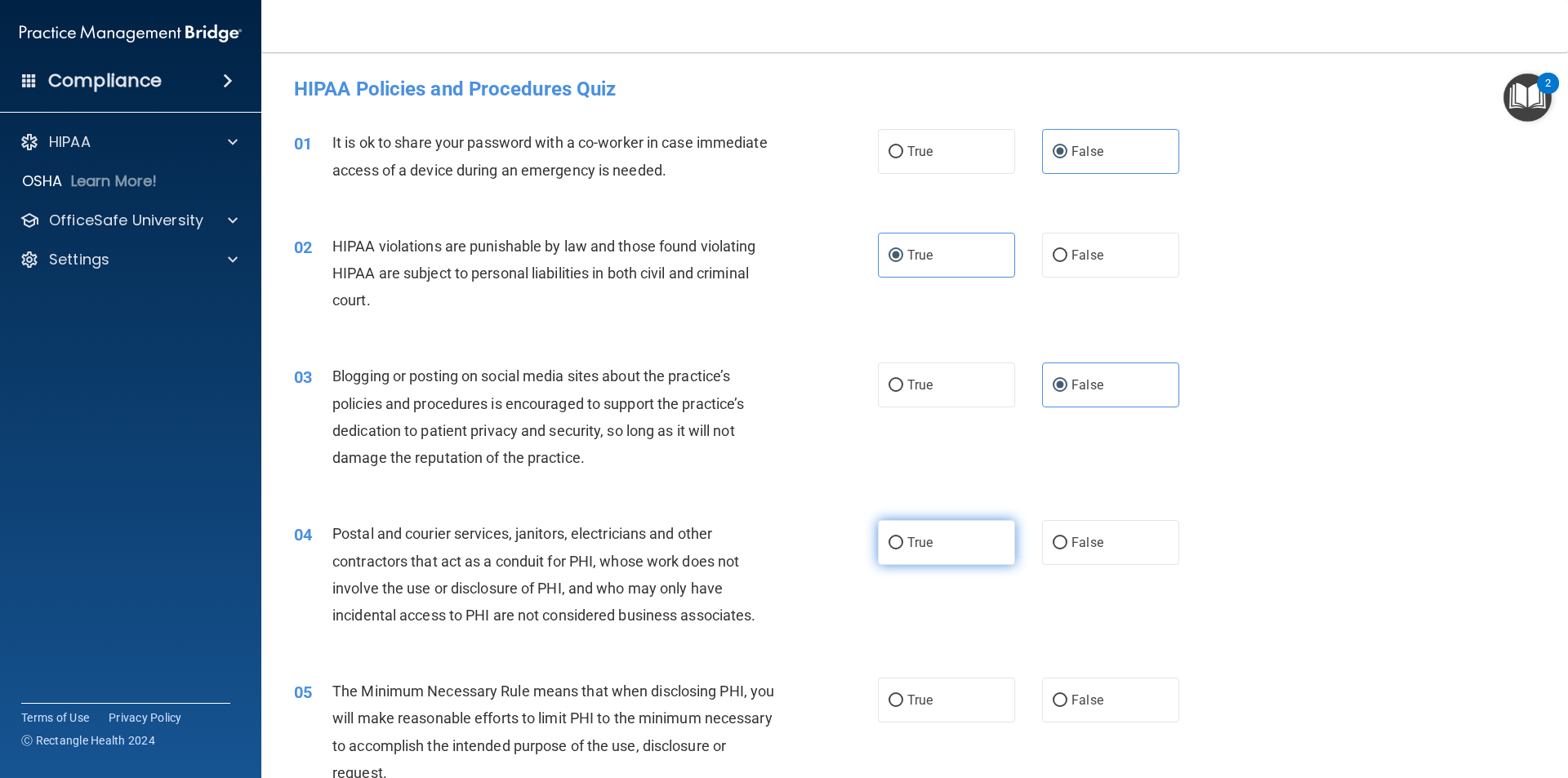
click at [968, 566] on div "04 Postal and courier services, janitors, electricians and other contractors th…" at bounding box center [914, 578] width 1266 height 157
click at [974, 552] on label "True" at bounding box center [946, 542] width 137 height 45
click at [903, 549] on input "True" at bounding box center [895, 543] width 15 height 12
radio input "true"
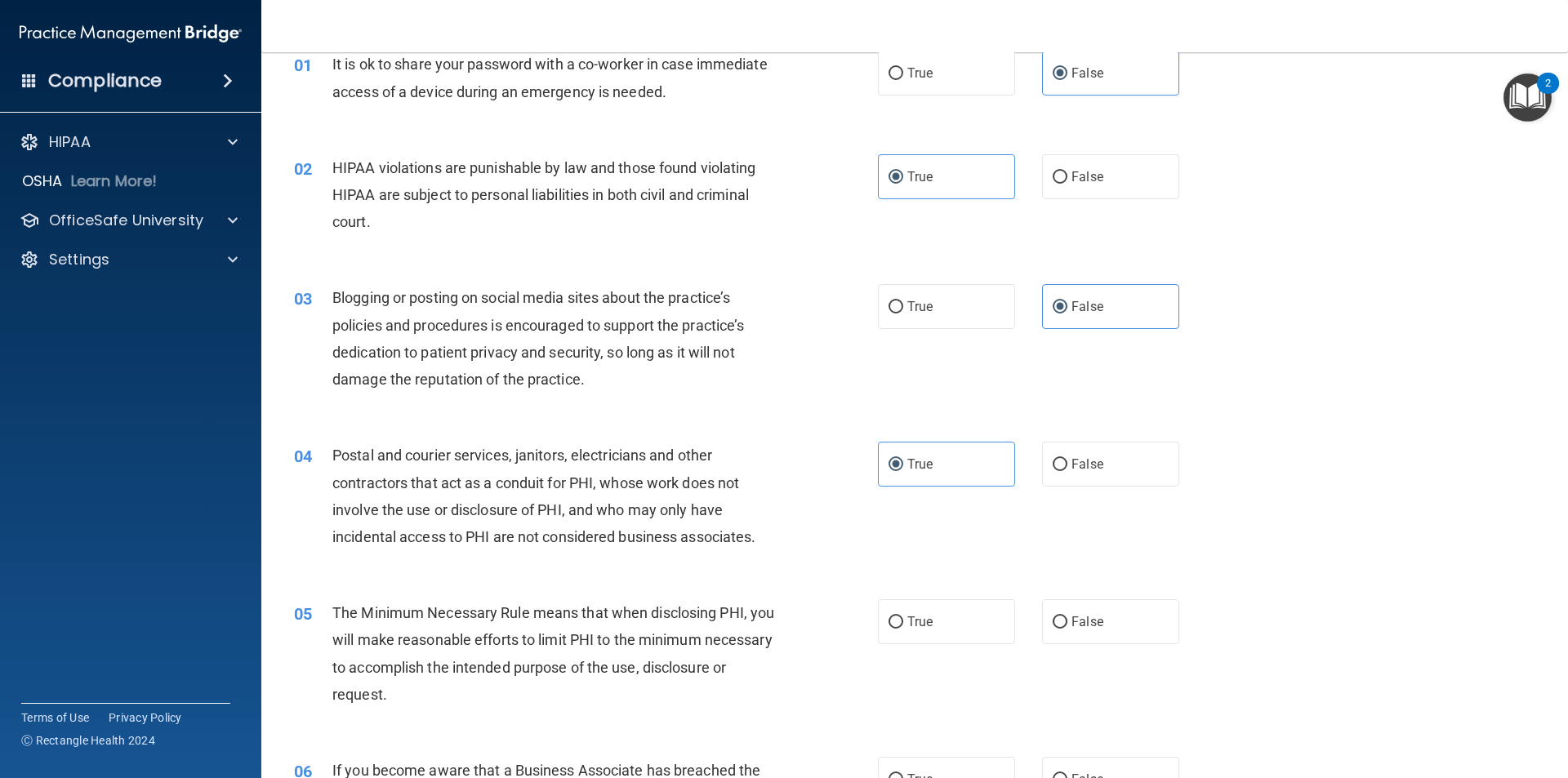
scroll to position [82, 0]
click at [978, 624] on label "True" at bounding box center [946, 618] width 137 height 45
click at [903, 624] on input "True" at bounding box center [895, 619] width 15 height 12
radio input "true"
click at [1114, 618] on label "False" at bounding box center [1110, 618] width 137 height 45
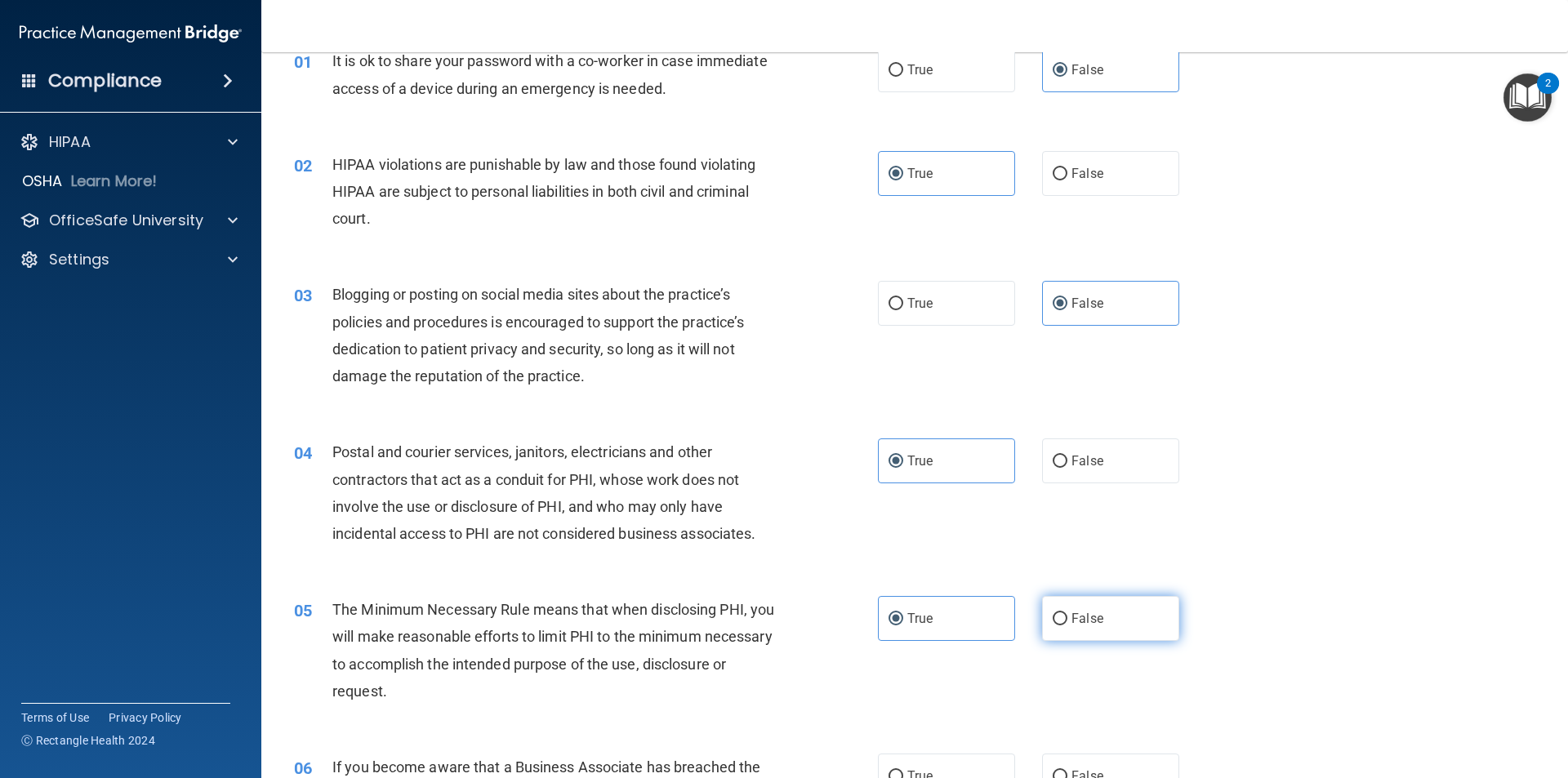
click at [1067, 618] on input "False" at bounding box center [1059, 619] width 15 height 12
radio input "true"
click at [973, 618] on label "True" at bounding box center [946, 618] width 137 height 45
click at [903, 618] on input "True" at bounding box center [895, 619] width 15 height 12
radio input "true"
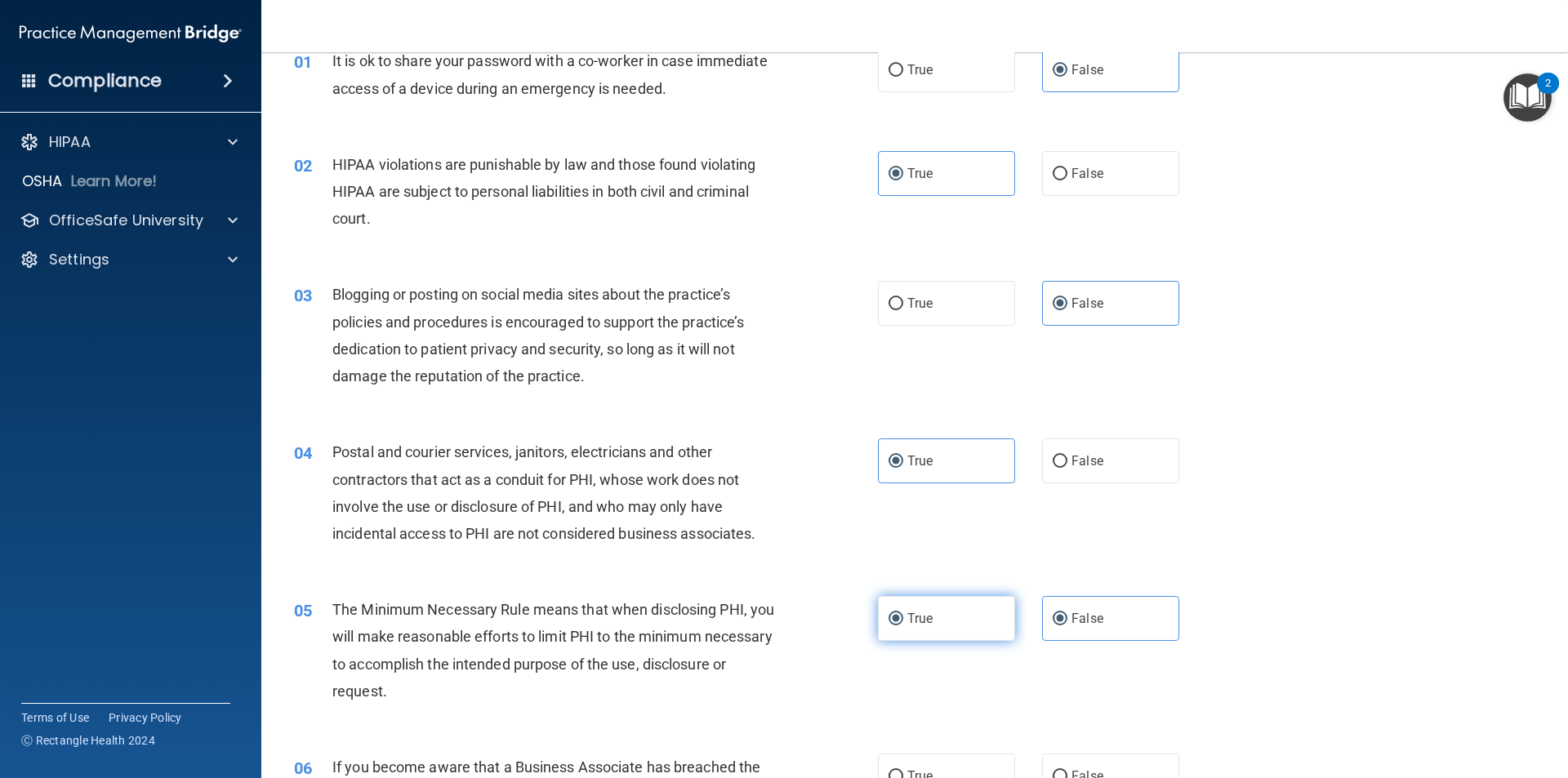
radio input "false"
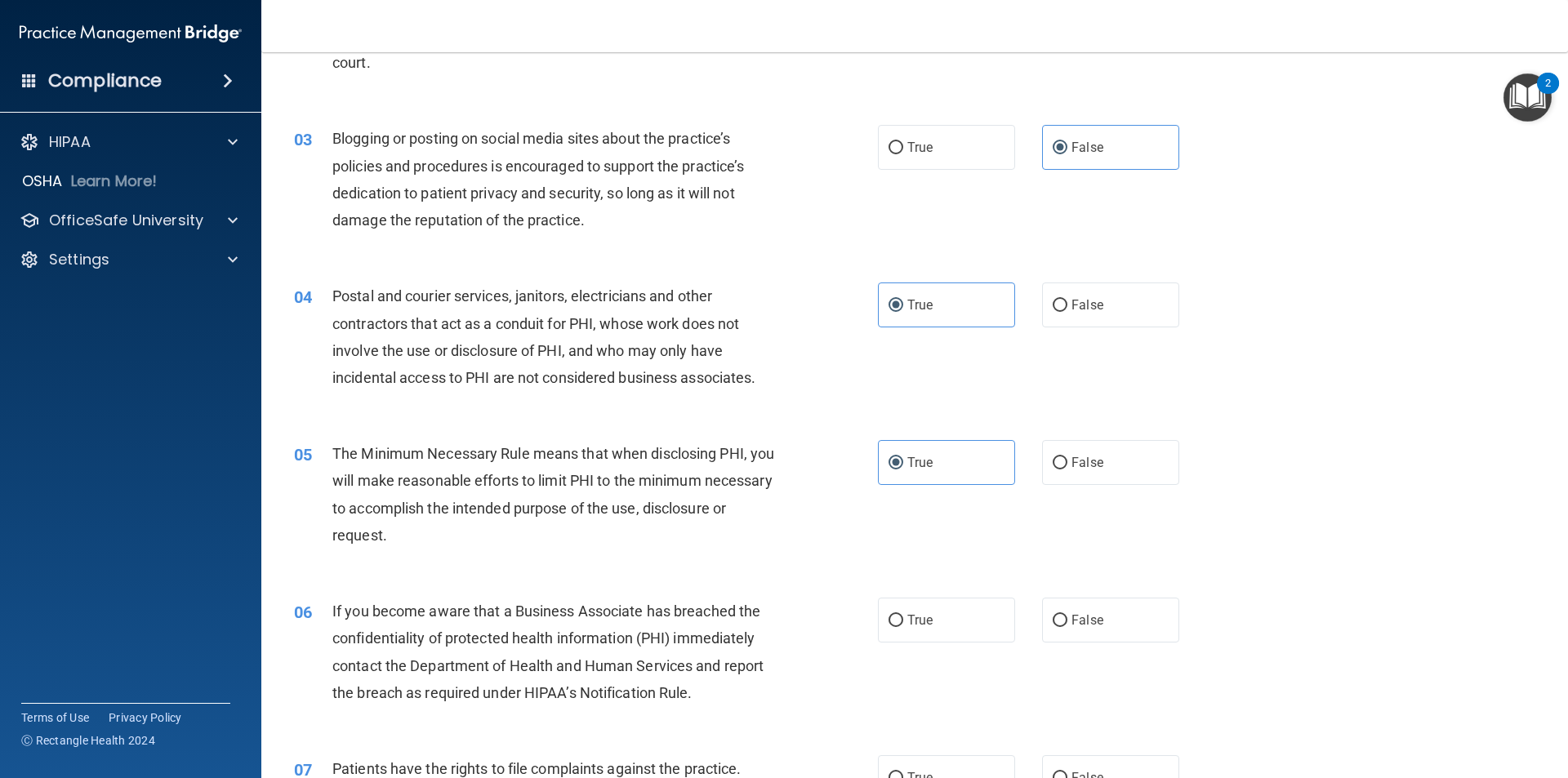
scroll to position [245, 0]
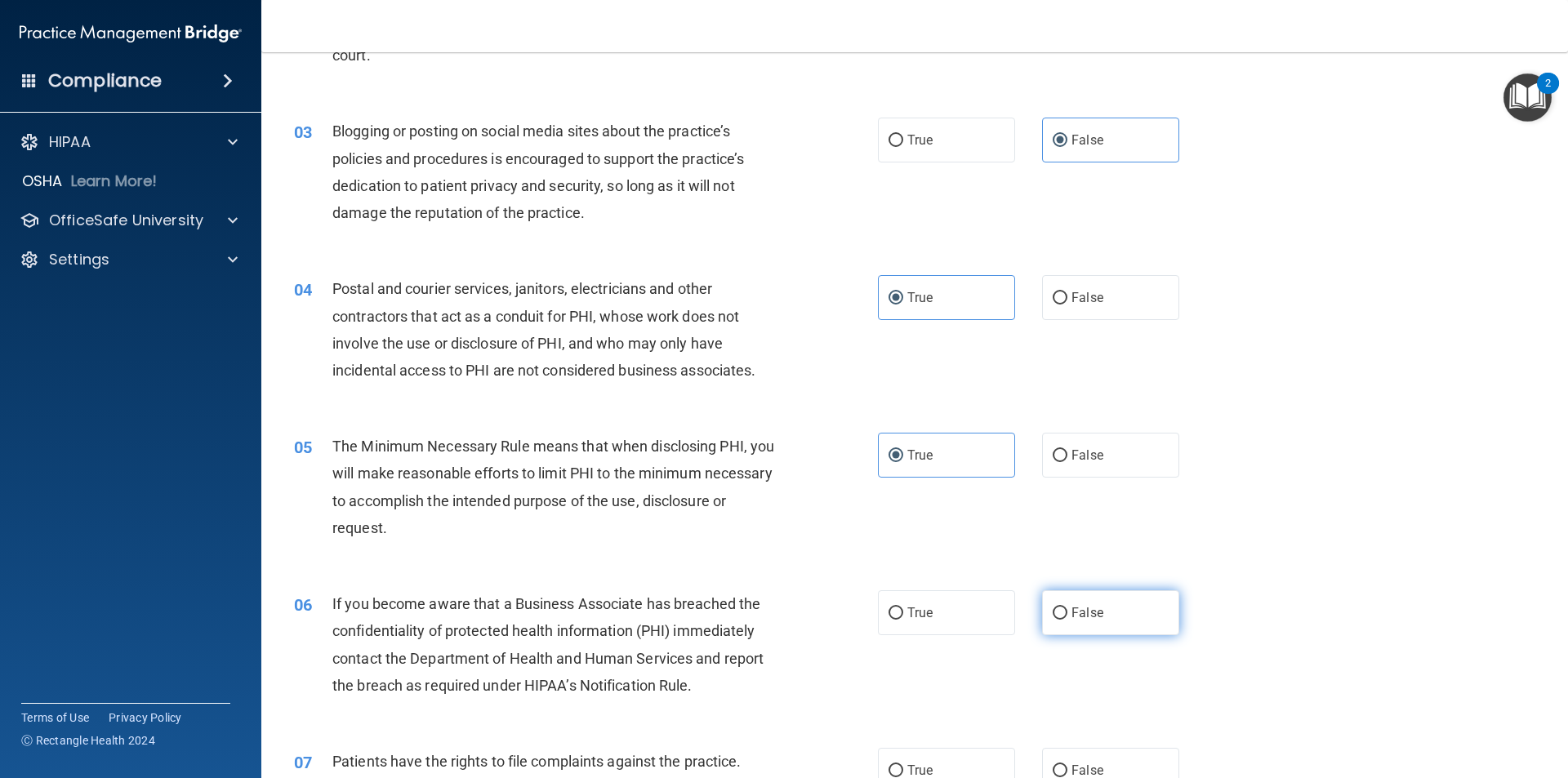
click at [1127, 604] on label "False" at bounding box center [1110, 612] width 137 height 45
click at [1067, 607] on input "False" at bounding box center [1059, 613] width 15 height 12
radio input "true"
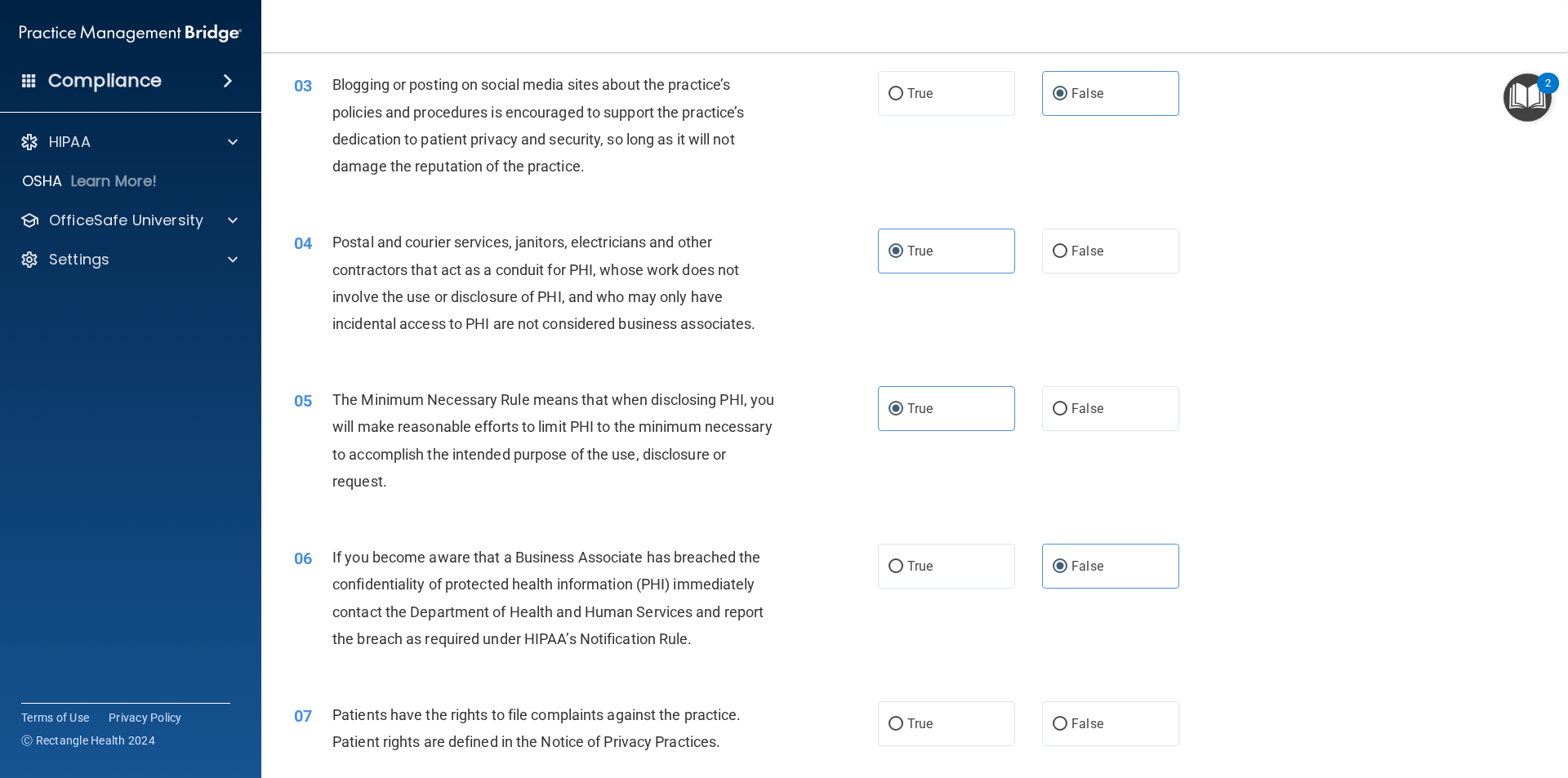
scroll to position [408, 0]
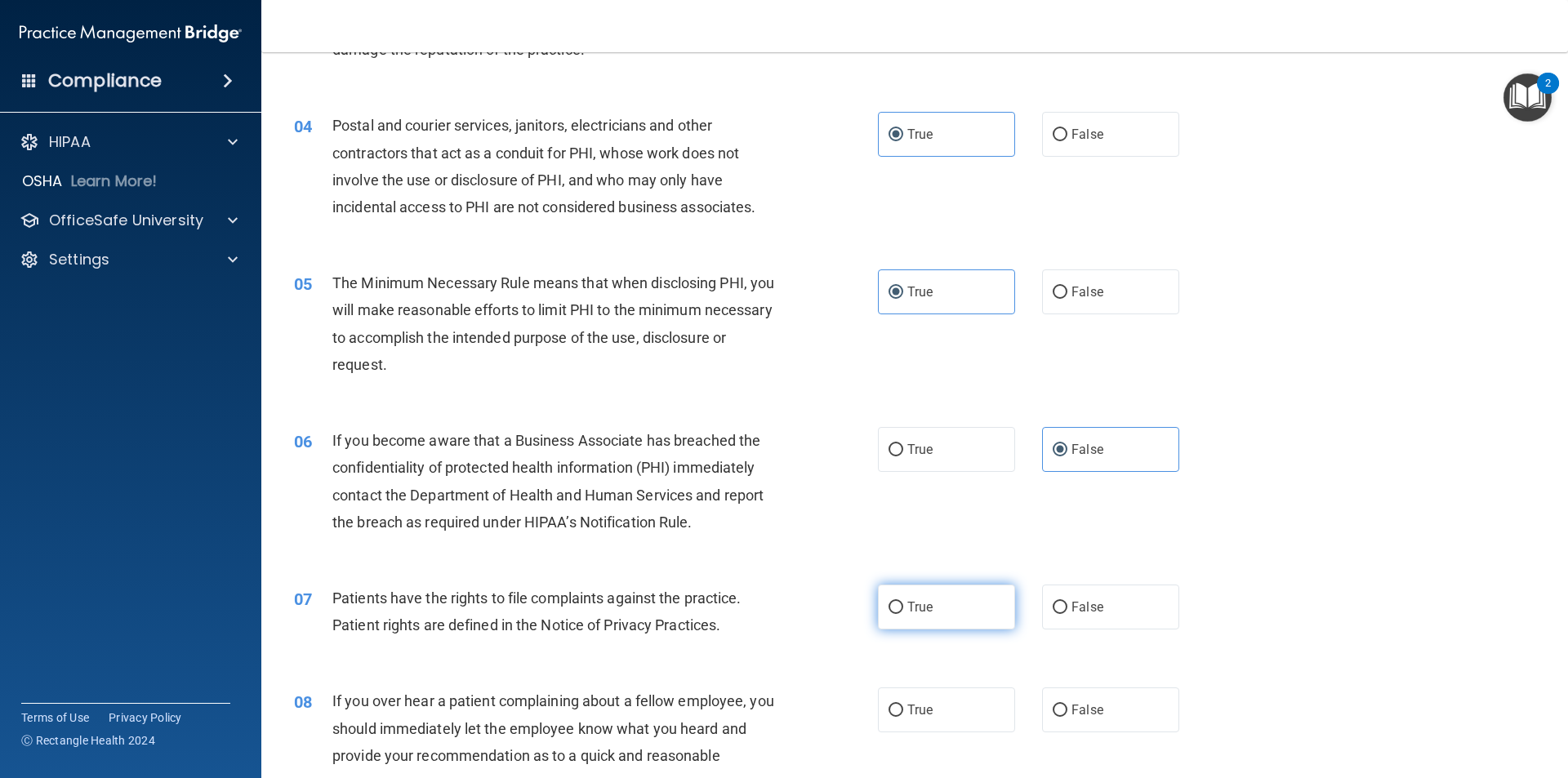
click at [989, 610] on label "True" at bounding box center [946, 607] width 137 height 45
click at [903, 610] on input "True" at bounding box center [895, 608] width 15 height 12
radio input "true"
click at [1101, 711] on label "False" at bounding box center [1110, 710] width 137 height 45
click at [1067, 711] on input "False" at bounding box center [1059, 711] width 15 height 12
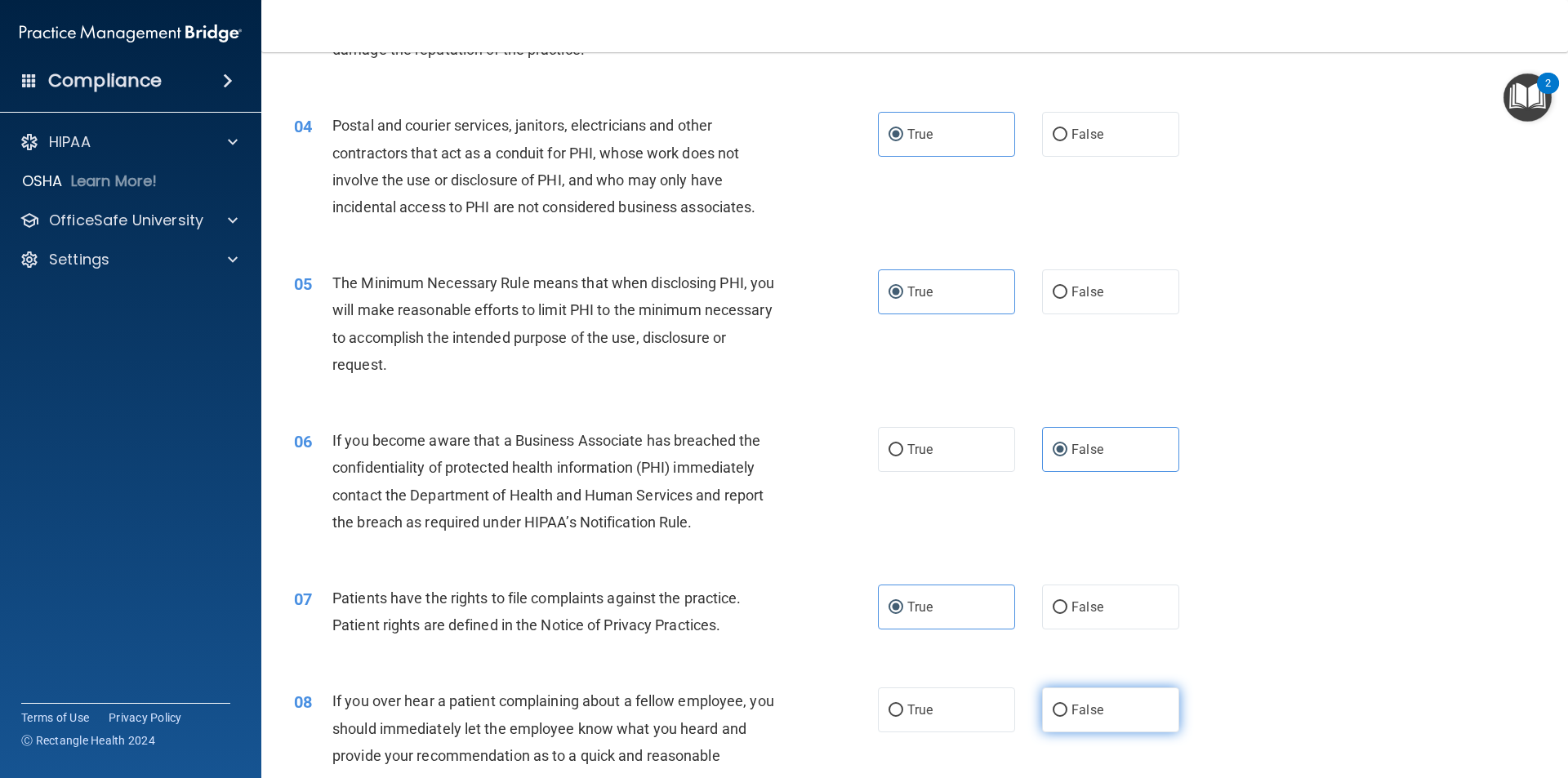
radio input "true"
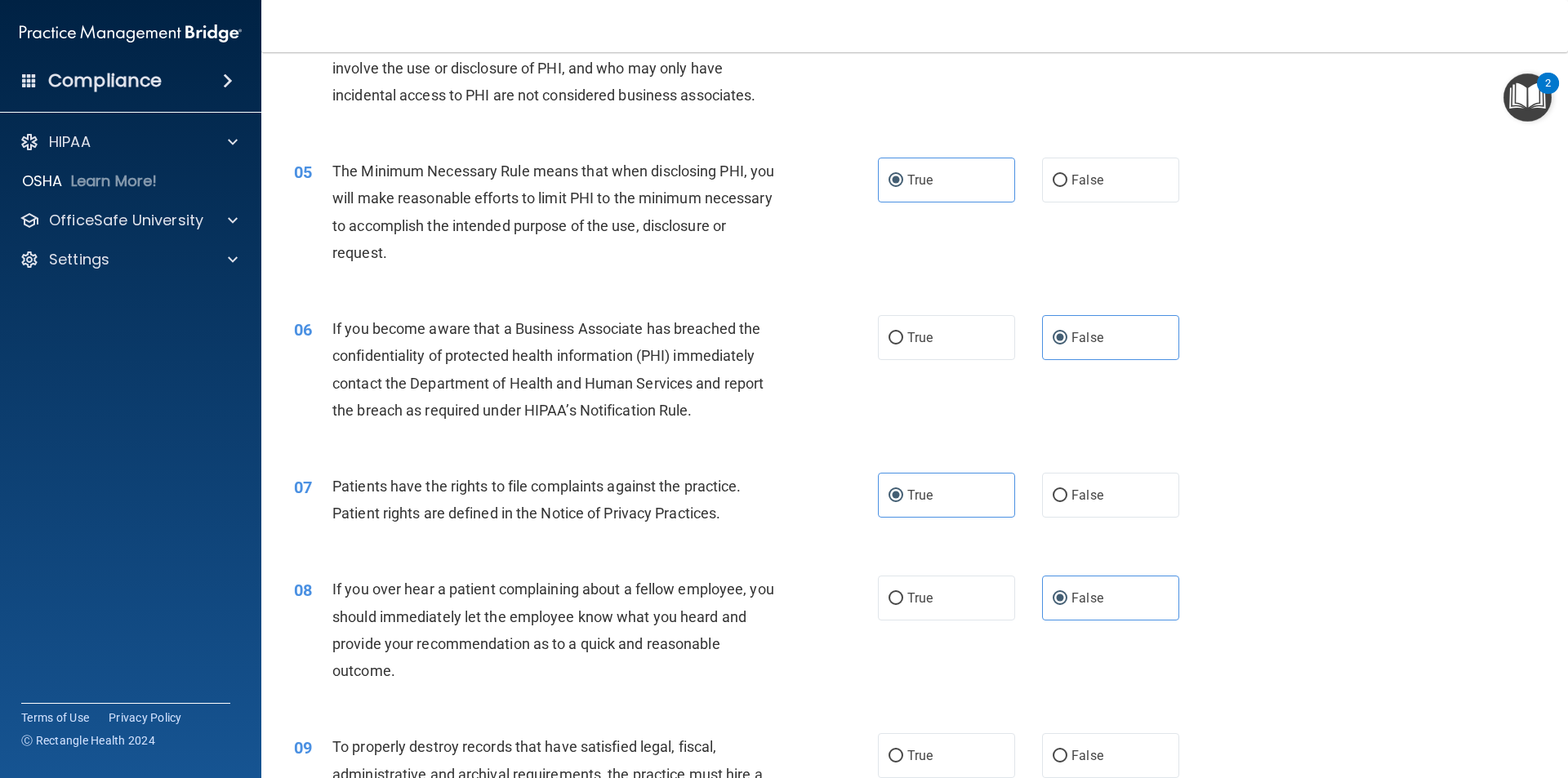
scroll to position [816, 0]
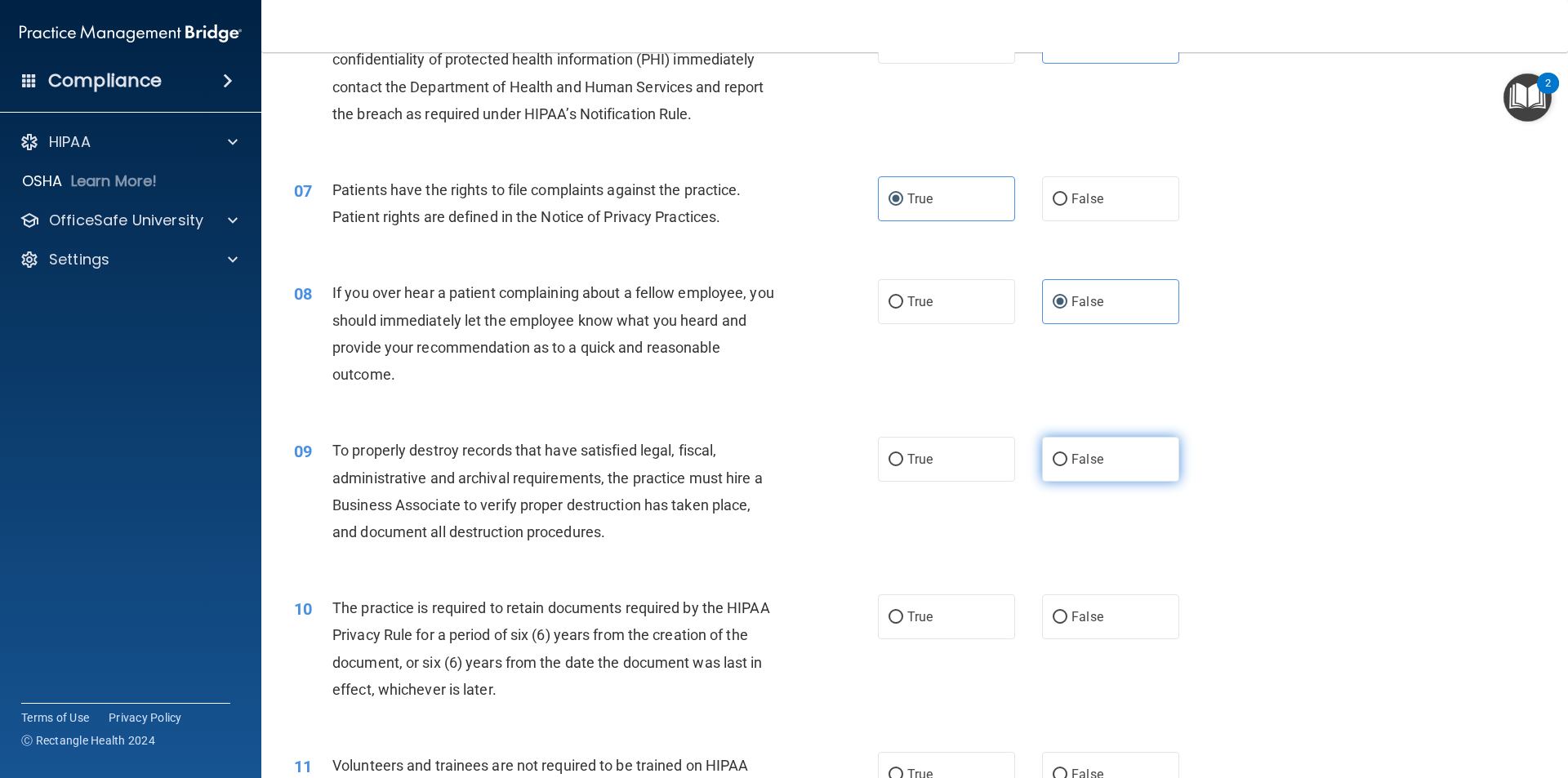
click at [1155, 469] on label "False" at bounding box center [1110, 459] width 137 height 45
click at [1067, 466] on input "False" at bounding box center [1059, 460] width 15 height 12
radio input "true"
click at [958, 625] on label "True" at bounding box center [946, 617] width 137 height 45
click at [903, 623] on input "True" at bounding box center [895, 617] width 15 height 12
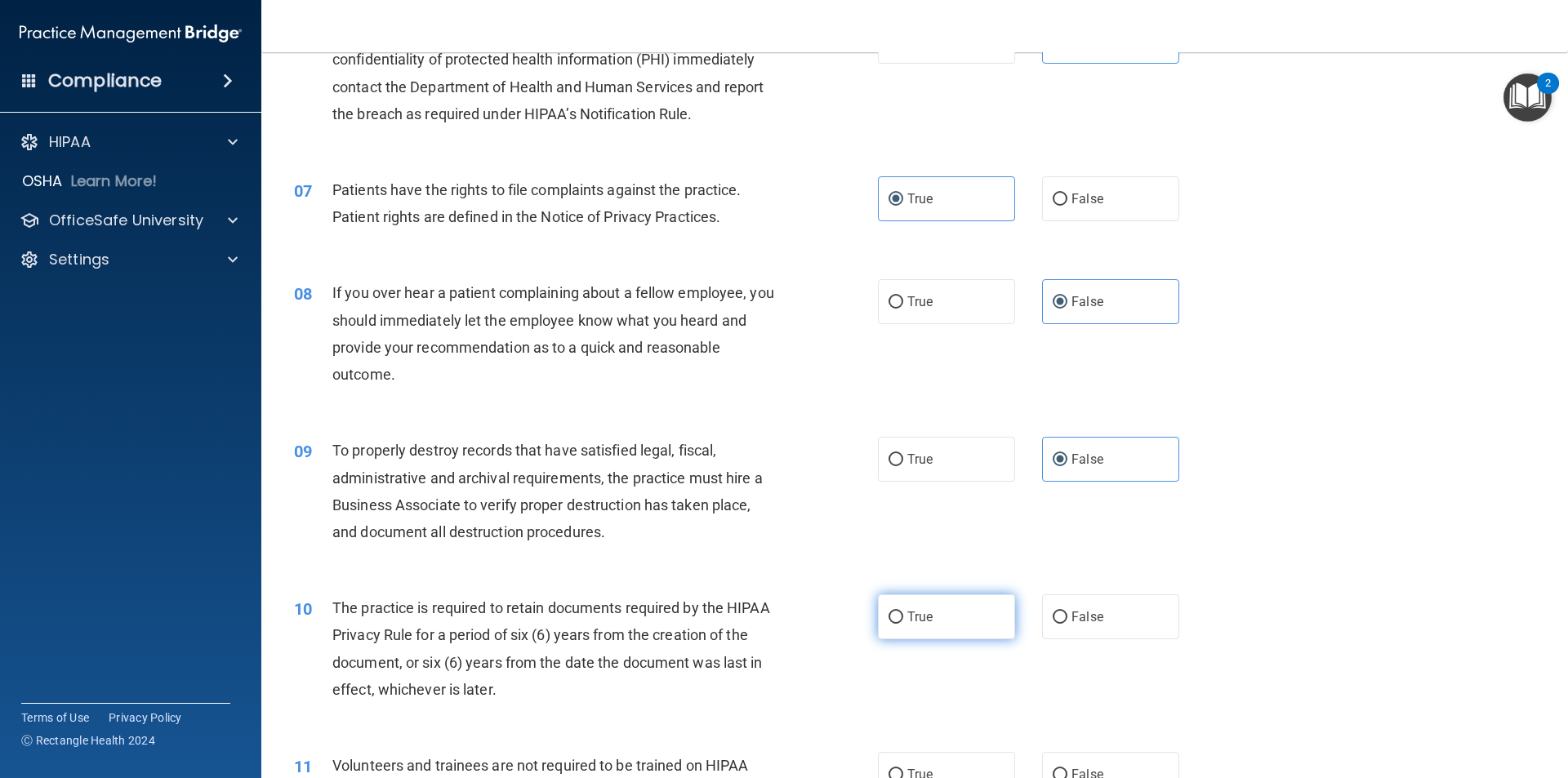
radio input "true"
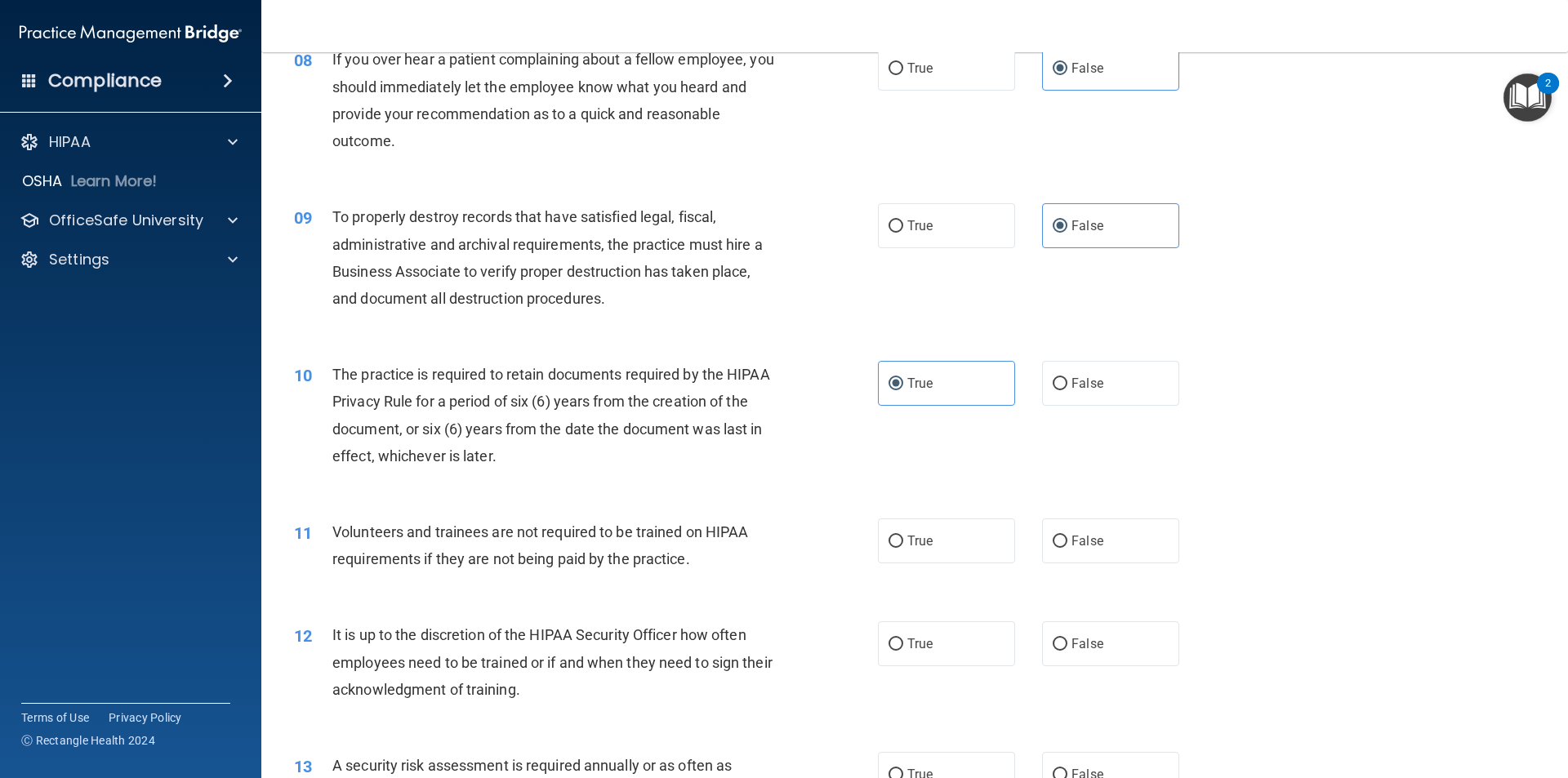
scroll to position [1142, 0]
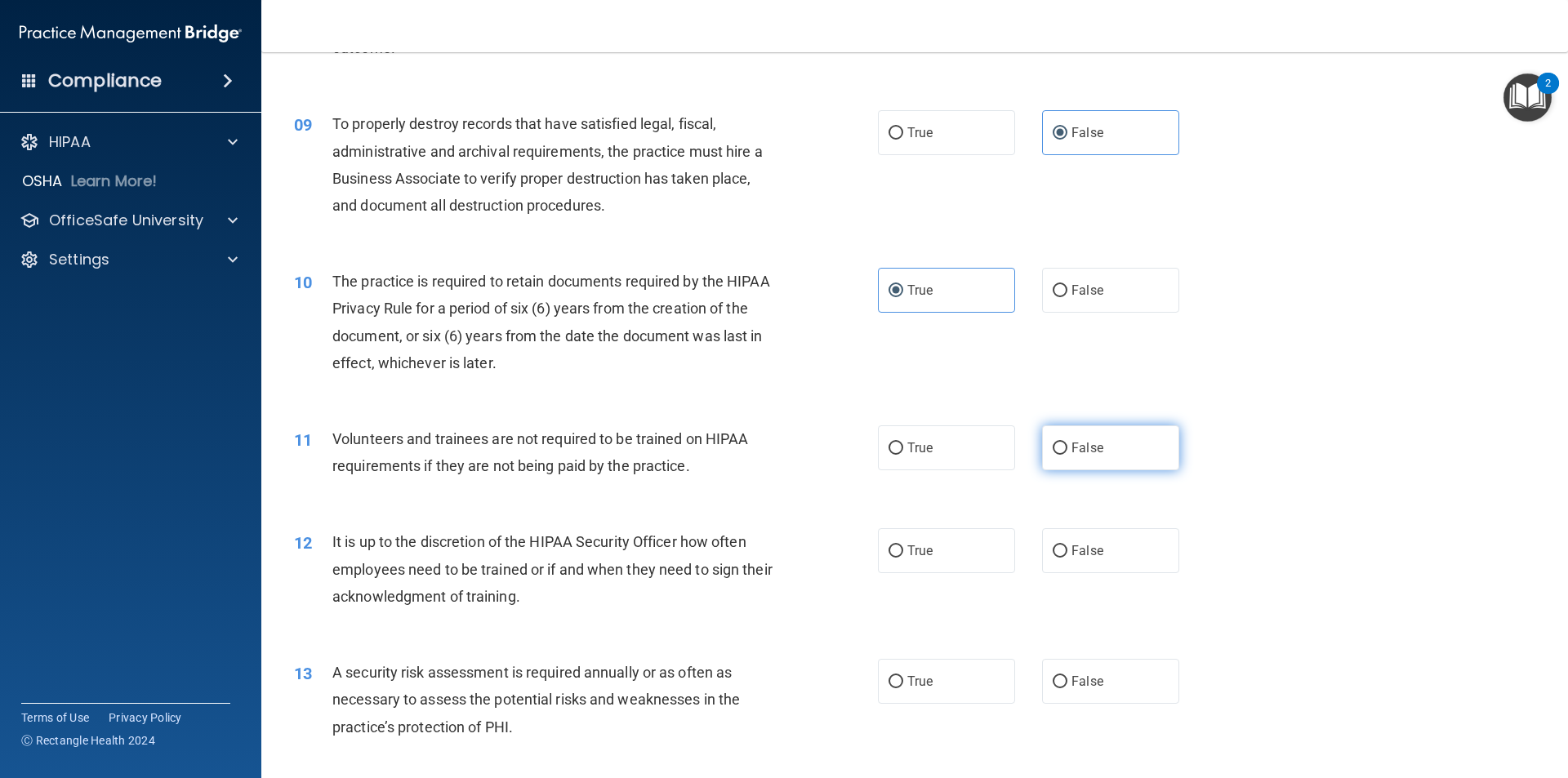
click at [1117, 462] on label "False" at bounding box center [1110, 447] width 137 height 45
click at [1067, 454] on input "False" at bounding box center [1059, 448] width 15 height 12
radio input "true"
click at [1103, 548] on label "False" at bounding box center [1110, 551] width 137 height 45
click at [1067, 548] on input "False" at bounding box center [1059, 551] width 15 height 12
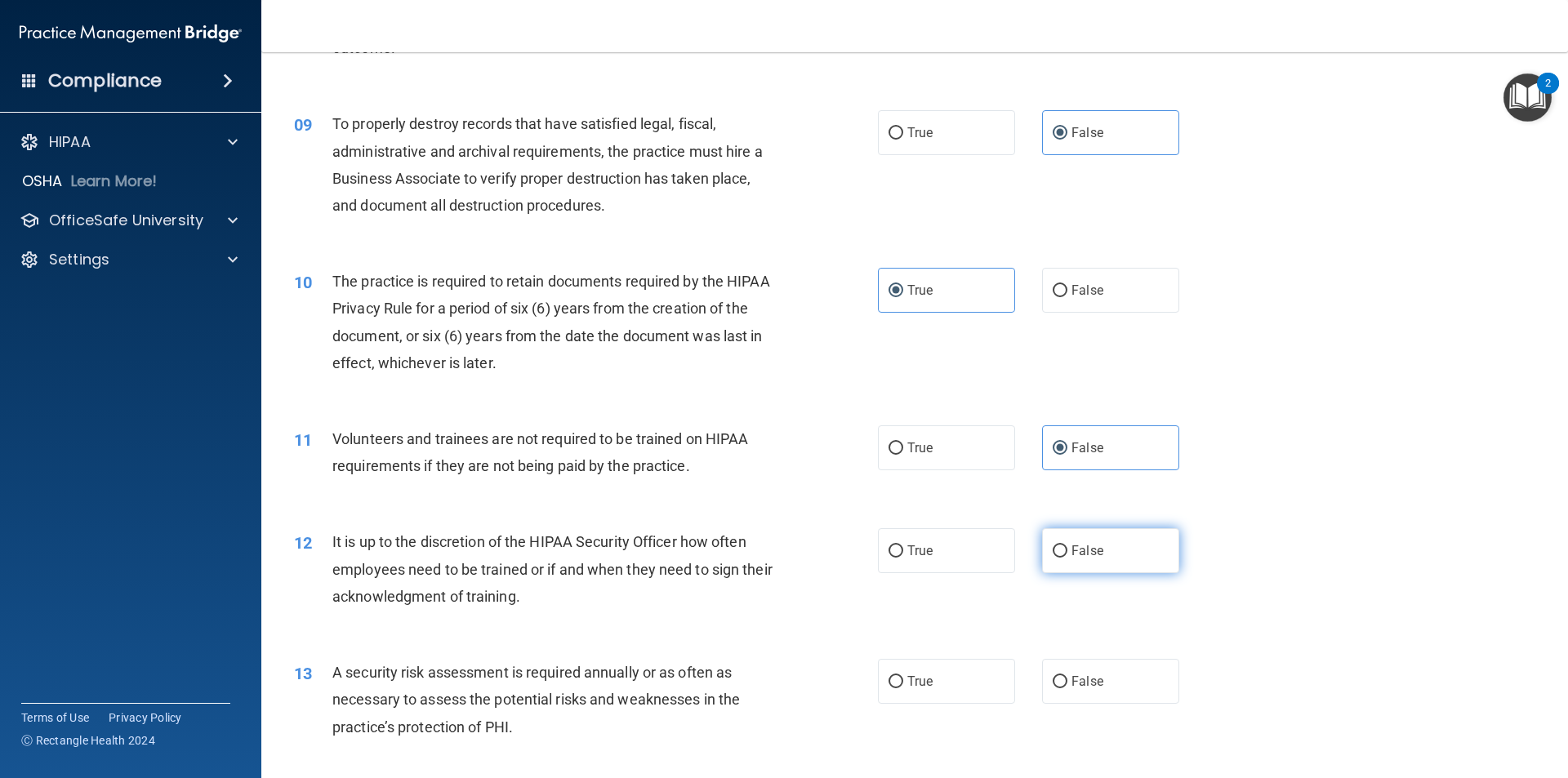
radio input "true"
click at [972, 681] on label "True" at bounding box center [946, 681] width 137 height 45
click at [903, 681] on input "True" at bounding box center [895, 682] width 15 height 12
radio input "true"
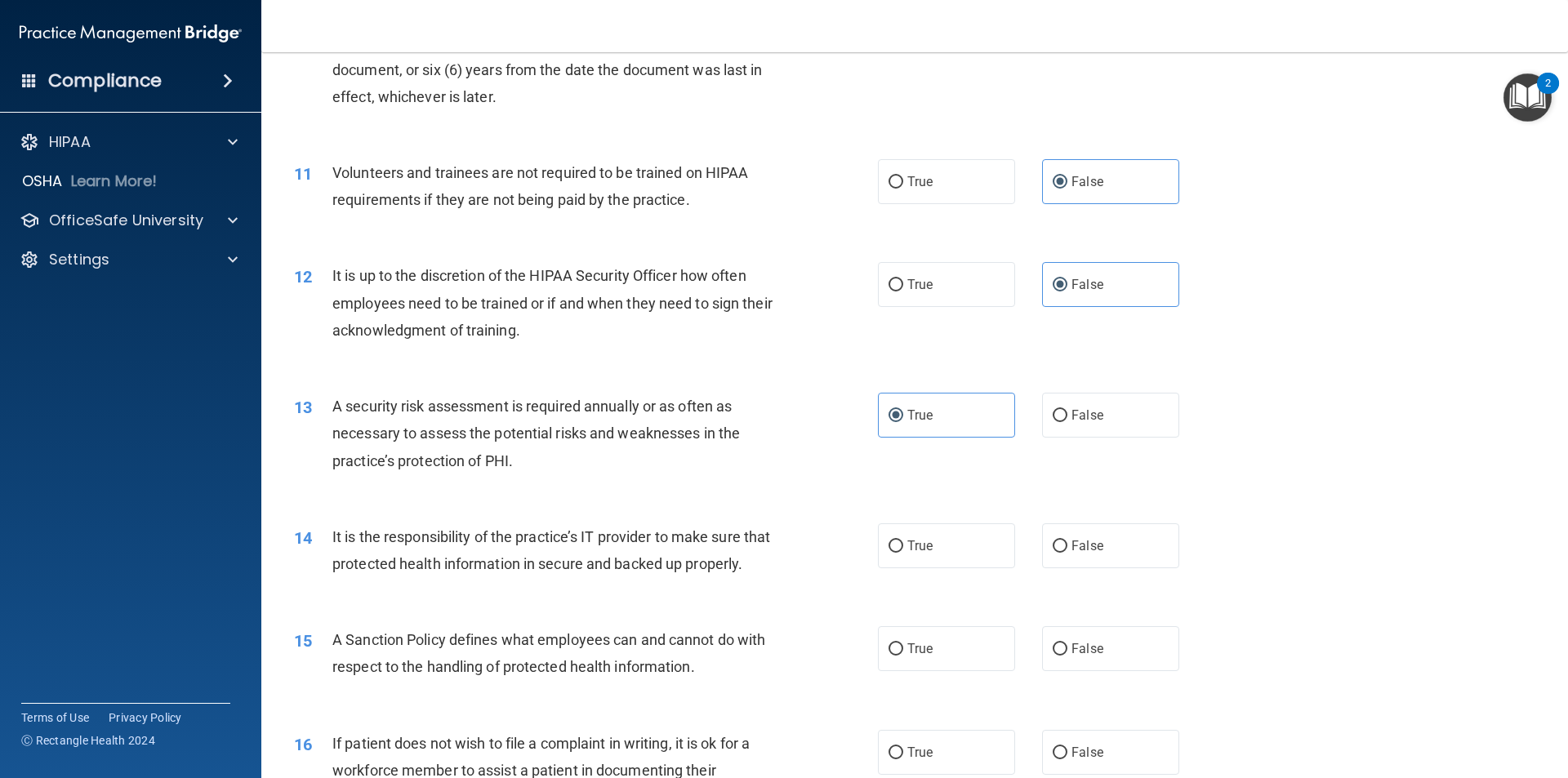
scroll to position [1469, 0]
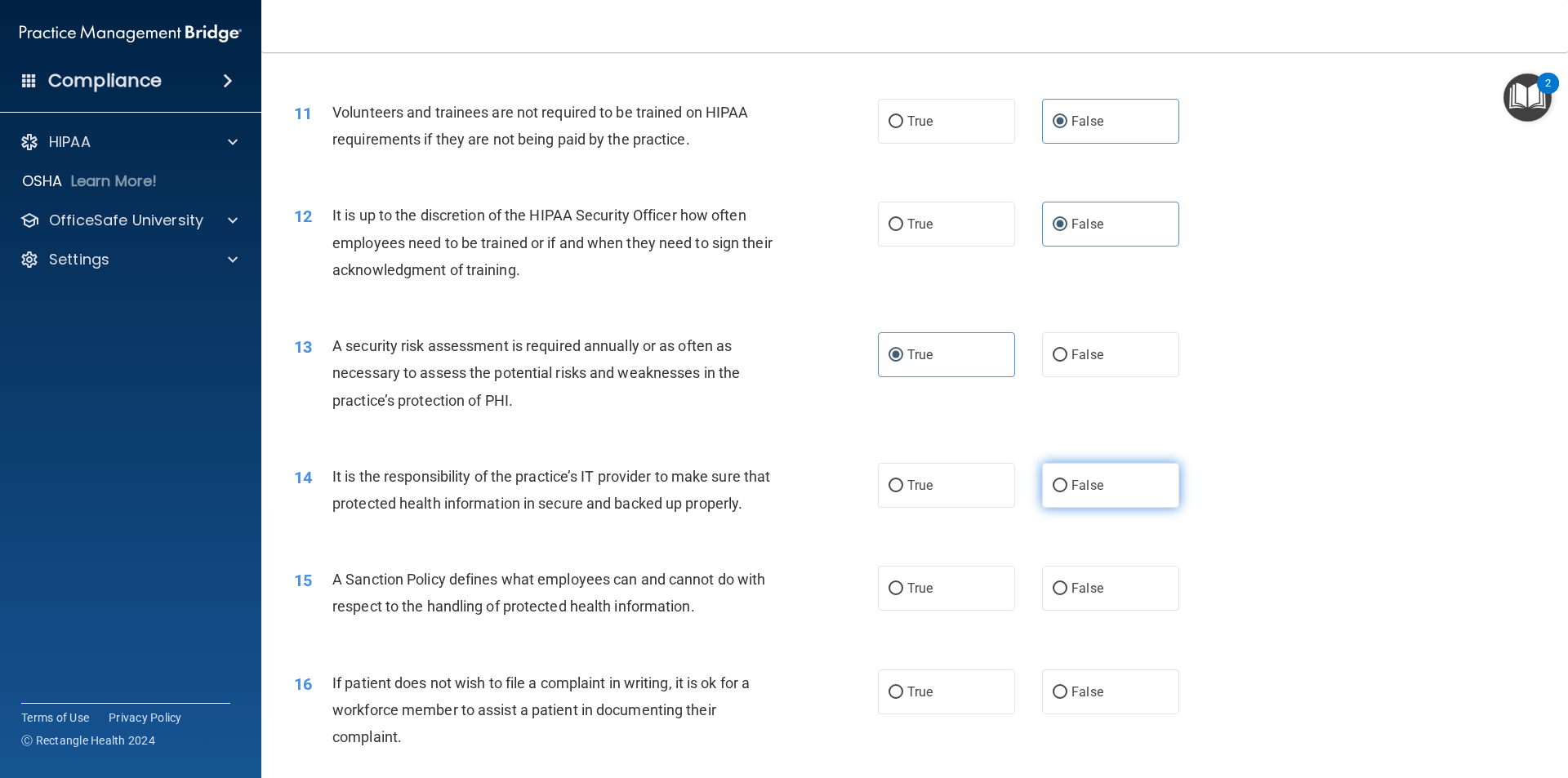
click at [1132, 500] on label "False" at bounding box center [1110, 485] width 137 height 45
click at [1067, 492] on input "False" at bounding box center [1059, 486] width 15 height 12
radio input "true"
click at [1107, 610] on label "False" at bounding box center [1110, 588] width 137 height 45
click at [1067, 595] on input "False" at bounding box center [1059, 589] width 15 height 12
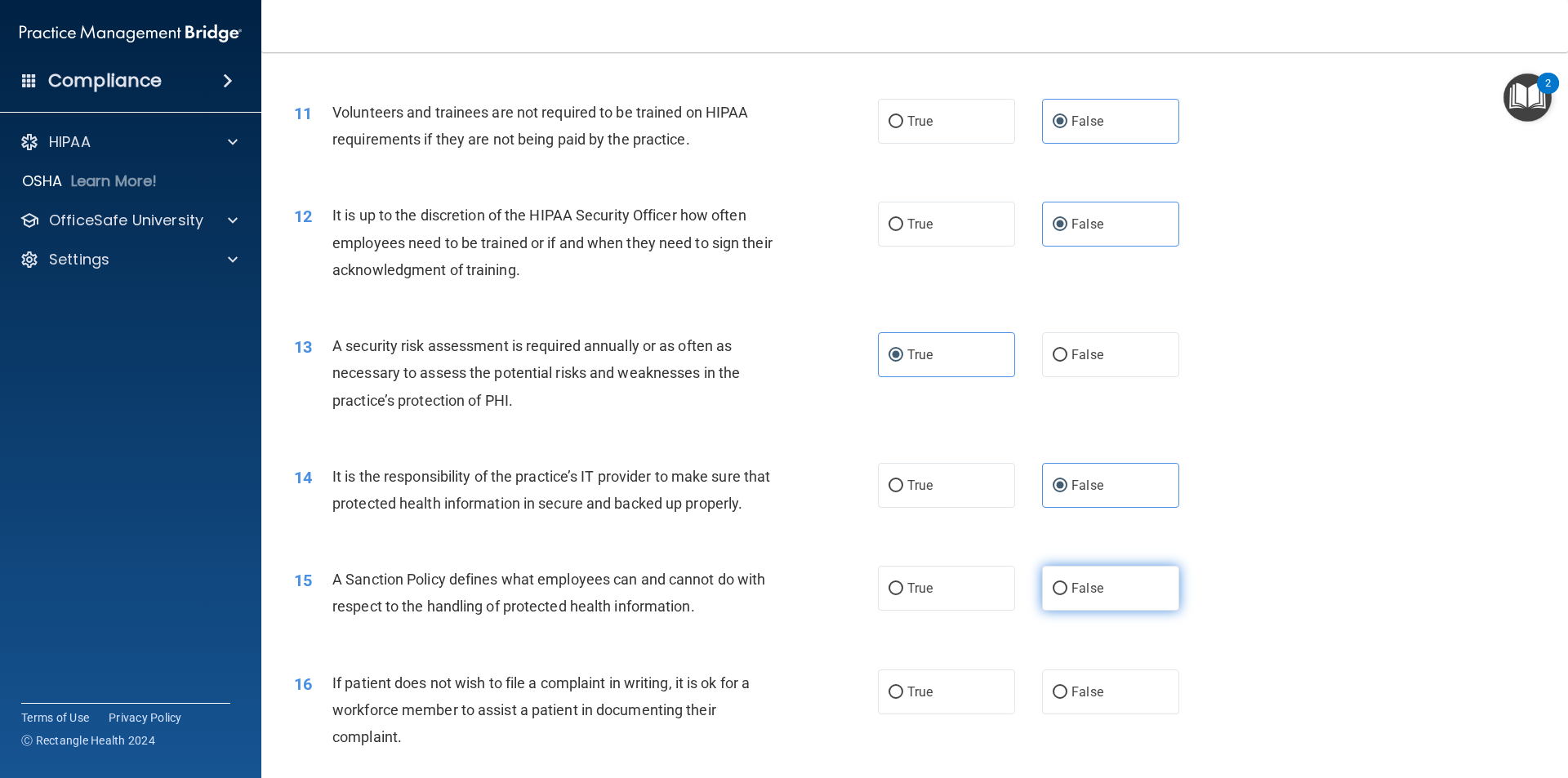
radio input "true"
click at [977, 714] on label "True" at bounding box center [946, 692] width 137 height 45
click at [903, 699] on input "True" at bounding box center [895, 693] width 15 height 12
radio input "true"
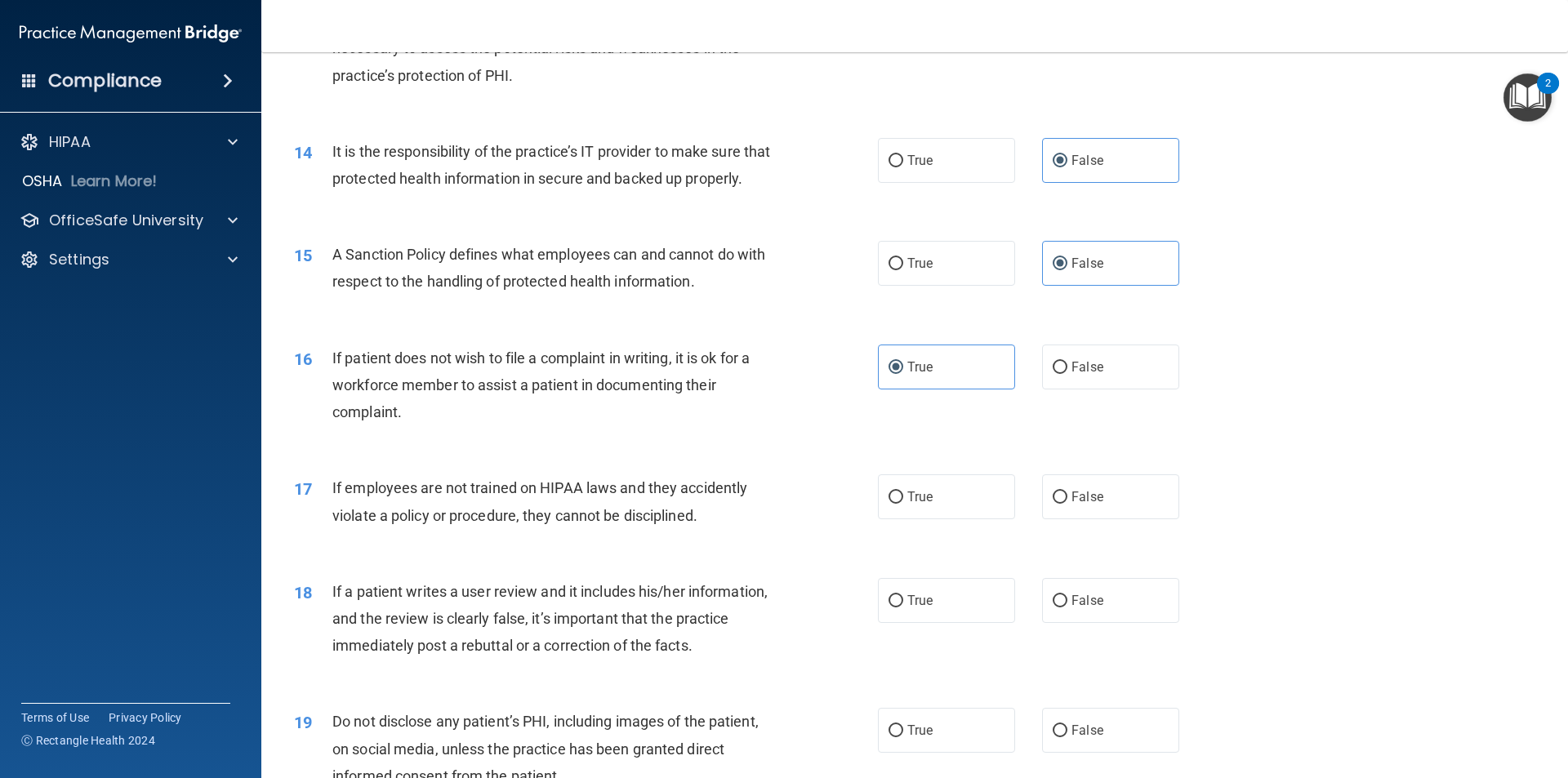
scroll to position [1795, 0]
click at [1142, 517] on label "False" at bounding box center [1110, 495] width 137 height 45
click at [1067, 502] on input "False" at bounding box center [1059, 496] width 15 height 12
radio input "true"
click at [1131, 621] on label "False" at bounding box center [1110, 598] width 137 height 45
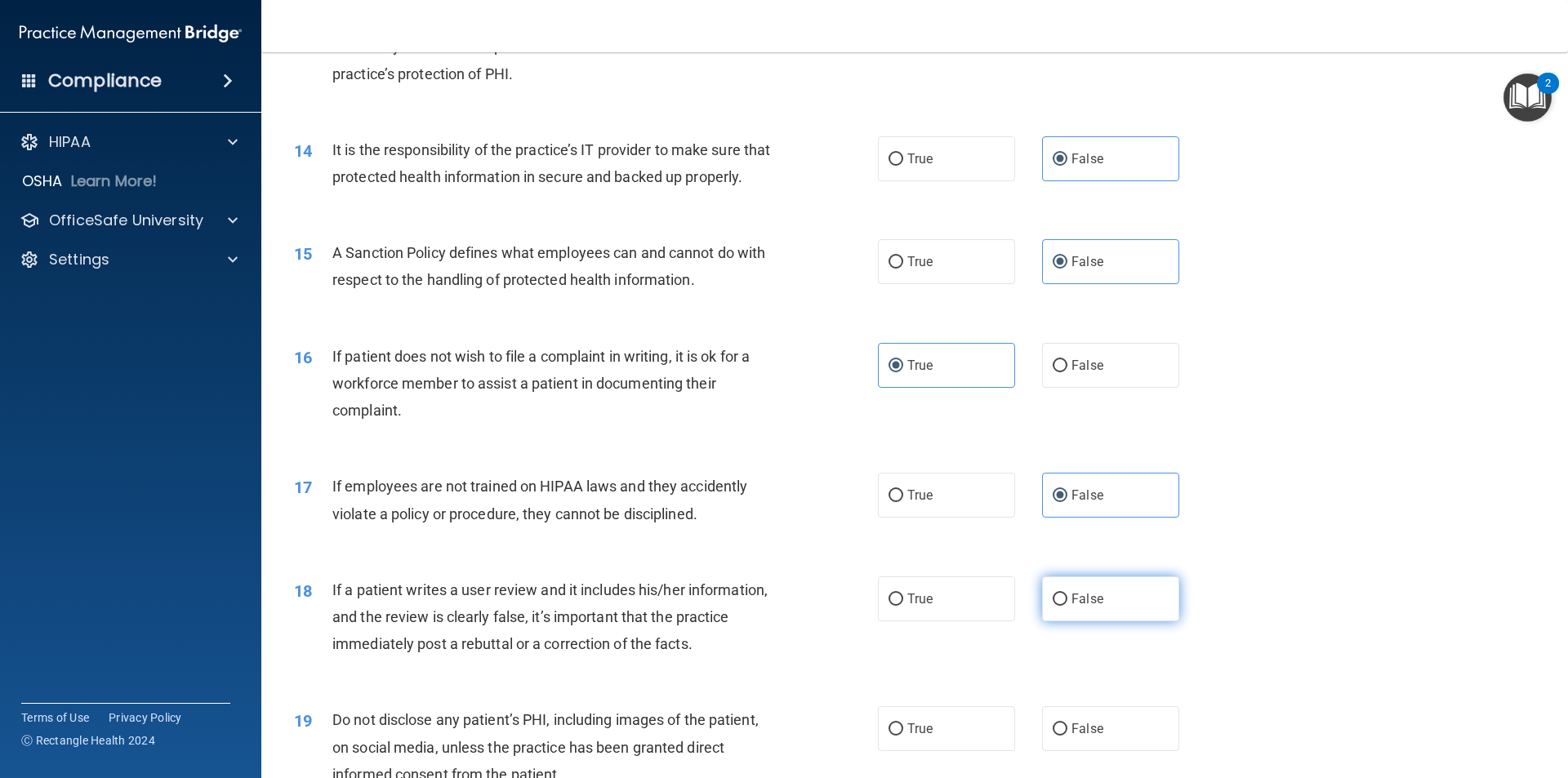
click at [1067, 605] on input "False" at bounding box center [1059, 599] width 15 height 12
radio input "true"
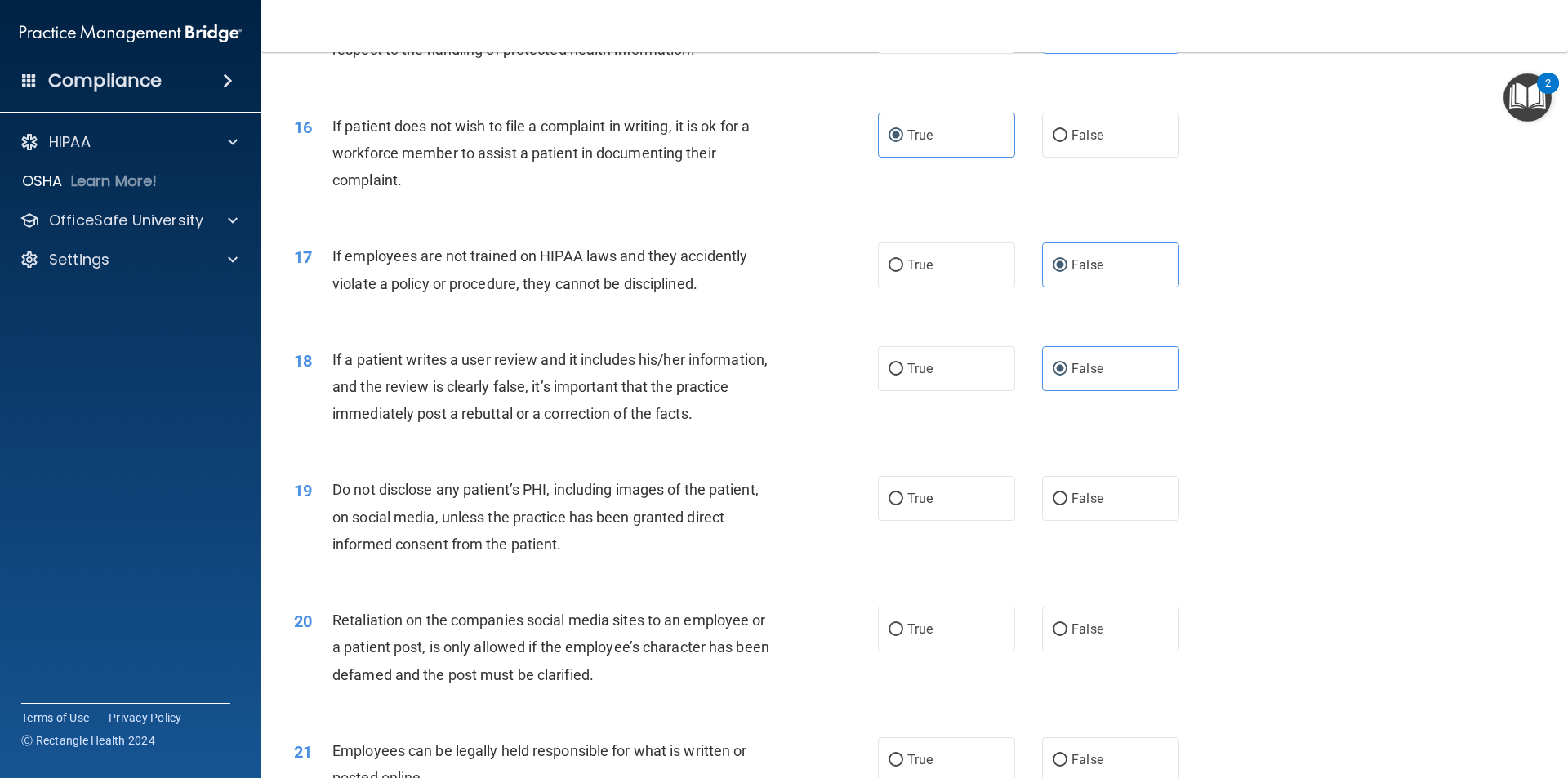
scroll to position [2122, 0]
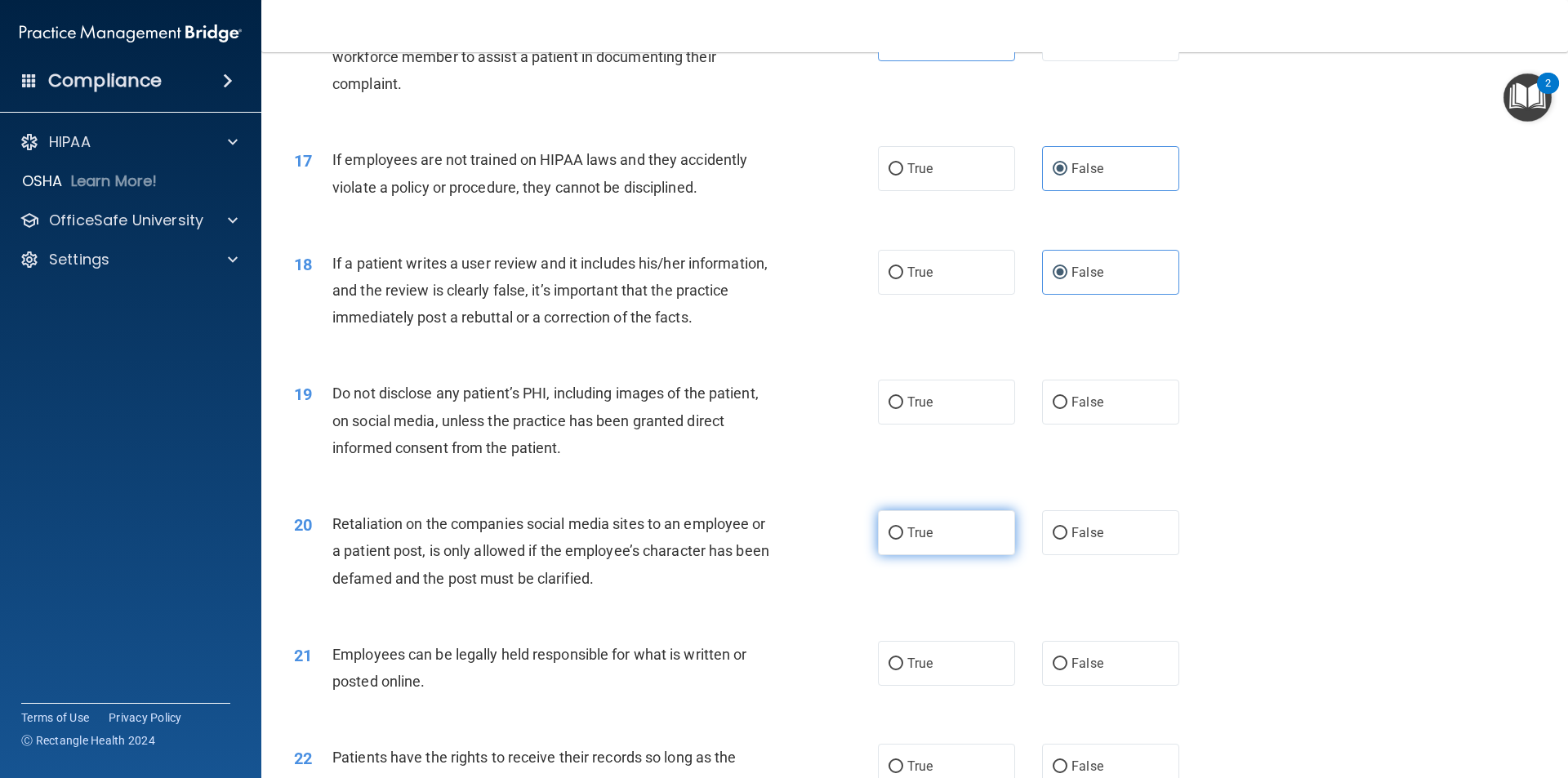
click at [934, 555] on label "True" at bounding box center [946, 533] width 137 height 45
click at [903, 540] on input "True" at bounding box center [895, 534] width 15 height 12
radio input "true"
click at [943, 424] on label "True" at bounding box center [946, 402] width 137 height 45
click at [903, 409] on input "True" at bounding box center [895, 402] width 15 height 12
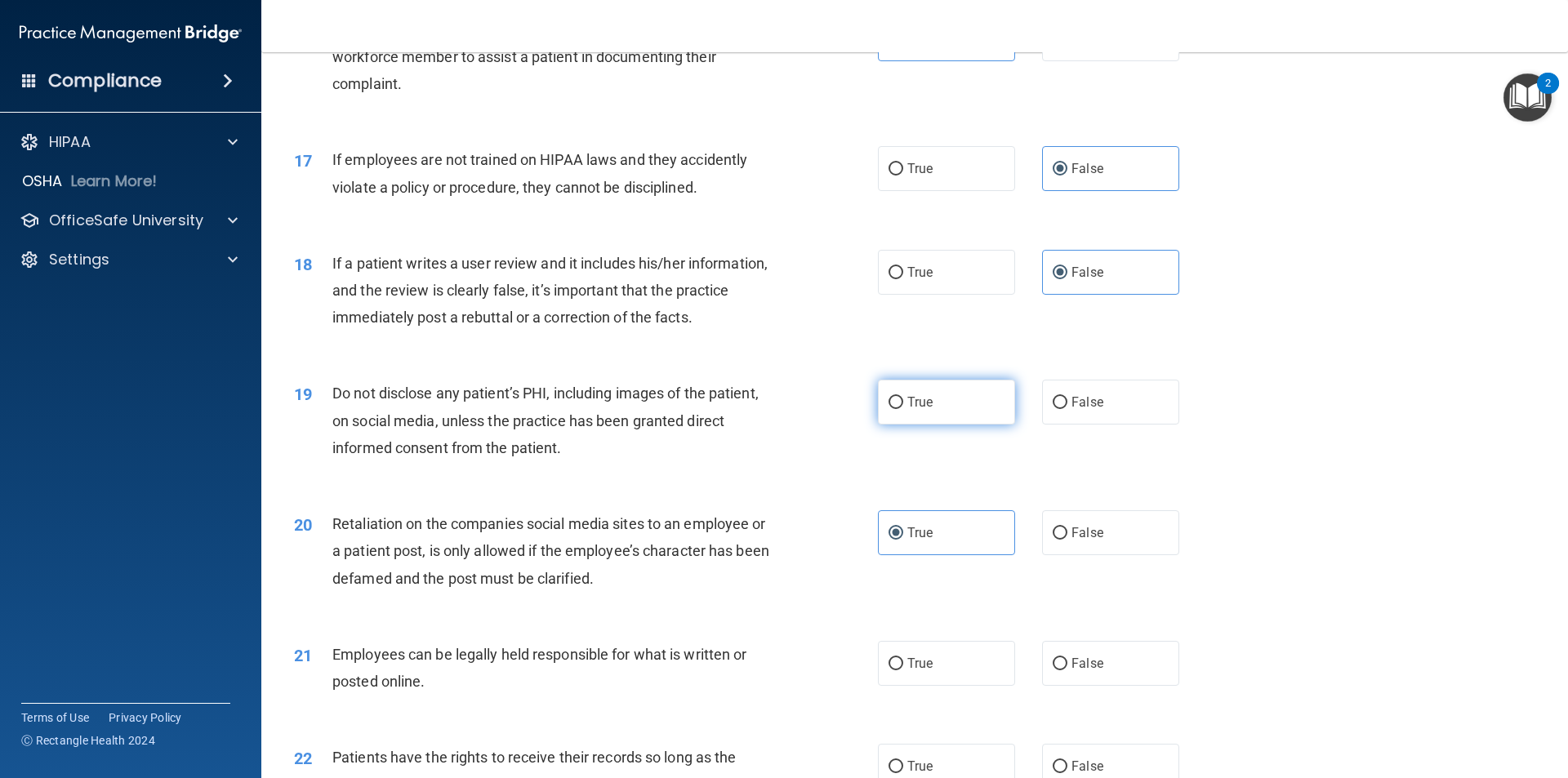
radio input "true"
click at [1092, 541] on span "False" at bounding box center [1087, 533] width 32 height 16
click at [1067, 540] on input "False" at bounding box center [1059, 534] width 15 height 12
radio input "true"
radio input "false"
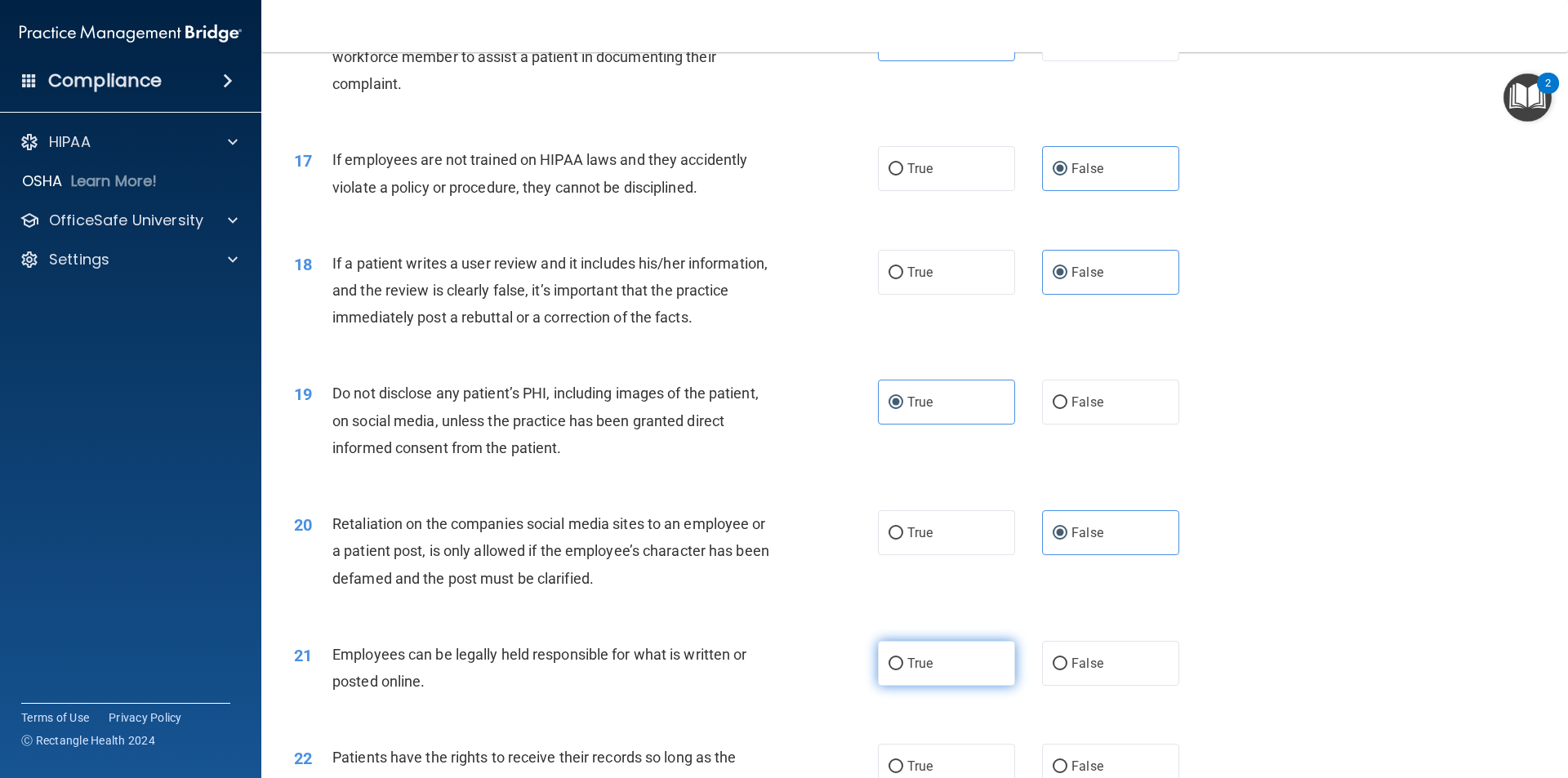
click at [951, 686] on label "True" at bounding box center [946, 663] width 137 height 45
click at [903, 670] on input "True" at bounding box center [895, 664] width 15 height 12
radio input "true"
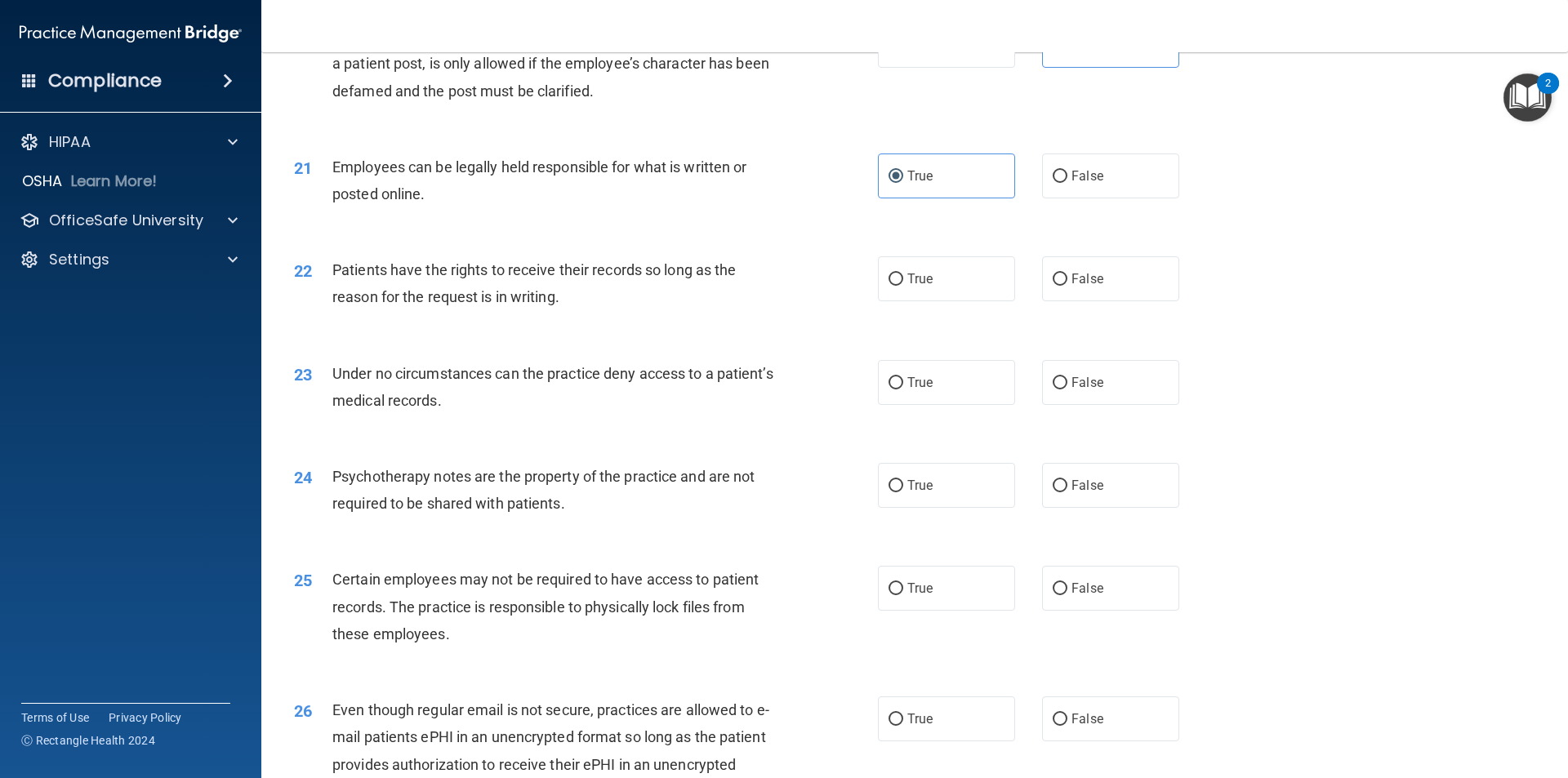
scroll to position [2612, 0]
click at [1111, 299] on label "False" at bounding box center [1110, 276] width 137 height 45
click at [1067, 283] on input "False" at bounding box center [1059, 277] width 15 height 12
radio input "true"
click at [1118, 397] on label "False" at bounding box center [1110, 380] width 137 height 45
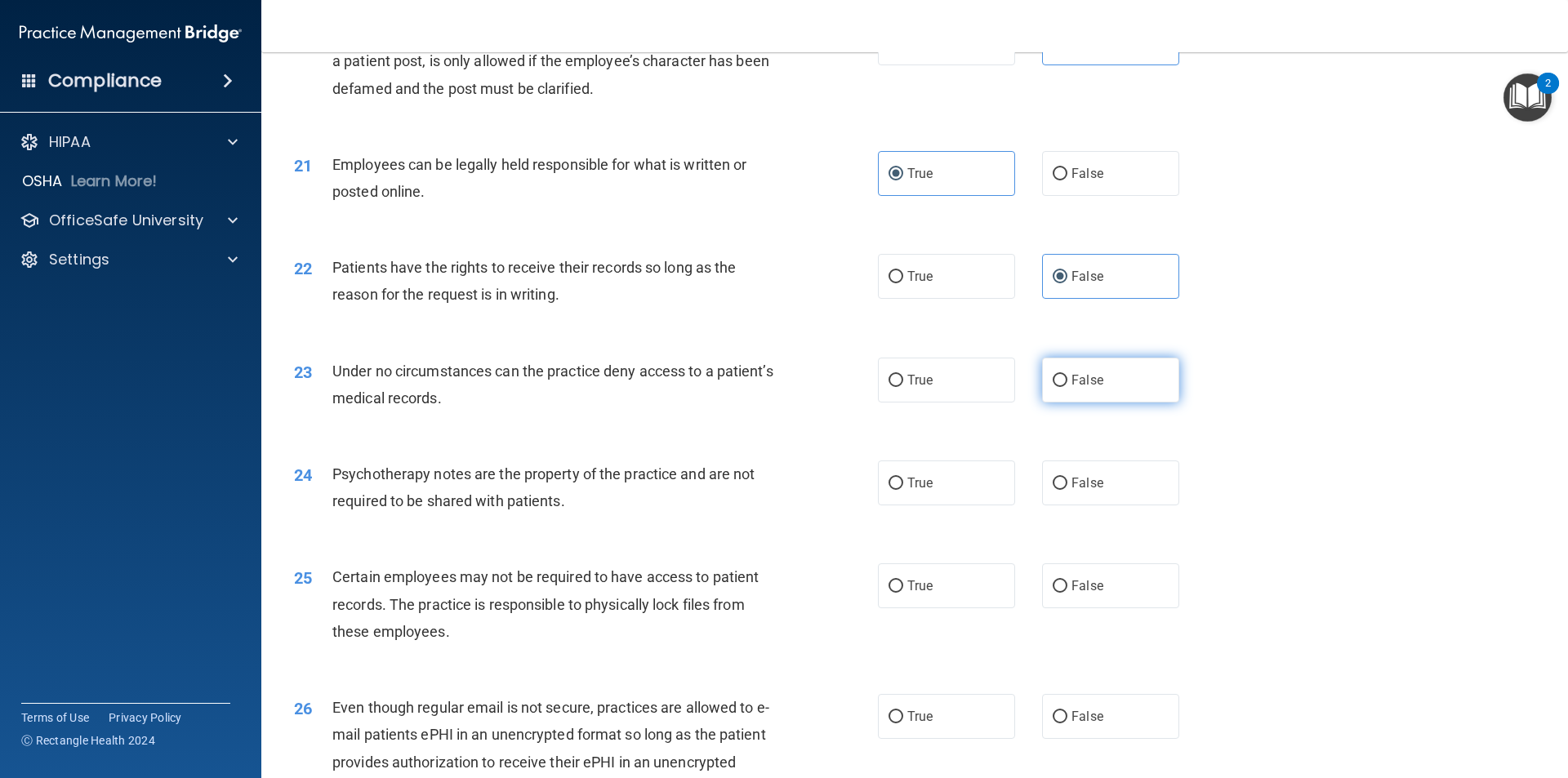
click at [1067, 387] on input "False" at bounding box center [1059, 381] width 15 height 12
radio input "true"
click at [982, 505] on label "True" at bounding box center [946, 483] width 137 height 45
click at [903, 490] on input "True" at bounding box center [895, 484] width 15 height 12
radio input "true"
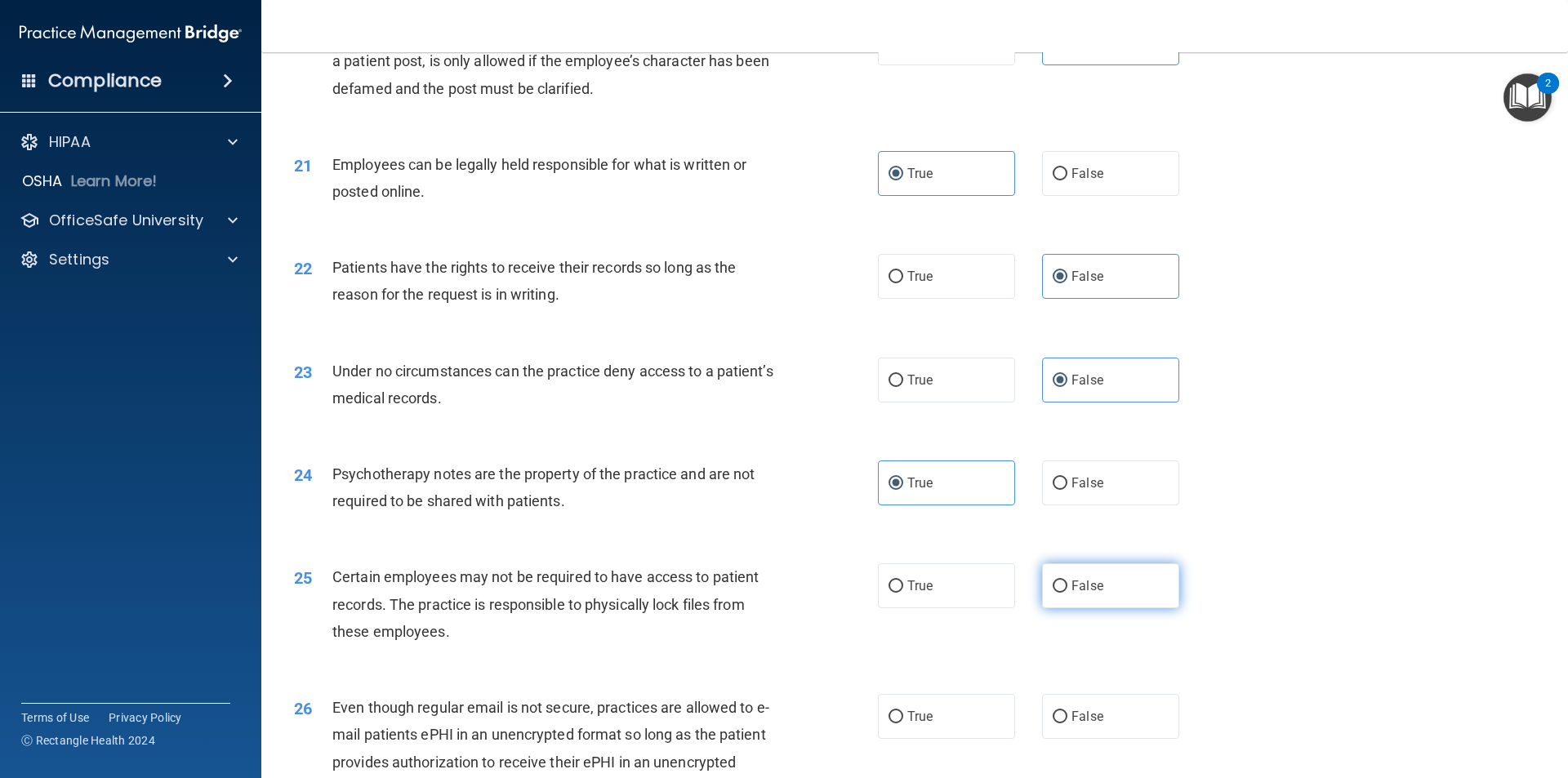
click at [1076, 593] on span "False" at bounding box center [1087, 585] width 32 height 16
click at [1067, 592] on input "False" at bounding box center [1059, 586] width 15 height 12
radio input "true"
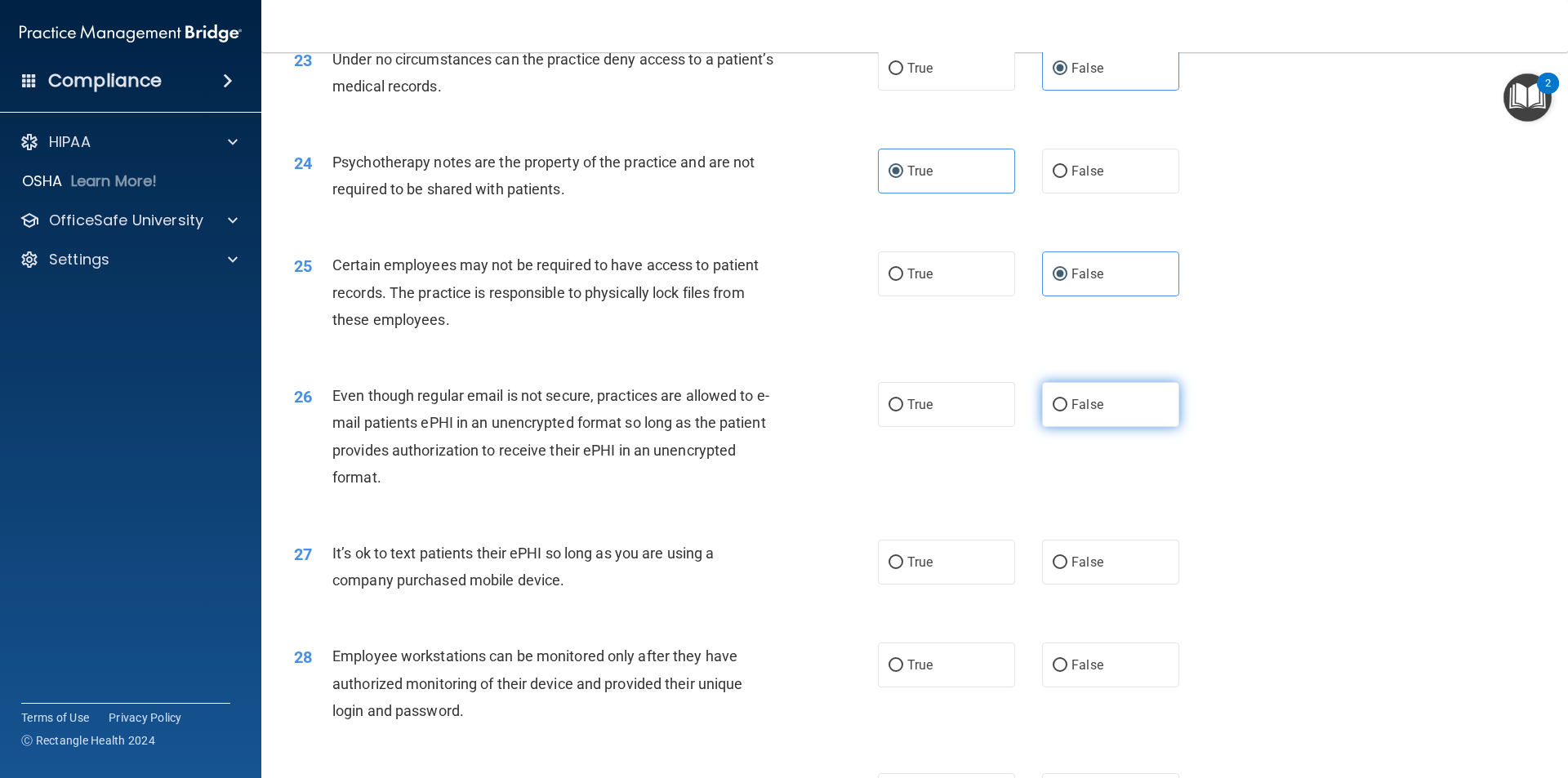
scroll to position [2938, 0]
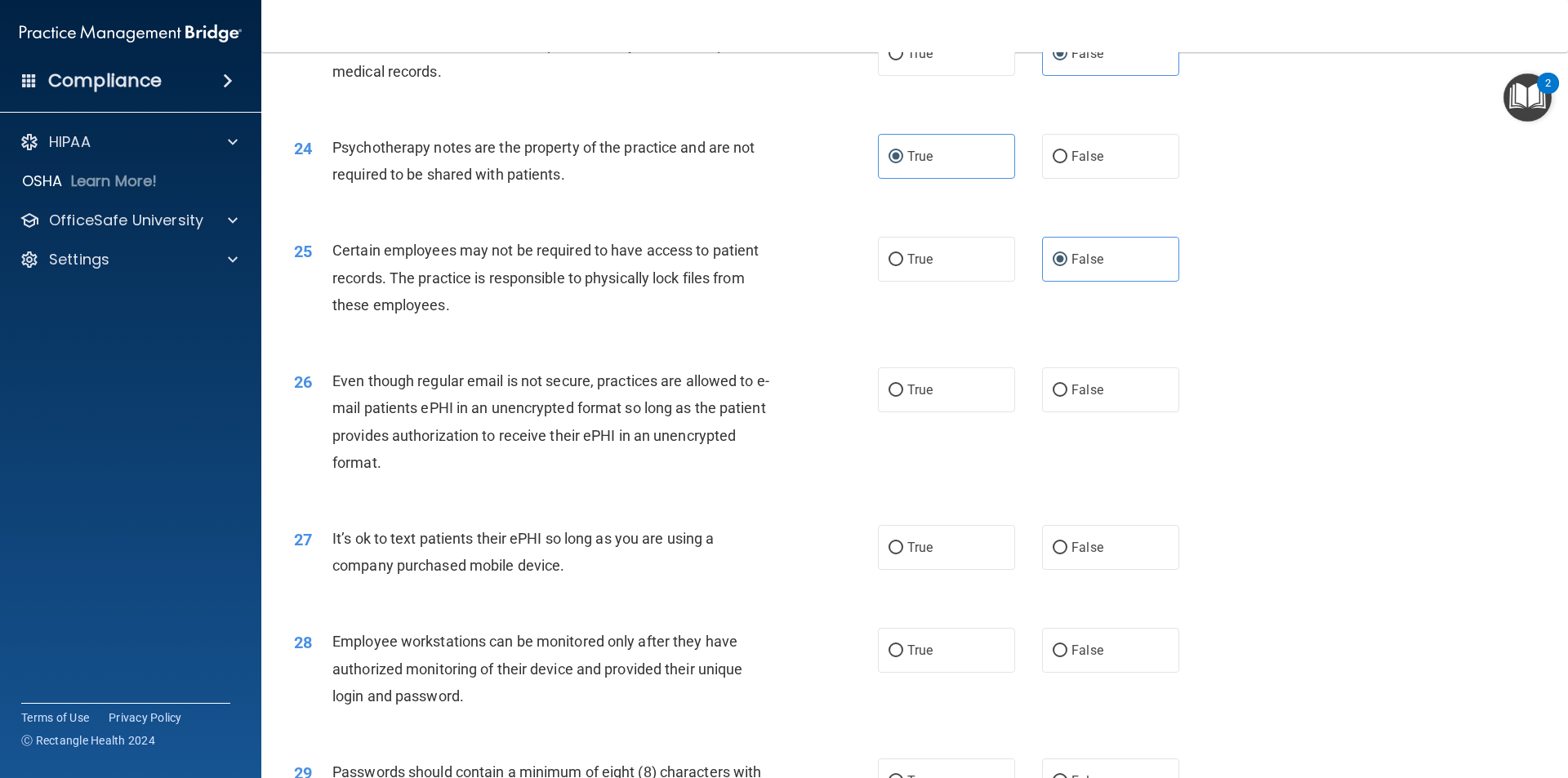
click at [975, 443] on div "26 Even though regular email is not secure, practices are allowed to e-mail pat…" at bounding box center [914, 426] width 1266 height 157
click at [969, 412] on label "True" at bounding box center [946, 389] width 137 height 45
click at [903, 396] on input "True" at bounding box center [895, 390] width 15 height 12
radio input "true"
click at [1124, 566] on label "False" at bounding box center [1110, 547] width 137 height 45
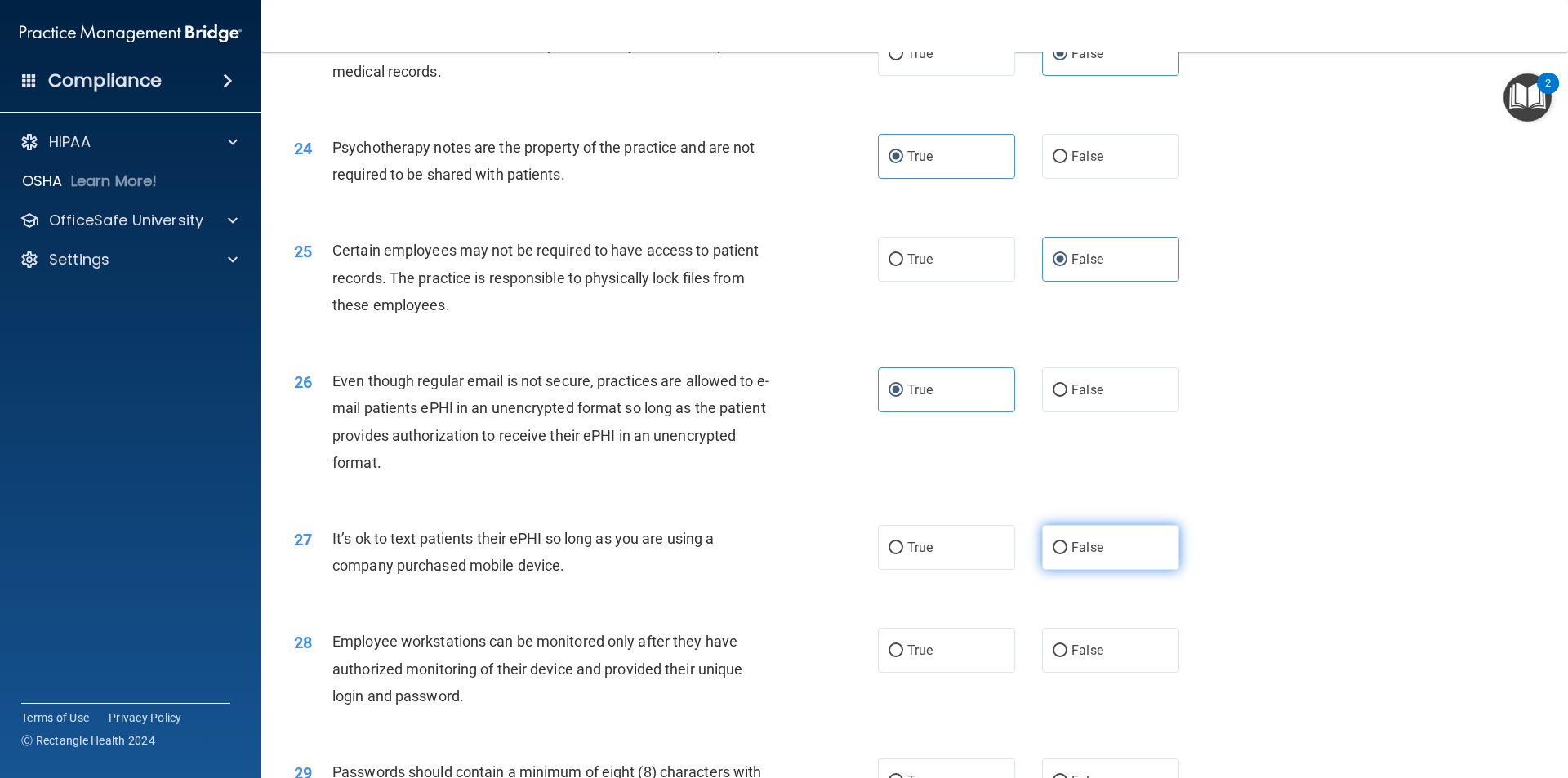
click at [1067, 554] on input "False" at bounding box center [1059, 548] width 15 height 12
radio input "true"
click at [1095, 673] on label "False" at bounding box center [1110, 650] width 137 height 45
click at [1067, 657] on input "False" at bounding box center [1059, 651] width 15 height 12
radio input "true"
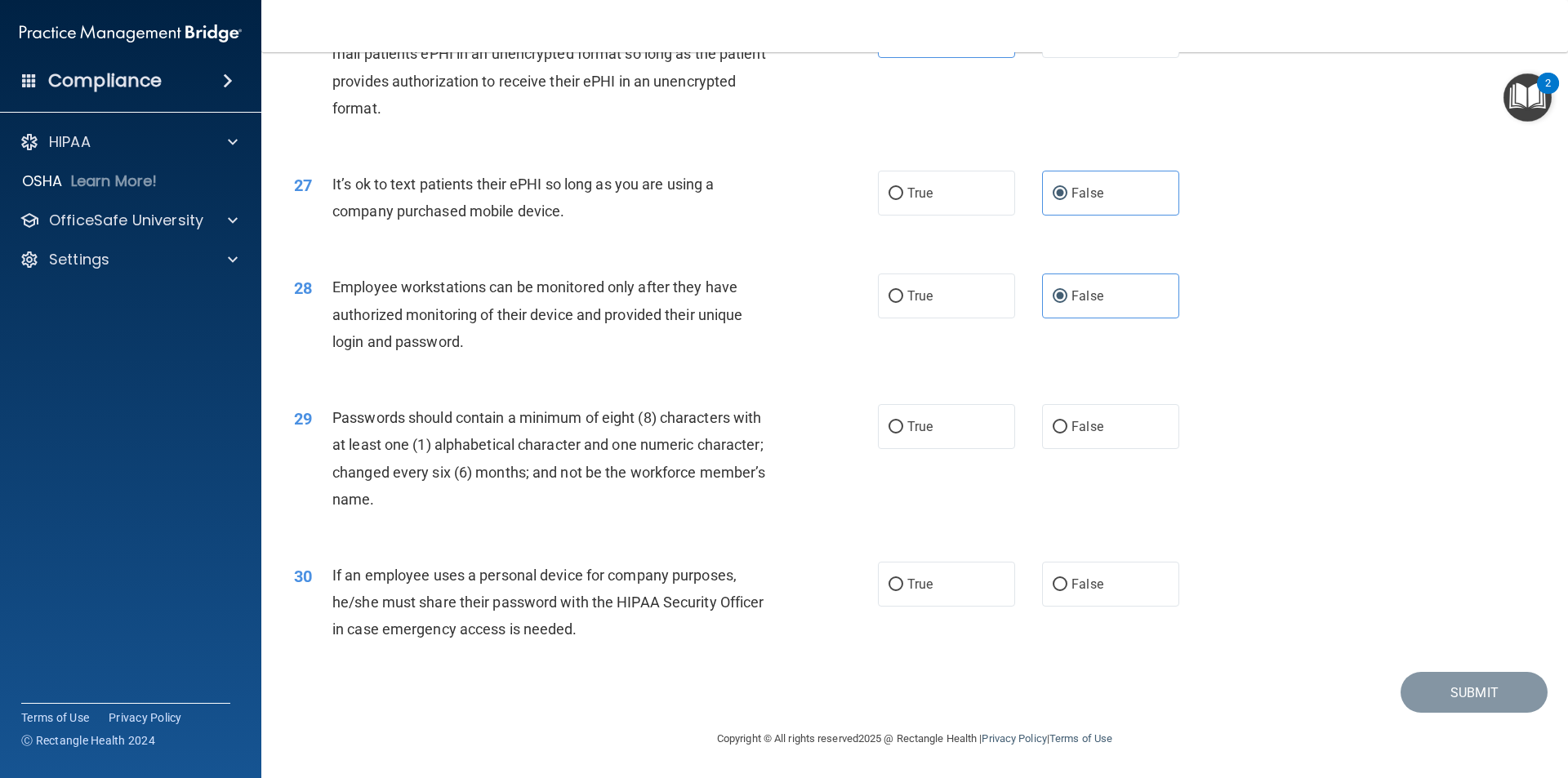
scroll to position [3319, 0]
click at [949, 423] on label "True" at bounding box center [946, 427] width 137 height 45
click at [903, 423] on input "True" at bounding box center [895, 427] width 15 height 12
radio input "true"
click at [1139, 580] on label "False" at bounding box center [1110, 584] width 137 height 45
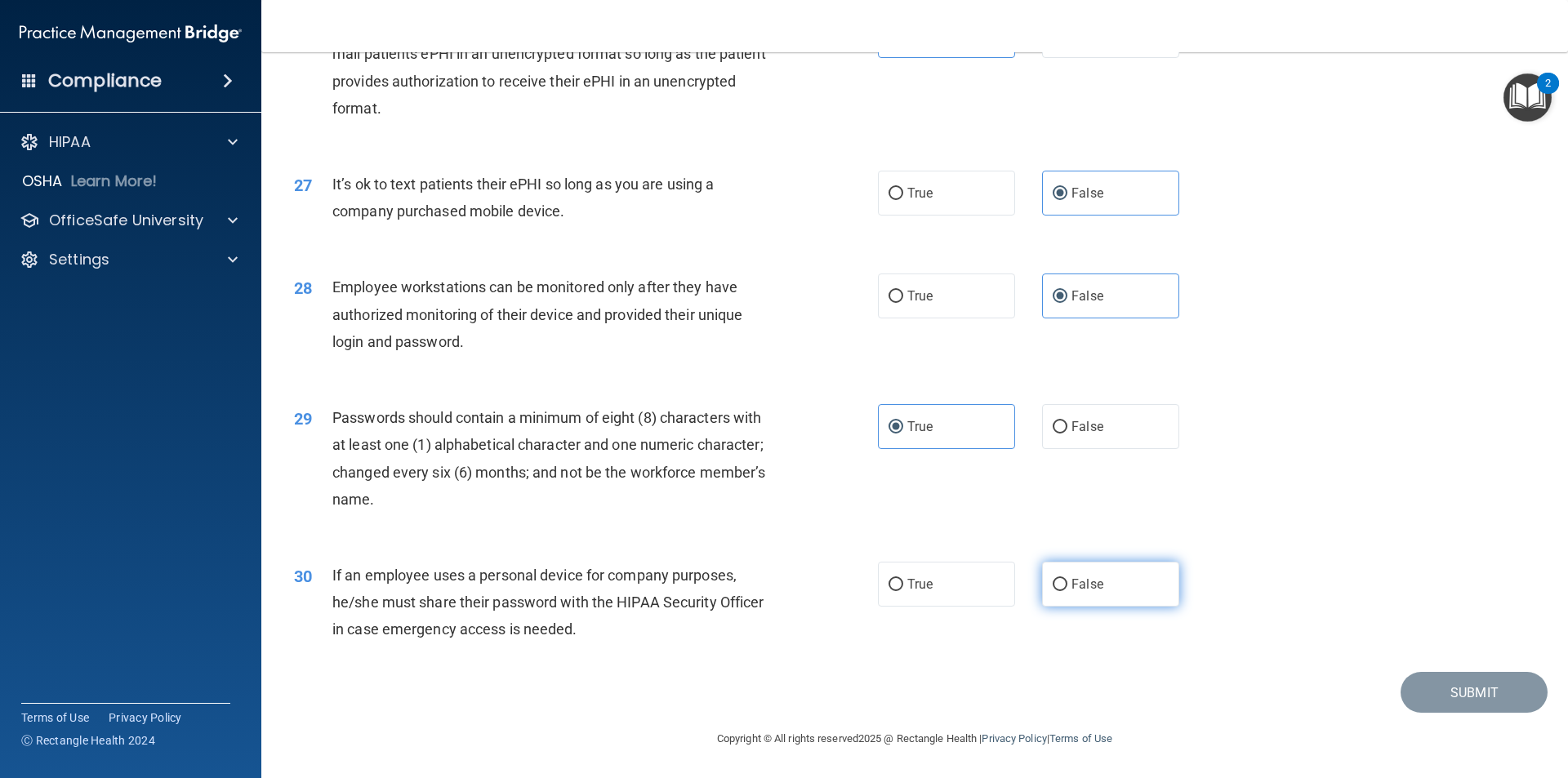
click at [1067, 580] on input "False" at bounding box center [1059, 585] width 15 height 12
radio input "true"
click at [1457, 689] on button "Submit" at bounding box center [1474, 693] width 147 height 41
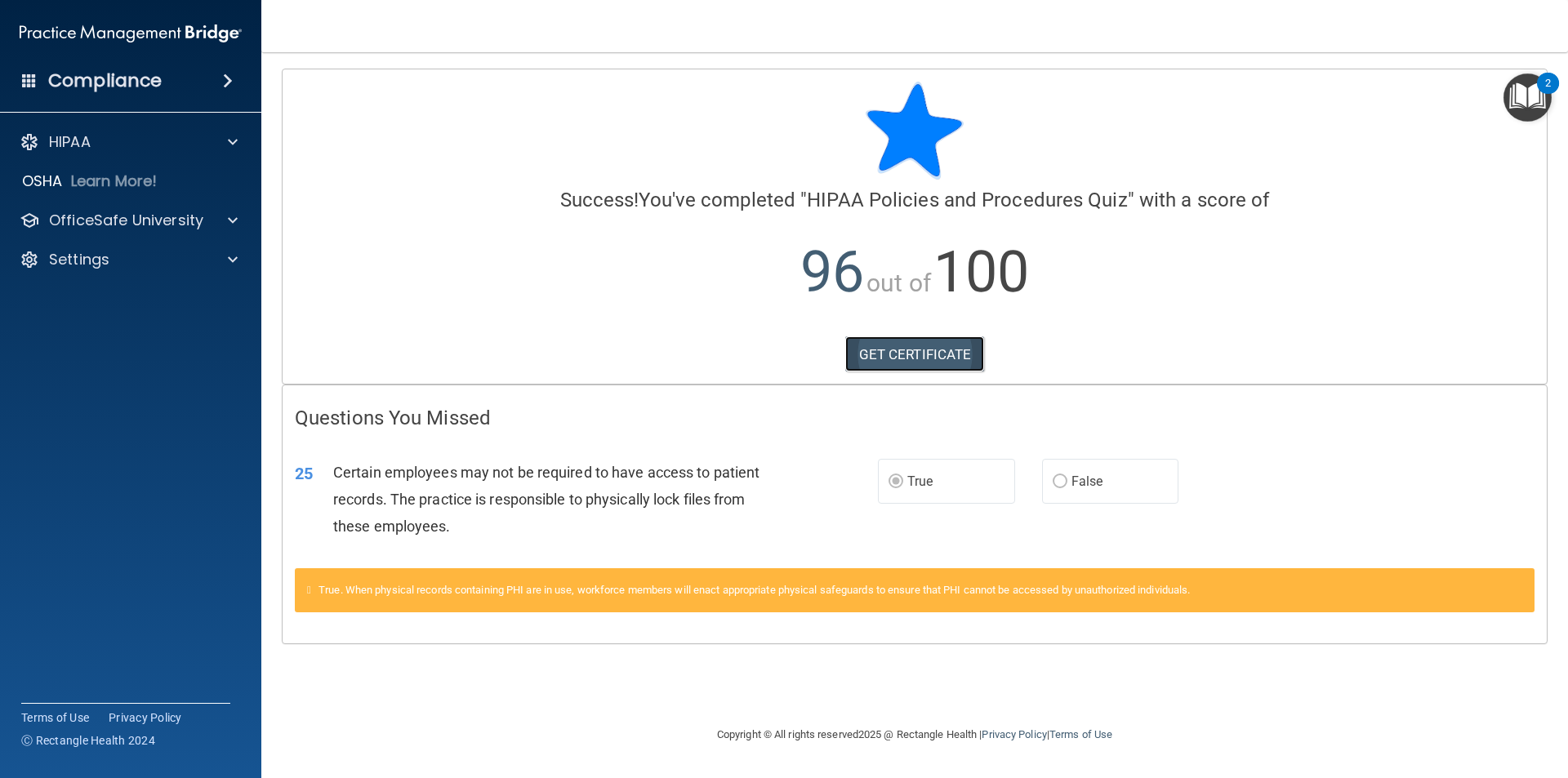
click at [935, 359] on link "GET CERTIFICATE" at bounding box center [915, 354] width 140 height 36
click at [238, 218] on div at bounding box center [230, 220] width 41 height 20
click at [200, 256] on img at bounding box center [198, 260] width 21 height 21
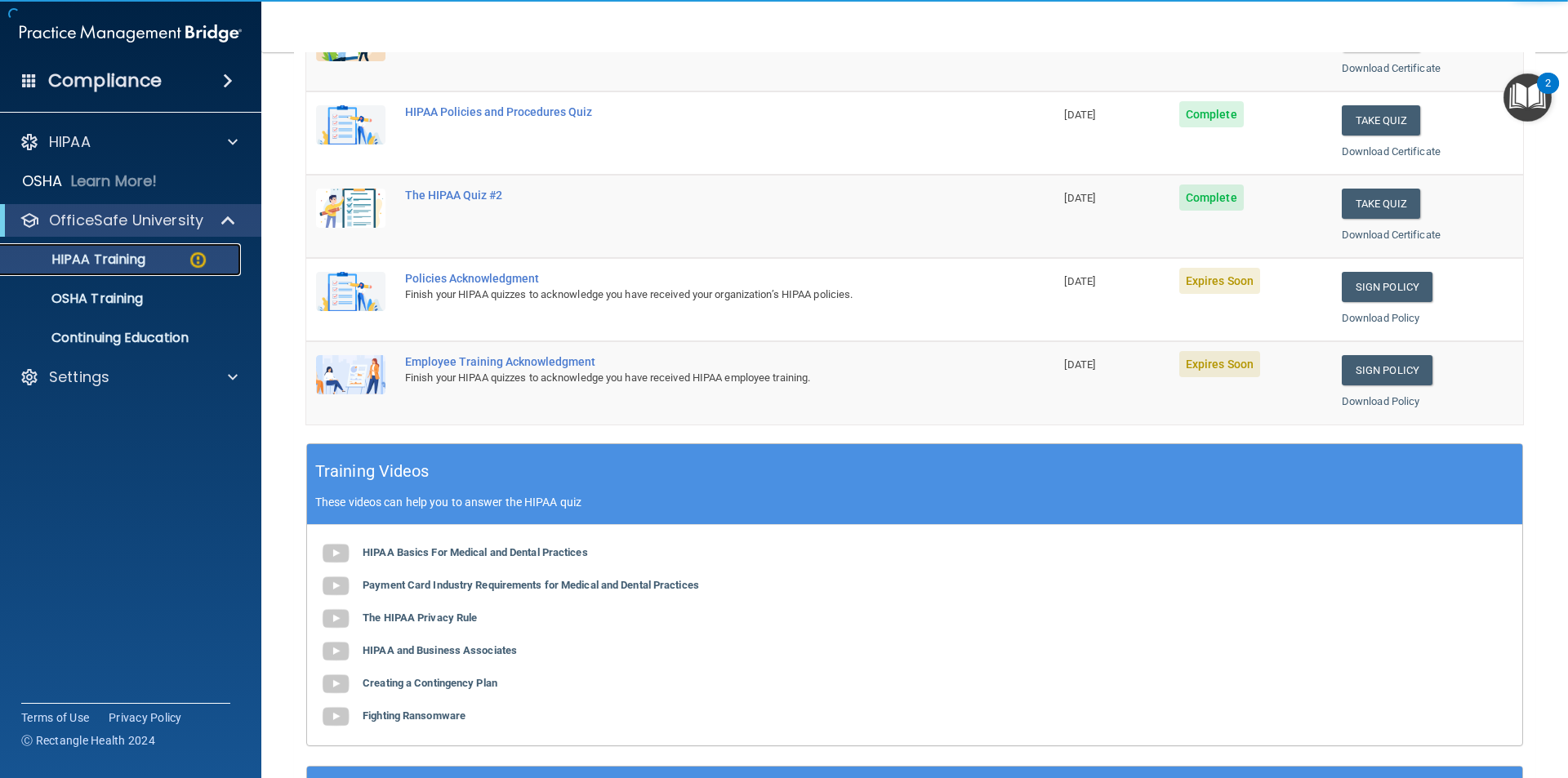
scroll to position [326, 0]
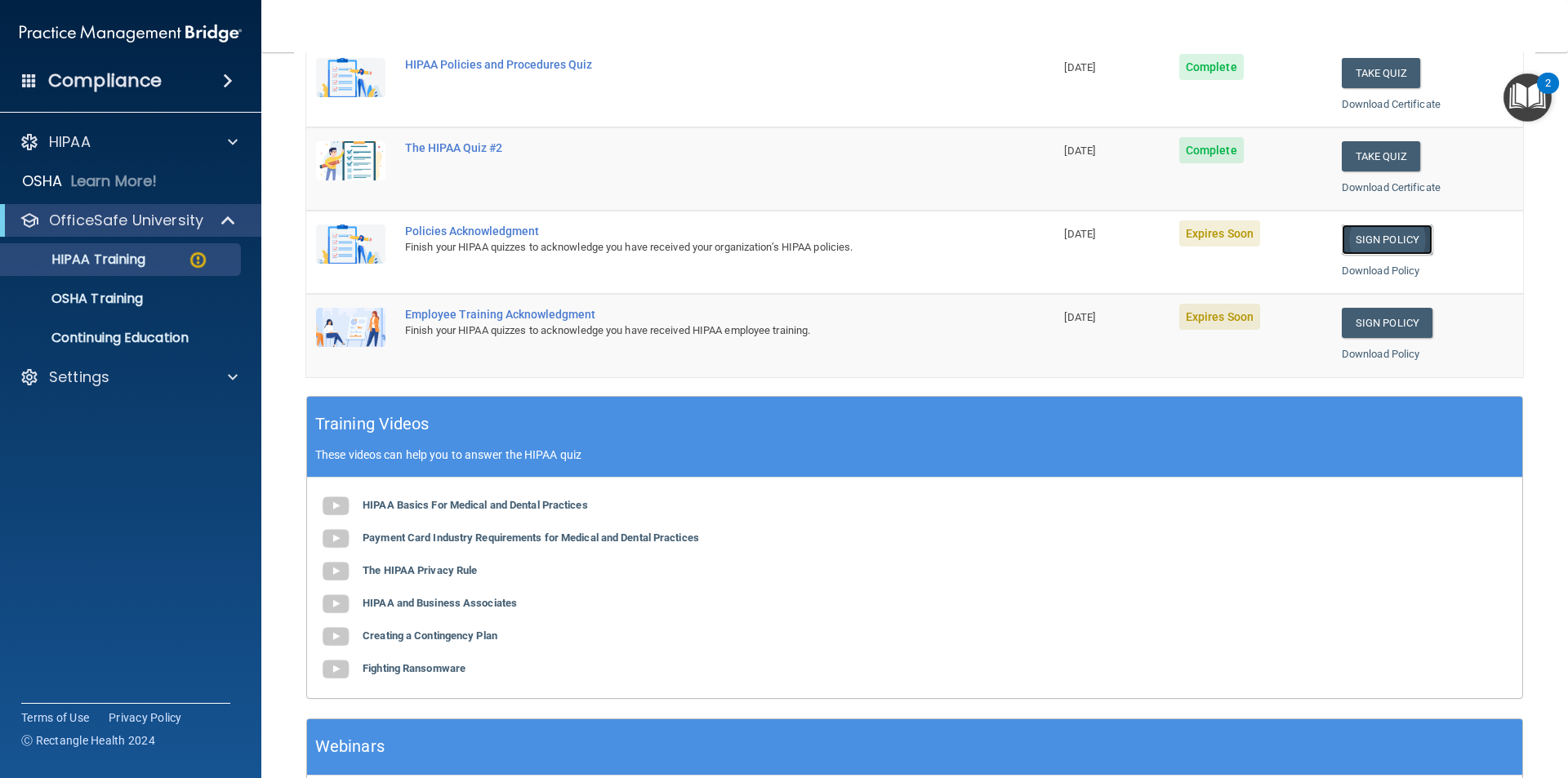
click at [1393, 237] on link "Sign Policy" at bounding box center [1387, 239] width 91 height 30
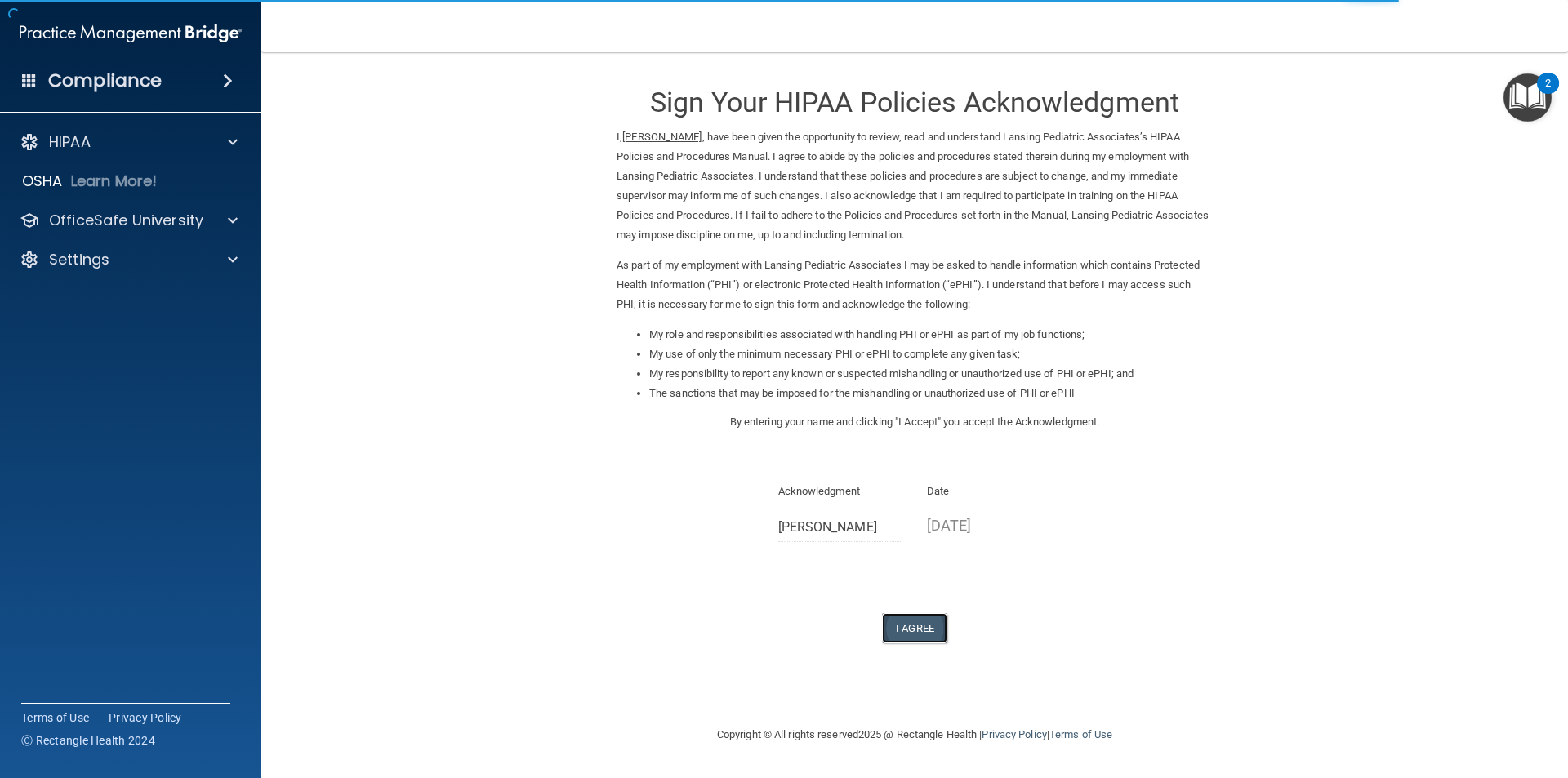
click at [923, 625] on button "I Agree" at bounding box center [915, 628] width 66 height 30
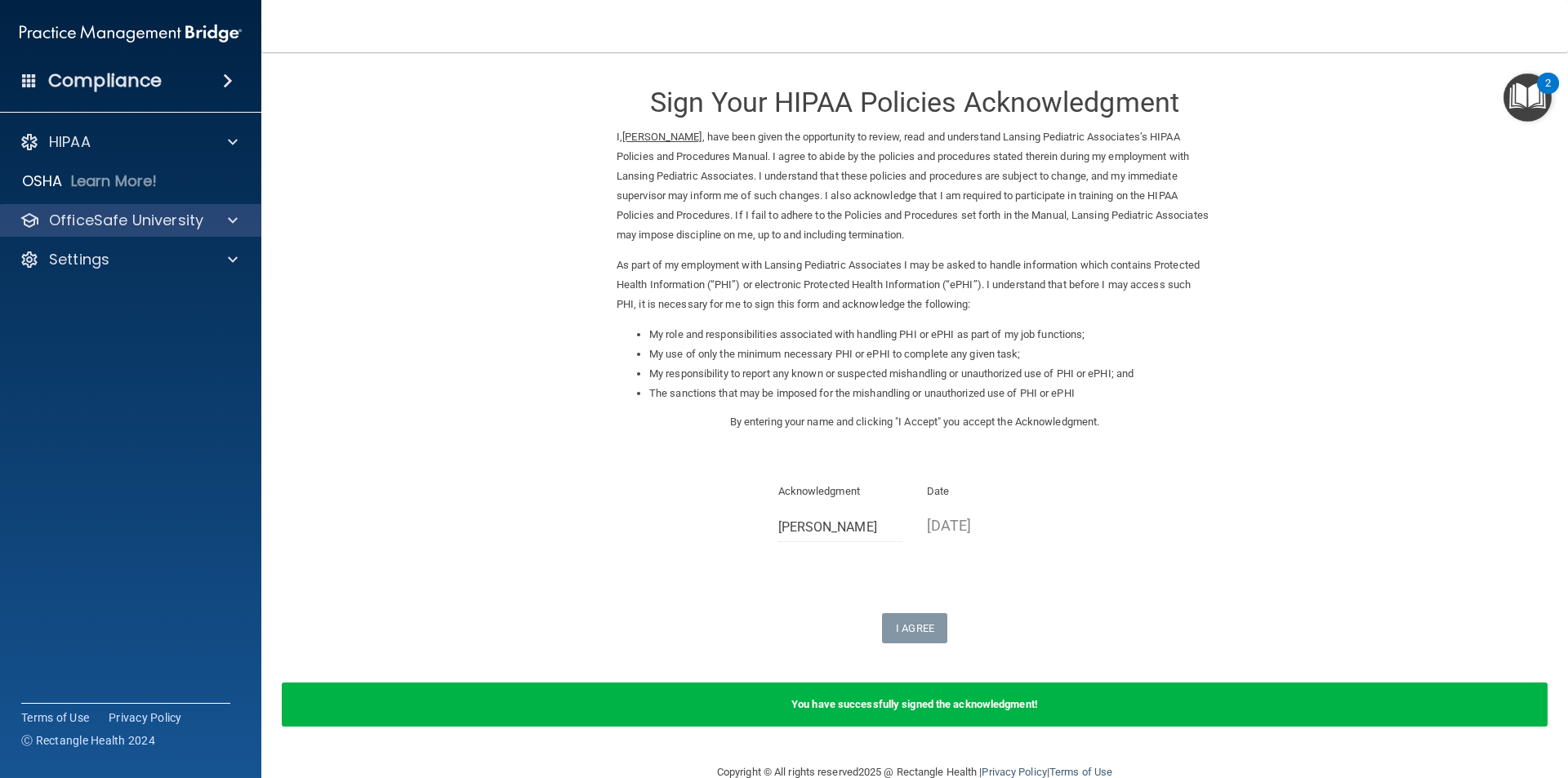
click at [232, 231] on div "OfficeSafe University" at bounding box center [130, 220] width 262 height 33
click at [235, 222] on span at bounding box center [232, 220] width 10 height 20
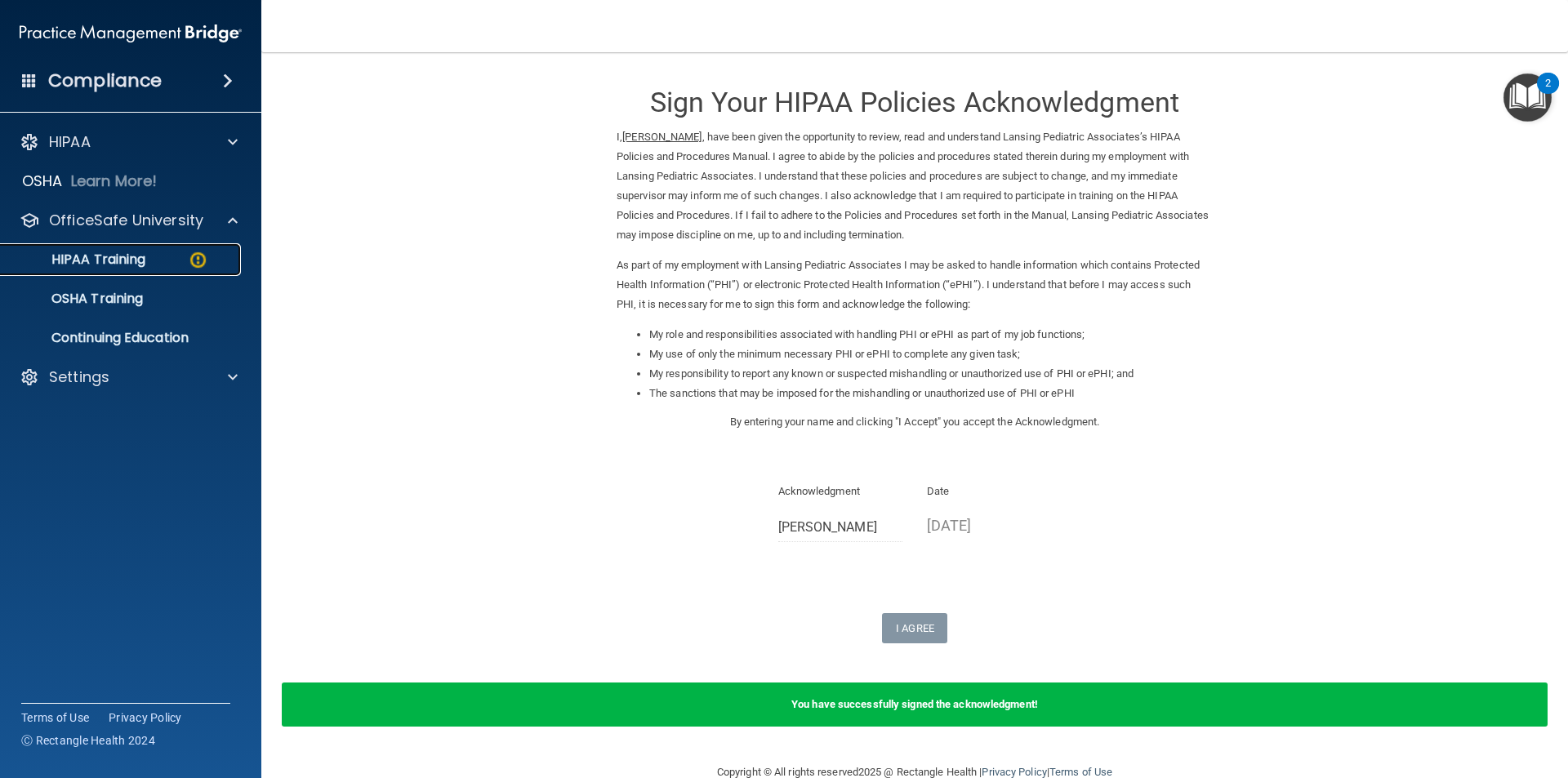
click at [213, 261] on div "HIPAA Training" at bounding box center [122, 259] width 223 height 16
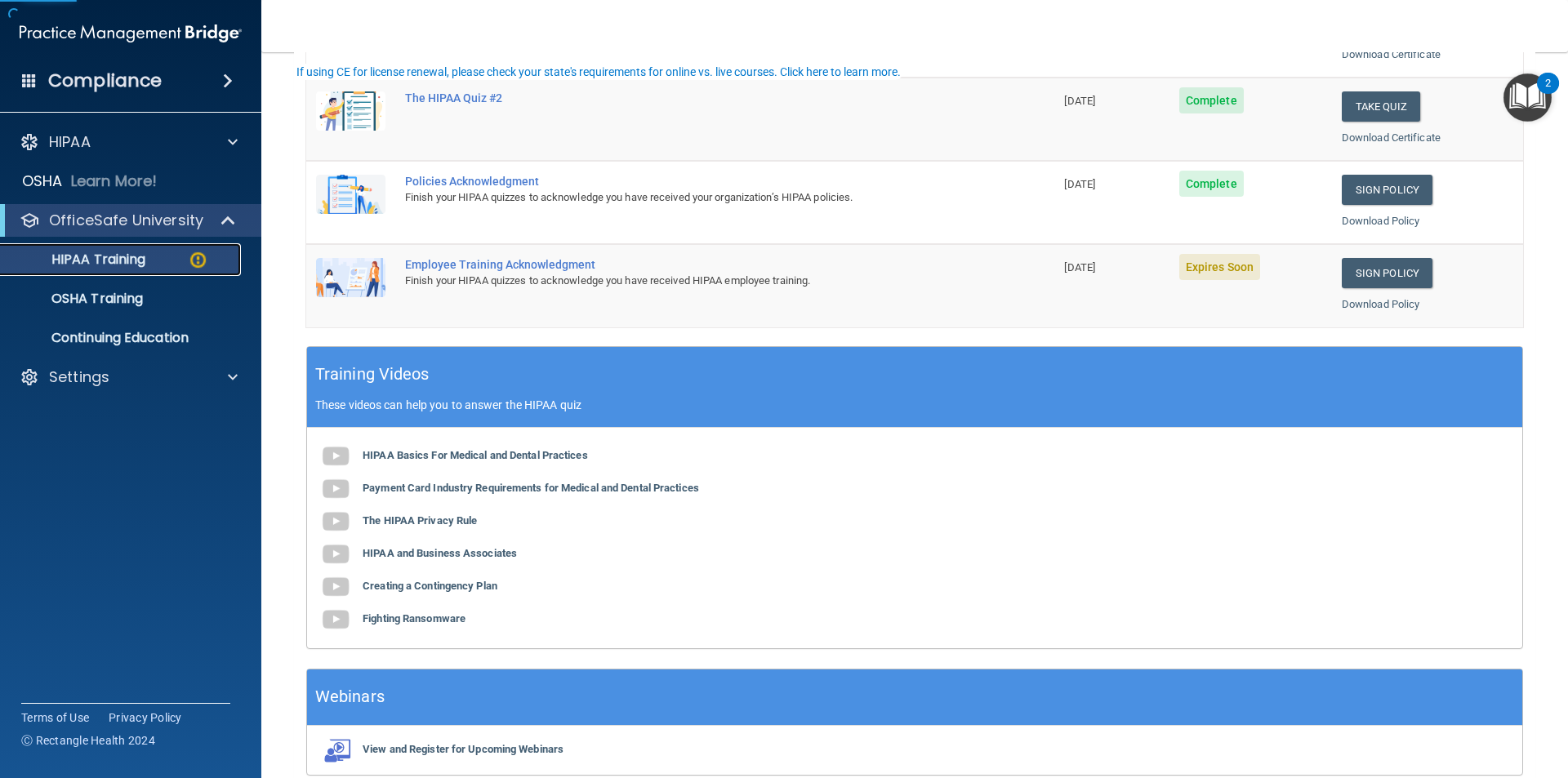
scroll to position [408, 0]
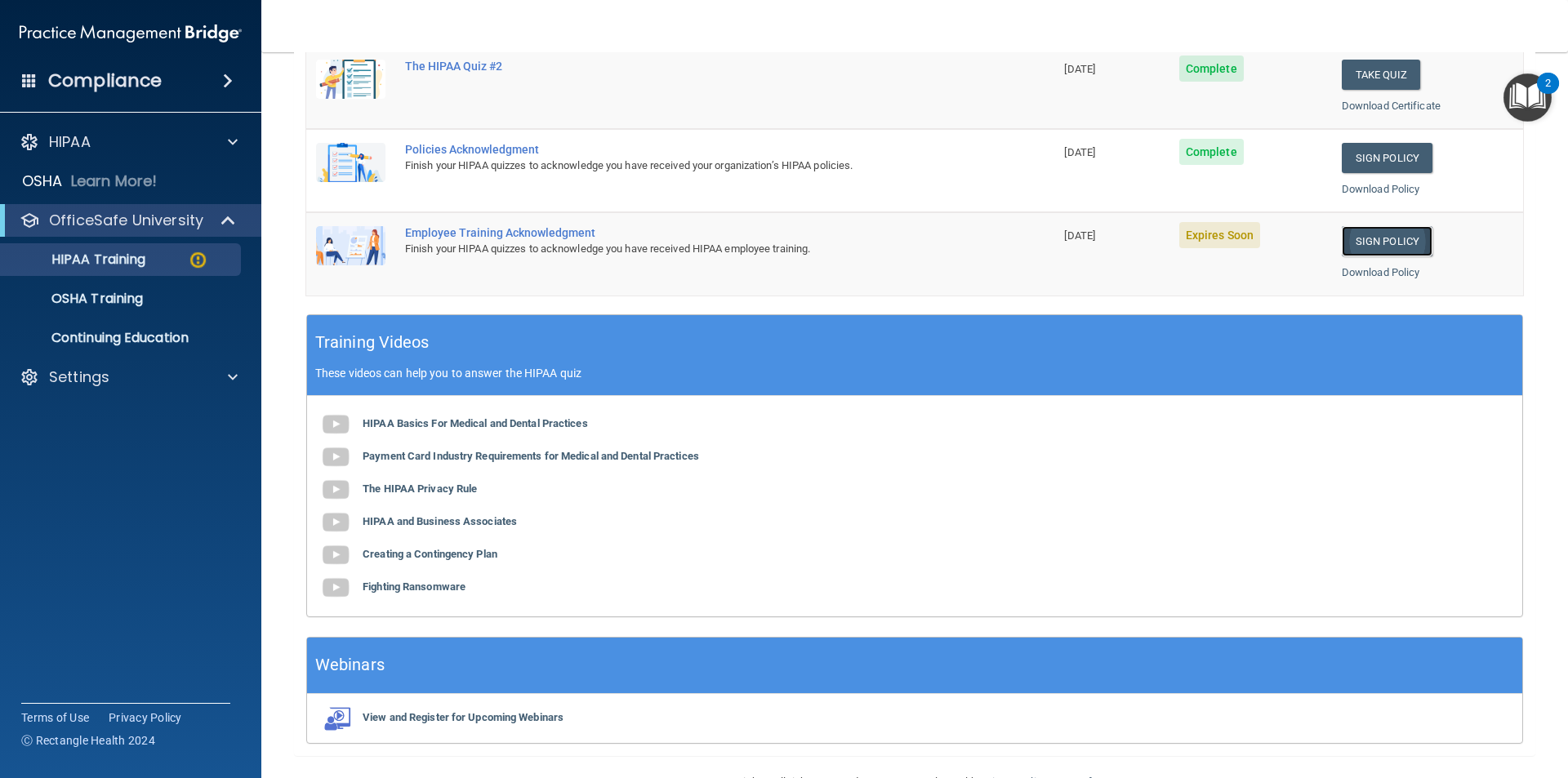
click at [1355, 242] on link "Sign Policy" at bounding box center [1387, 241] width 91 height 30
click at [257, 484] on accordion "HIPAA Documents and Policies Report an Incident Business Associates Emergency P…" at bounding box center [130, 343] width 262 height 447
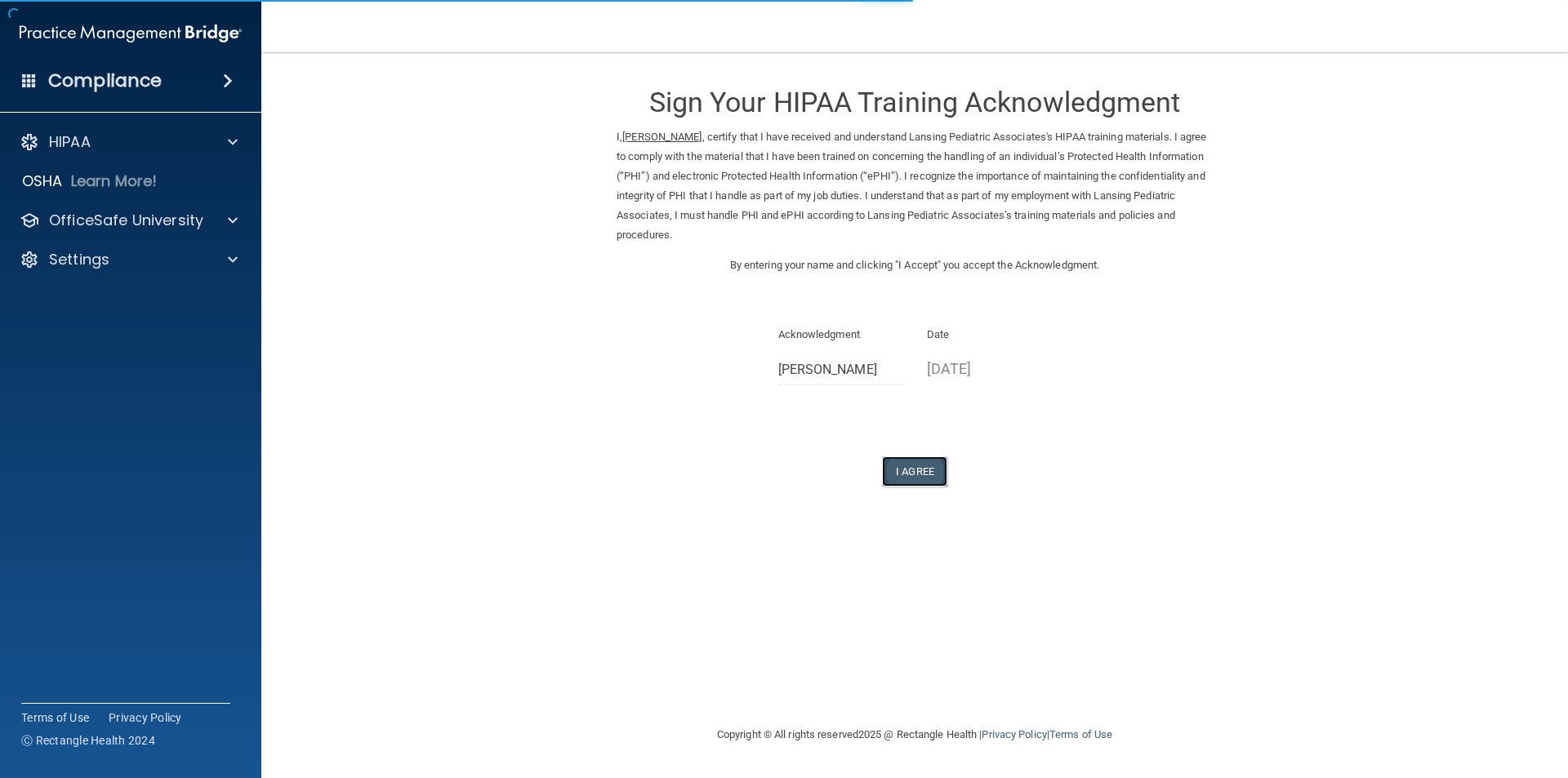
click at [916, 468] on button "I Agree" at bounding box center [915, 471] width 66 height 30
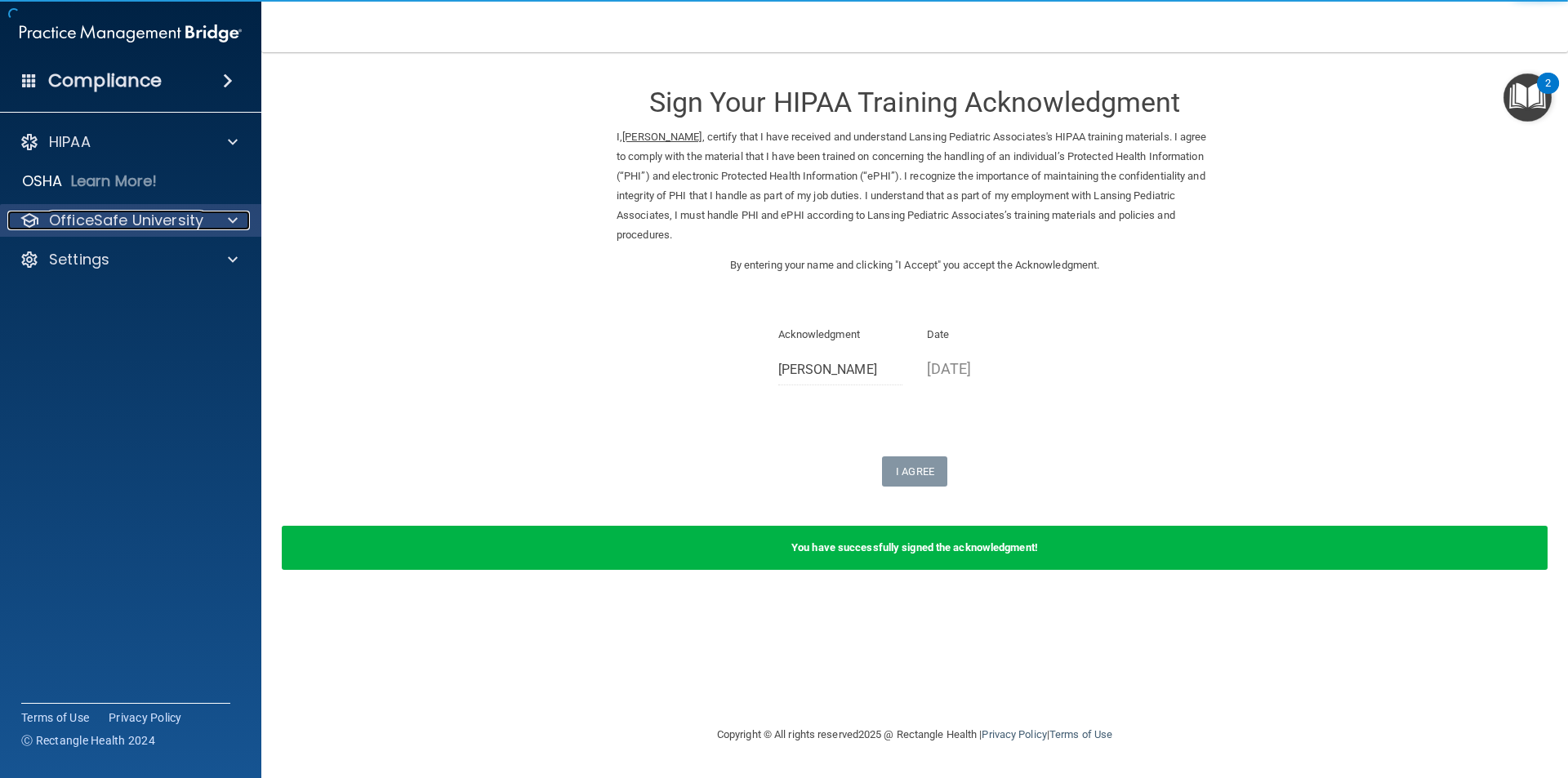
click at [235, 218] on span at bounding box center [232, 220] width 10 height 20
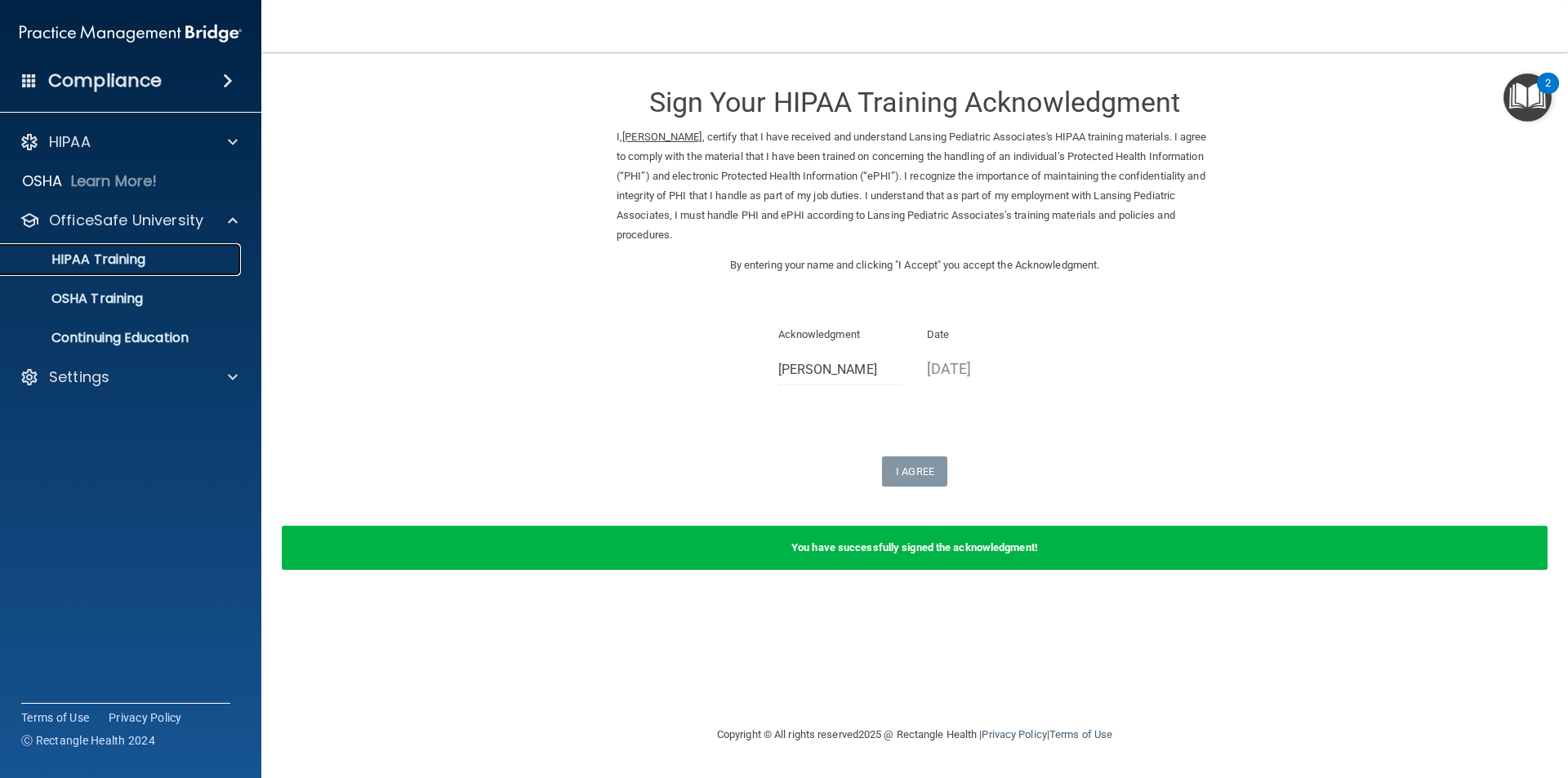
click at [149, 265] on div "HIPAA Training" at bounding box center [122, 259] width 223 height 16
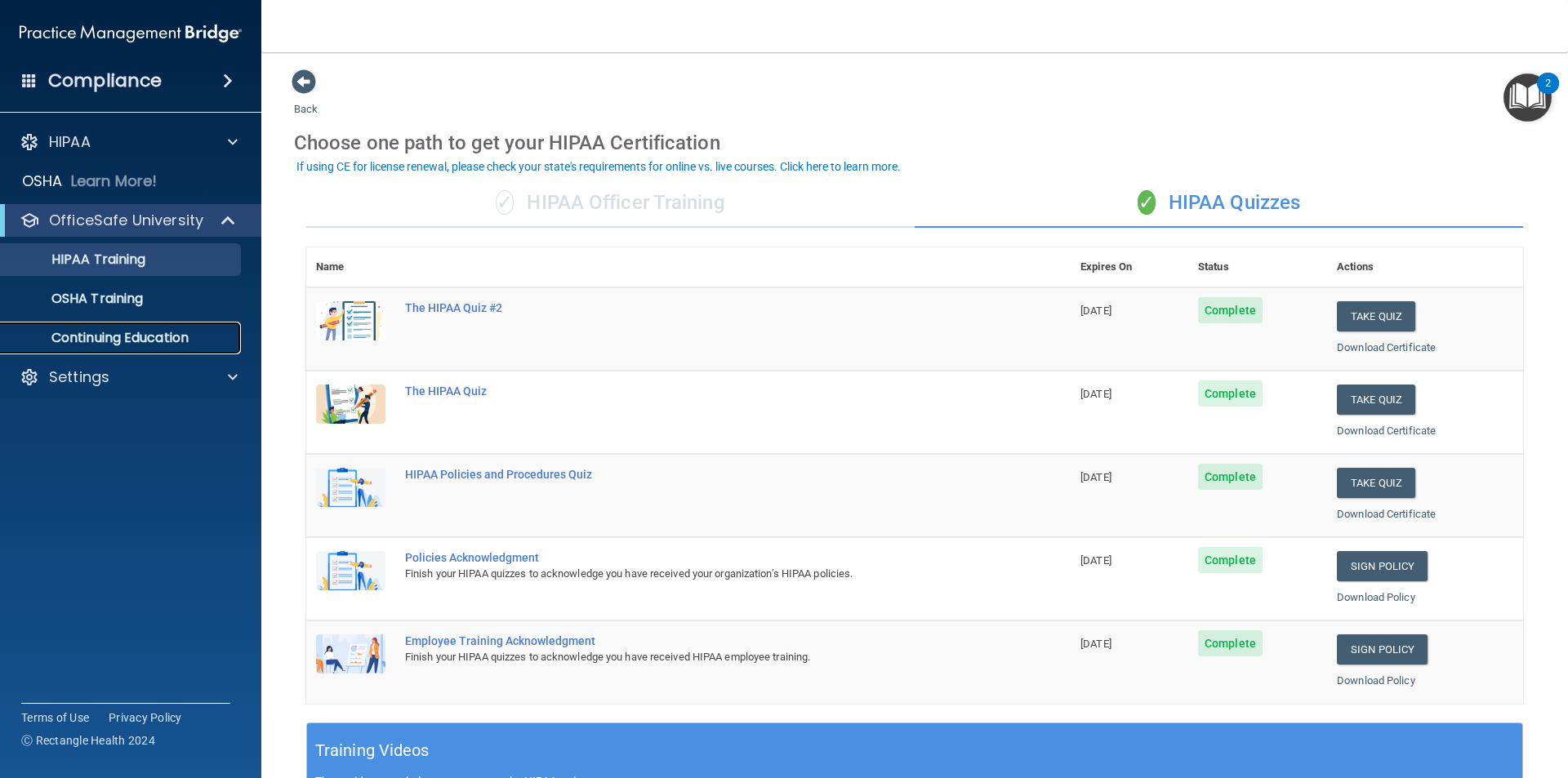
click at [102, 333] on p "Continuing Education" at bounding box center [122, 338] width 223 height 16
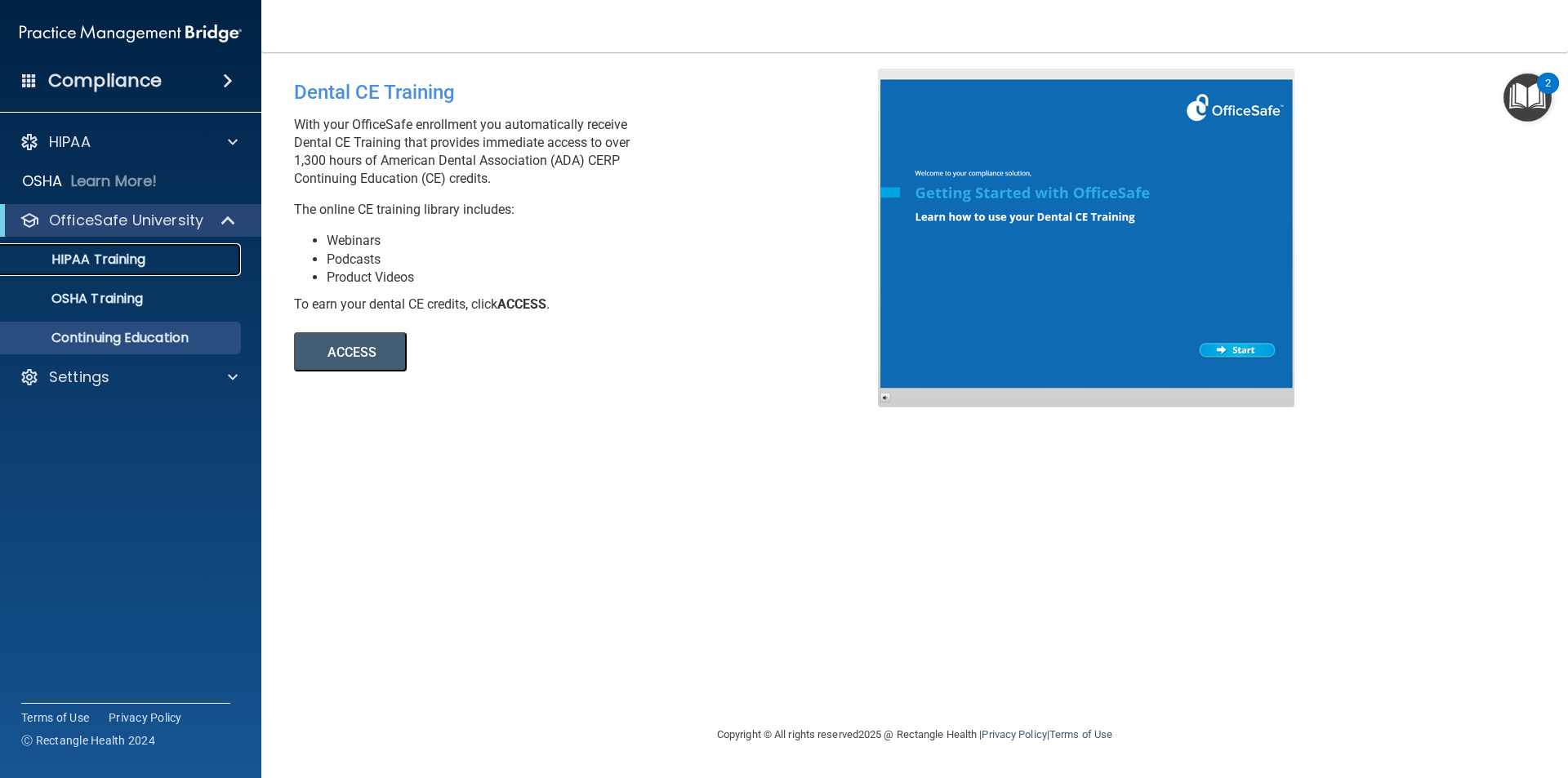
click at [108, 265] on p "HIPAA Training" at bounding box center [78, 259] width 135 height 16
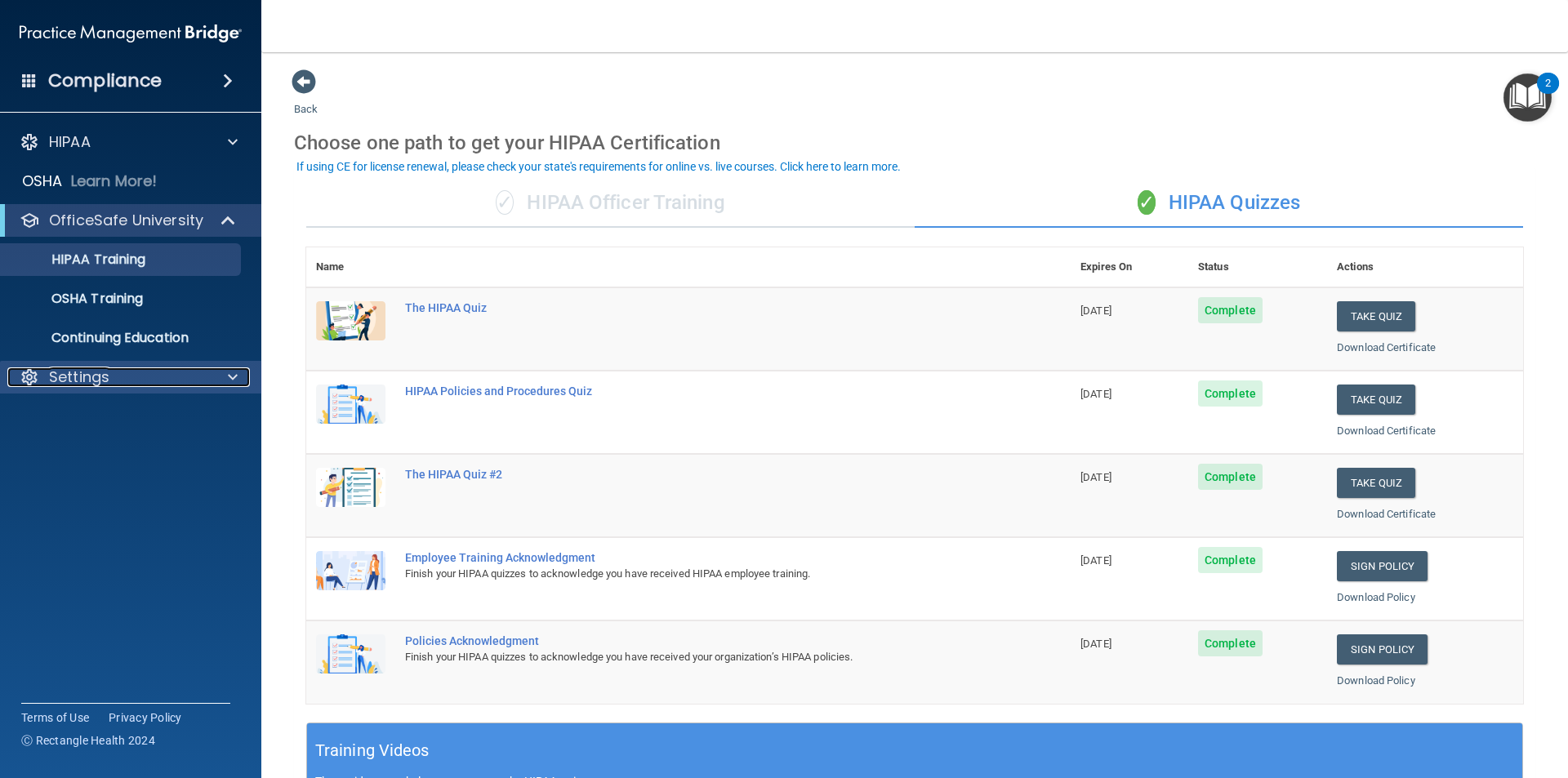
click at [234, 384] on span at bounding box center [232, 376] width 10 height 20
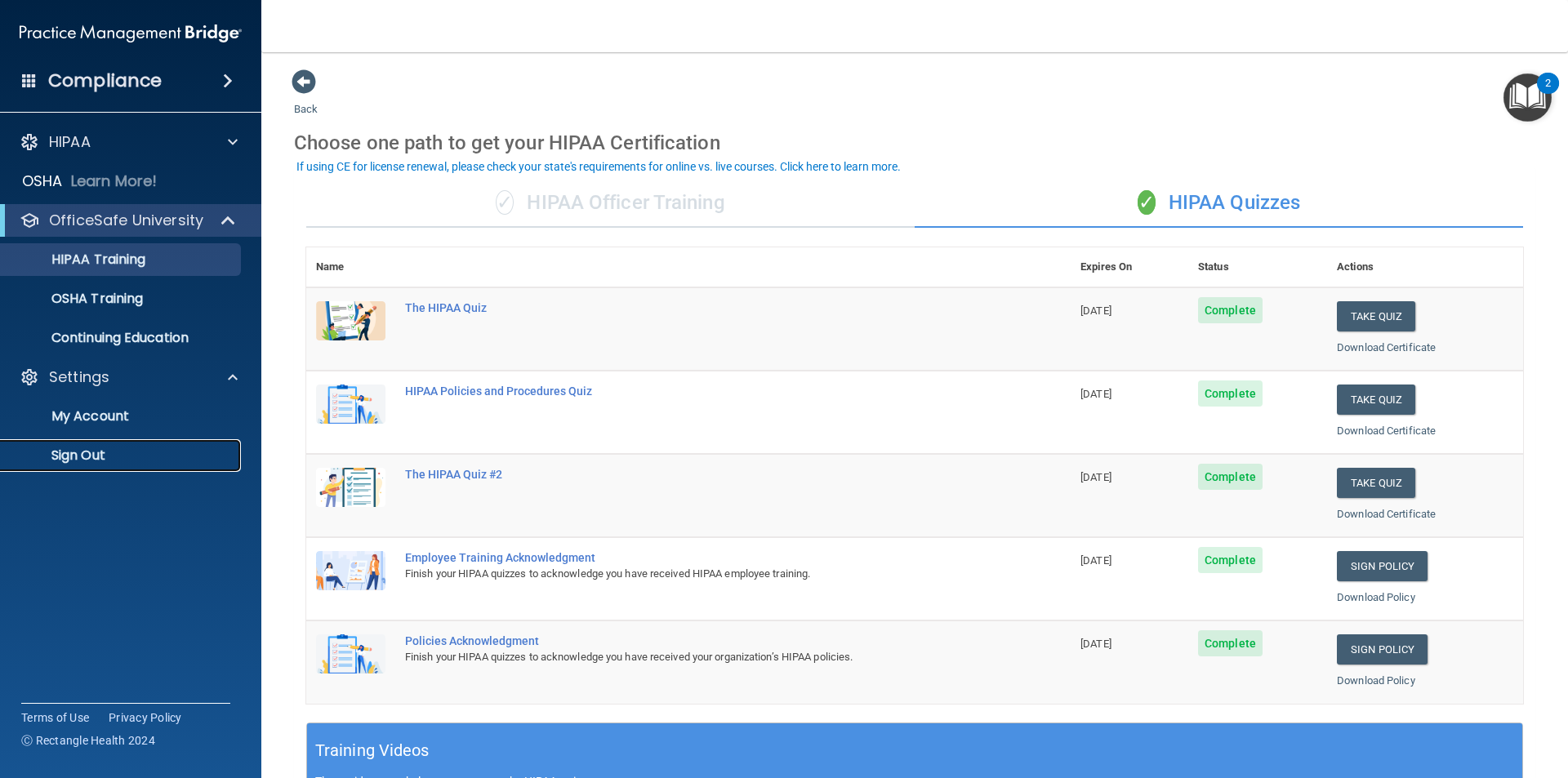
click at [65, 447] on p "Sign Out" at bounding box center [122, 455] width 223 height 16
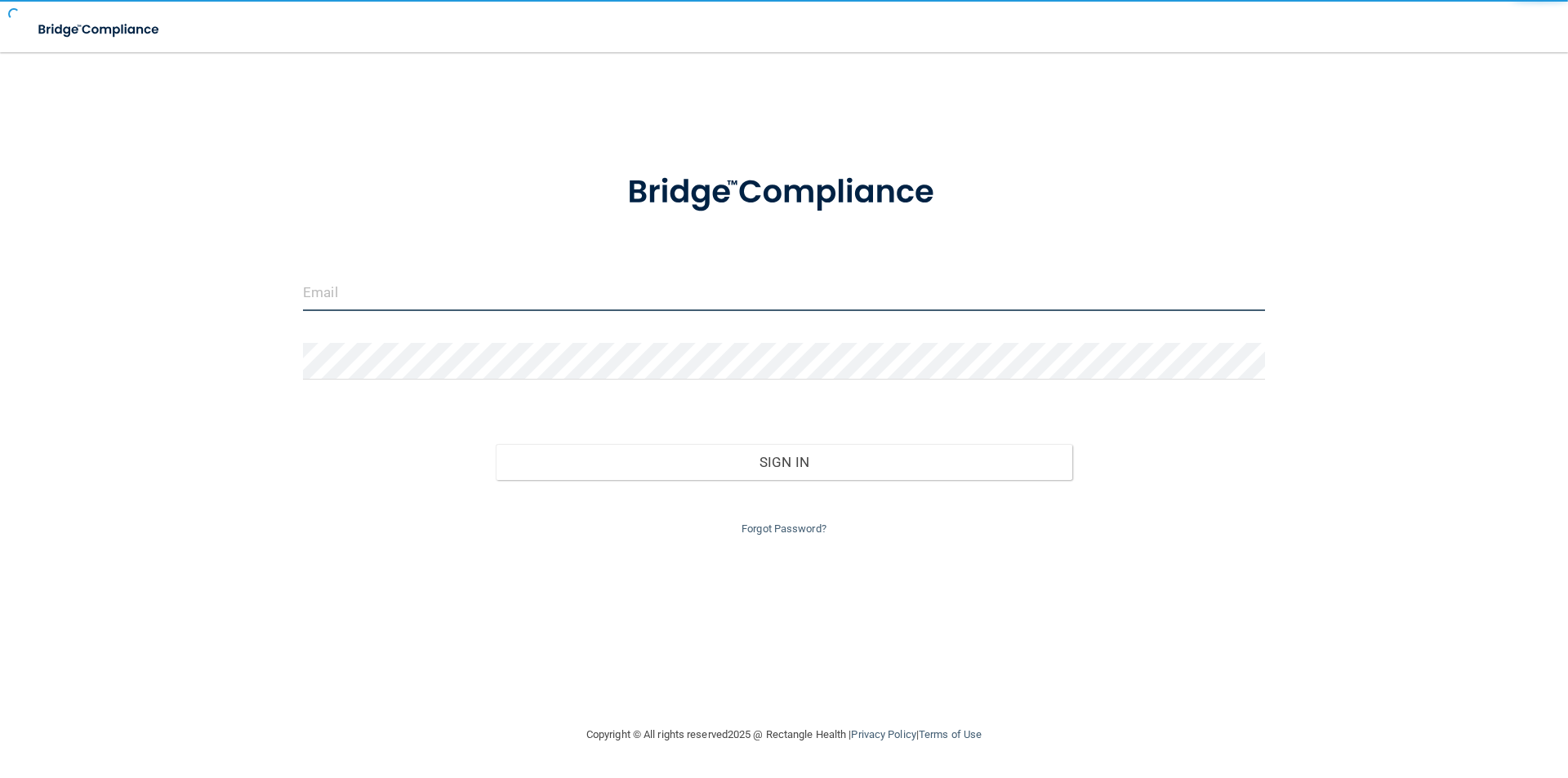
type input "[PERSON_NAME][EMAIL_ADDRESS][PERSON_NAME][DOMAIN_NAME]"
